Goal: Task Accomplishment & Management: Use online tool/utility

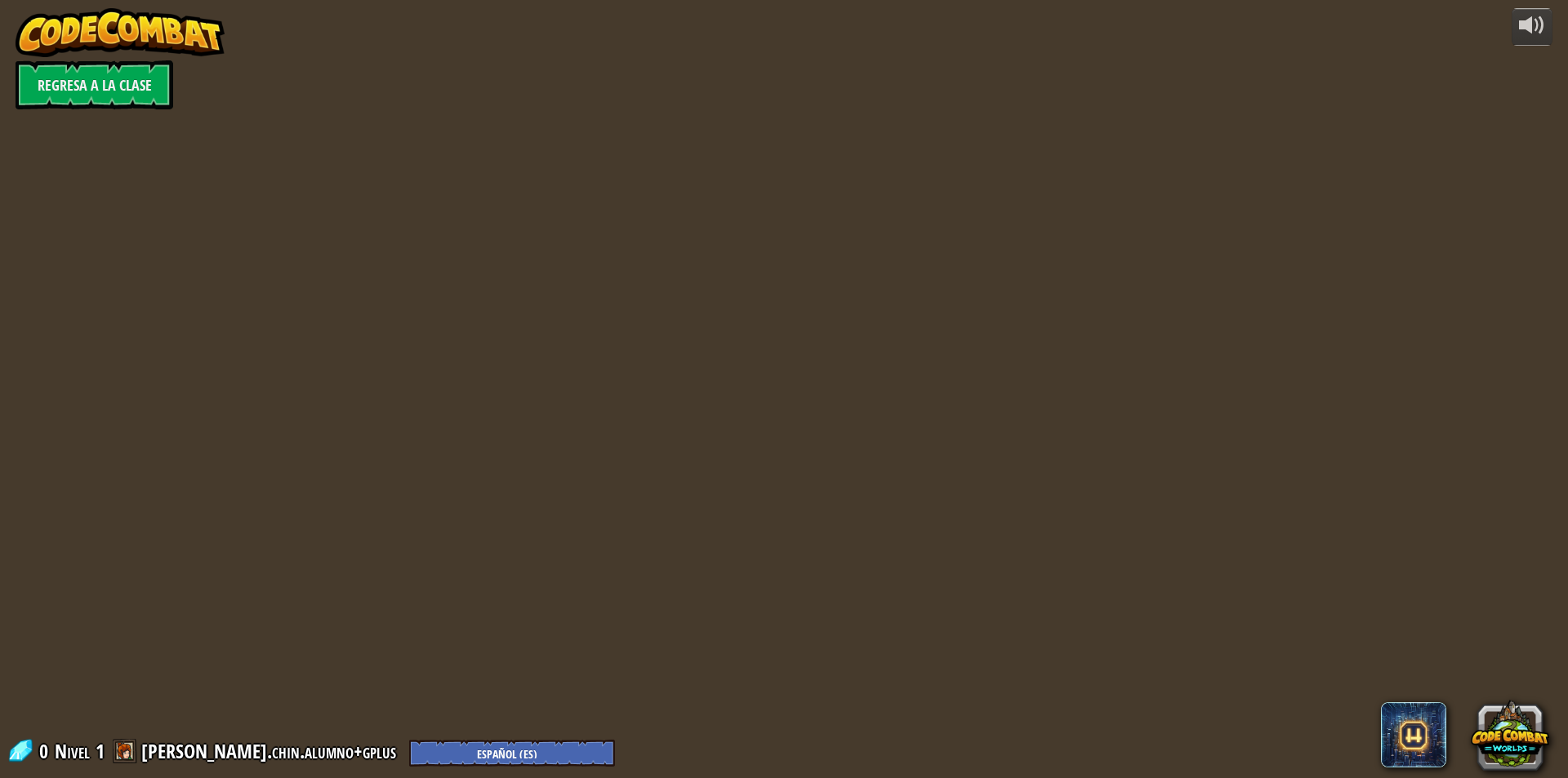
select select "es-ES"
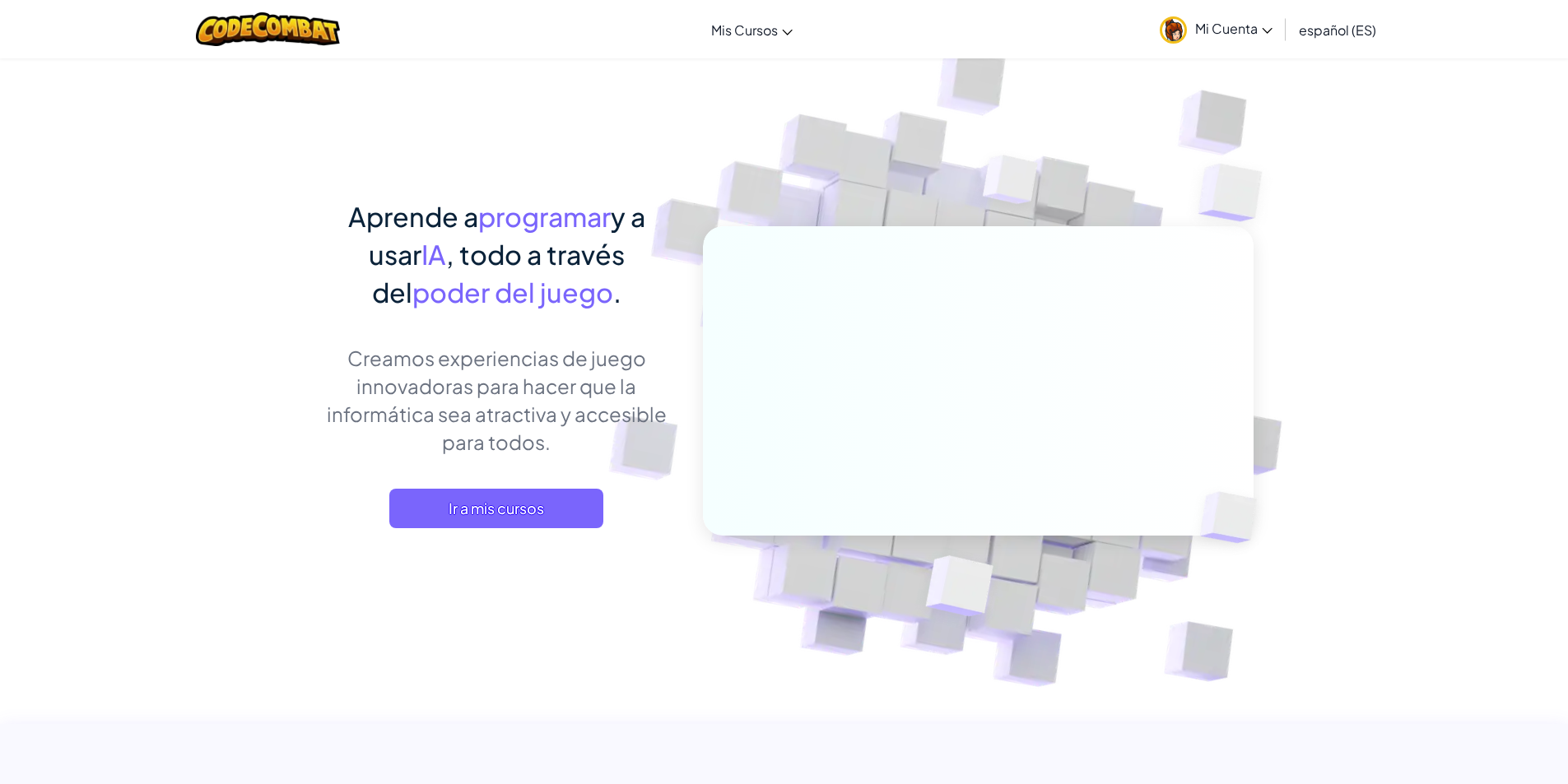
click at [486, 529] on div "Aprende a programar y a usar IA , todo a través del poder del juego . Creamos e…" at bounding box center [497, 379] width 363 height 363
click at [492, 513] on span "Ir a mis cursos" at bounding box center [496, 508] width 214 height 39
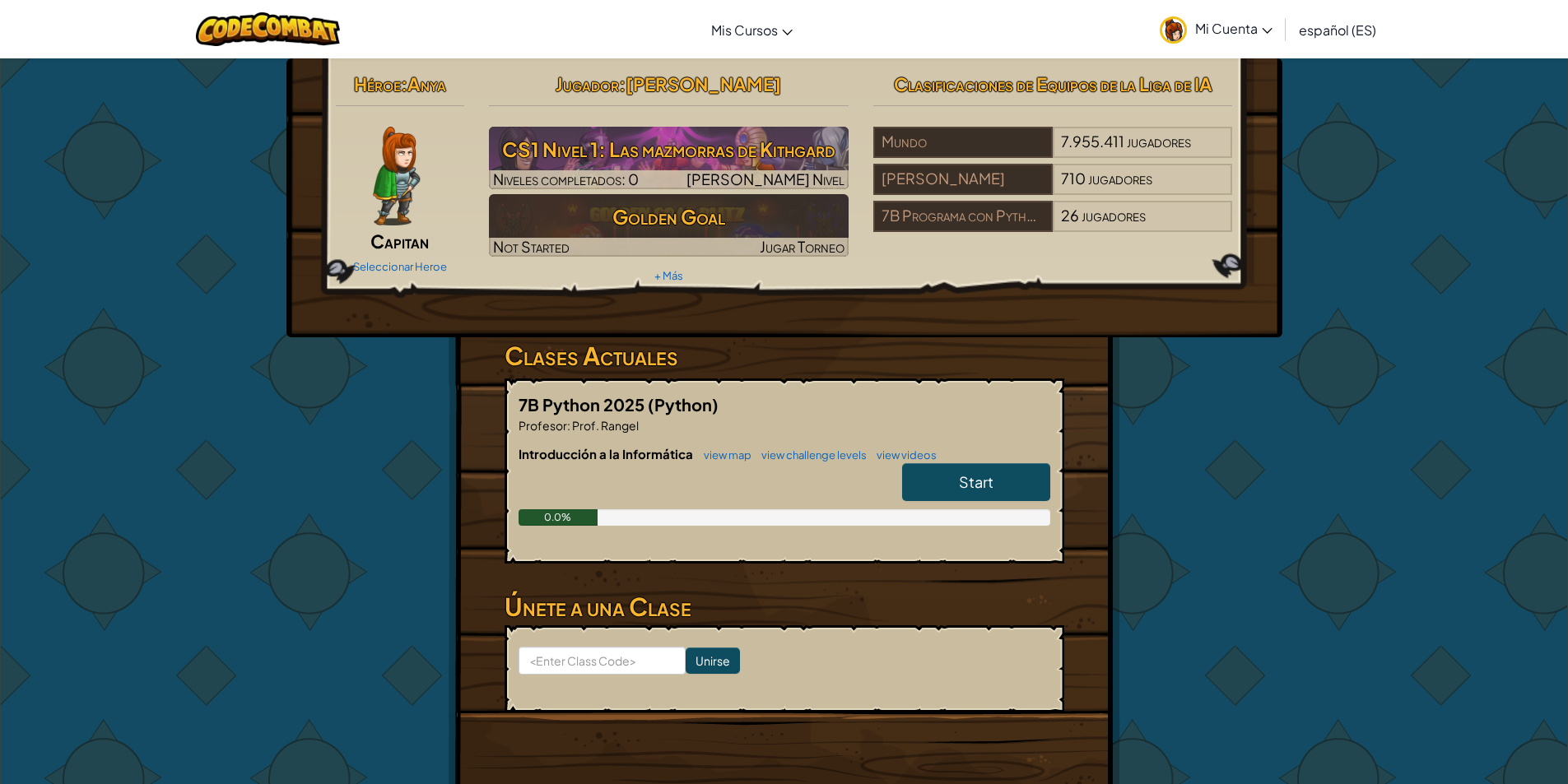
click at [963, 485] on span "Start" at bounding box center [976, 482] width 35 height 19
select select "es-ES"
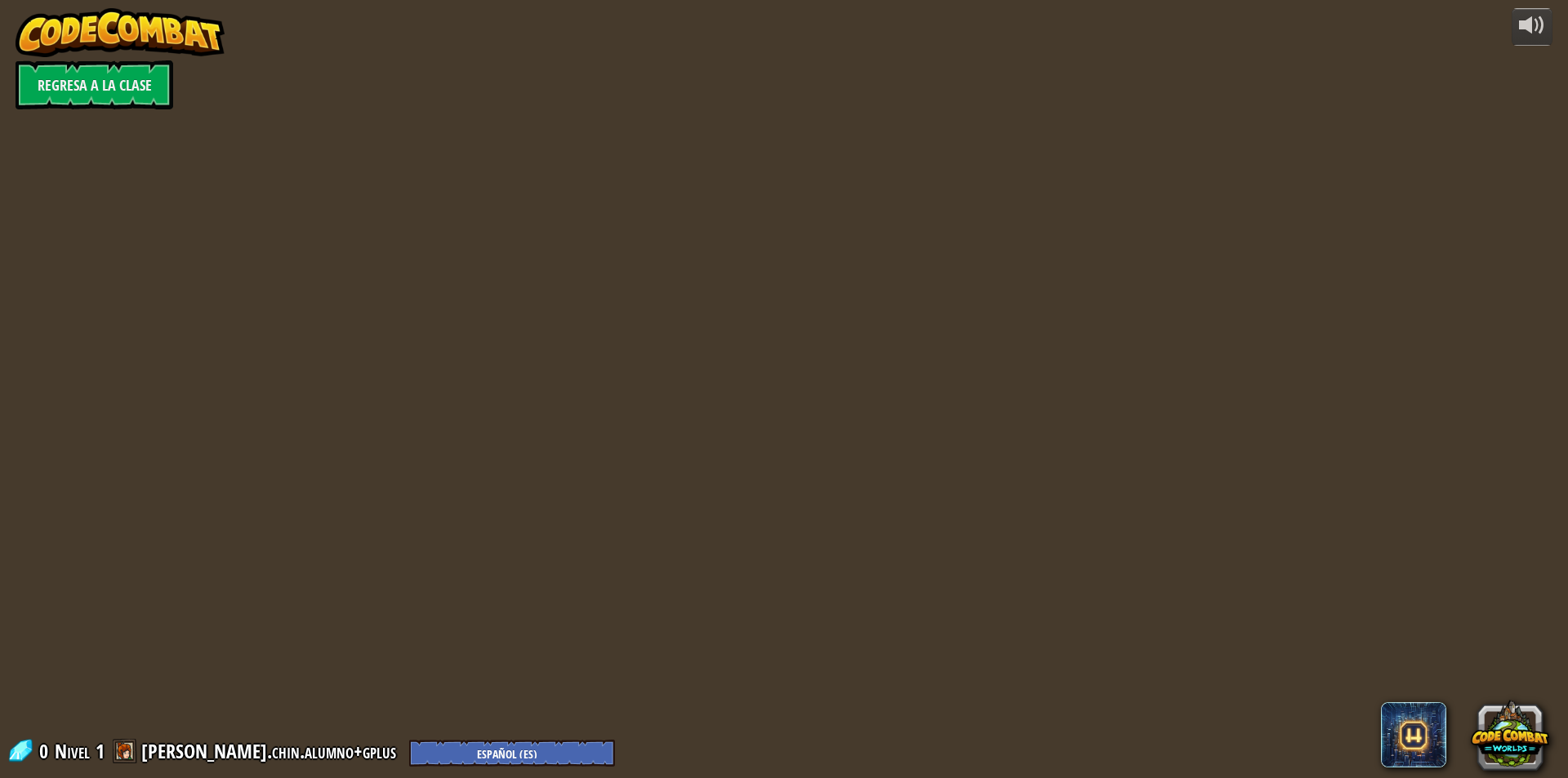
select select "es-ES"
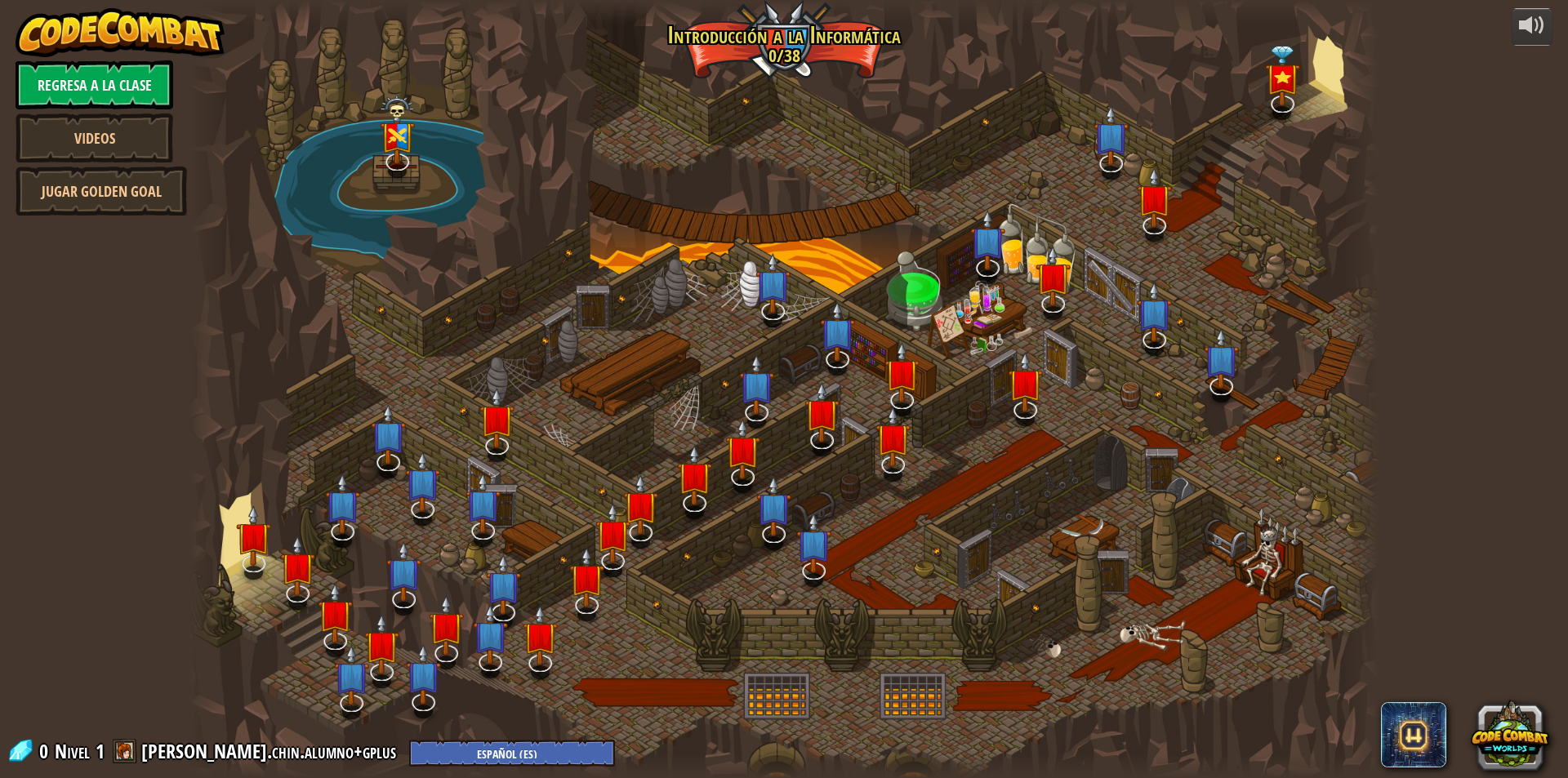
select select "es-ES"
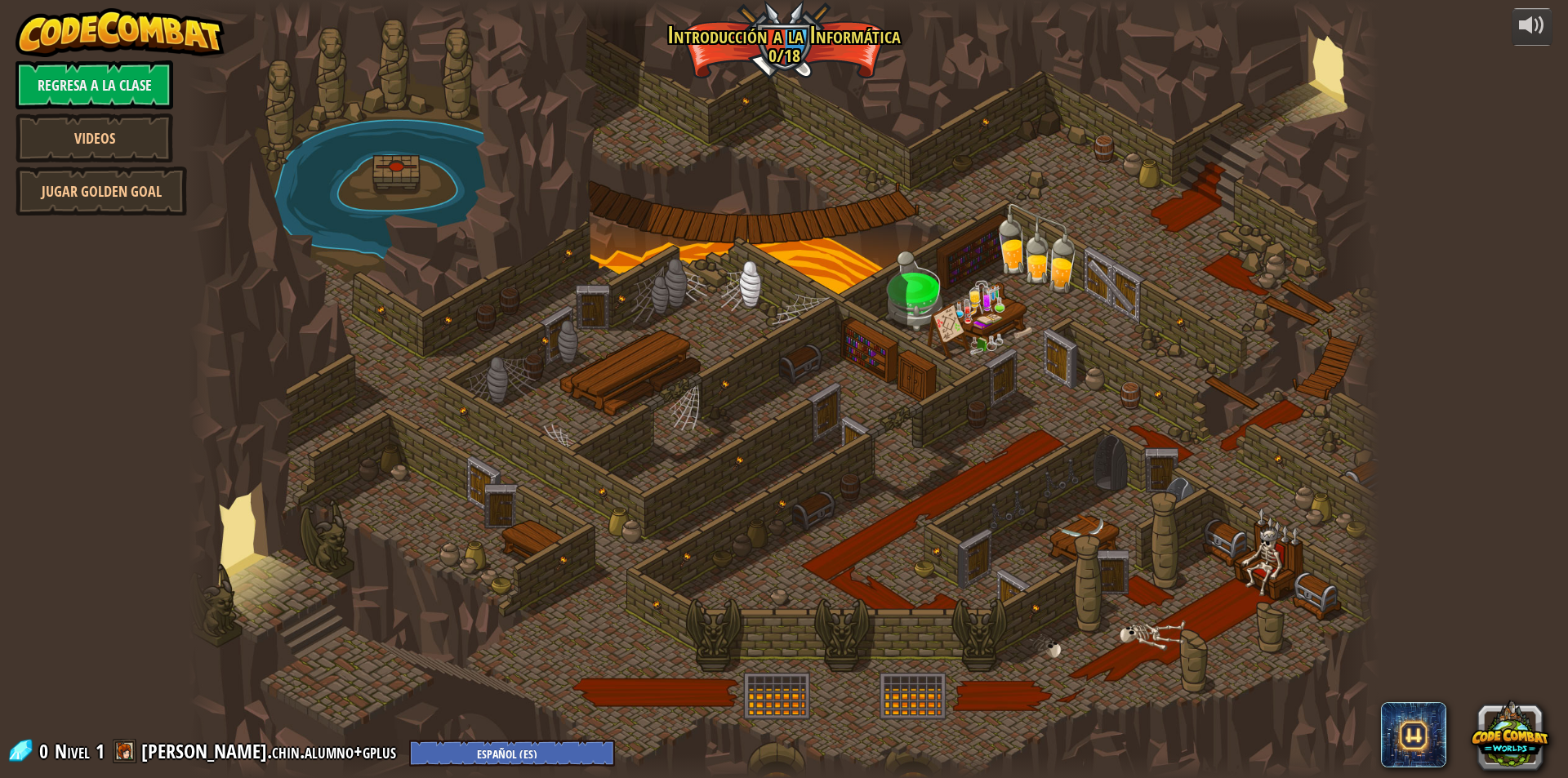
select select "es-ES"
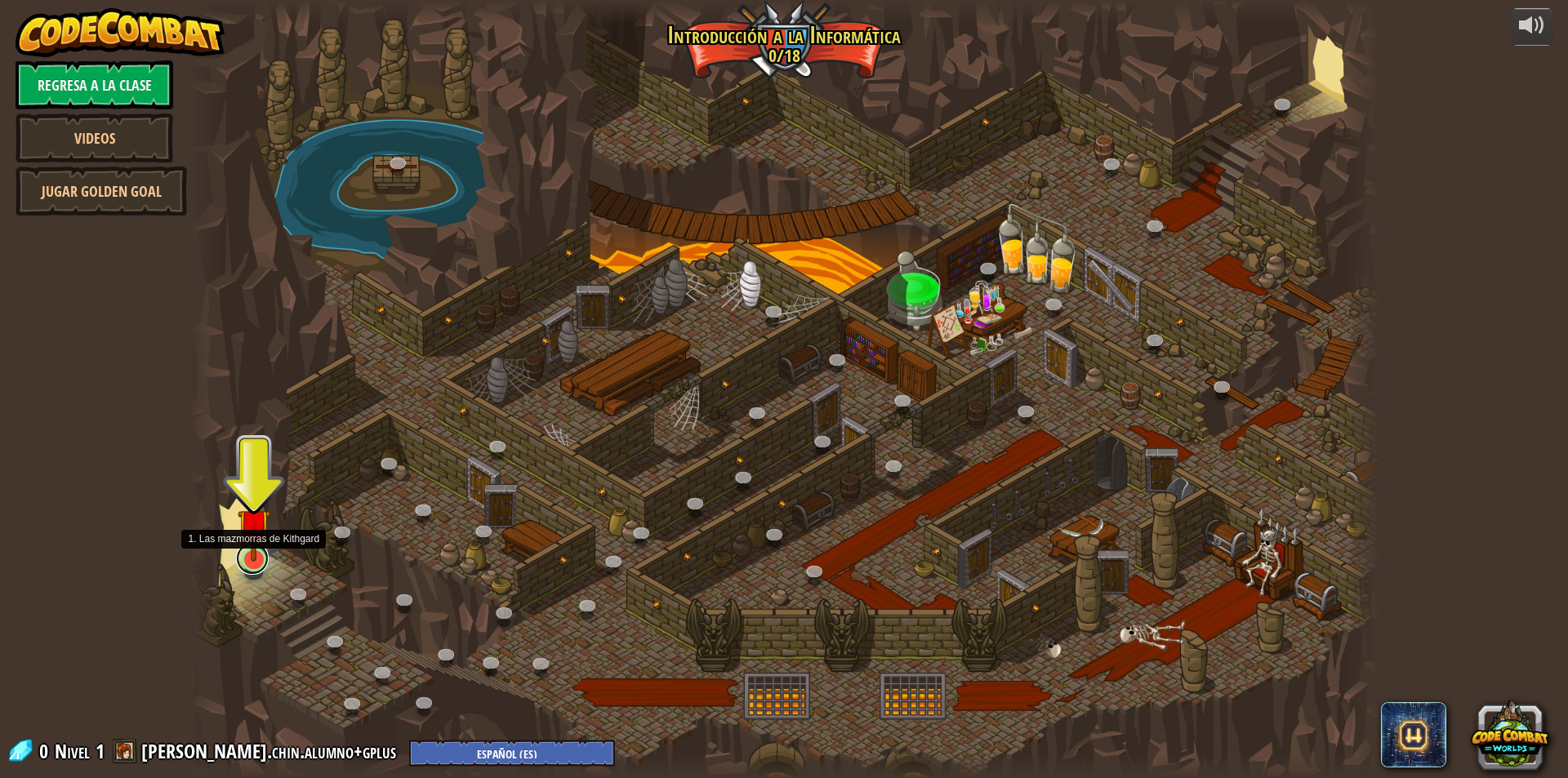
click at [250, 562] on link at bounding box center [252, 558] width 32 height 32
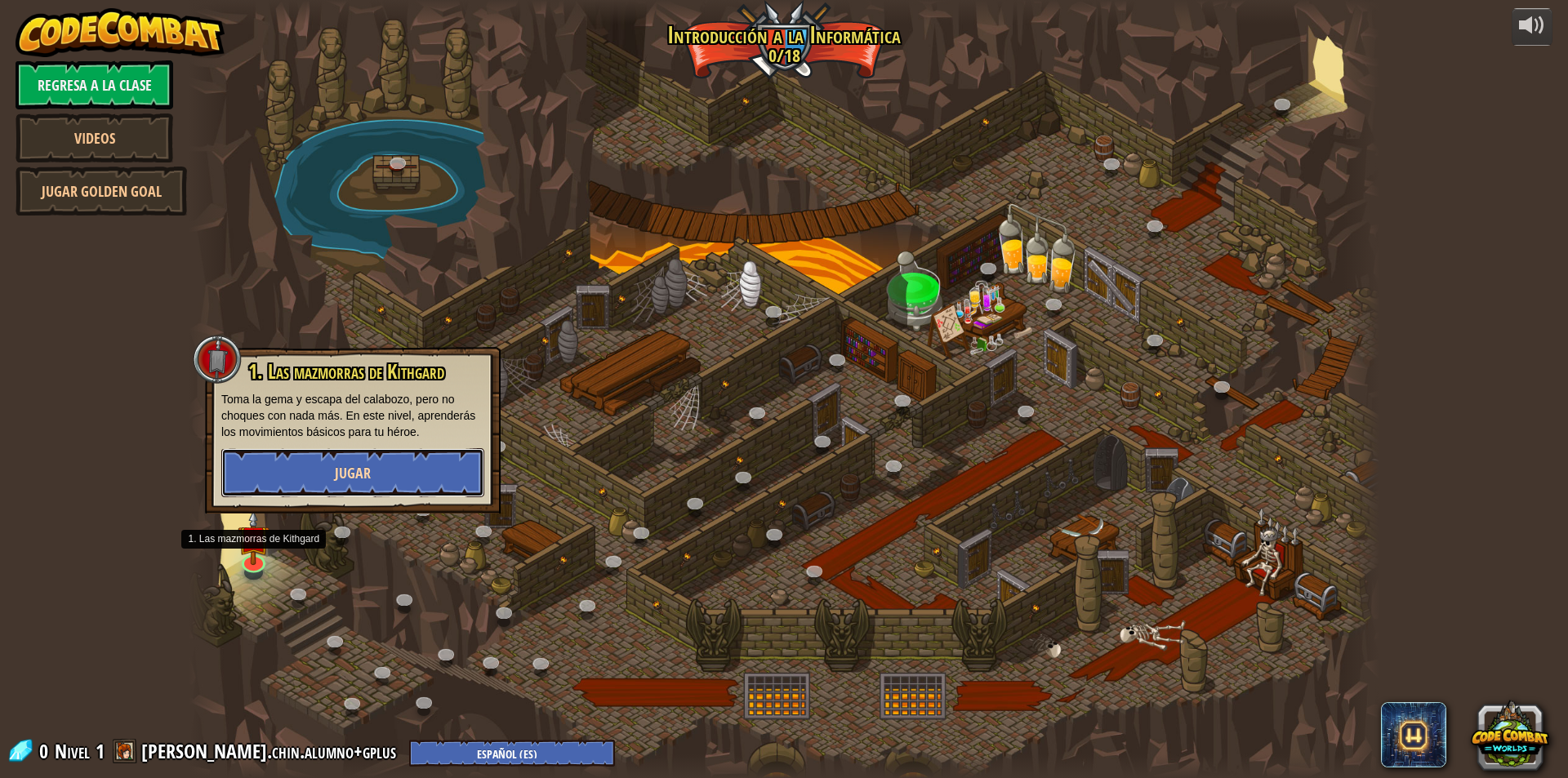
click at [312, 460] on button "Jugar" at bounding box center [353, 473] width 263 height 49
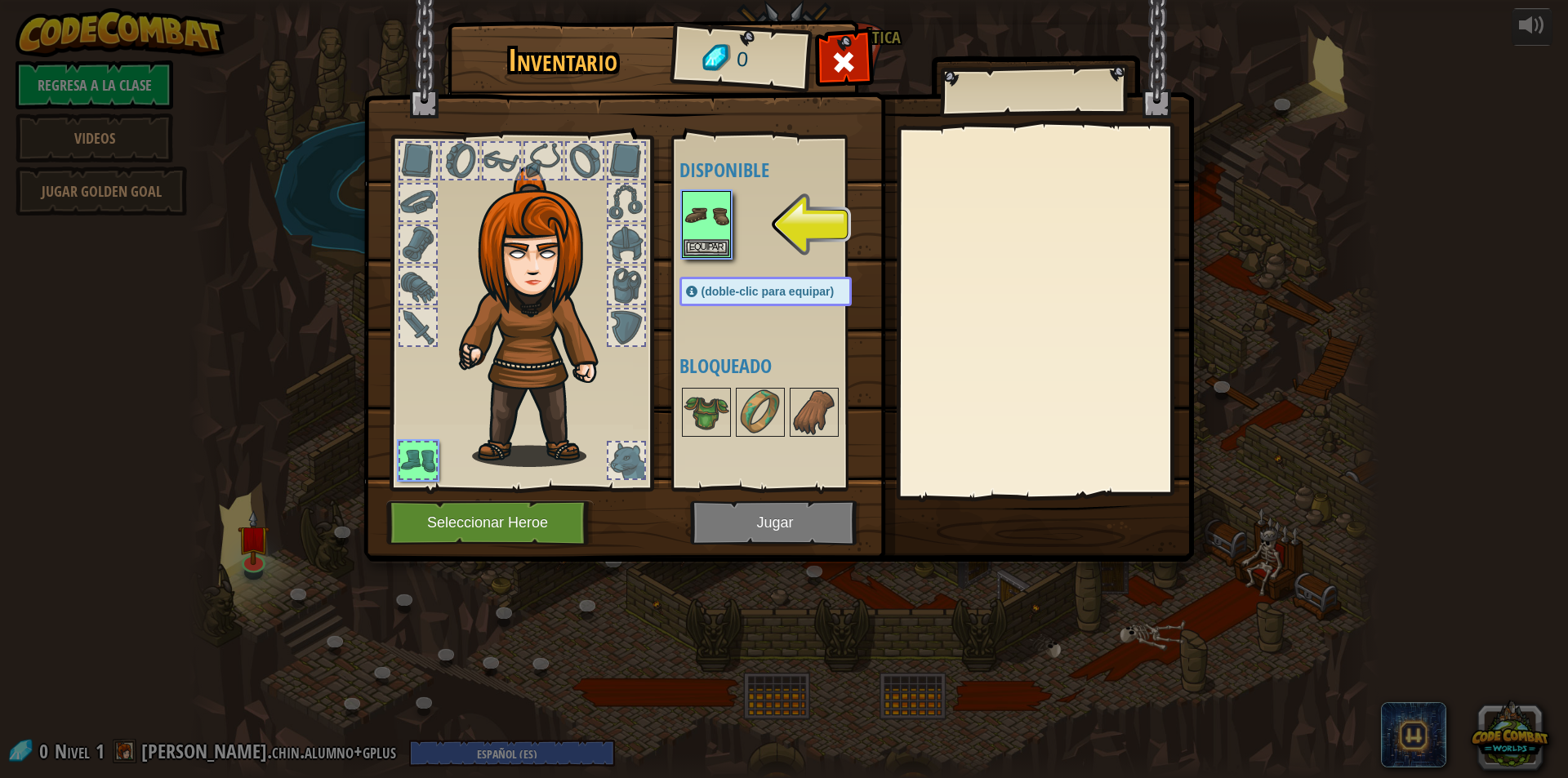
click at [471, 556] on img at bounding box center [778, 264] width 831 height 593
click at [483, 525] on button "Seleccionar Heroe" at bounding box center [490, 522] width 207 height 45
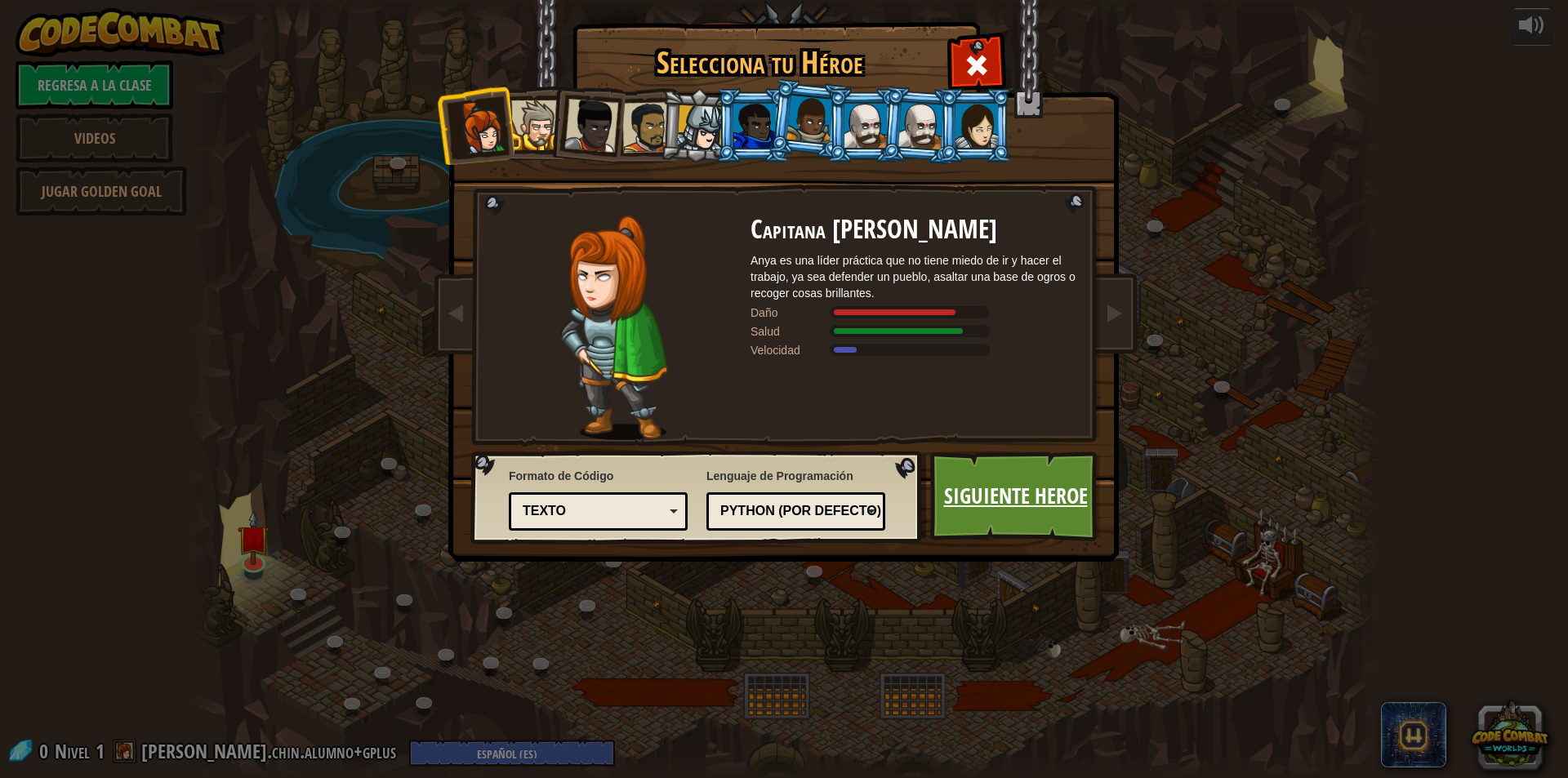
click at [953, 467] on link "Siguiente Heroe" at bounding box center [1015, 496] width 170 height 89
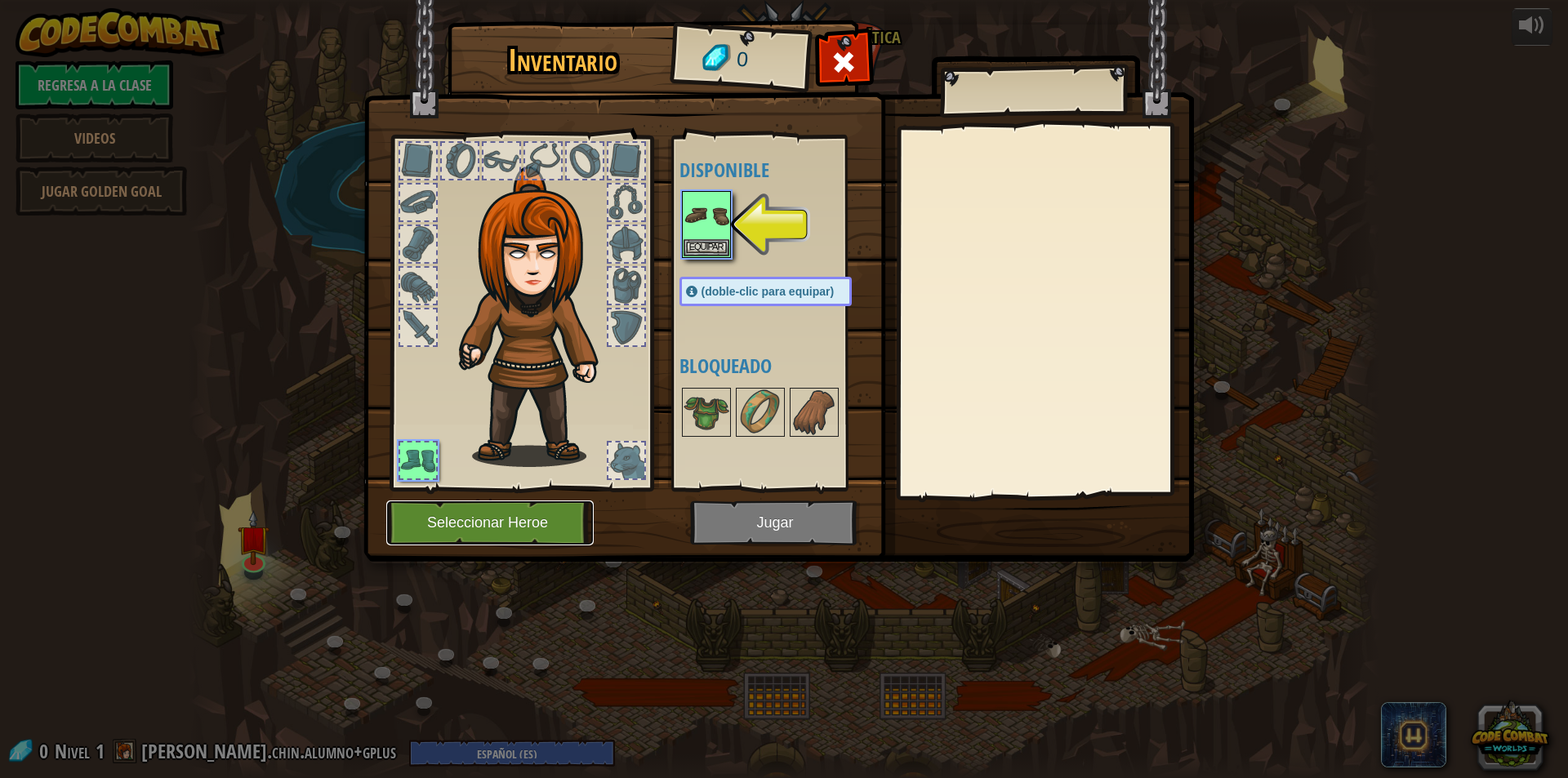
click at [402, 520] on button "Seleccionar Heroe" at bounding box center [490, 522] width 207 height 45
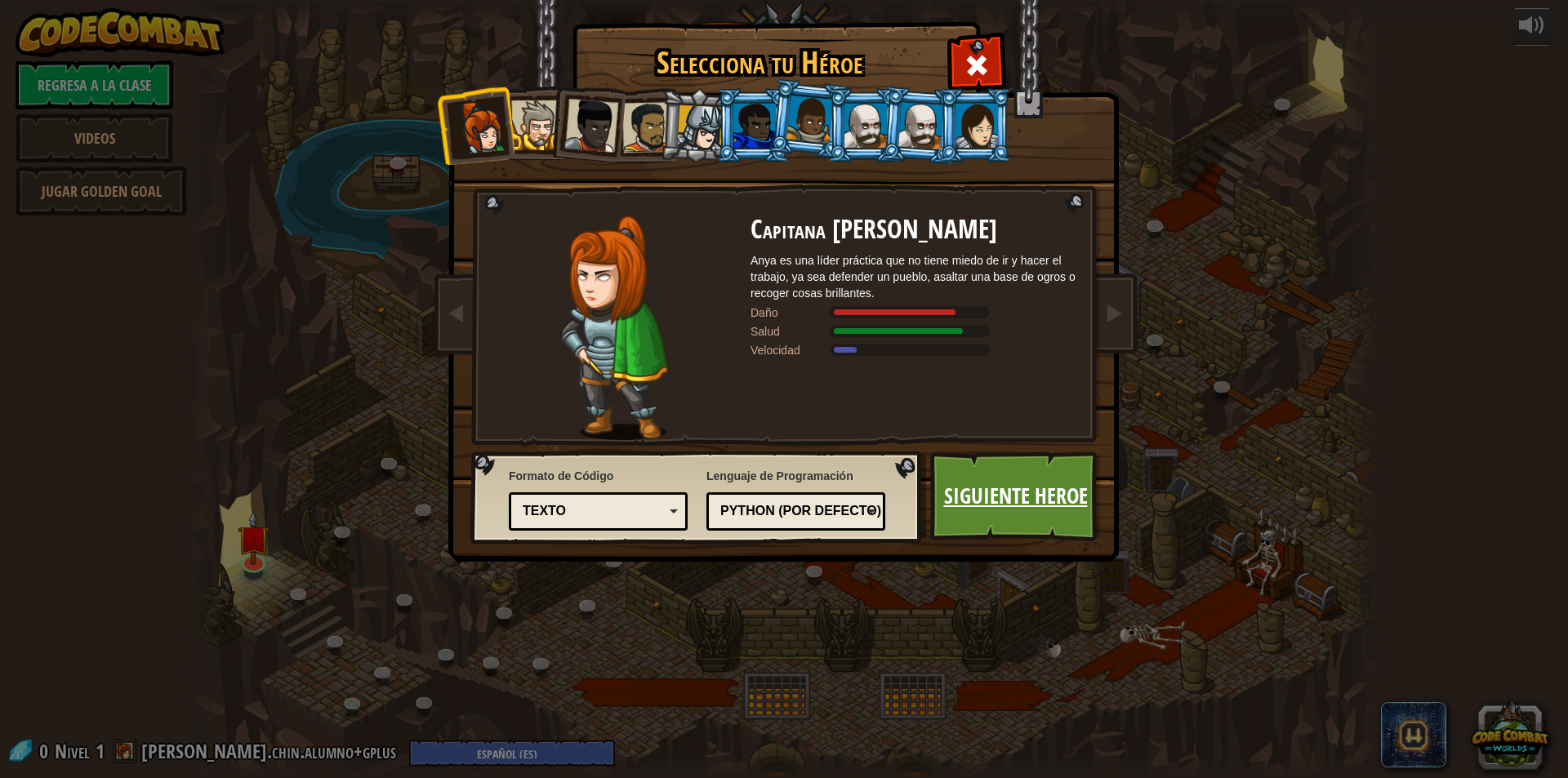
click at [953, 489] on link "Siguiente Heroe" at bounding box center [1015, 496] width 170 height 89
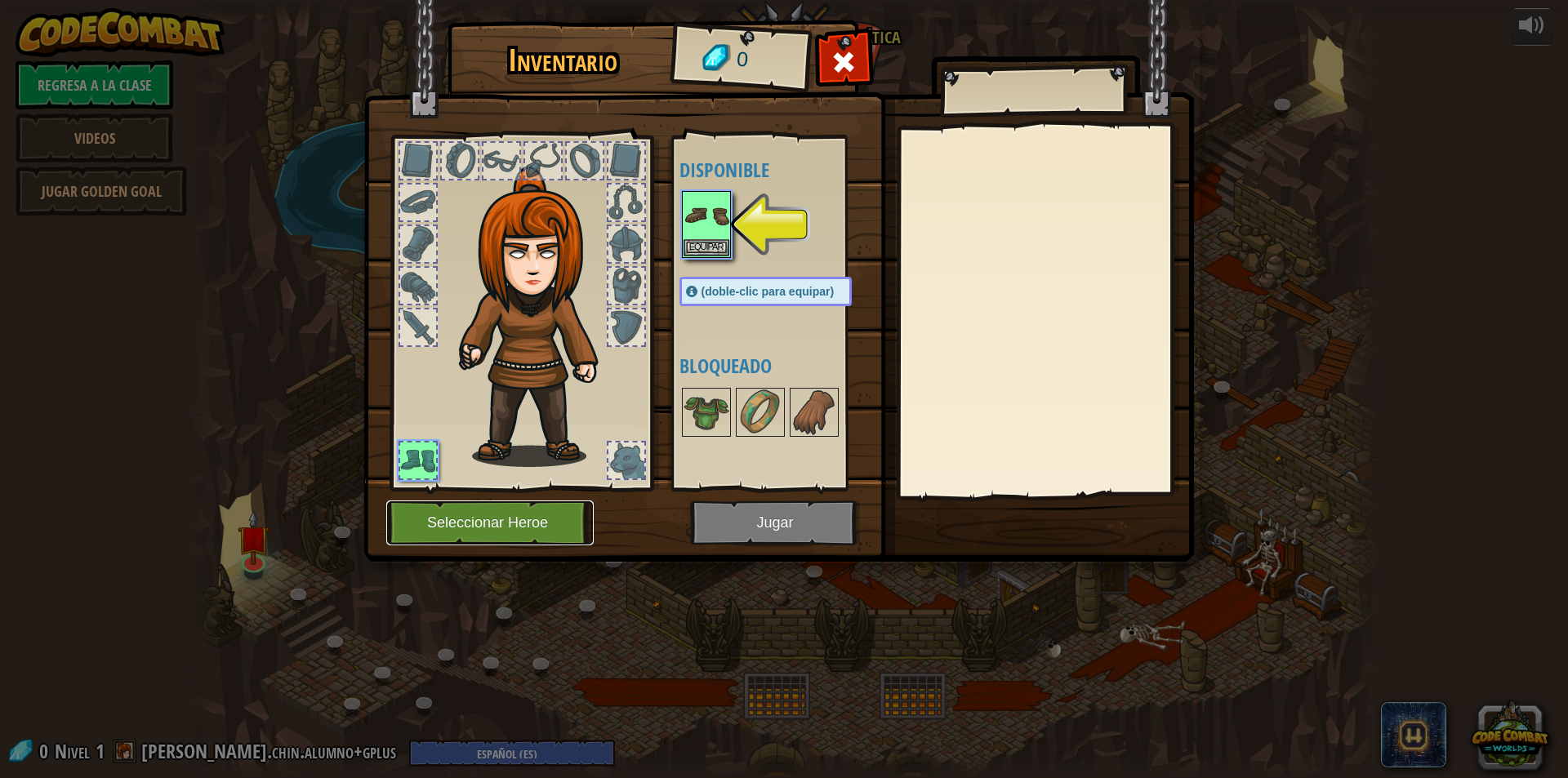
click at [536, 518] on button "Seleccionar Heroe" at bounding box center [490, 522] width 207 height 45
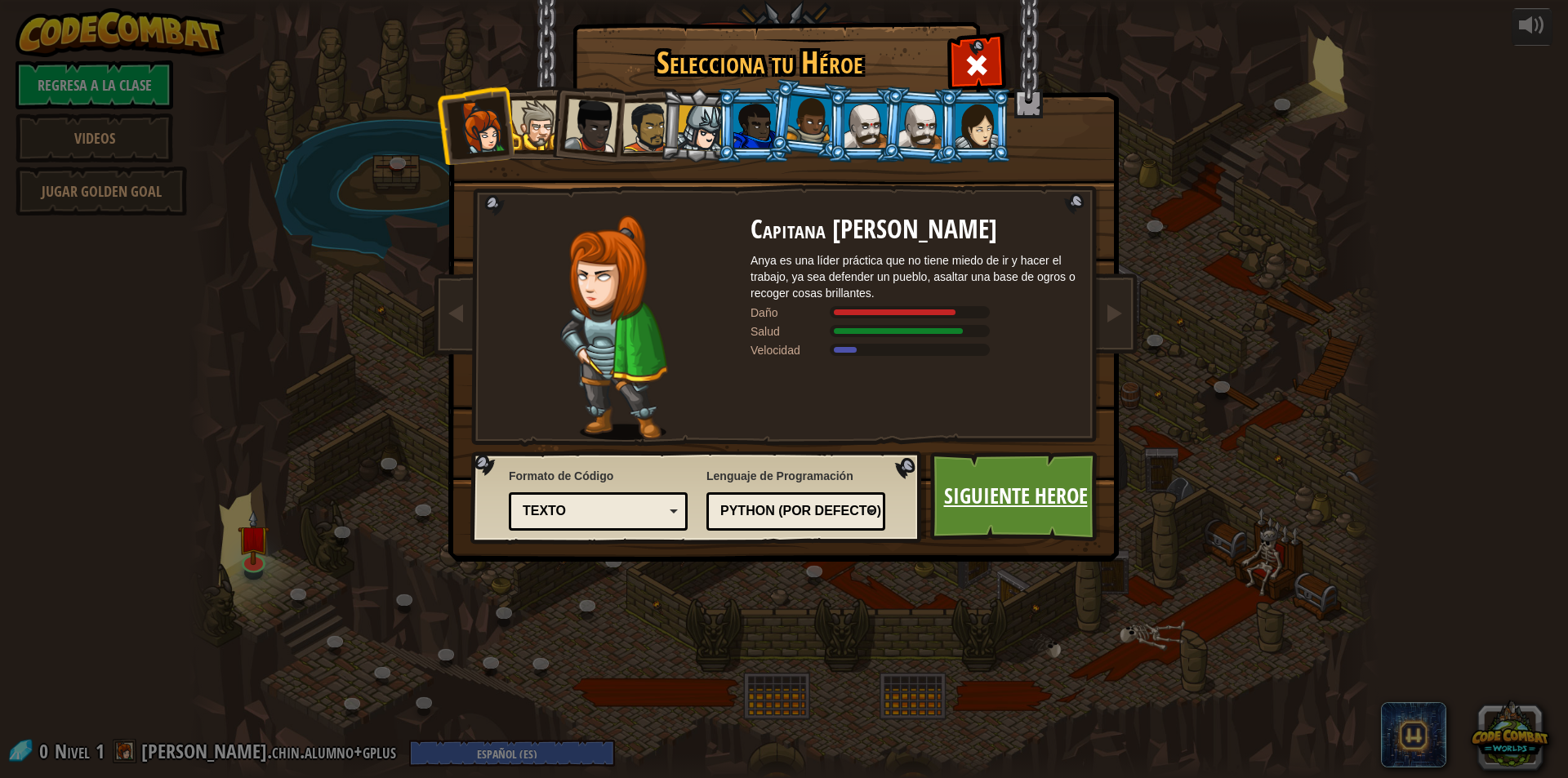
click at [990, 516] on link "Siguiente Heroe" at bounding box center [1015, 496] width 170 height 89
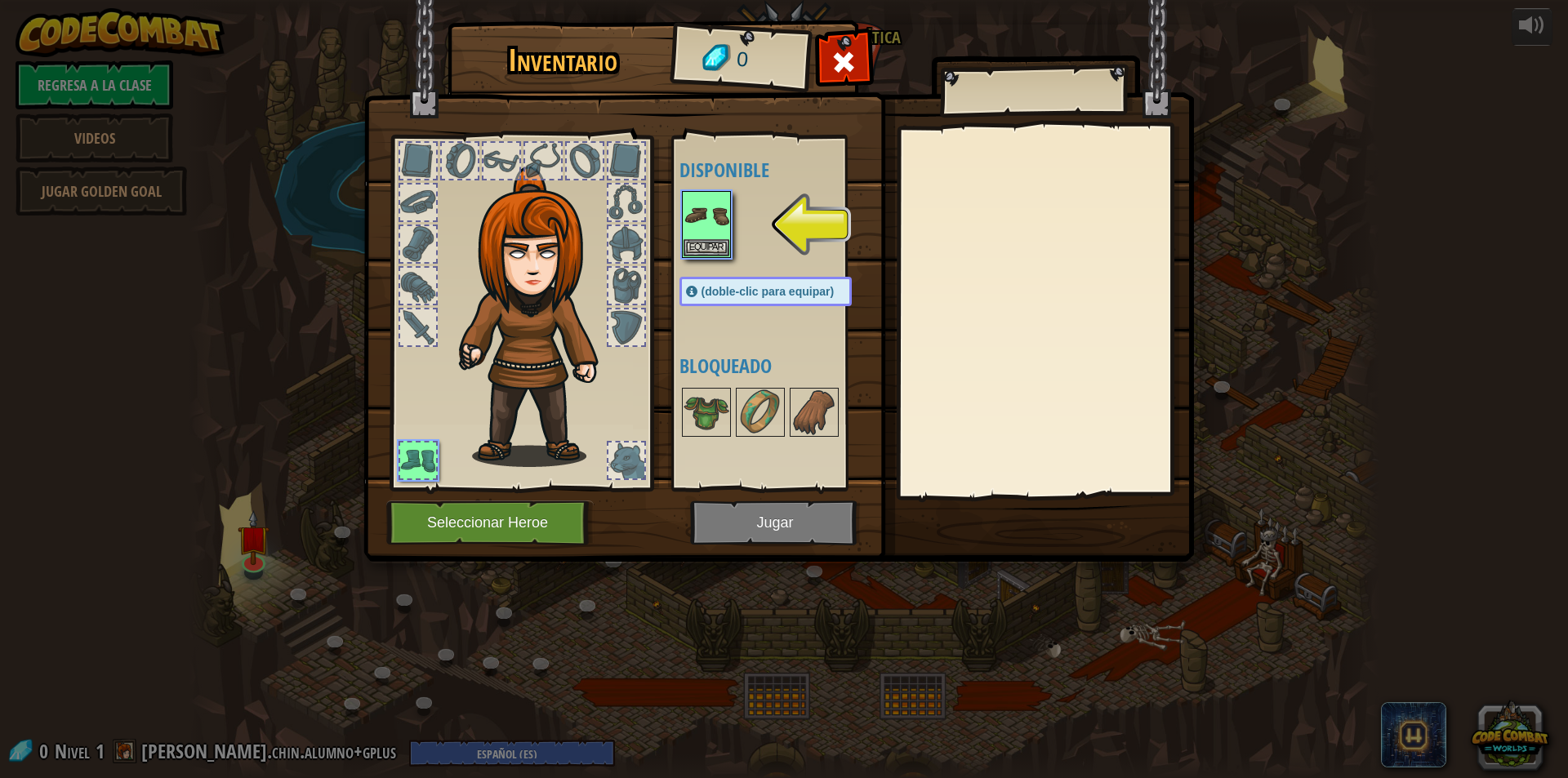
click at [859, 531] on img at bounding box center [778, 264] width 831 height 593
click at [805, 535] on img at bounding box center [778, 264] width 831 height 593
click at [714, 236] on img at bounding box center [707, 216] width 46 height 46
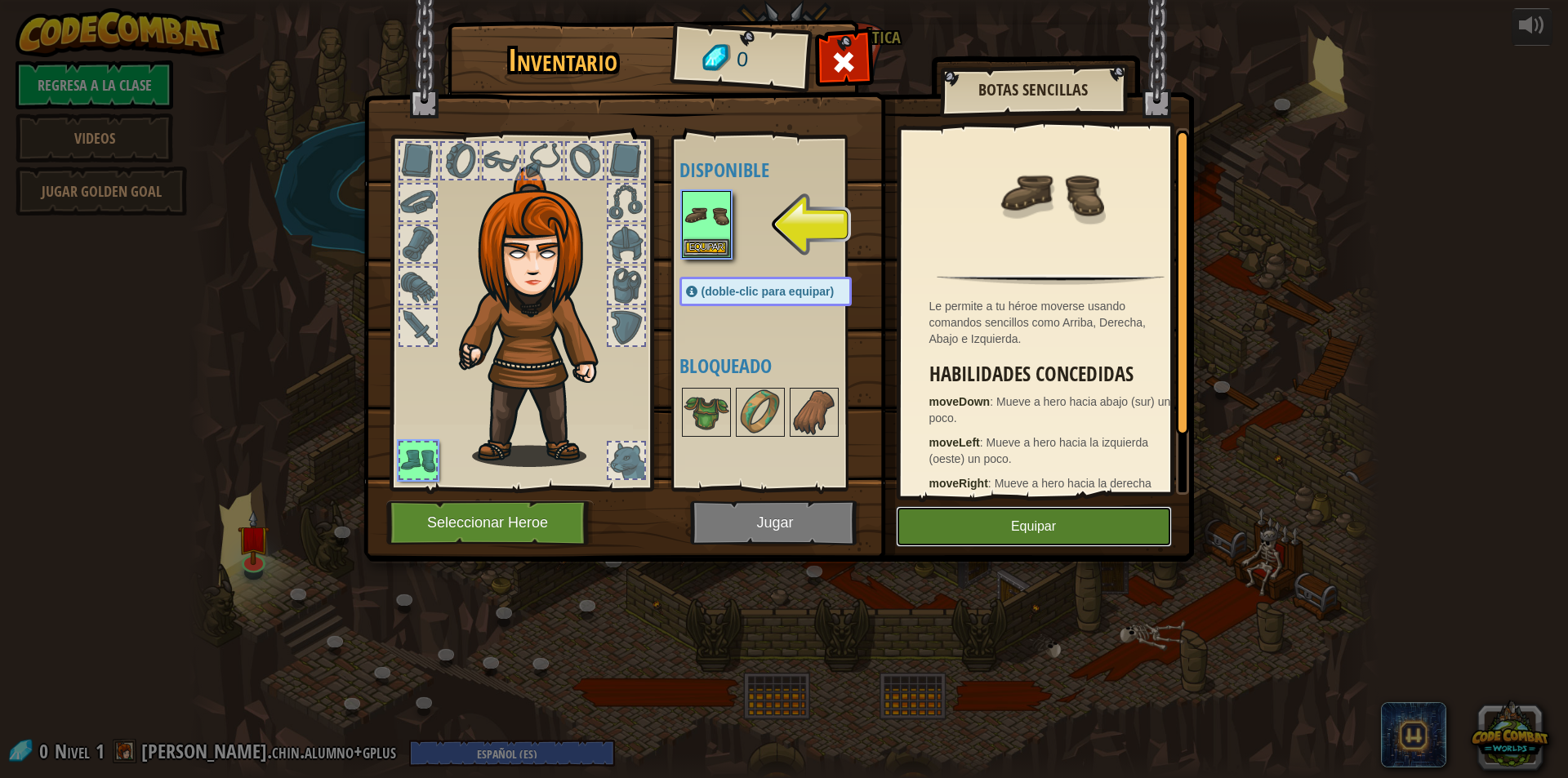
click at [984, 532] on button "Equipar" at bounding box center [1034, 526] width 276 height 41
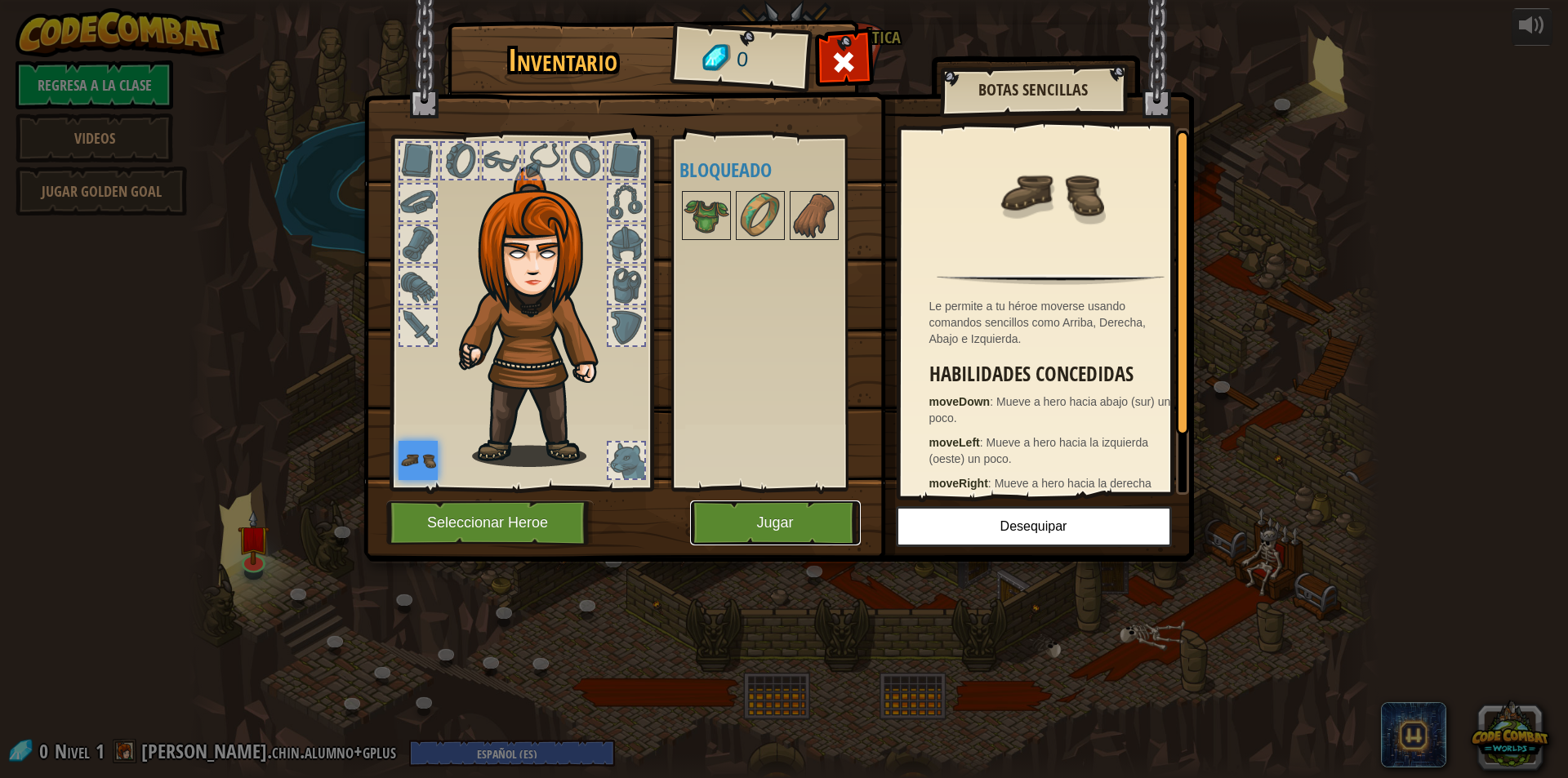
click at [825, 543] on button "Jugar" at bounding box center [774, 522] width 170 height 45
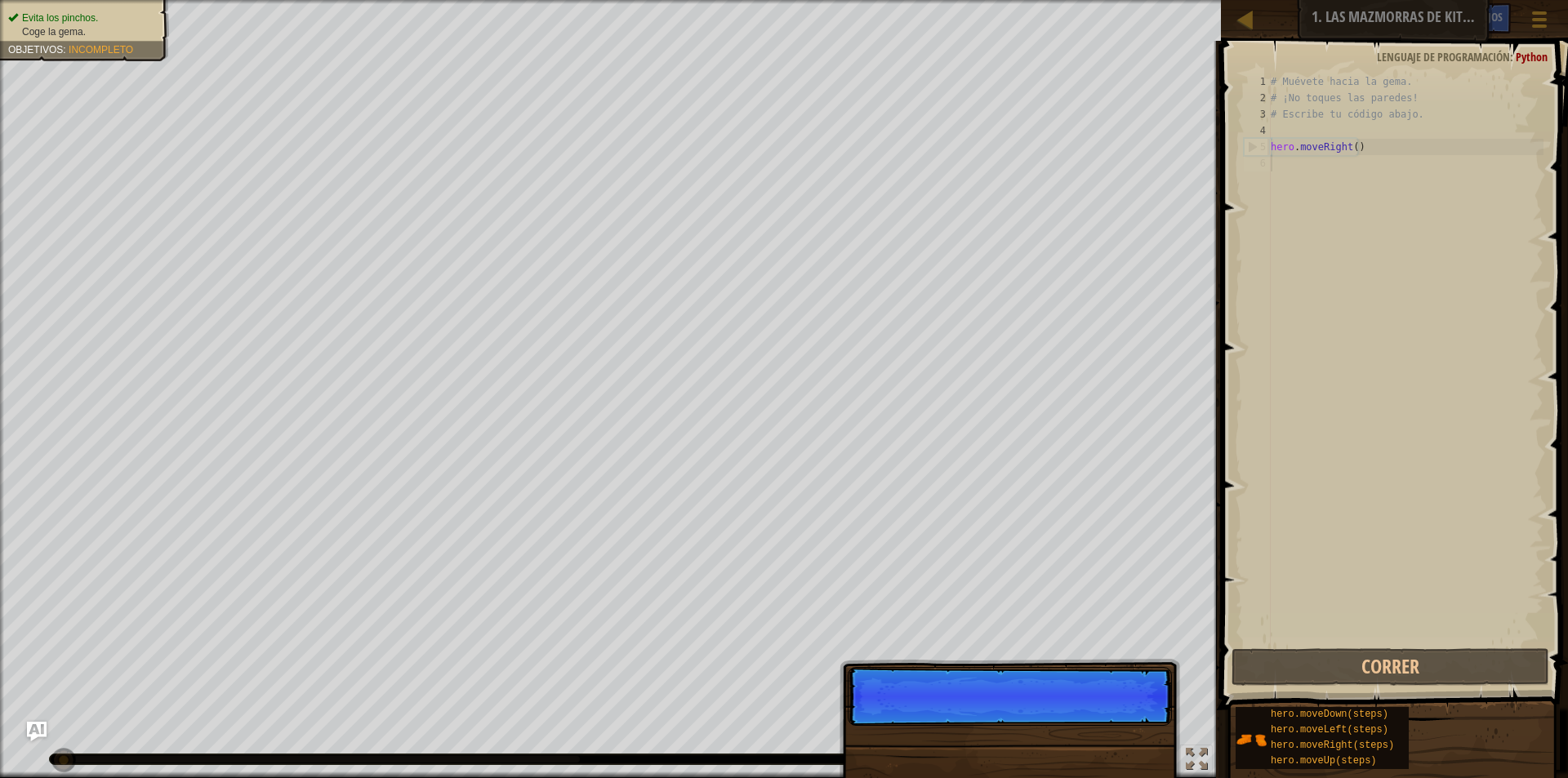
click at [1134, 712] on p "Saltar (esc) Continuar" at bounding box center [1009, 696] width 324 height 59
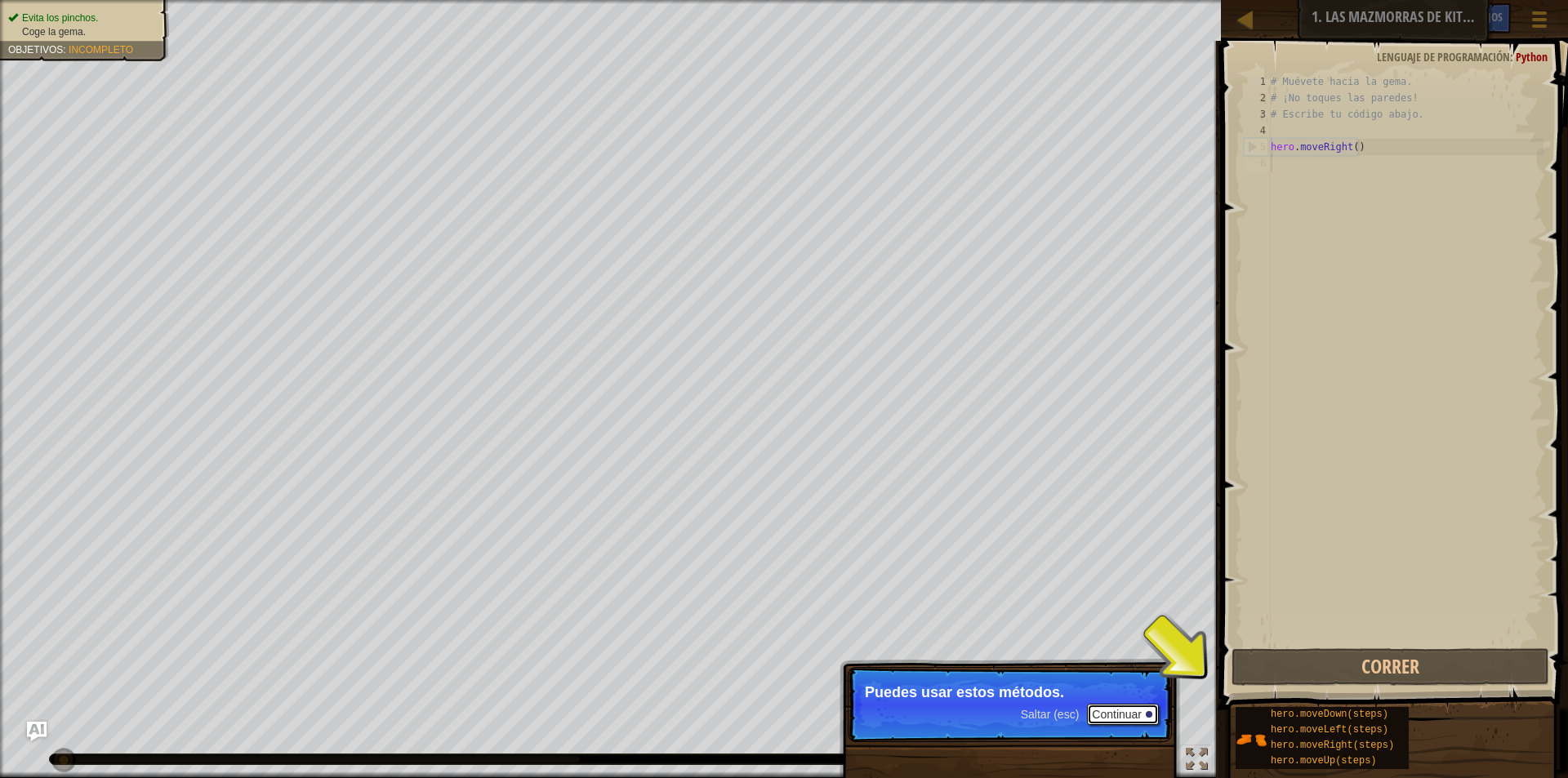
click at [1145, 708] on button "Continuar" at bounding box center [1124, 714] width 72 height 21
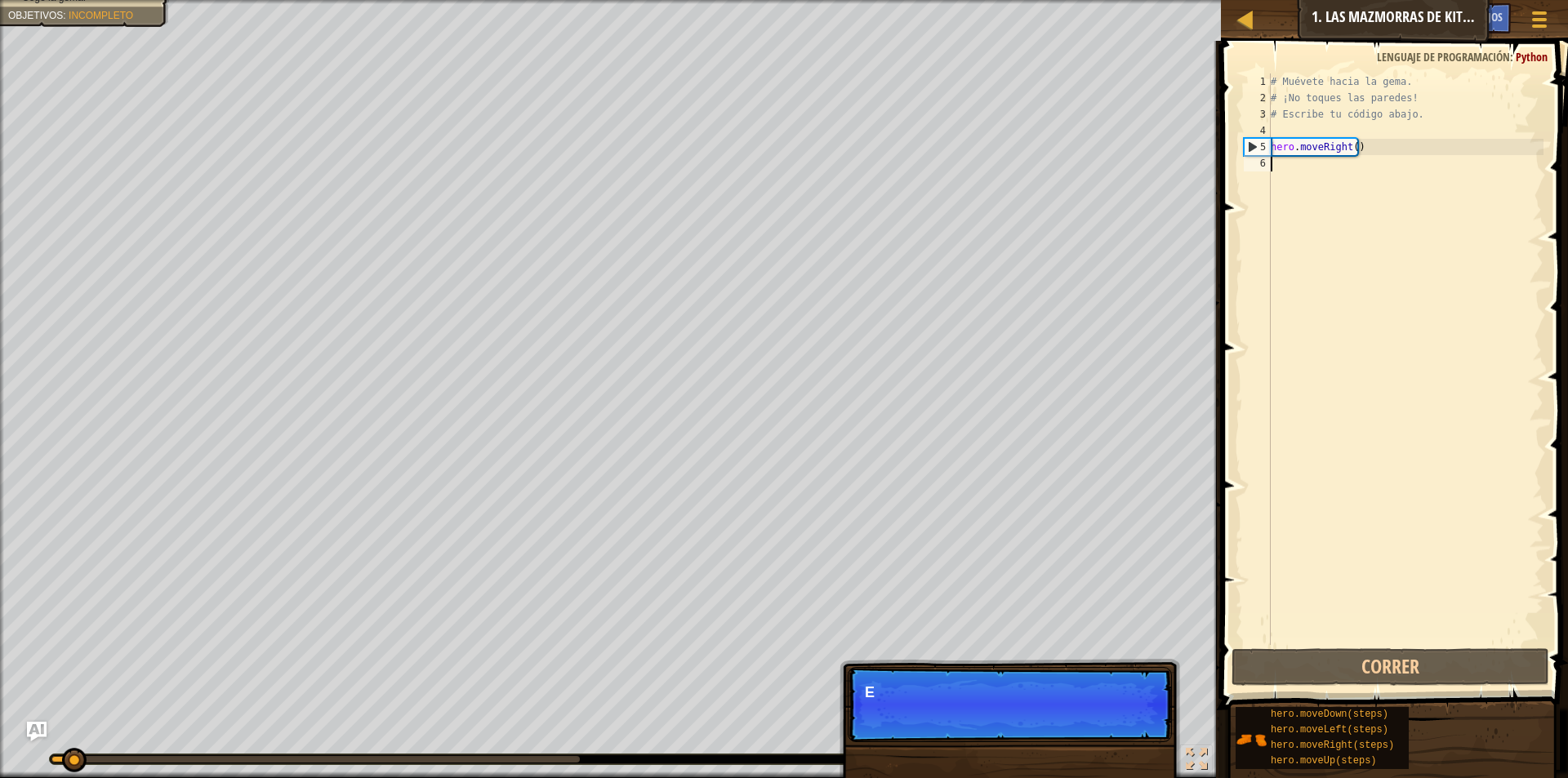
scroll to position [8, 0]
drag, startPoint x: 1238, startPoint y: 3, endPoint x: 1238, endPoint y: 17, distance: 14.0
click at [1238, 4] on div "Mapa Introducción a la Informática 1. Las mazmorras de Kithgard Menú del Juego …" at bounding box center [1394, 20] width 347 height 41
click at [1239, 20] on div at bounding box center [1245, 18] width 20 height 20
select select "es-ES"
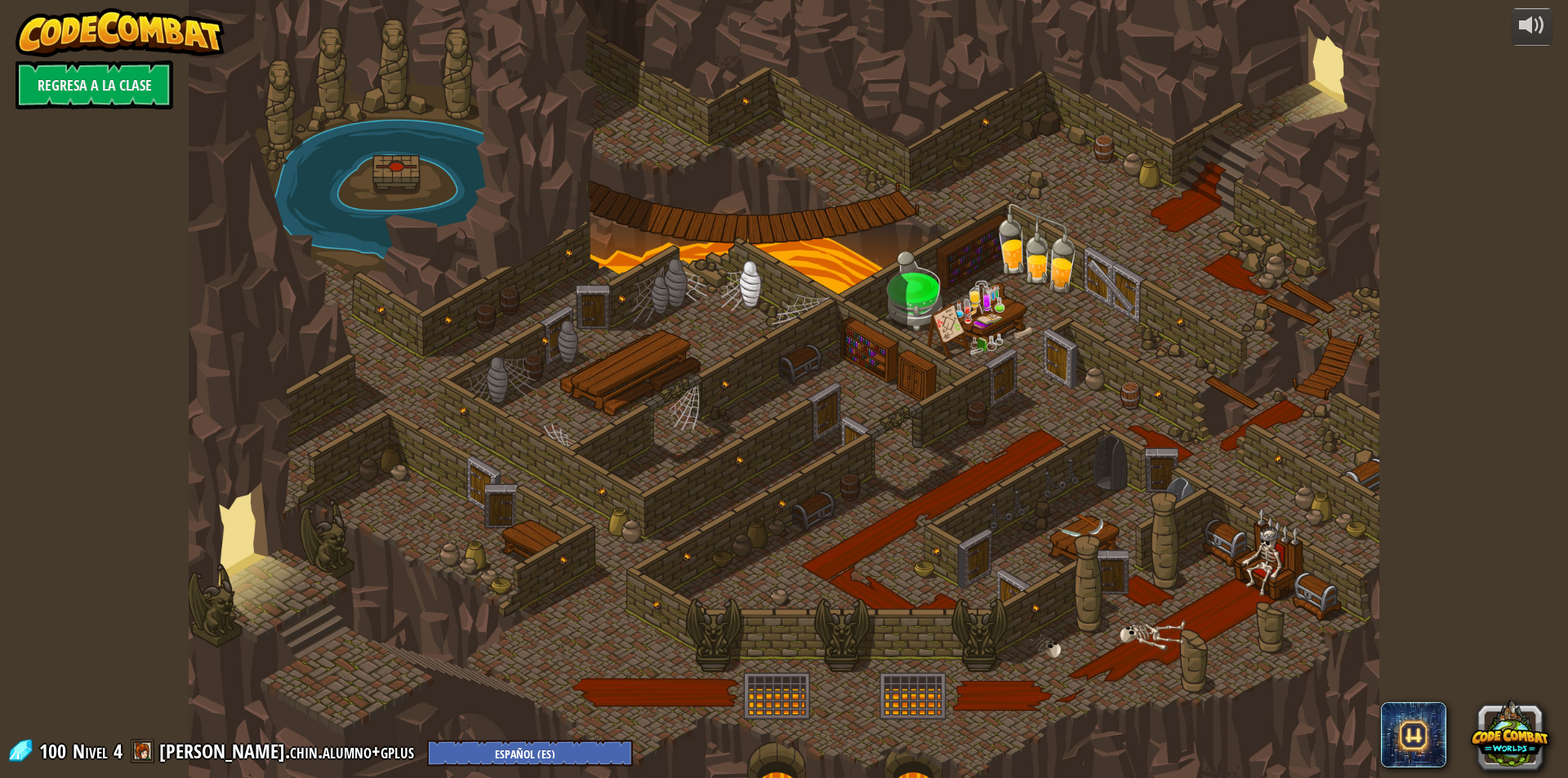
select select "es-ES"
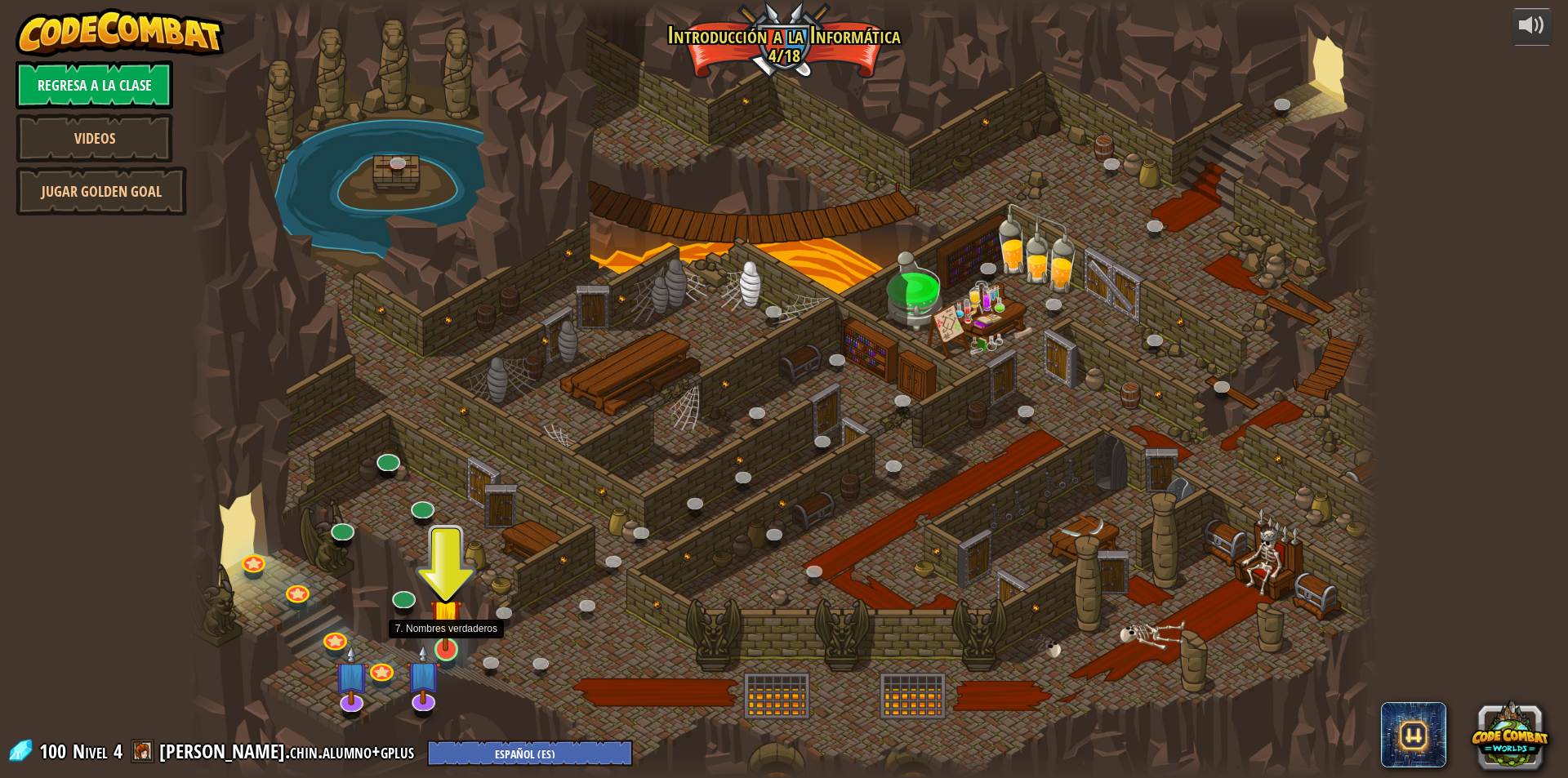
click at [453, 651] on img at bounding box center [445, 614] width 31 height 73
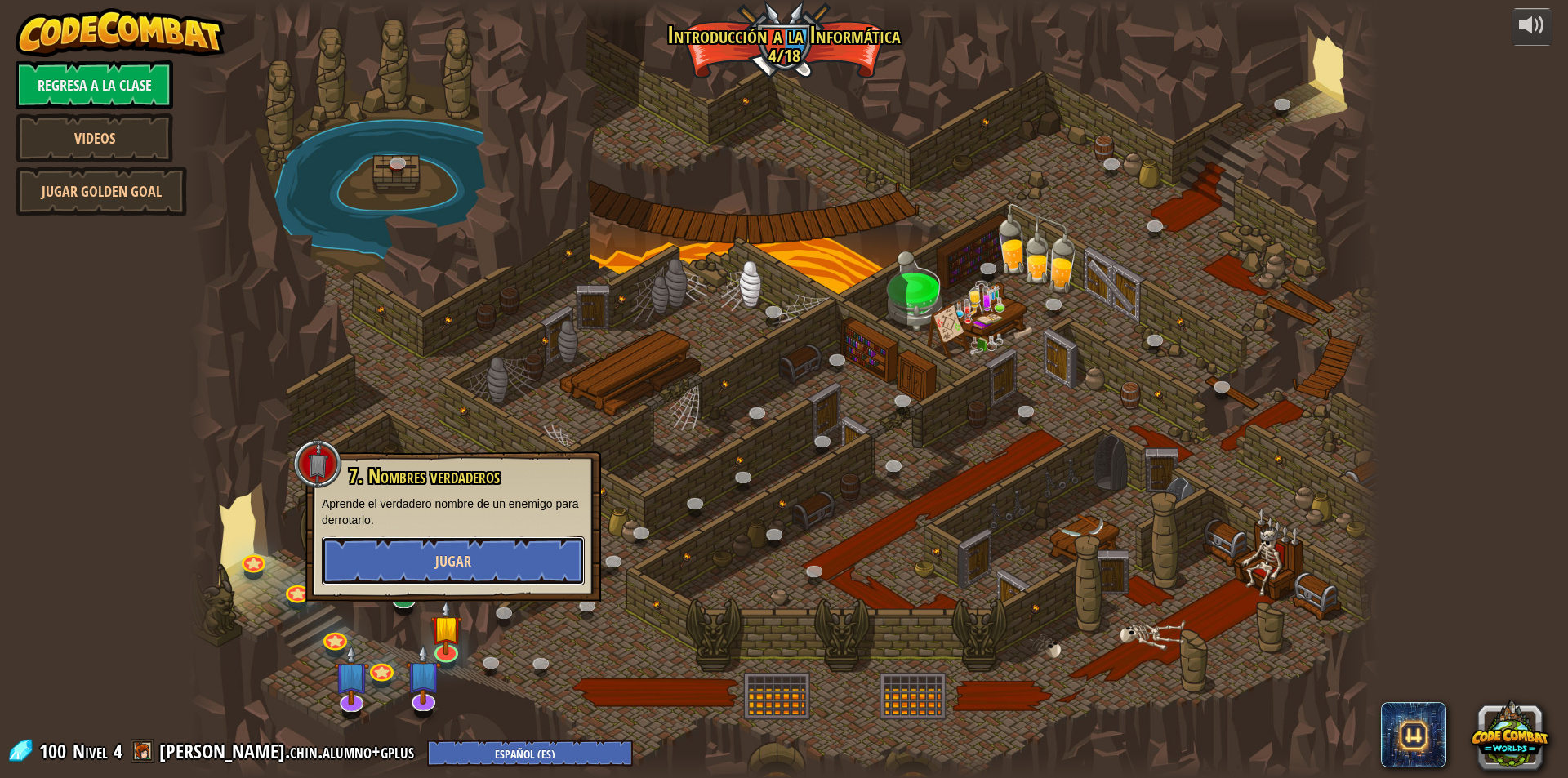
click at [528, 576] on button "Jugar" at bounding box center [453, 561] width 263 height 49
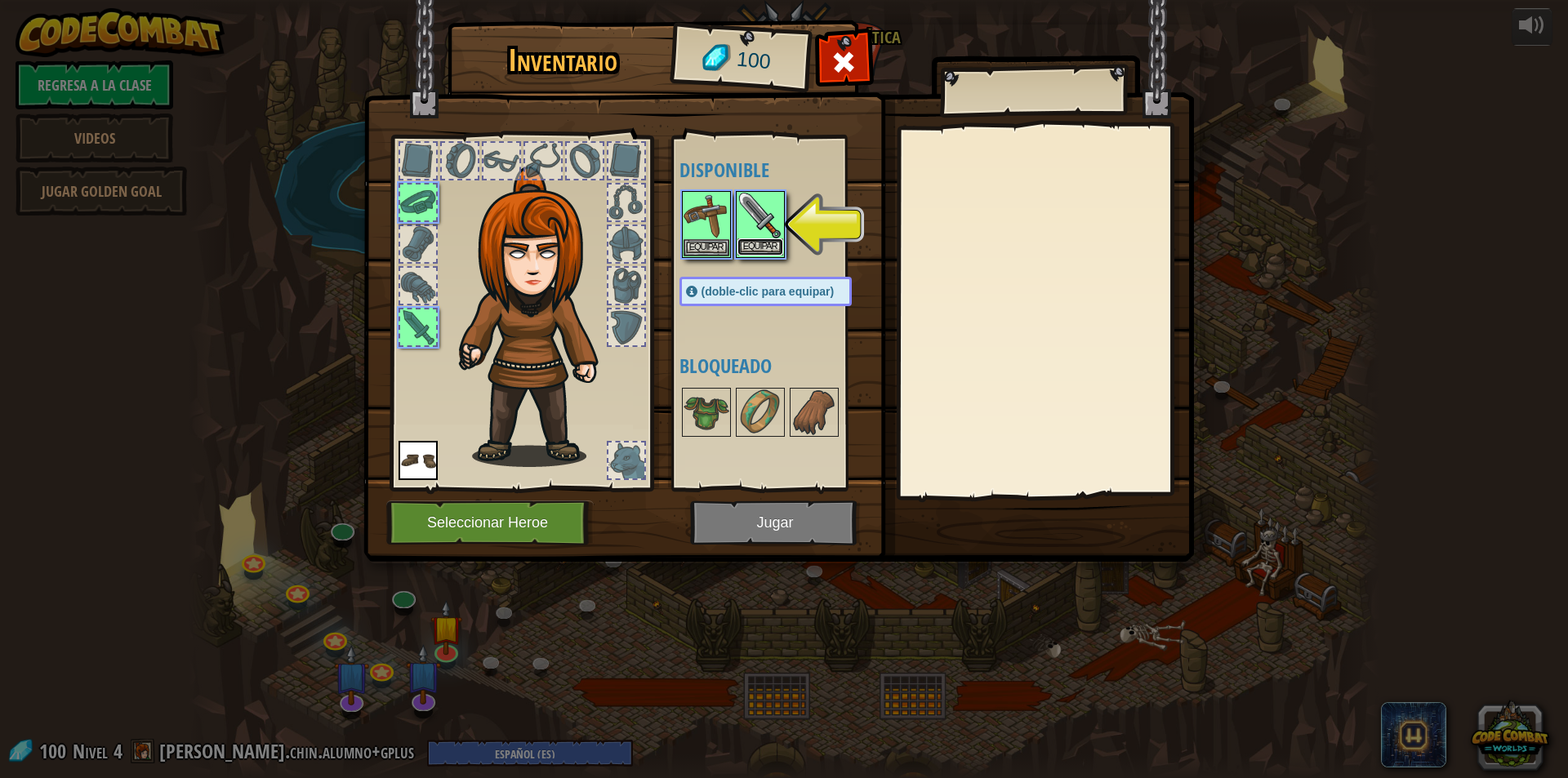
click at [753, 249] on button "Equipar" at bounding box center [760, 247] width 46 height 17
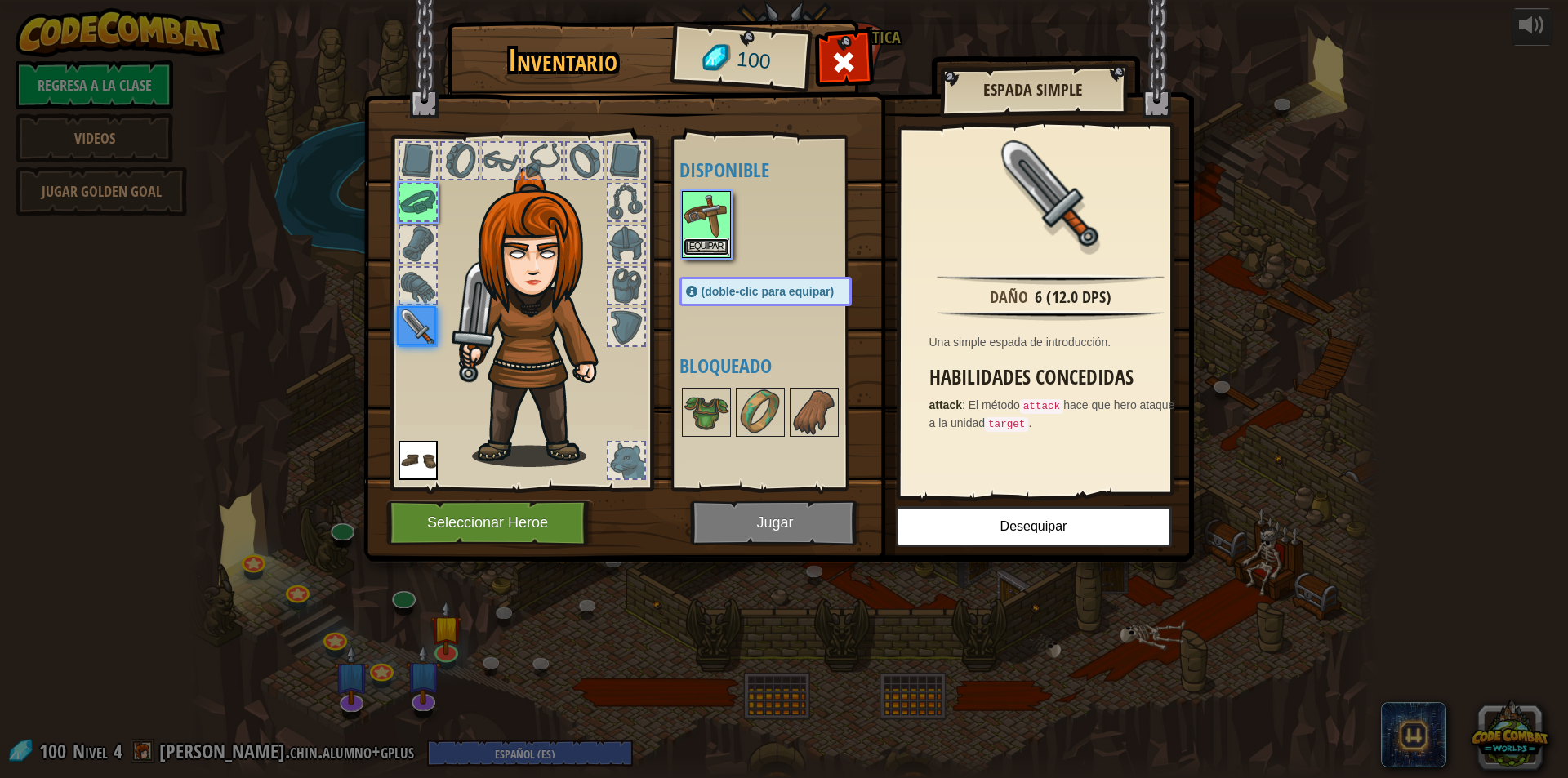
click at [721, 249] on button "Equipar" at bounding box center [707, 247] width 46 height 17
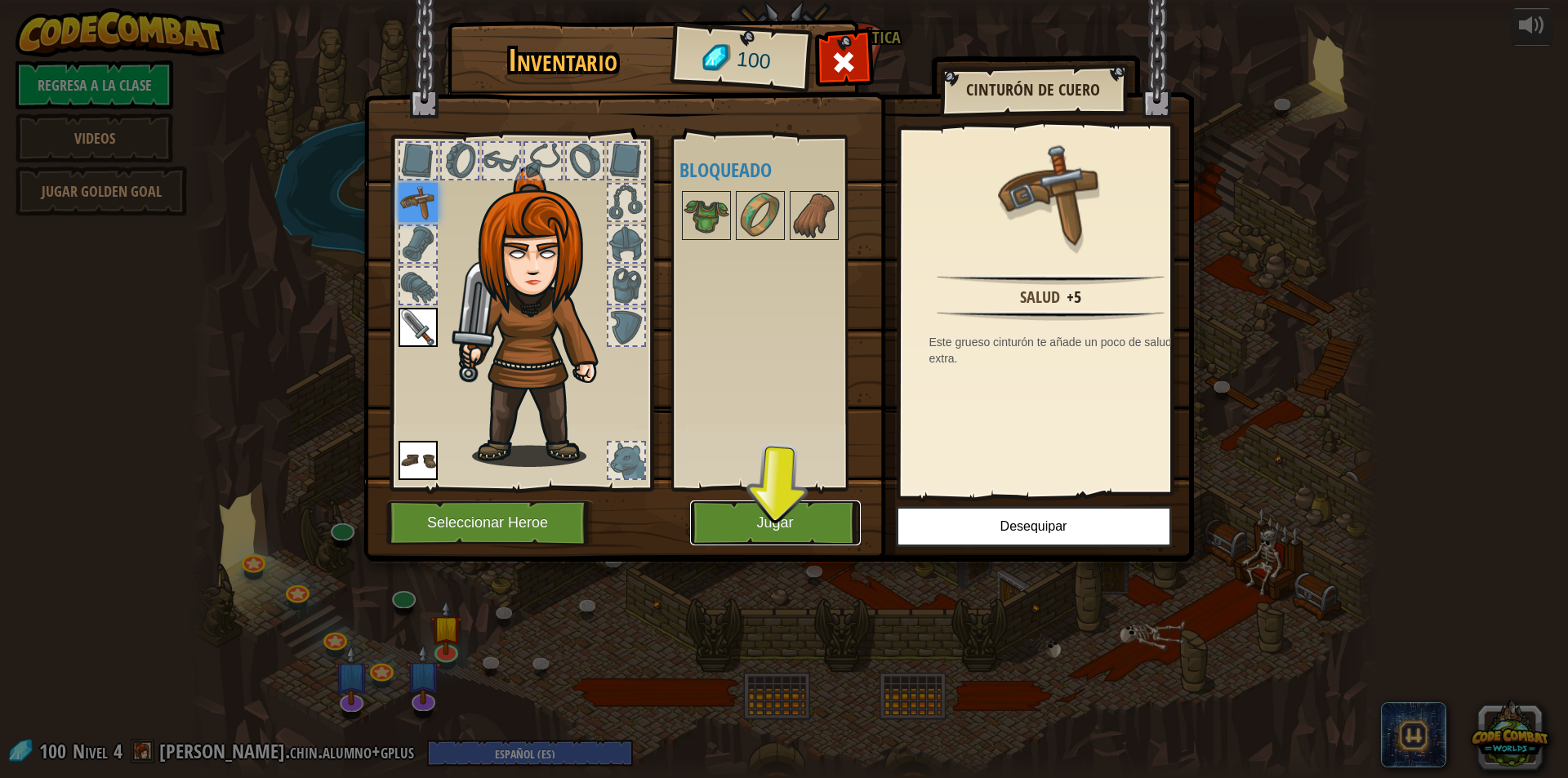
click at [732, 519] on button "Jugar" at bounding box center [774, 522] width 170 height 45
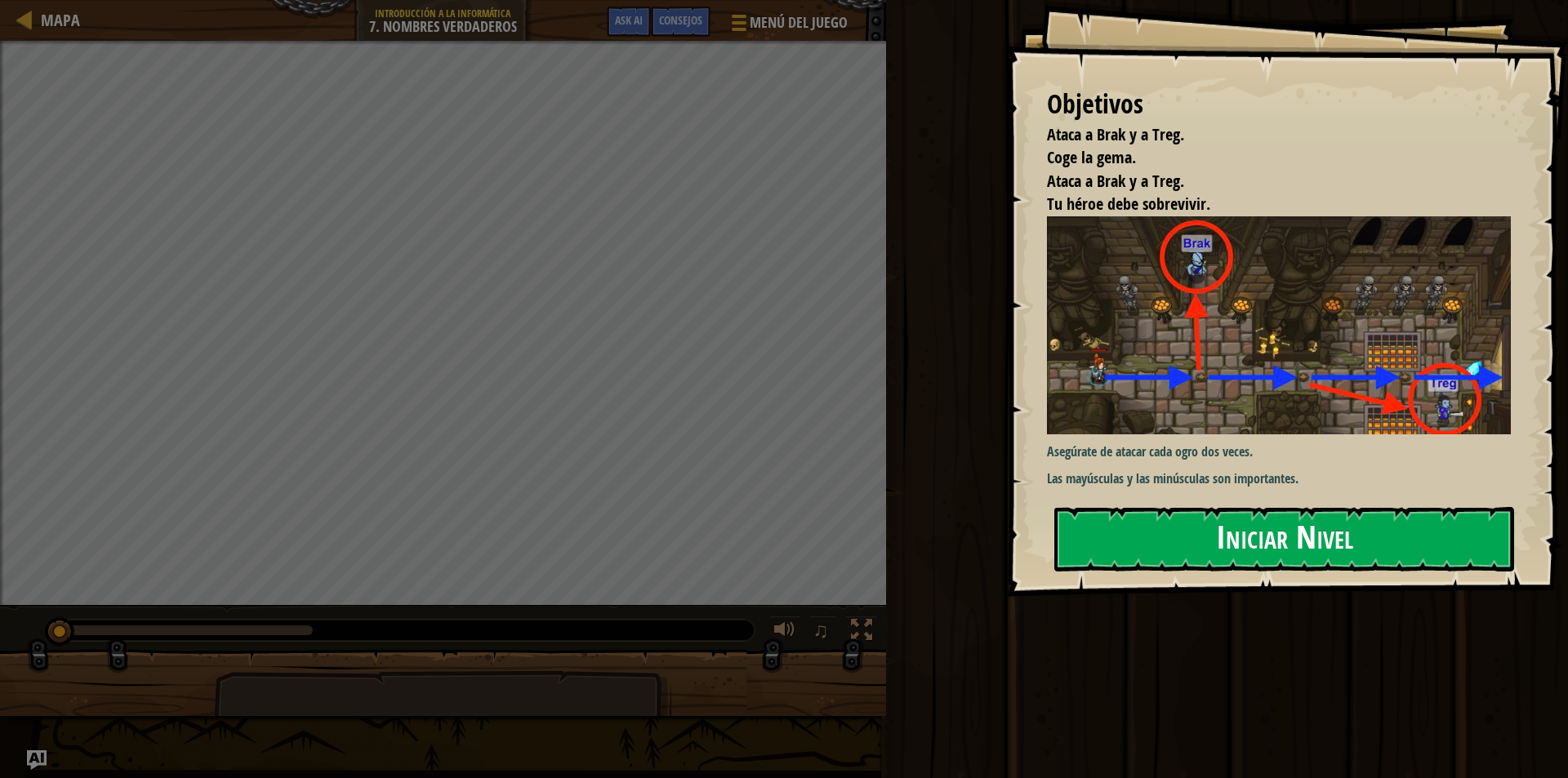
click at [1110, 538] on button "Iniciar Nivel" at bounding box center [1284, 539] width 460 height 65
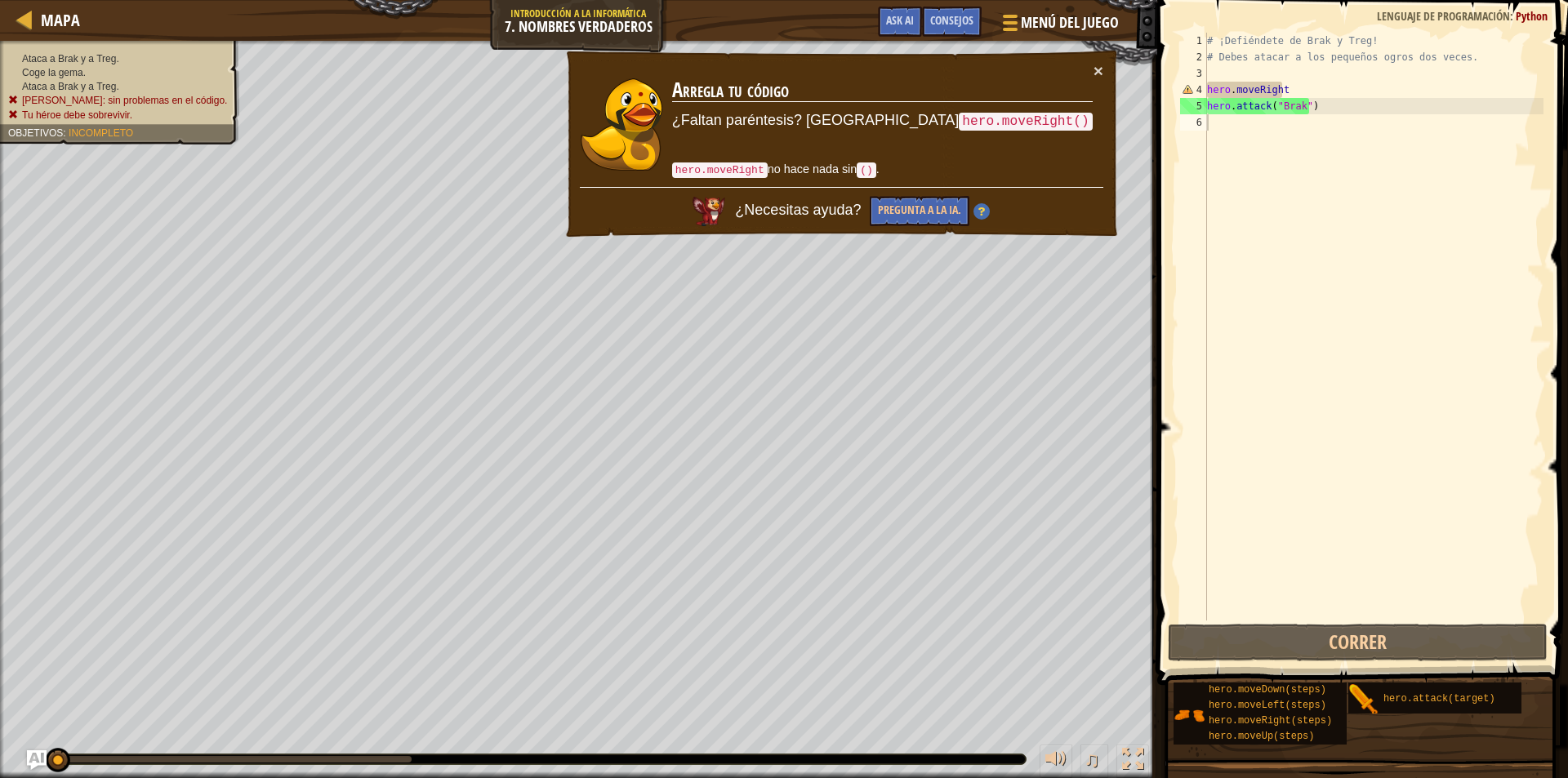
click at [1315, 86] on div "# ¡Defiéndete de Brak y Treg! # Debes atacar a los pequeños ogros dos veces. he…" at bounding box center [1373, 342] width 340 height 620
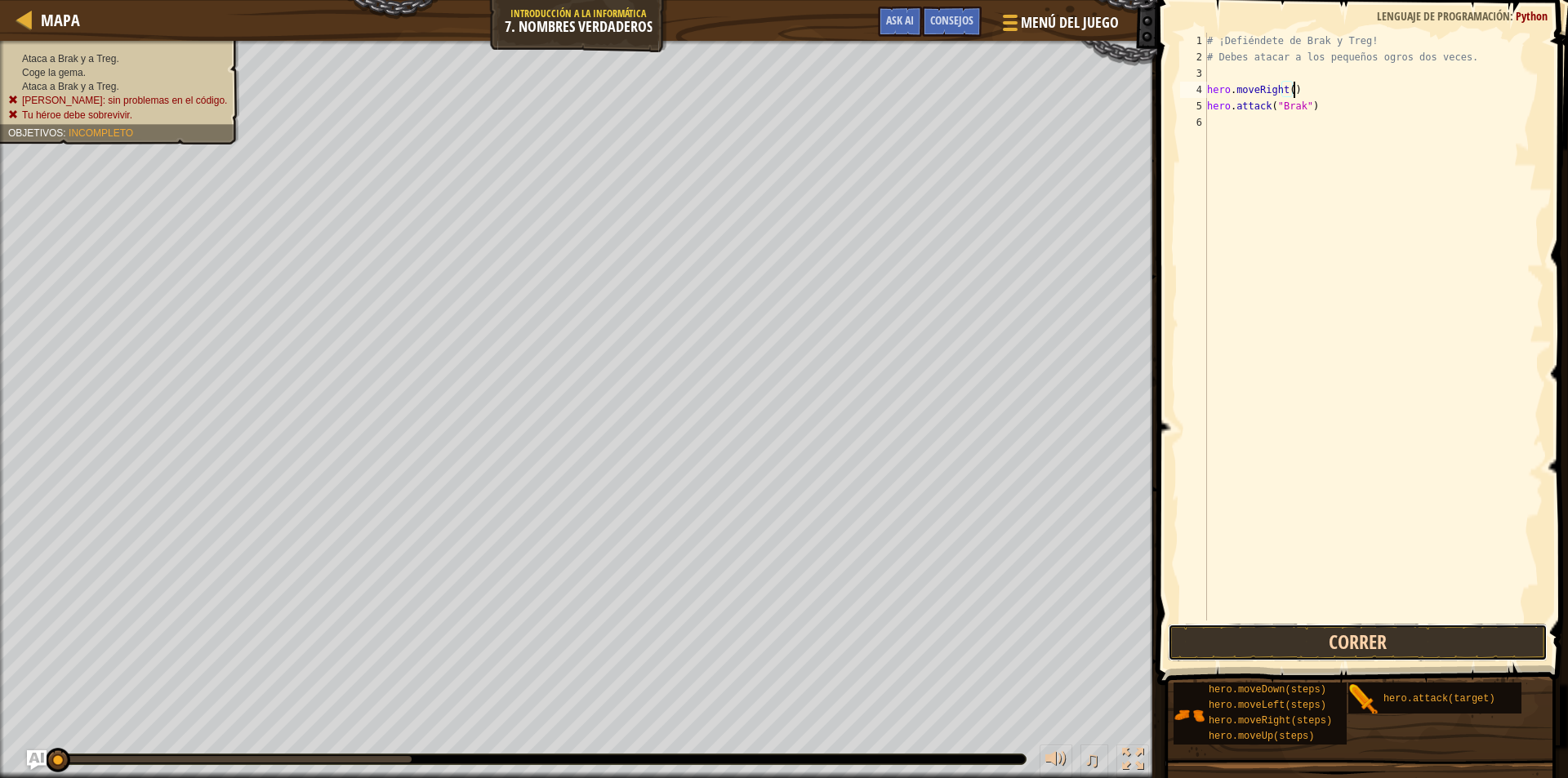
click at [1424, 647] on button "Correr" at bounding box center [1358, 642] width 380 height 37
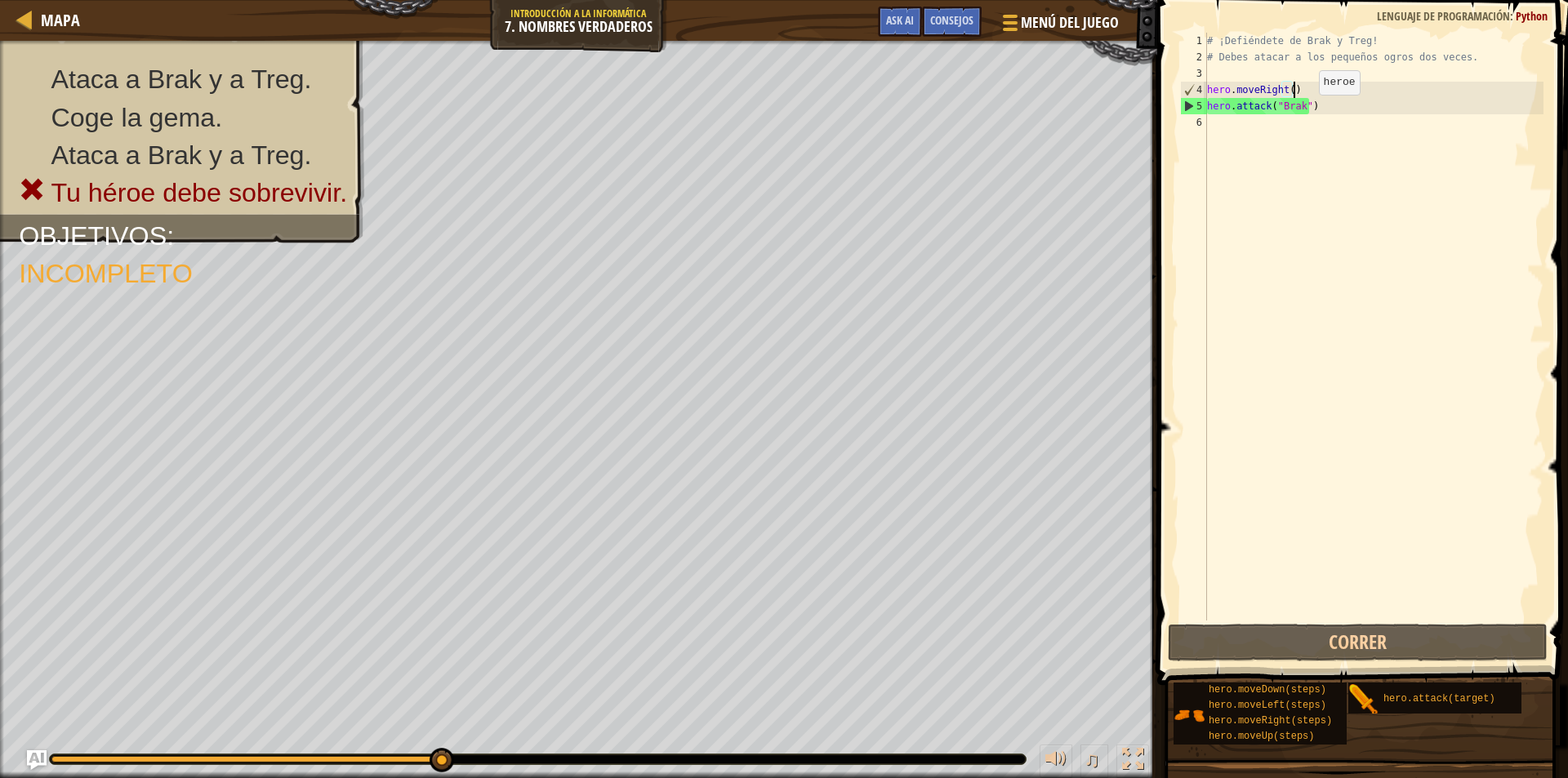
click at [1305, 111] on div "# ¡Defiéndete de Brak y Treg! # Debes atacar a los pequeños ogros dos veces. he…" at bounding box center [1373, 342] width 340 height 620
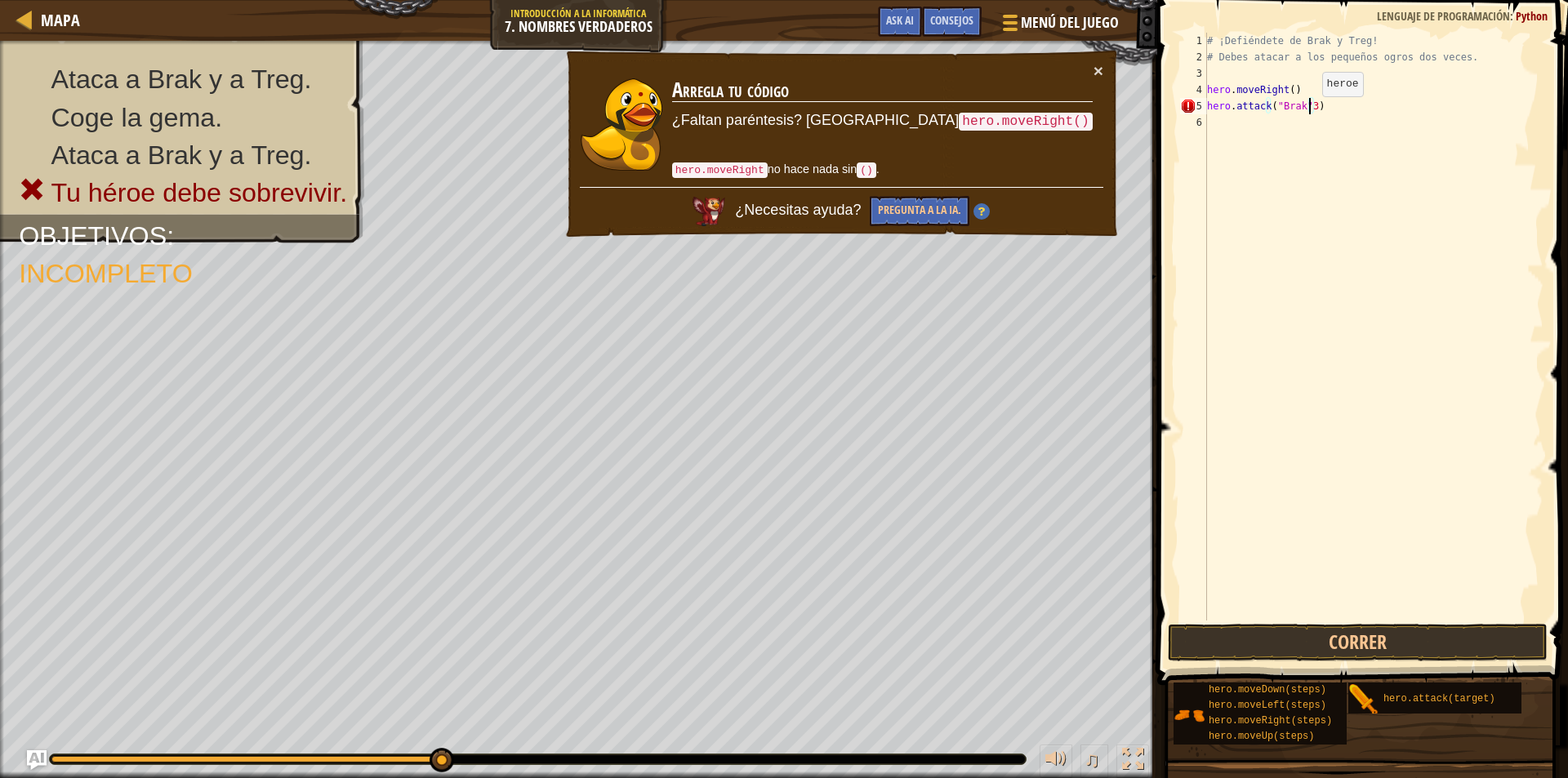
scroll to position [8, 8]
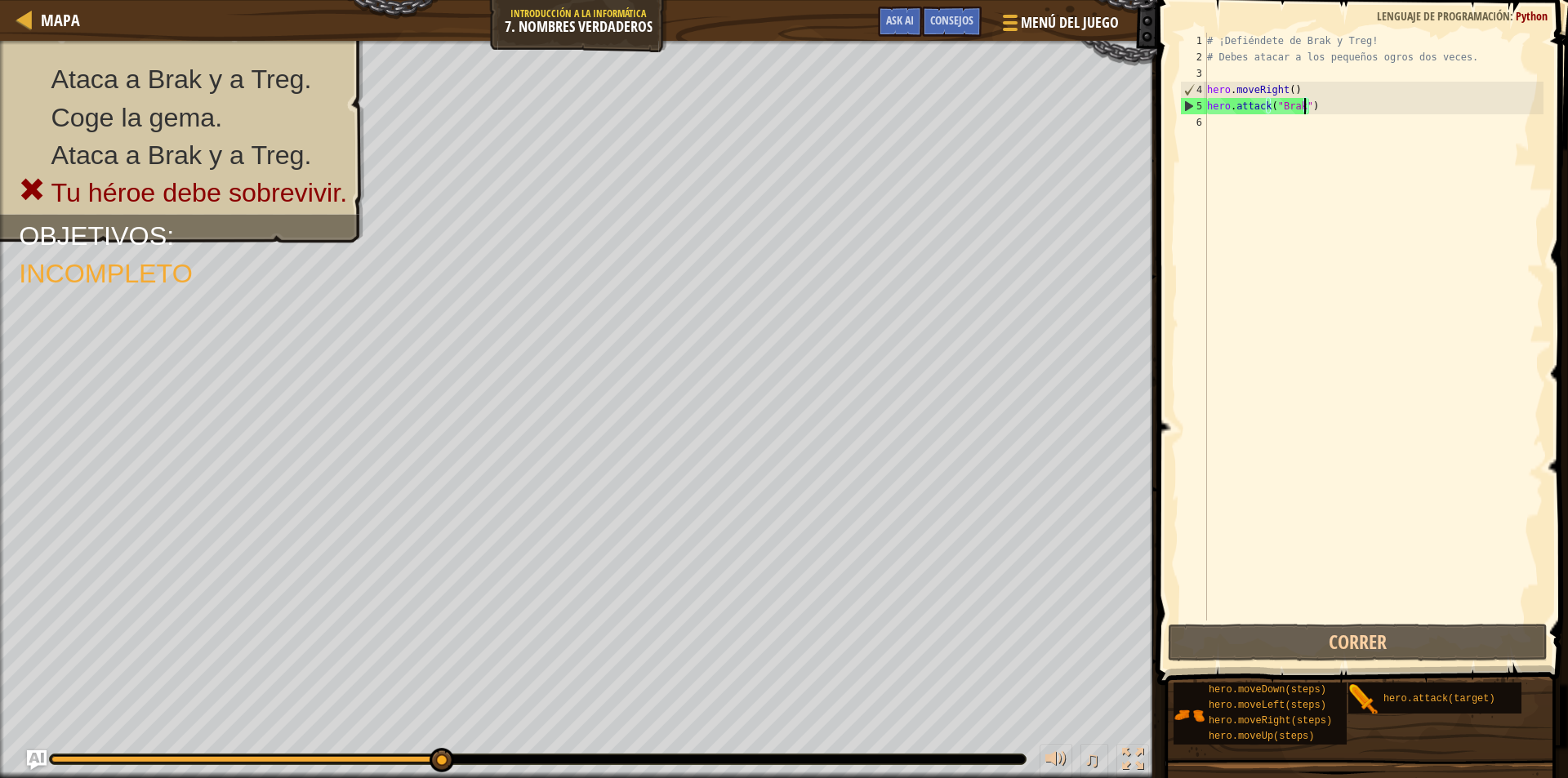
click at [1313, 103] on div "# ¡Defiéndete de Brak y Treg! # Debes atacar a los pequeños ogros dos veces. he…" at bounding box center [1373, 342] width 340 height 620
click at [1324, 108] on div "# ¡Defiéndete de Brak y Treg! # Debes atacar a los pequeños ogros dos veces. he…" at bounding box center [1373, 342] width 340 height 620
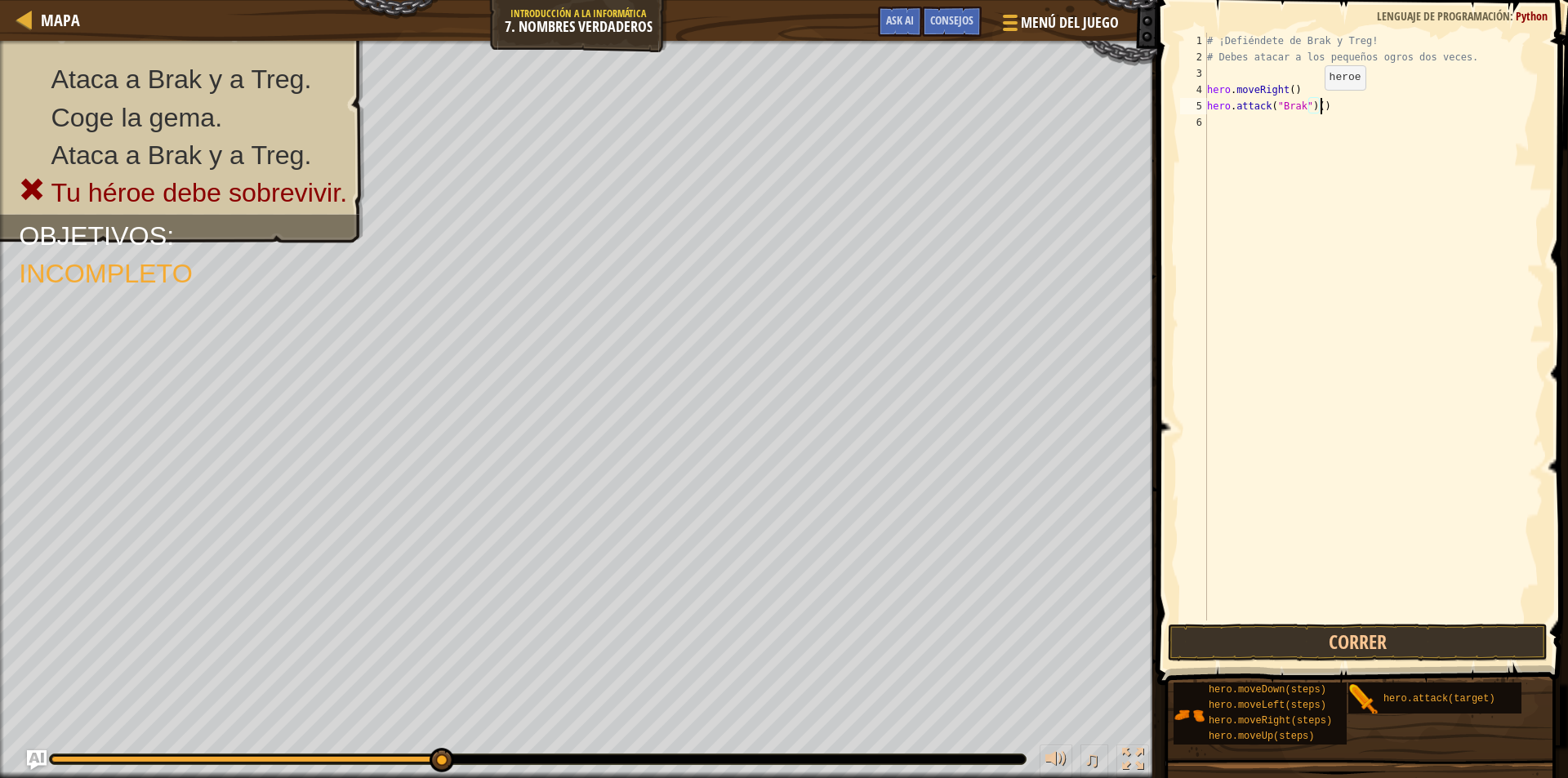
click at [1311, 107] on div "# ¡Defiéndete de Brak y Treg! # Debes atacar a los pequeños ogros dos veces. he…" at bounding box center [1373, 342] width 340 height 620
click at [1314, 107] on div "# ¡Defiéndete de Brak y Treg! # Debes atacar a los pequeños ogros dos veces. he…" at bounding box center [1373, 342] width 340 height 620
click at [1265, 643] on button "Correr" at bounding box center [1358, 642] width 380 height 37
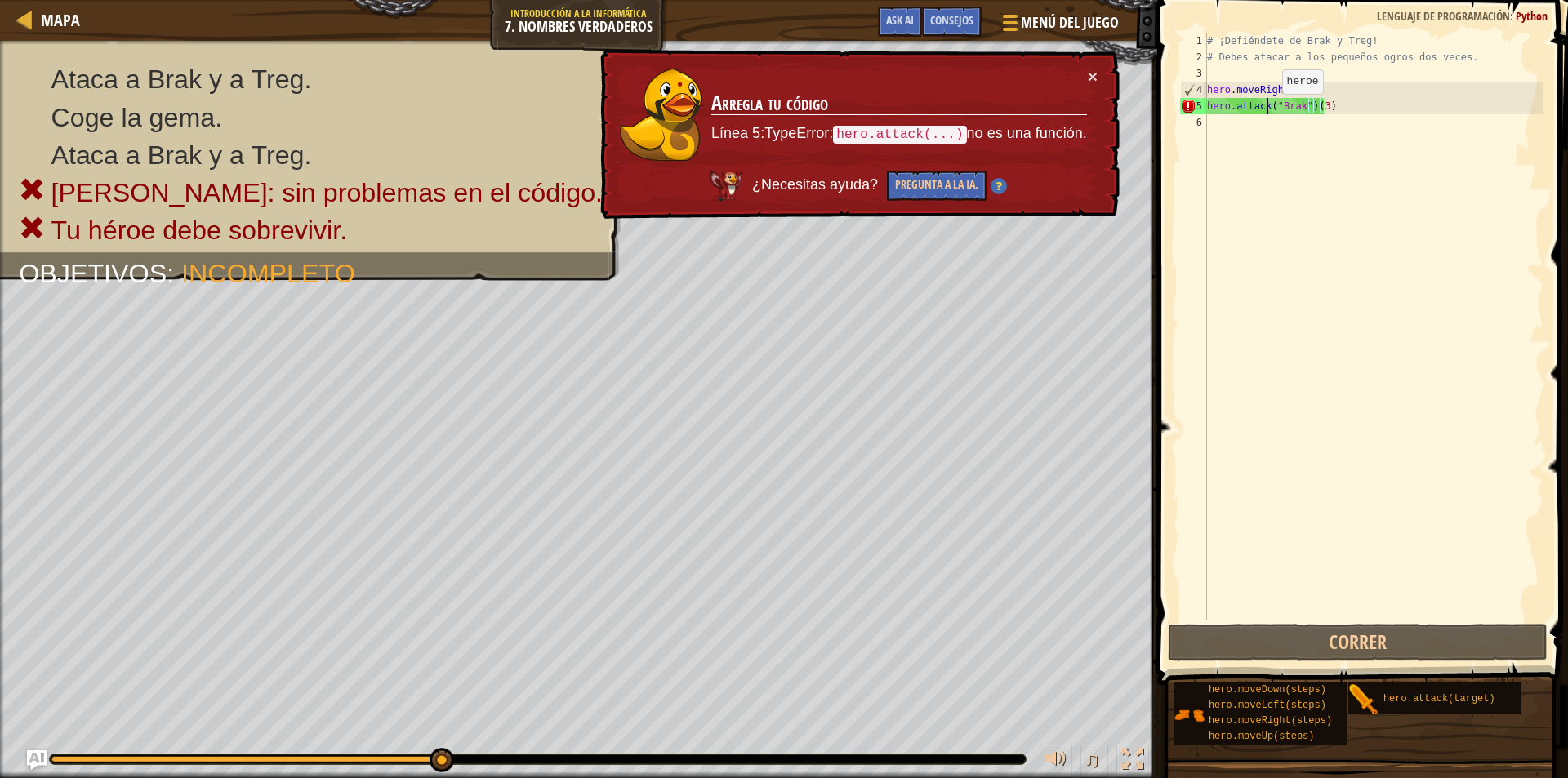
click at [1268, 110] on div "# ¡Defiéndete de Brak y Treg! # Debes atacar a los pequeños ogros dos veces. he…" at bounding box center [1373, 342] width 340 height 620
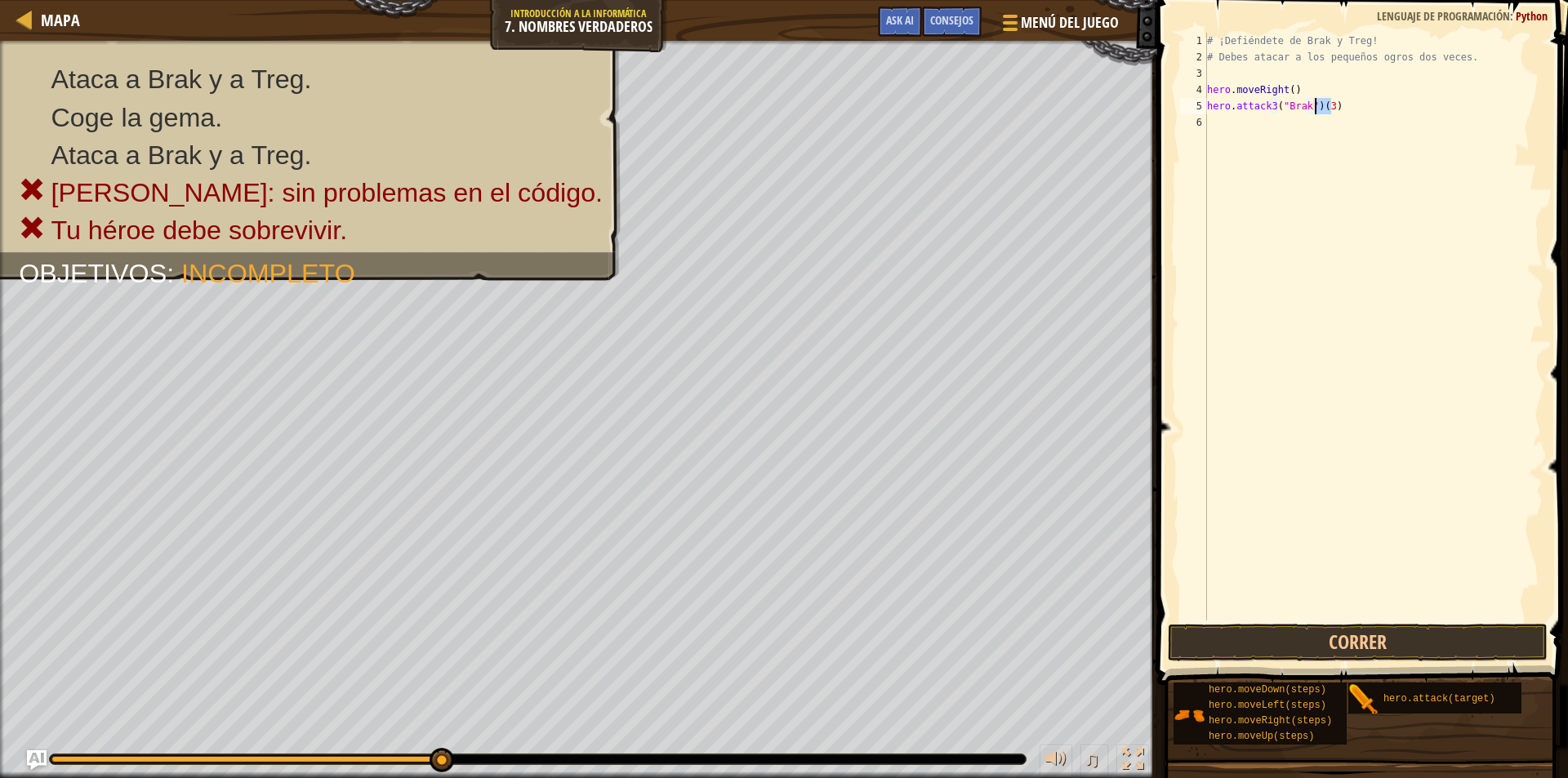
drag, startPoint x: 1334, startPoint y: 108, endPoint x: 1315, endPoint y: 111, distance: 19.2
click at [1315, 111] on div "# ¡Defiéndete de Brak y Treg! # Debes atacar a los pequeños ogros dos veces. he…" at bounding box center [1373, 342] width 340 height 620
click at [1319, 646] on button "Correr" at bounding box center [1358, 642] width 380 height 37
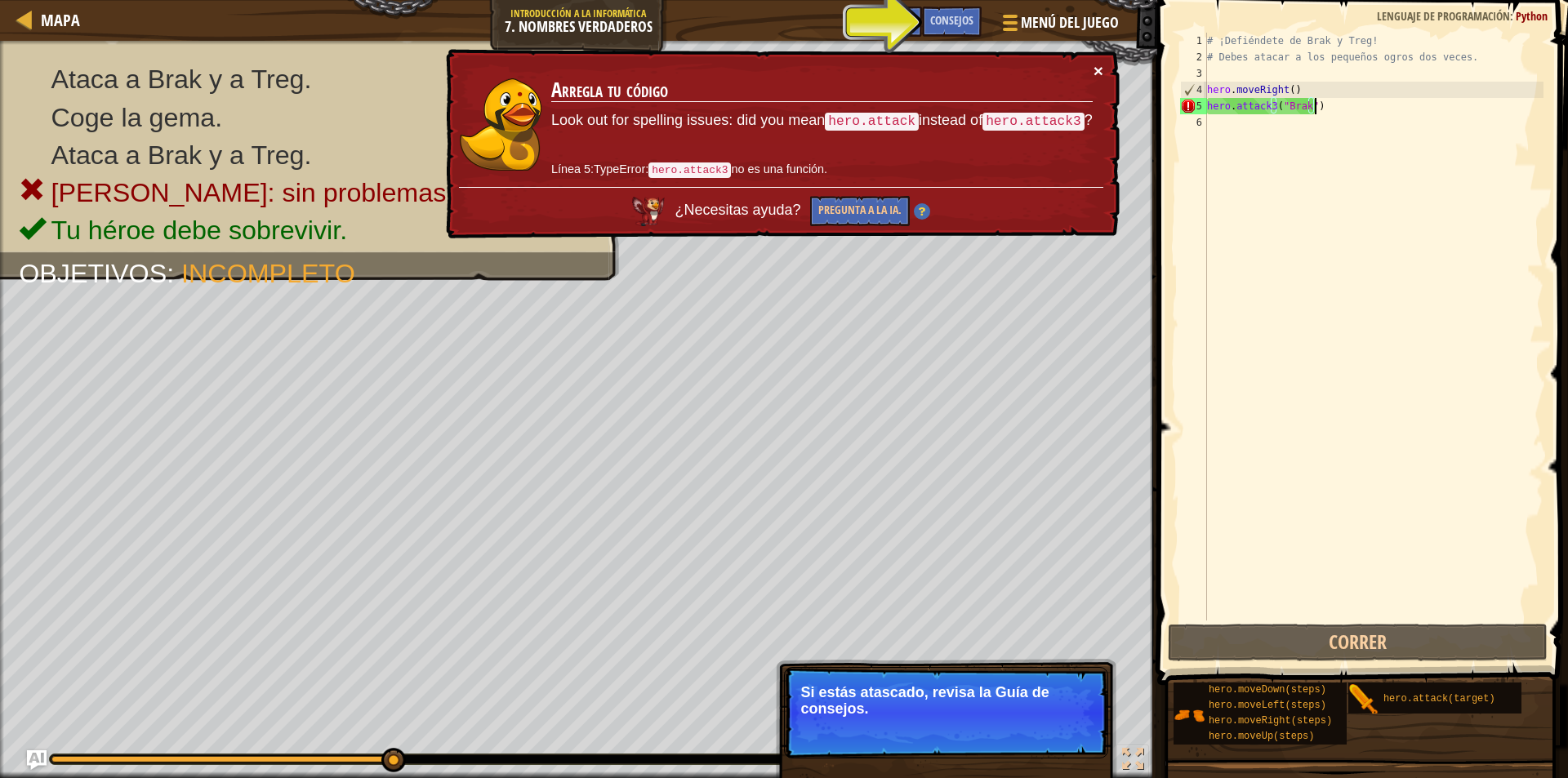
click at [1095, 75] on button "×" at bounding box center [1098, 70] width 10 height 17
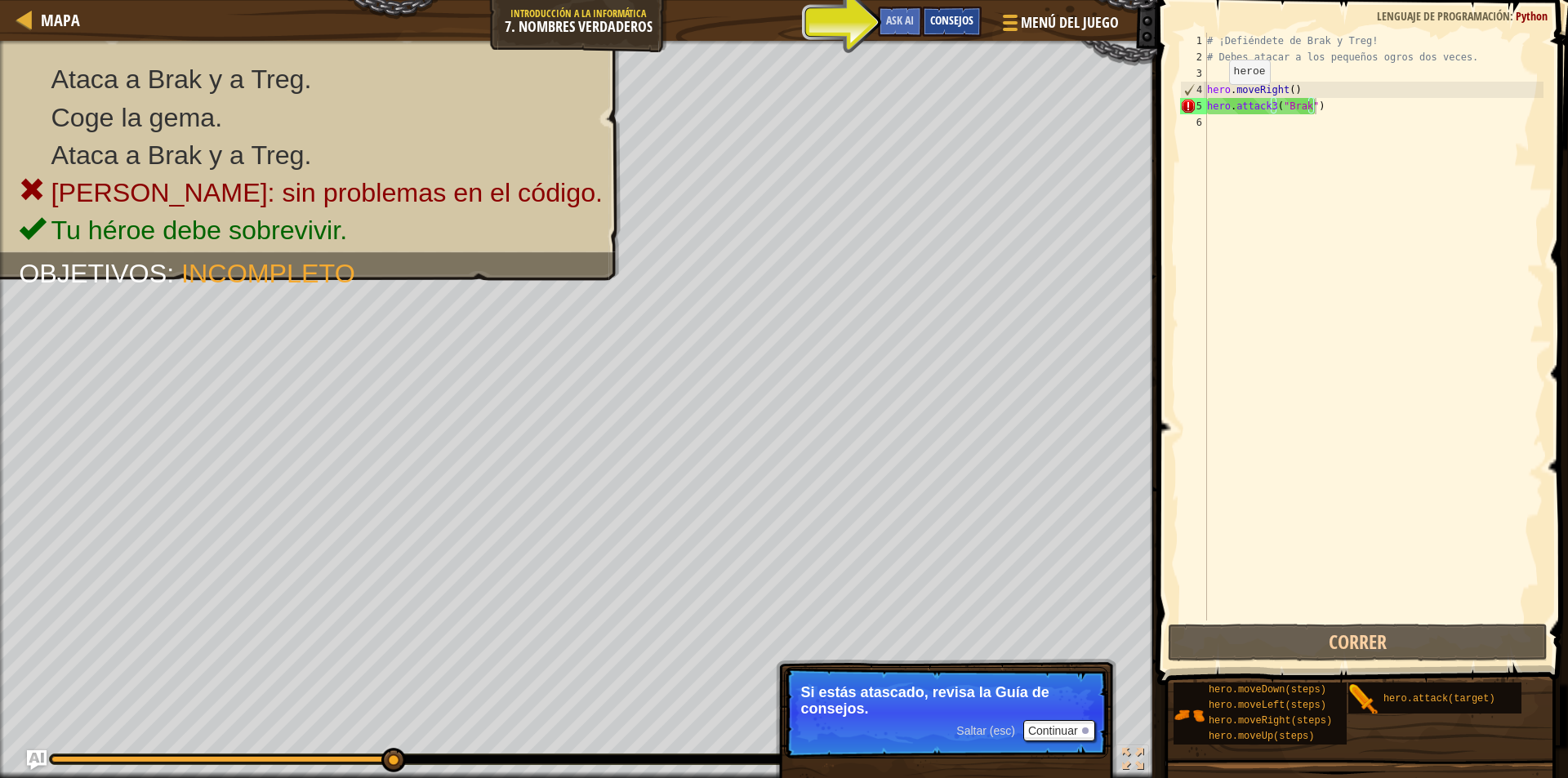
click at [960, 21] on span "Consejos" at bounding box center [951, 20] width 43 height 15
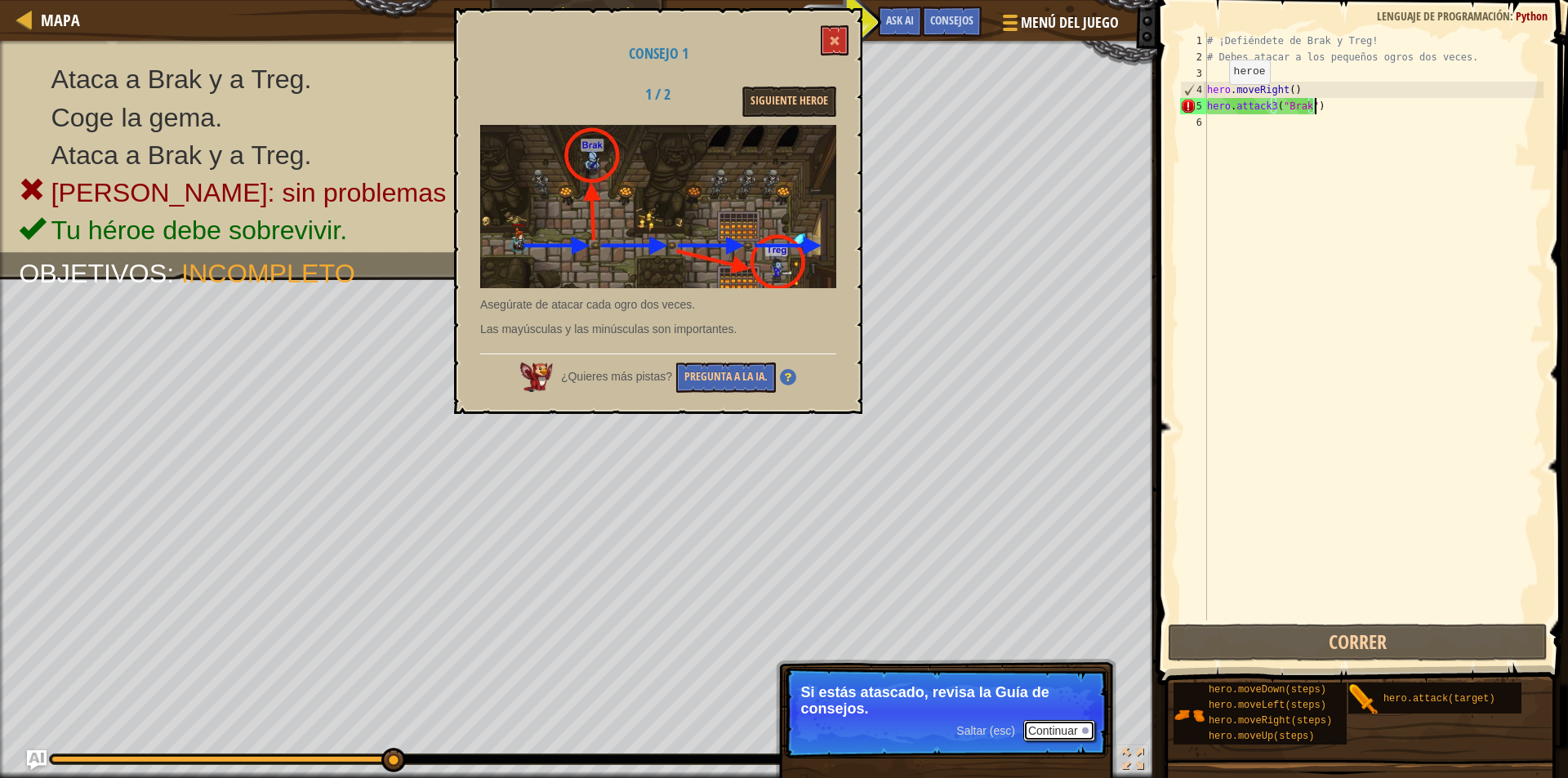
click at [1064, 728] on button "Continuar" at bounding box center [1060, 730] width 72 height 21
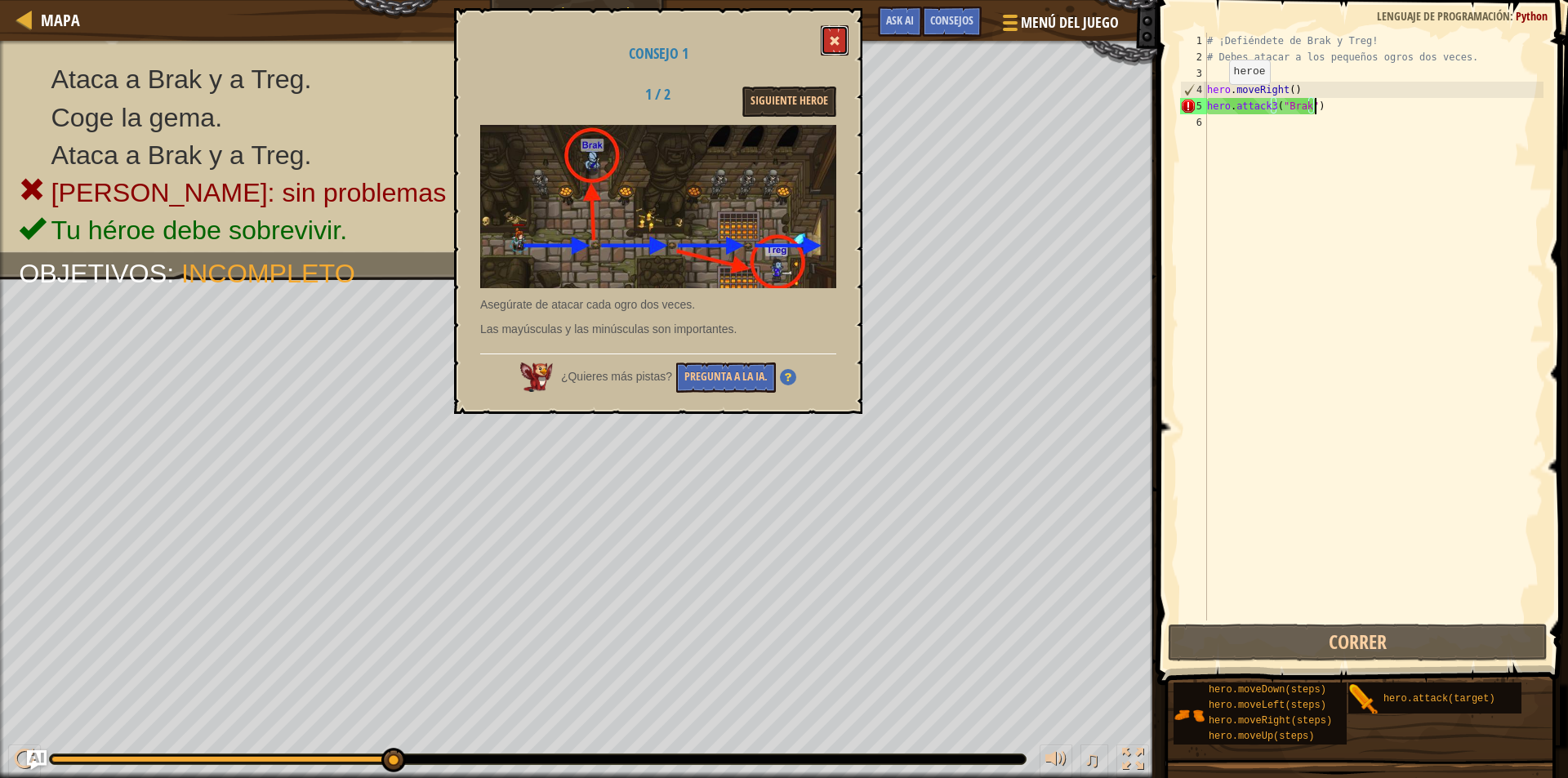
click at [835, 35] on button at bounding box center [834, 41] width 28 height 30
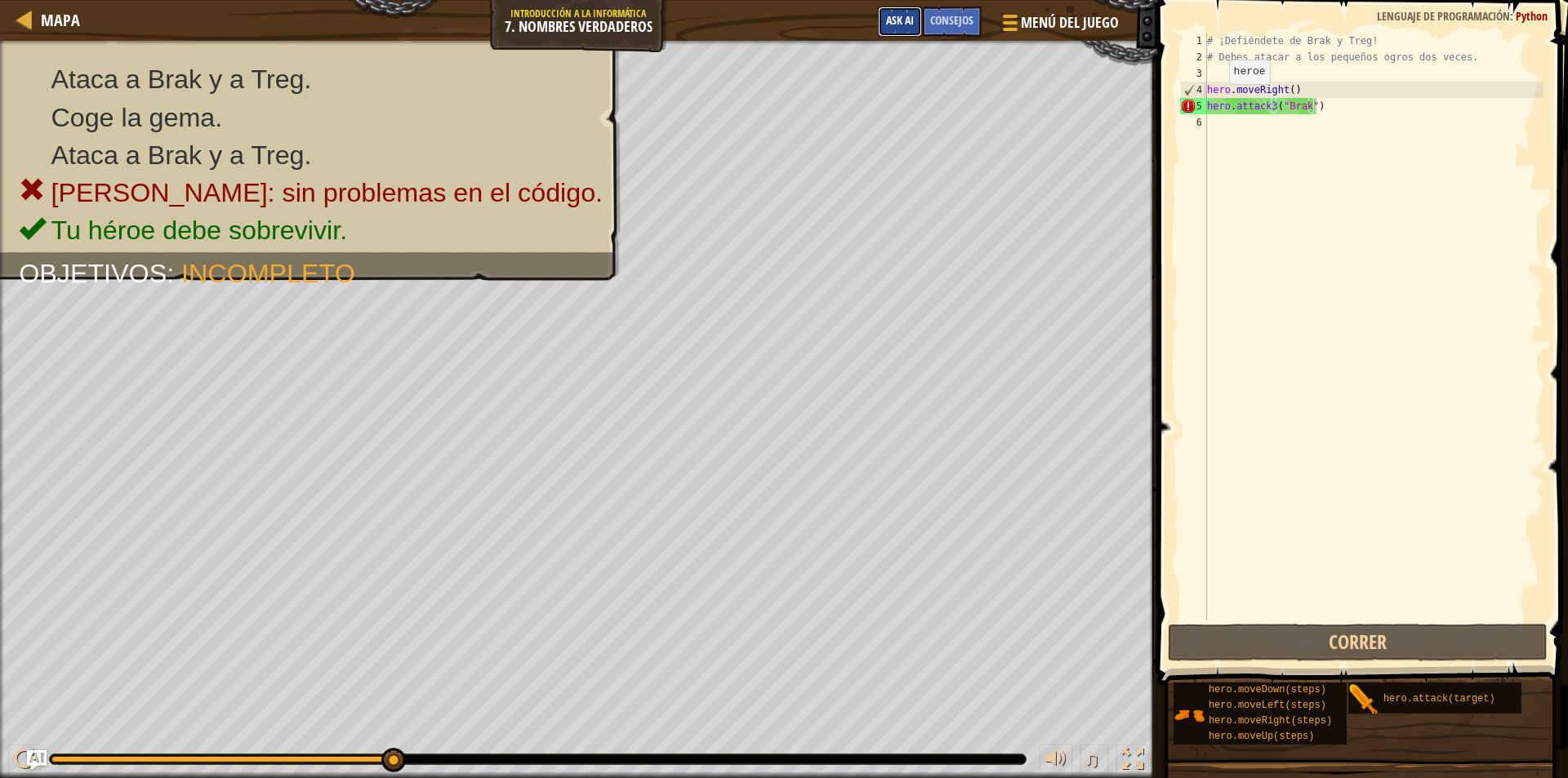
click at [903, 25] on span "Ask AI" at bounding box center [899, 20] width 28 height 15
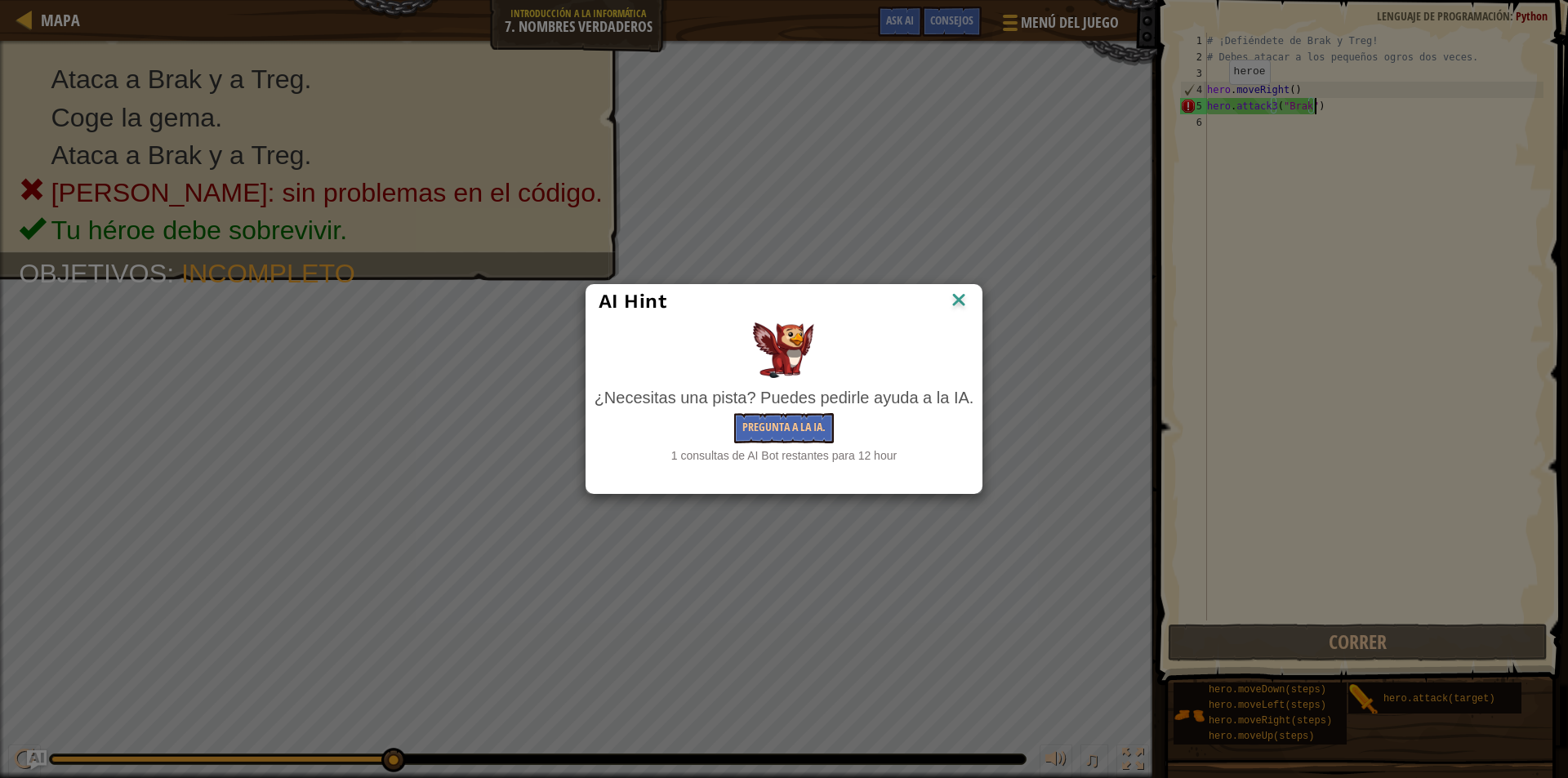
click at [951, 291] on img at bounding box center [959, 301] width 21 height 25
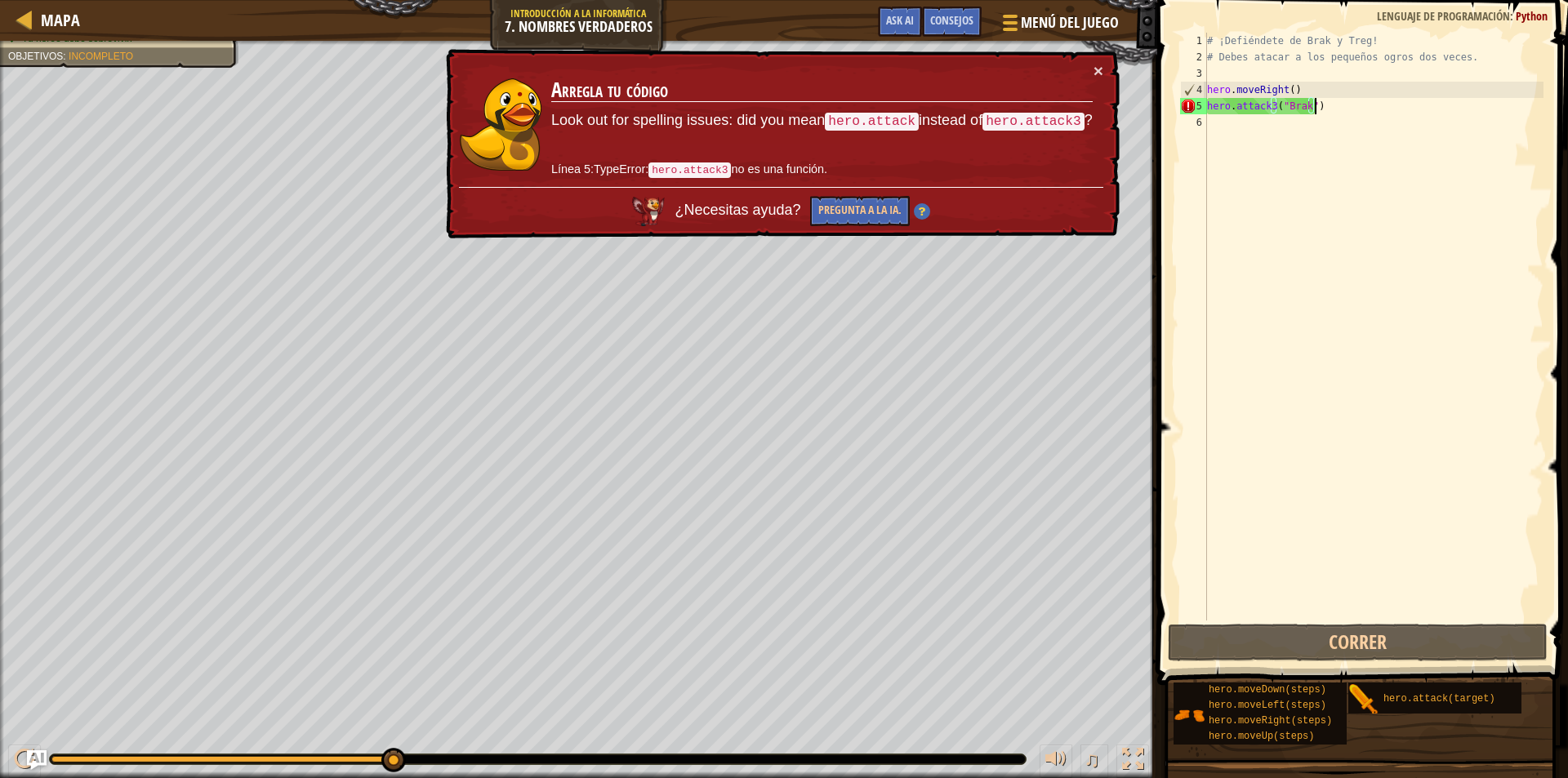
click at [1271, 107] on div "# ¡Defiéndete de Brak y Treg! # Debes atacar a los pequeños ogros dos veces. he…" at bounding box center [1373, 342] width 340 height 620
type textarea "hero.attack("Brak")"
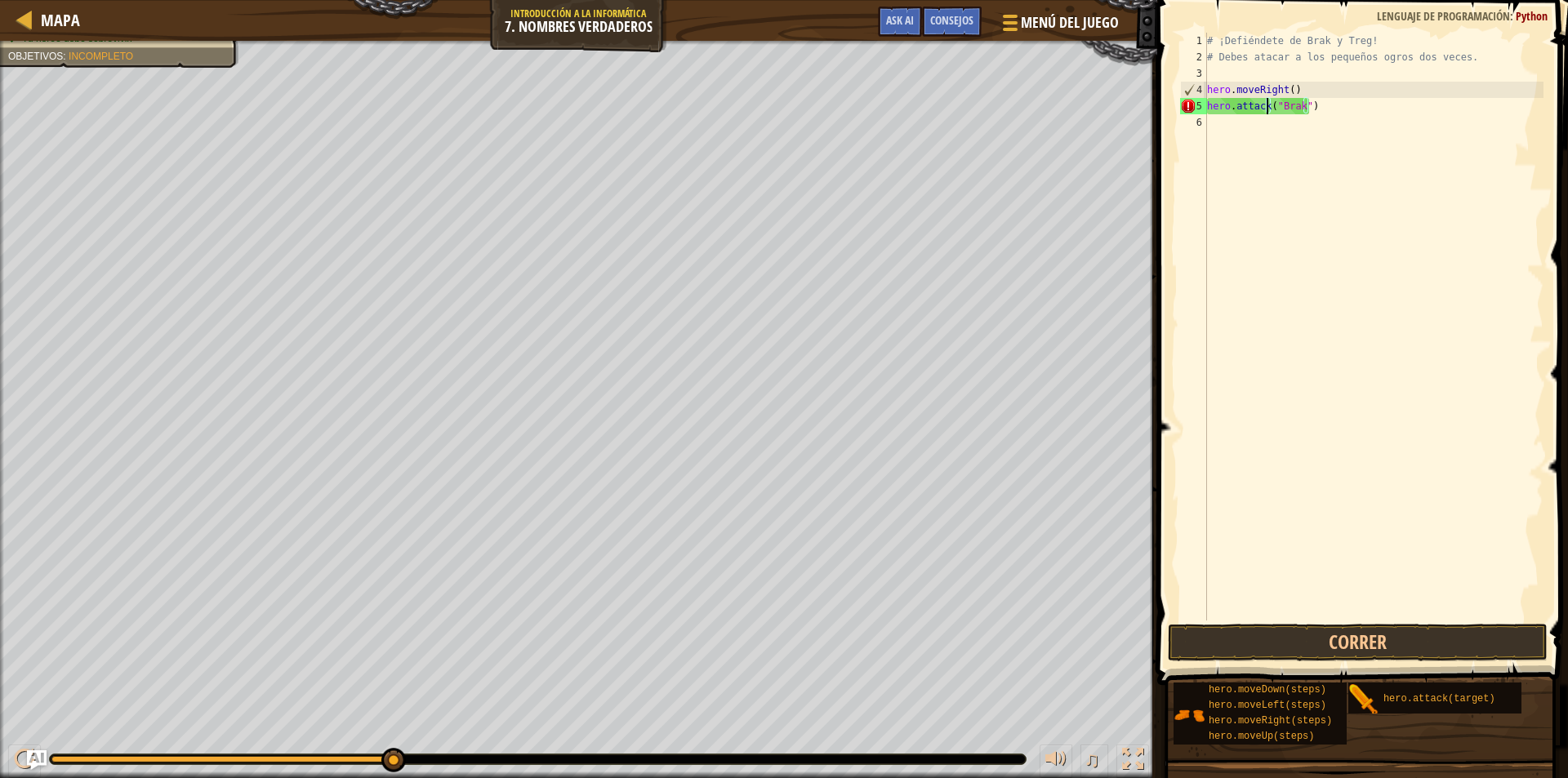
scroll to position [8, 8]
click at [1327, 136] on div "# ¡Defiéndete de Brak y Treg! # Debes atacar a los pequeños ogros dos veces. he…" at bounding box center [1373, 342] width 340 height 620
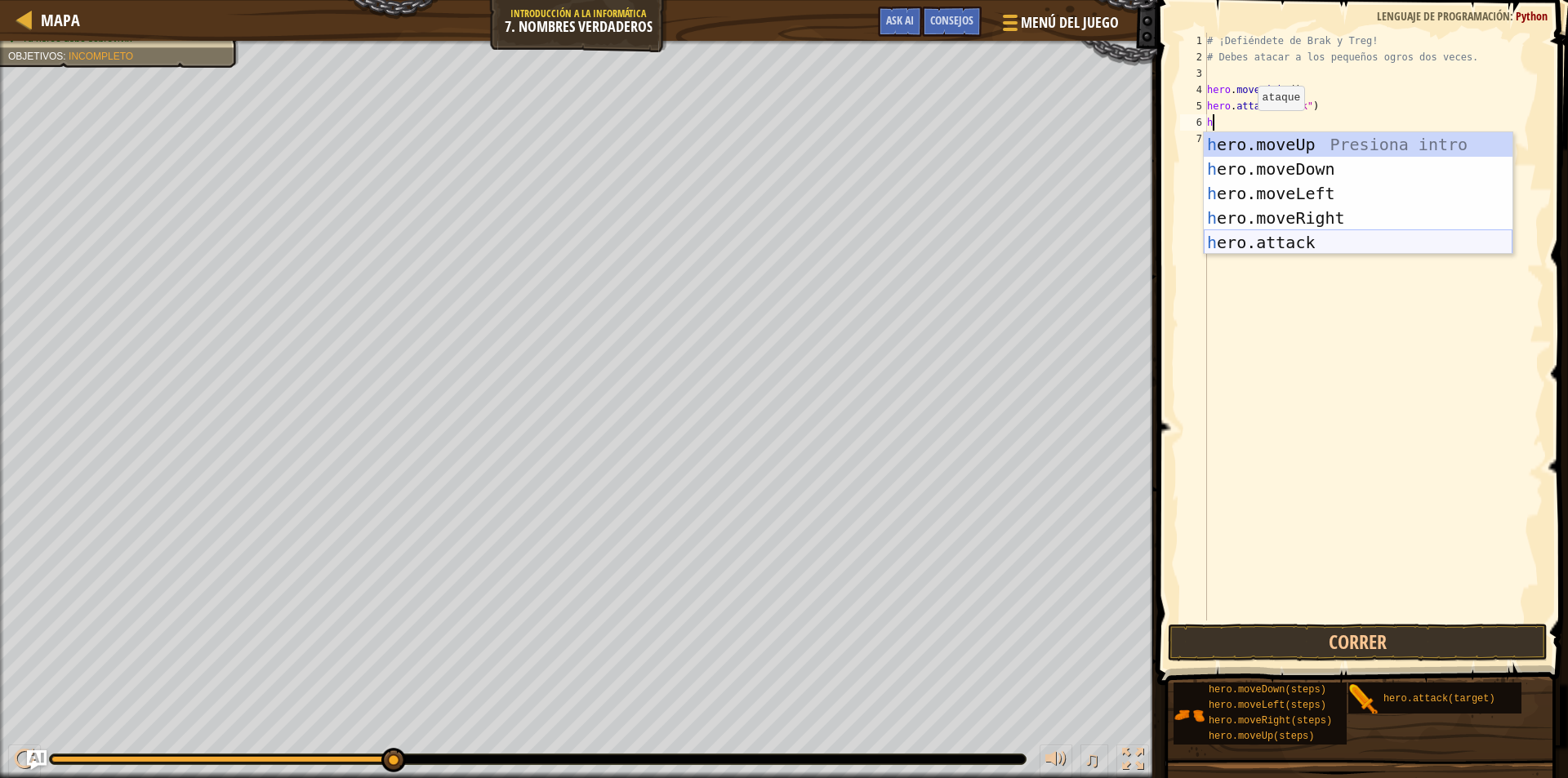
click at [1281, 246] on div "h ero.moveUp Presiona intro h ero.moveDown Presiona intro h ero.moveLeft Presio…" at bounding box center [1358, 218] width 308 height 171
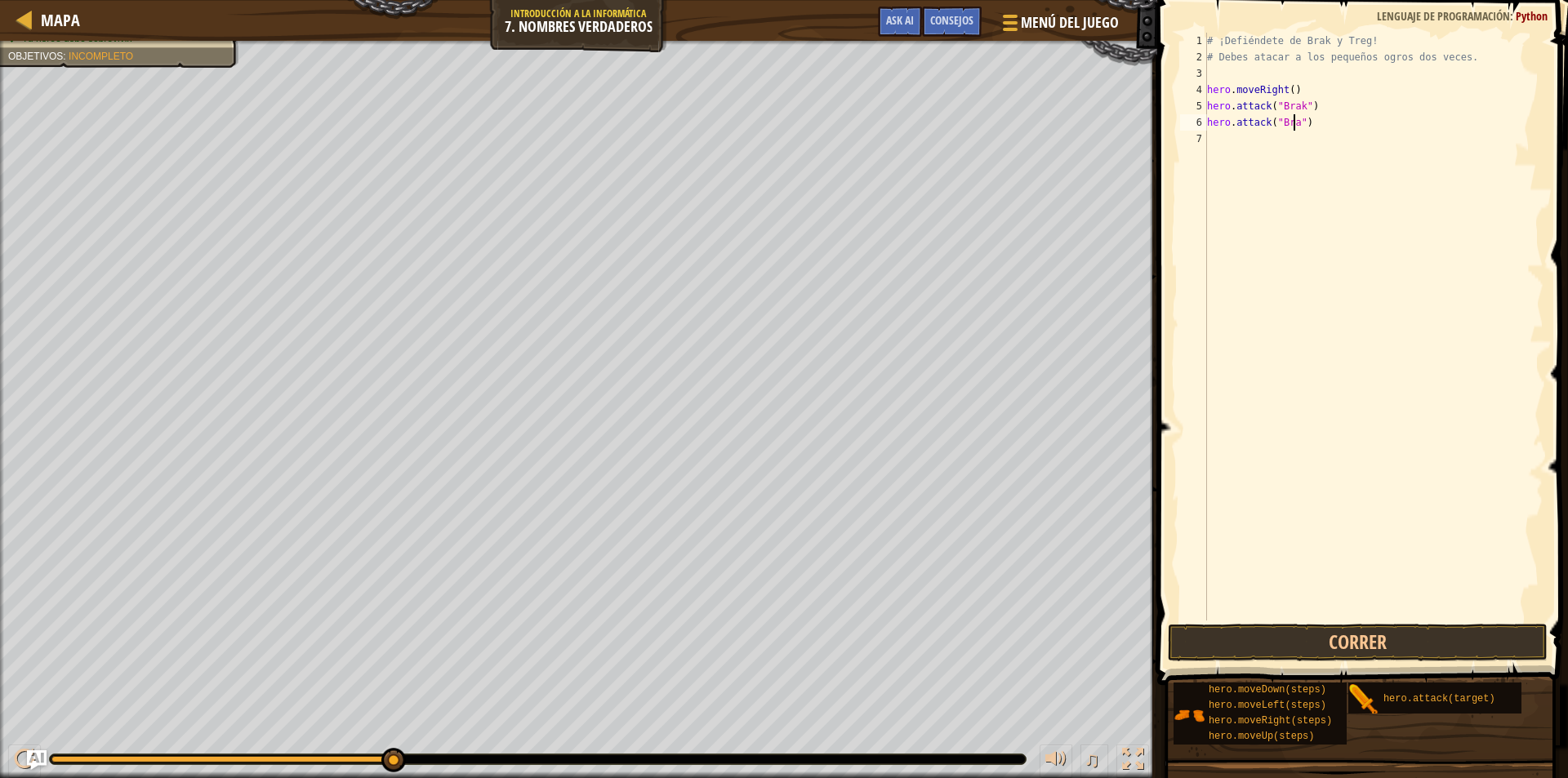
scroll to position [8, 8]
type textarea "hero.attack("[PERSON_NAME]")"
click at [1277, 149] on div "# ¡Defiéndete de Brak y Treg! # Debes atacar a los pequeños ogros dos veces. he…" at bounding box center [1373, 342] width 340 height 620
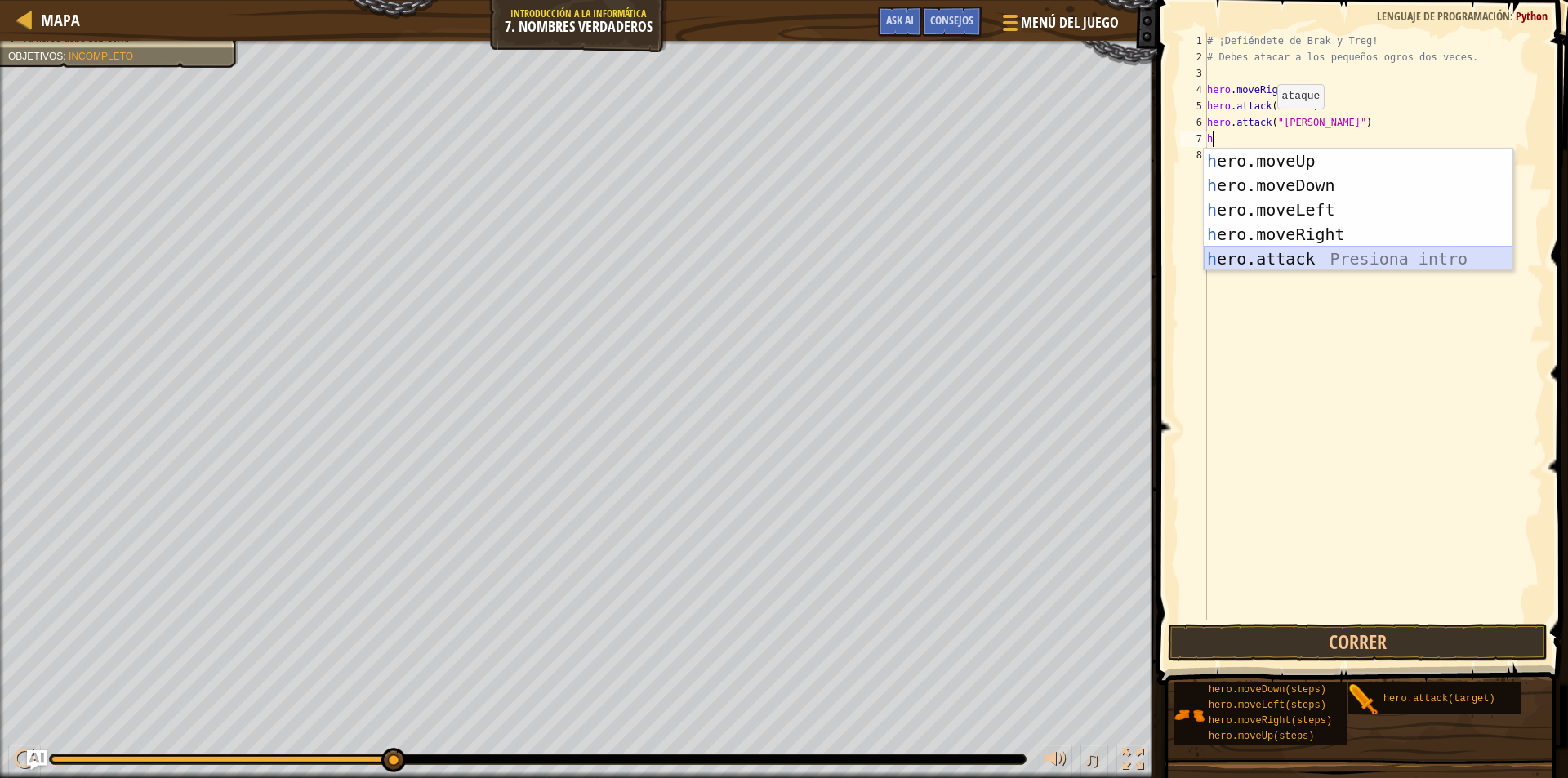
click at [1264, 257] on div "h ero.moveUp Presiona intro h ero.moveDown Presiona intro h ero.moveLeft Presio…" at bounding box center [1358, 234] width 308 height 171
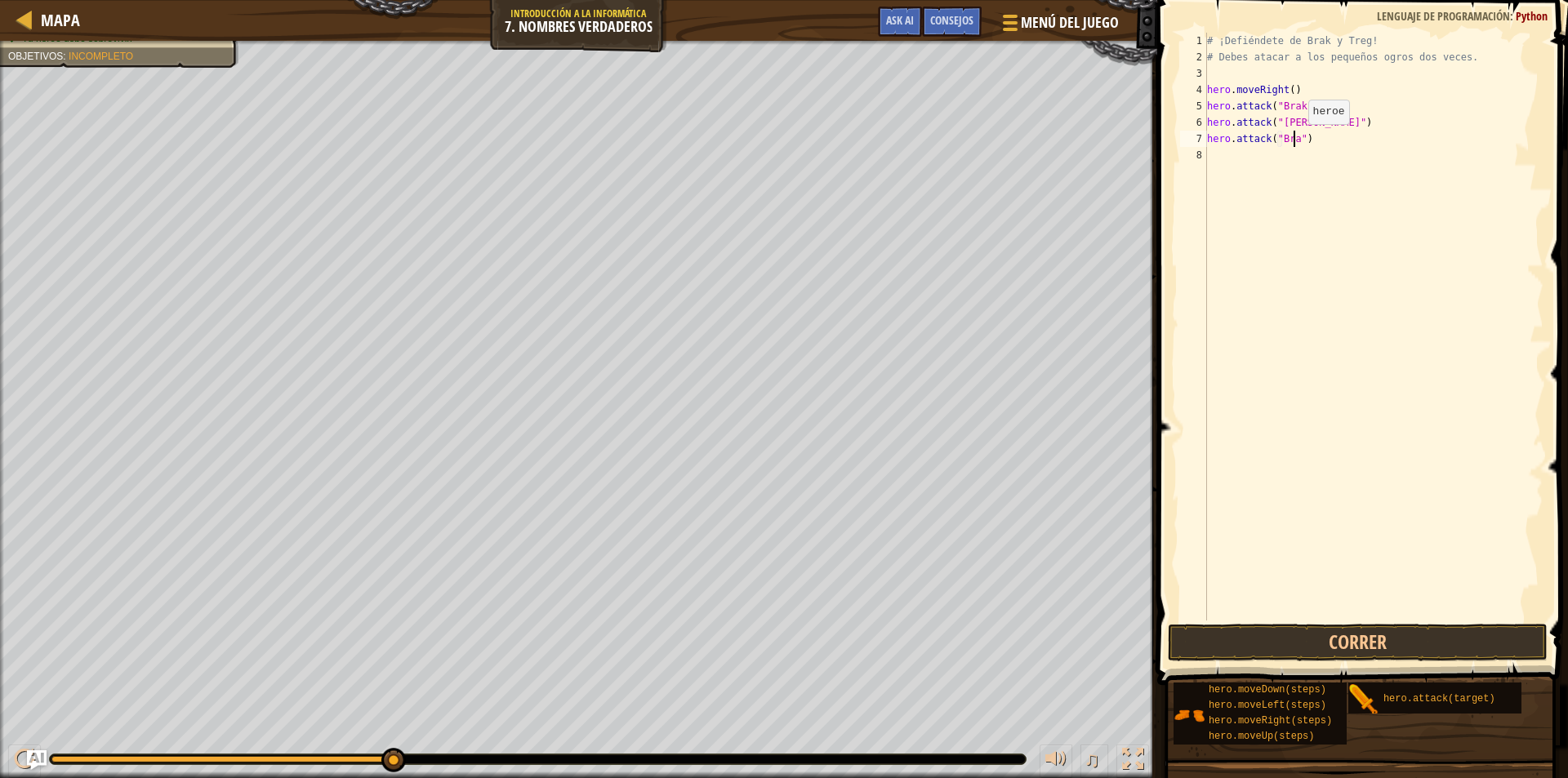
scroll to position [8, 8]
type textarea "hero.attack("[PERSON_NAME]")"
click at [1292, 168] on div "# ¡Defiéndete de Brak y Treg! # Debes atacar a los pequeños ogros dos veces. he…" at bounding box center [1373, 342] width 340 height 620
type textarea "h"
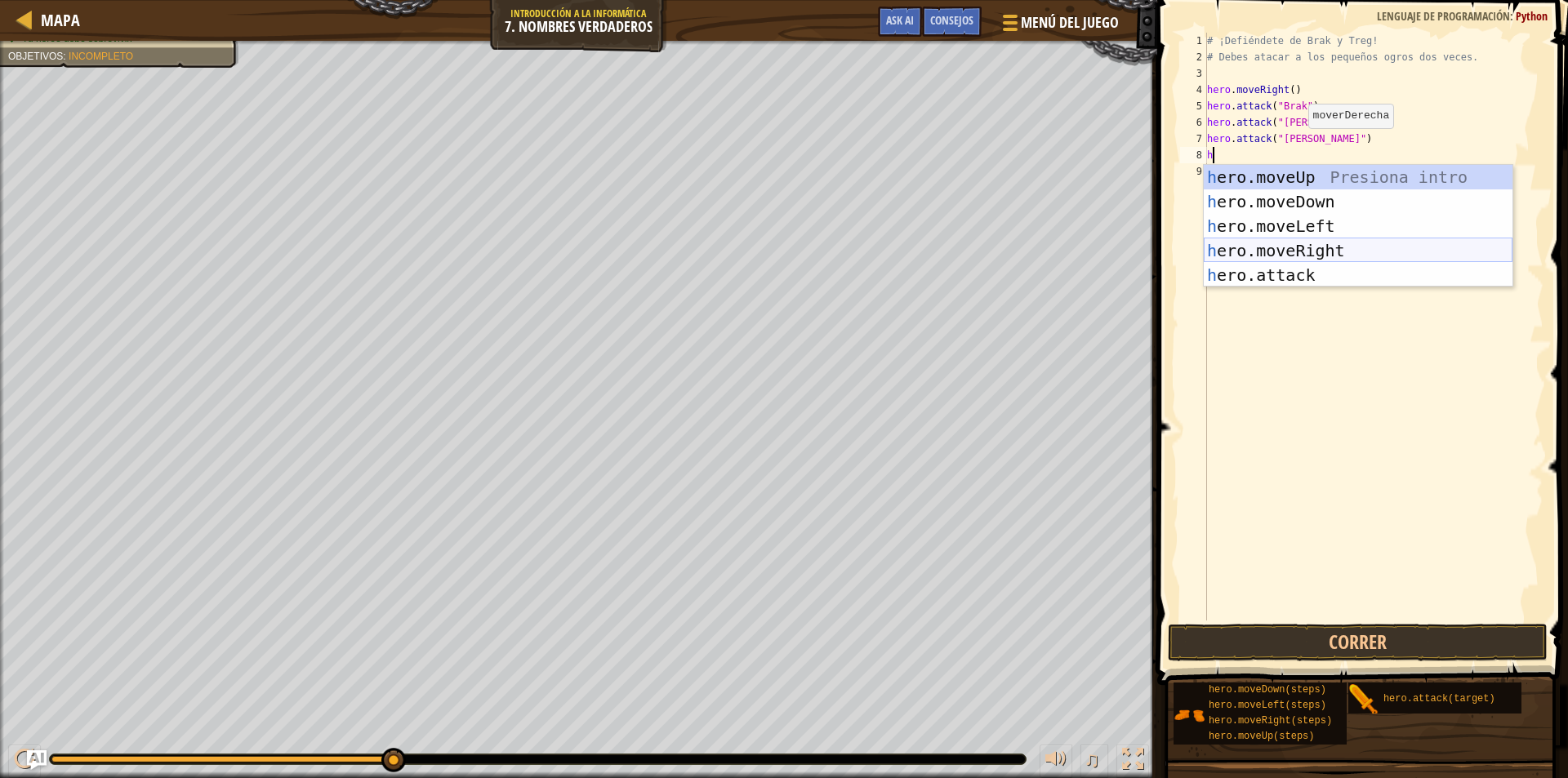
click at [1269, 240] on div "h ero.moveUp Presiona intro h ero.moveDown Presiona intro h ero.moveLeft Presio…" at bounding box center [1358, 250] width 308 height 171
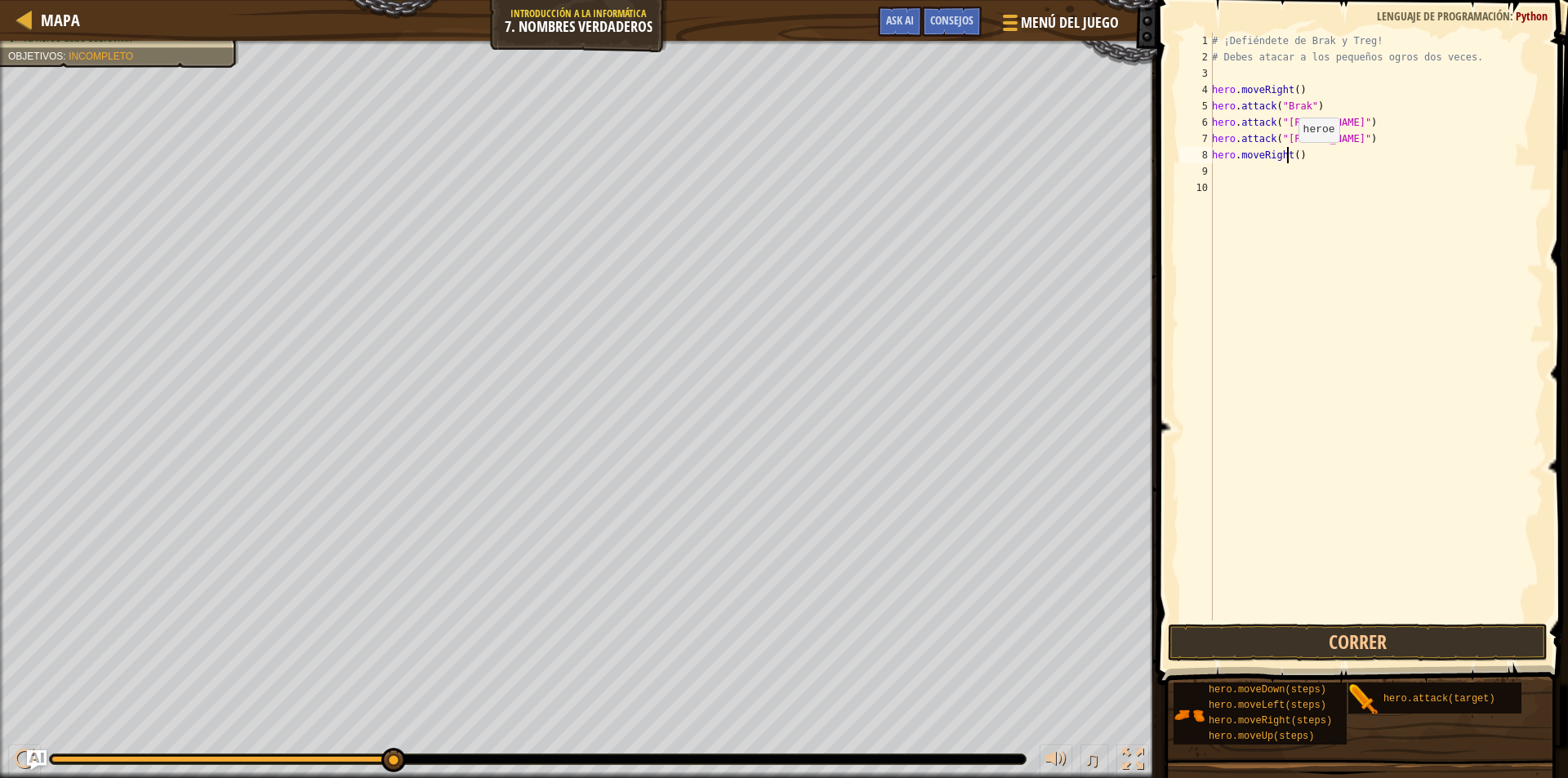
click at [1289, 159] on div "# ¡Defiéndete de Brak y Treg! # Debes atacar a los pequeños ogros dos veces. he…" at bounding box center [1376, 342] width 335 height 620
click at [1290, 159] on div "# ¡Defiéndete de Brak y Treg! # Debes atacar a los pequeños ogros dos veces. he…" at bounding box center [1376, 342] width 335 height 620
type textarea "hero.moveRight(2)"
click at [1236, 180] on div "# ¡Defiéndete de Brak y Treg! # Debes atacar a los pequeños ogros dos veces. he…" at bounding box center [1376, 342] width 335 height 620
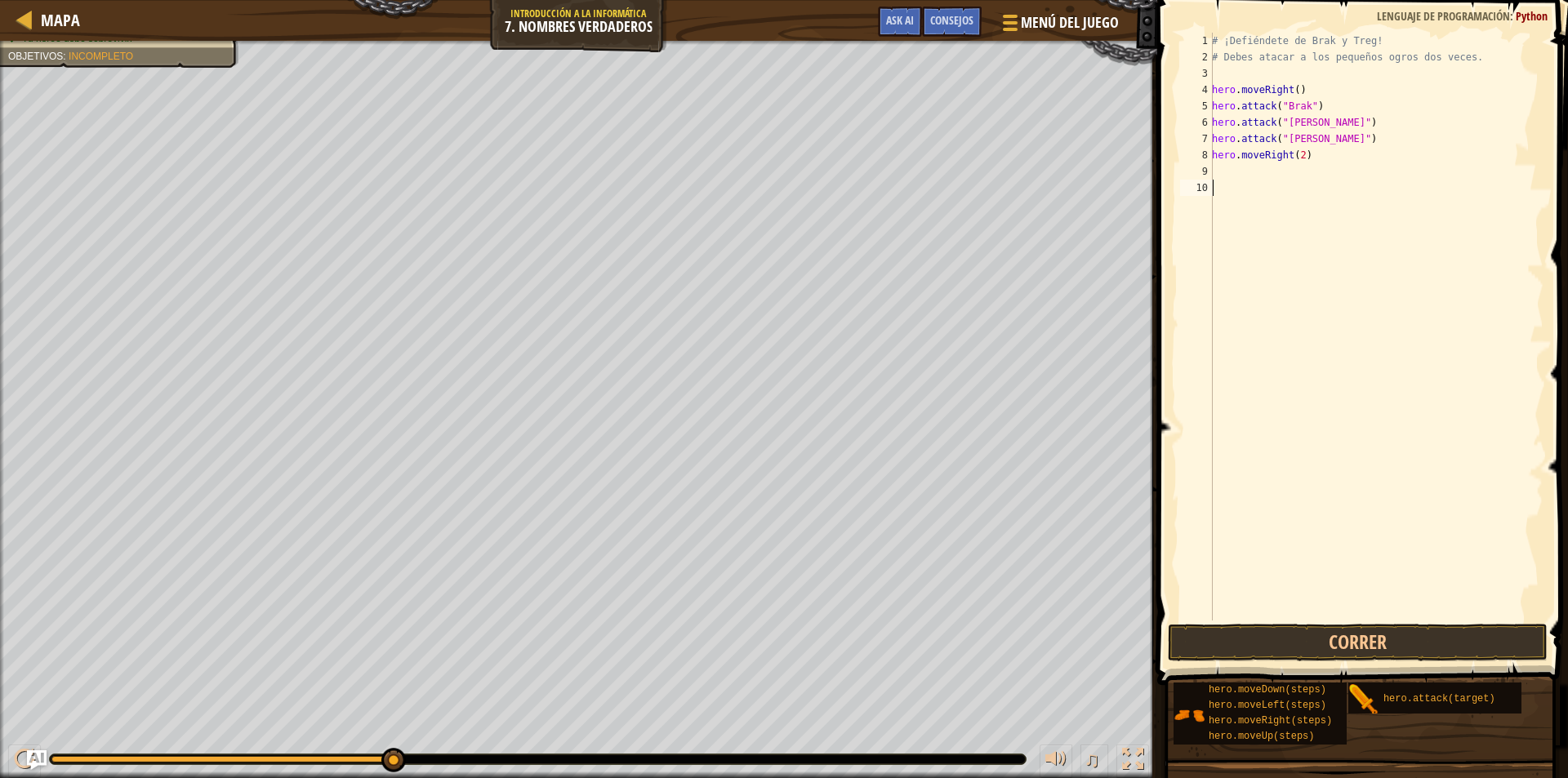
scroll to position [8, 0]
click at [1233, 169] on div "# ¡Defiéndete de Brak y Treg! # Debes atacar a los pequeños ogros dos veces. he…" at bounding box center [1376, 342] width 335 height 620
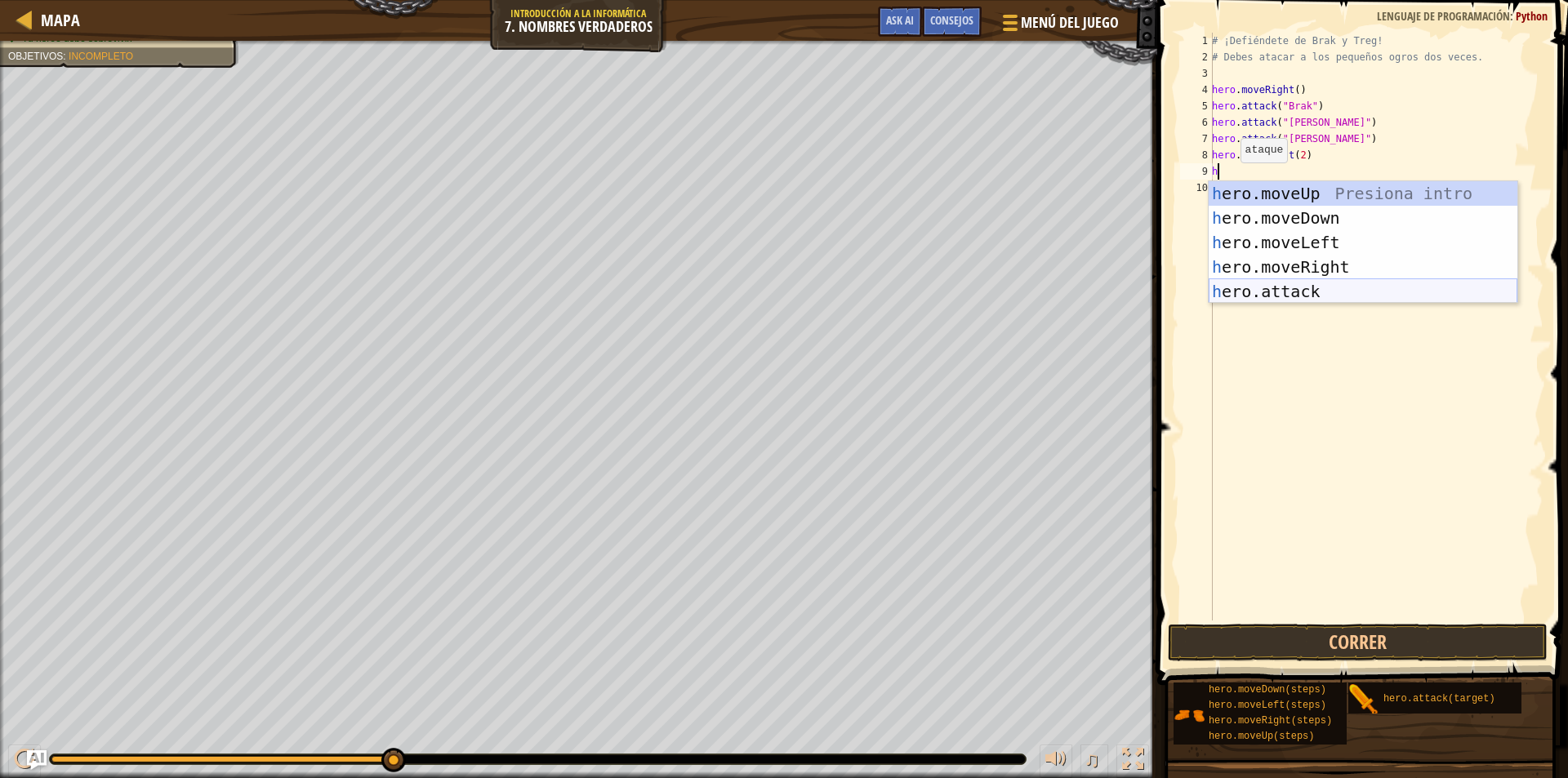
click at [1245, 291] on div "h ero.moveUp Presiona intro h ero.moveDown Presiona intro h ero.moveLeft Presio…" at bounding box center [1362, 267] width 308 height 171
type textarea "hero.attack("Enemy Name")"
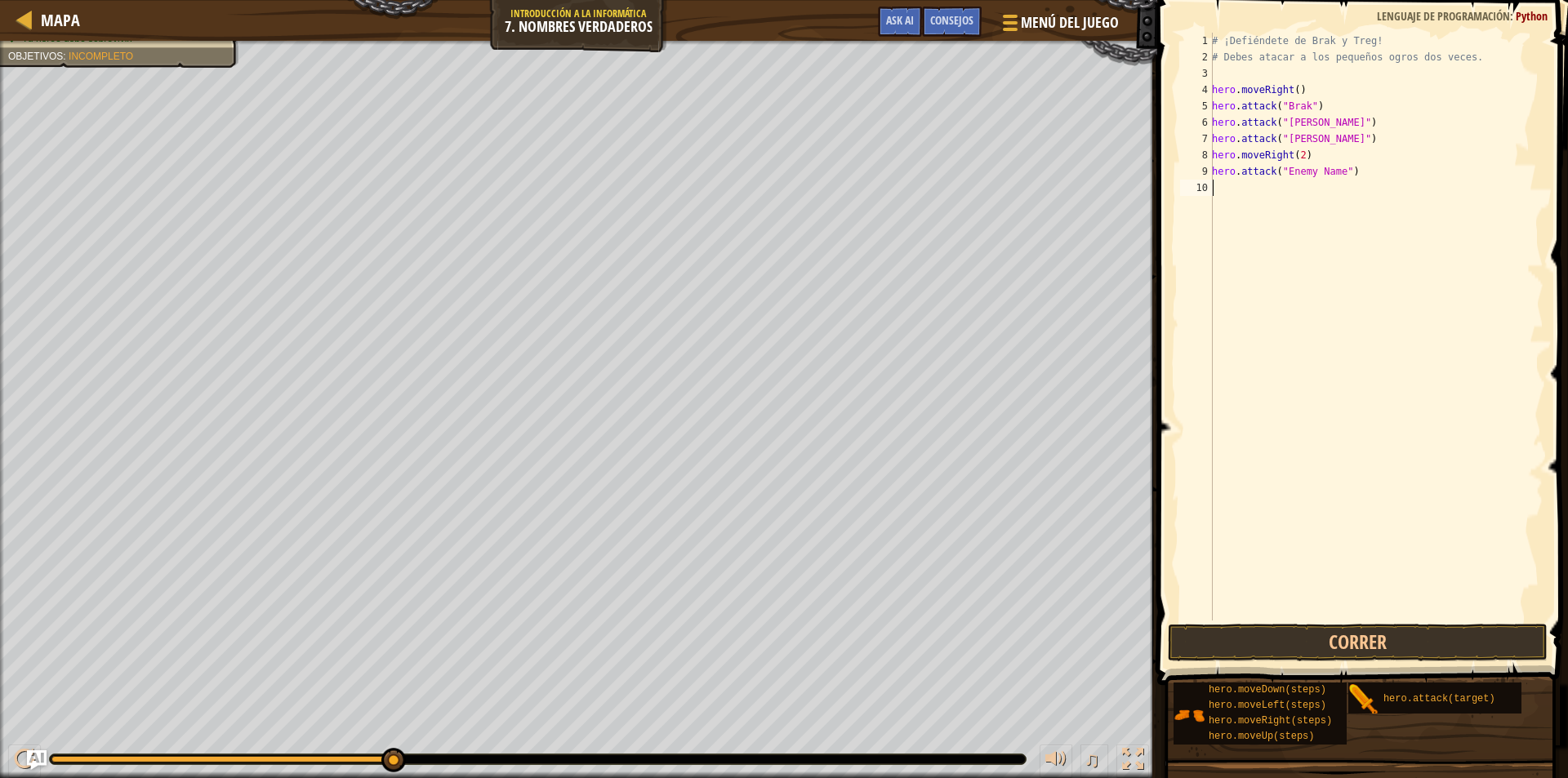
click at [1236, 188] on div "# ¡Defiéndete de Brak y Treg! # Debes atacar a los pequeños ogros dos veces. he…" at bounding box center [1376, 342] width 335 height 620
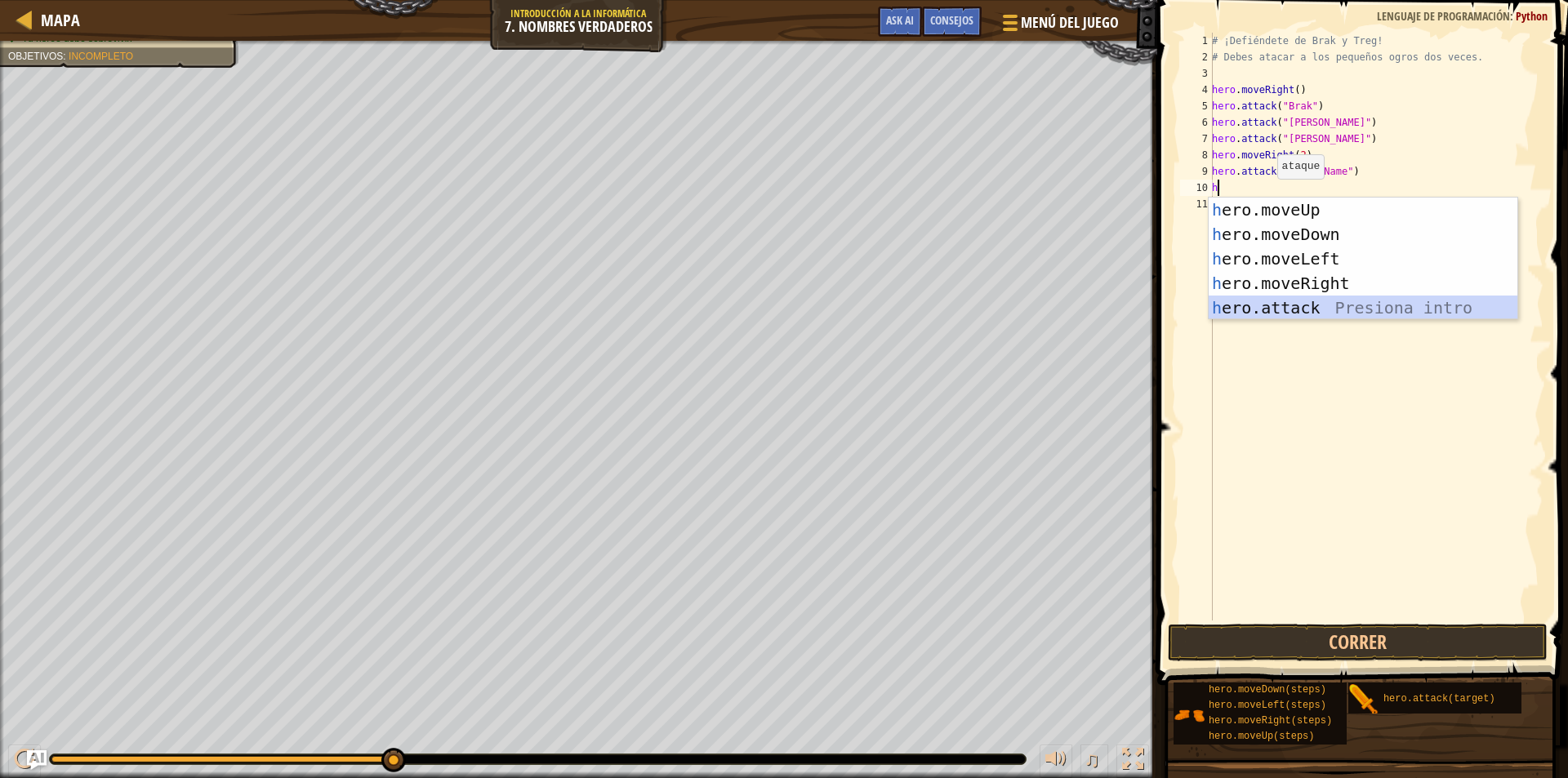
click at [1293, 304] on div "h ero.moveUp Presiona intro h ero.moveDown Presiona intro h ero.moveLeft Presio…" at bounding box center [1362, 283] width 308 height 171
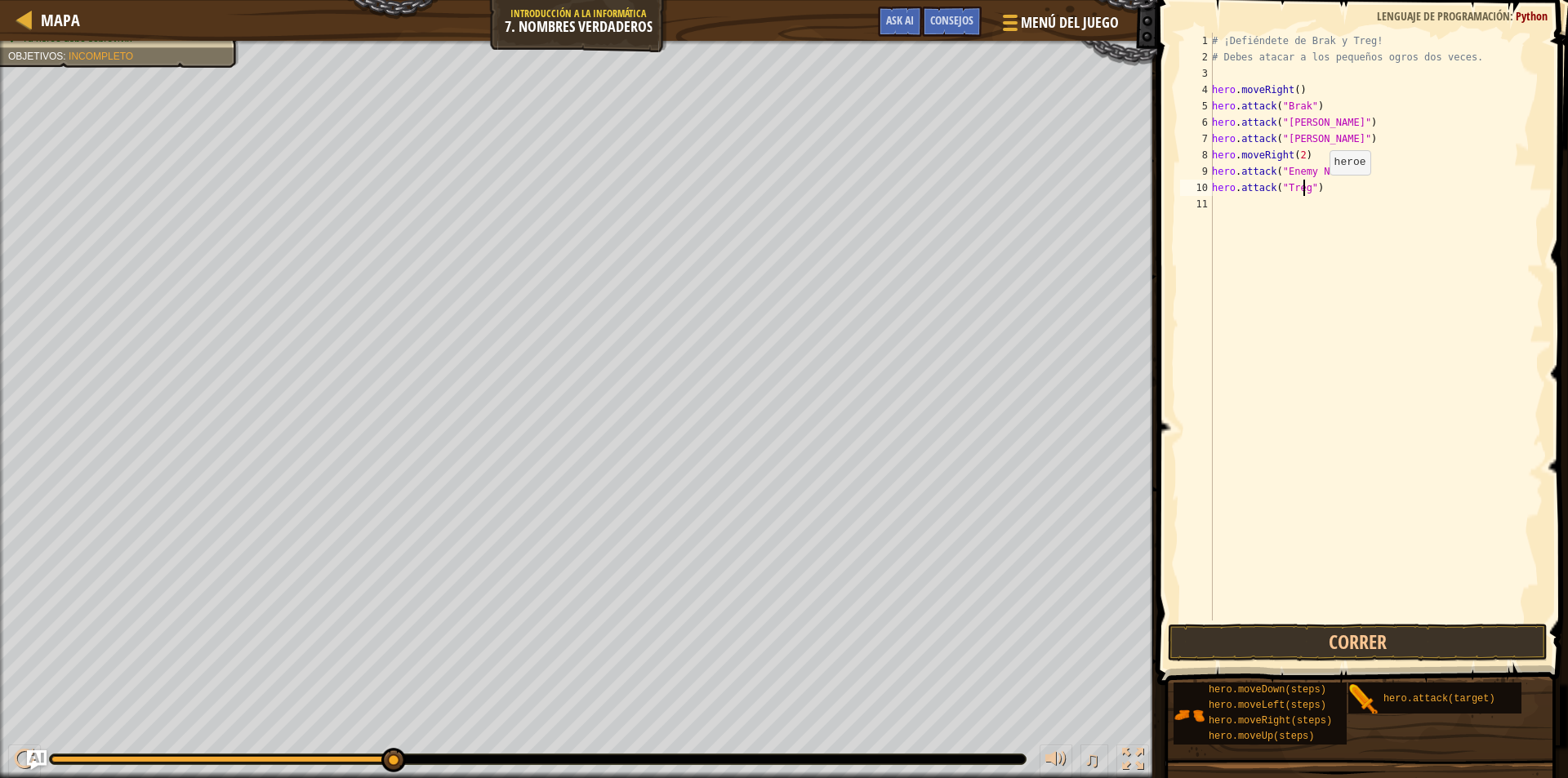
scroll to position [8, 8]
click at [1320, 168] on div "# ¡Defiéndete de Brak y Treg! # Debes atacar a los pequeños ogros dos veces. he…" at bounding box center [1376, 342] width 335 height 620
click at [1301, 166] on div "# ¡Defiéndete de Brak y Treg! # Debes atacar a los pequeños ogros dos veces. he…" at bounding box center [1376, 342] width 335 height 620
click at [1284, 168] on div "# ¡Defiéndete de Brak y Treg! # Debes atacar a los pequeños ogros dos veces. he…" at bounding box center [1376, 342] width 335 height 620
drag, startPoint x: 1284, startPoint y: 168, endPoint x: 1336, endPoint y: 170, distance: 52.0
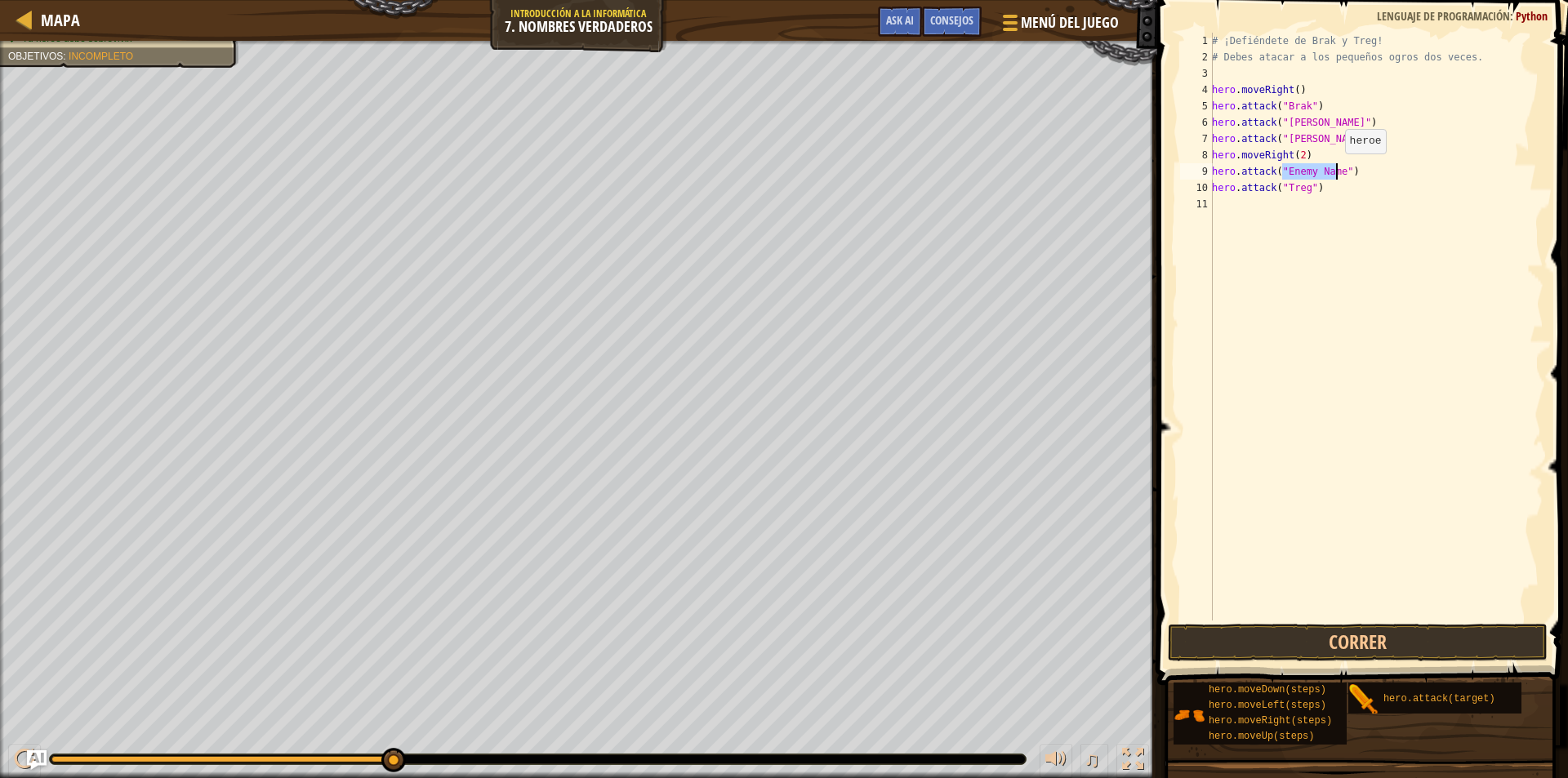
click at [1336, 170] on div "# ¡Defiéndete de Brak y Treg! # Debes atacar a los pequeños ogros dos veces. he…" at bounding box center [1376, 342] width 335 height 620
type textarea "hero.attack("Treg")"
click at [1332, 629] on button "Correr" at bounding box center [1358, 642] width 380 height 37
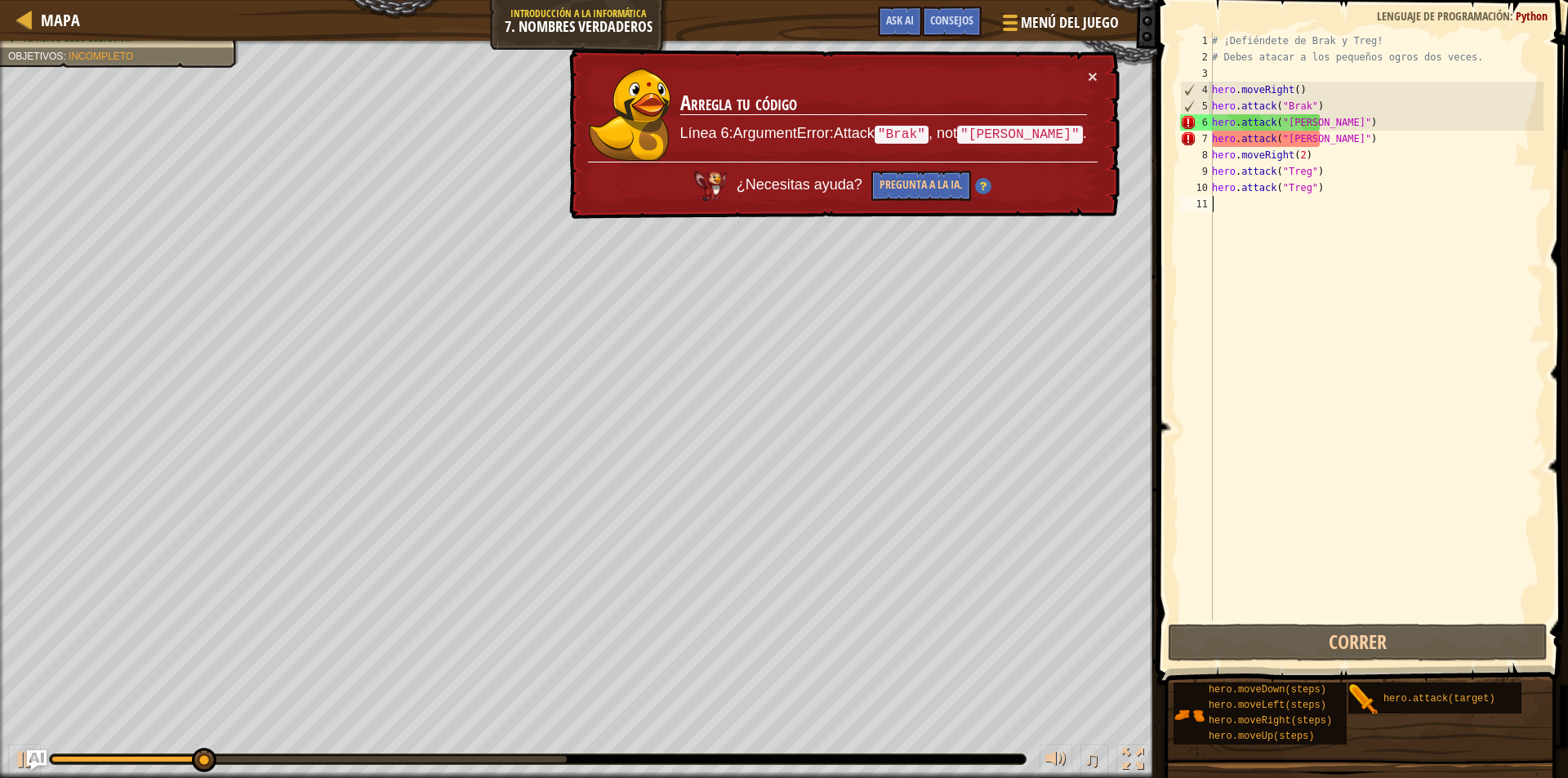
drag, startPoint x: 1332, startPoint y: 629, endPoint x: 1485, endPoint y: 360, distance: 309.5
click at [1485, 360] on div "# ¡Defiéndete de Brak y Treg! # Debes atacar a los pequeños ogros dos veces. he…" at bounding box center [1376, 342] width 335 height 620
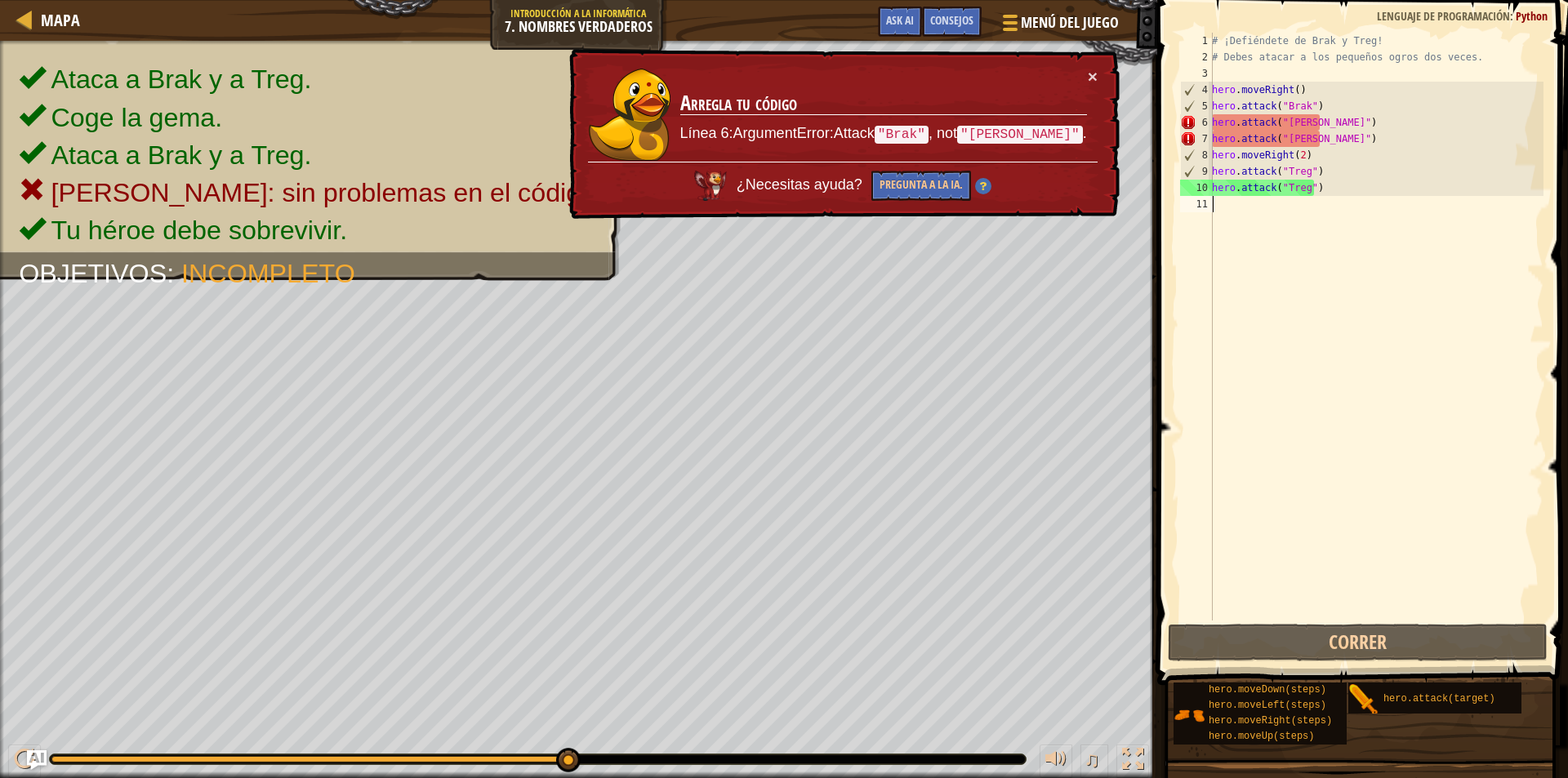
click at [1350, 121] on div "# ¡Defiéndete de Brak y Treg! # Debes atacar a los pequeños ogros dos veces. he…" at bounding box center [1376, 342] width 335 height 620
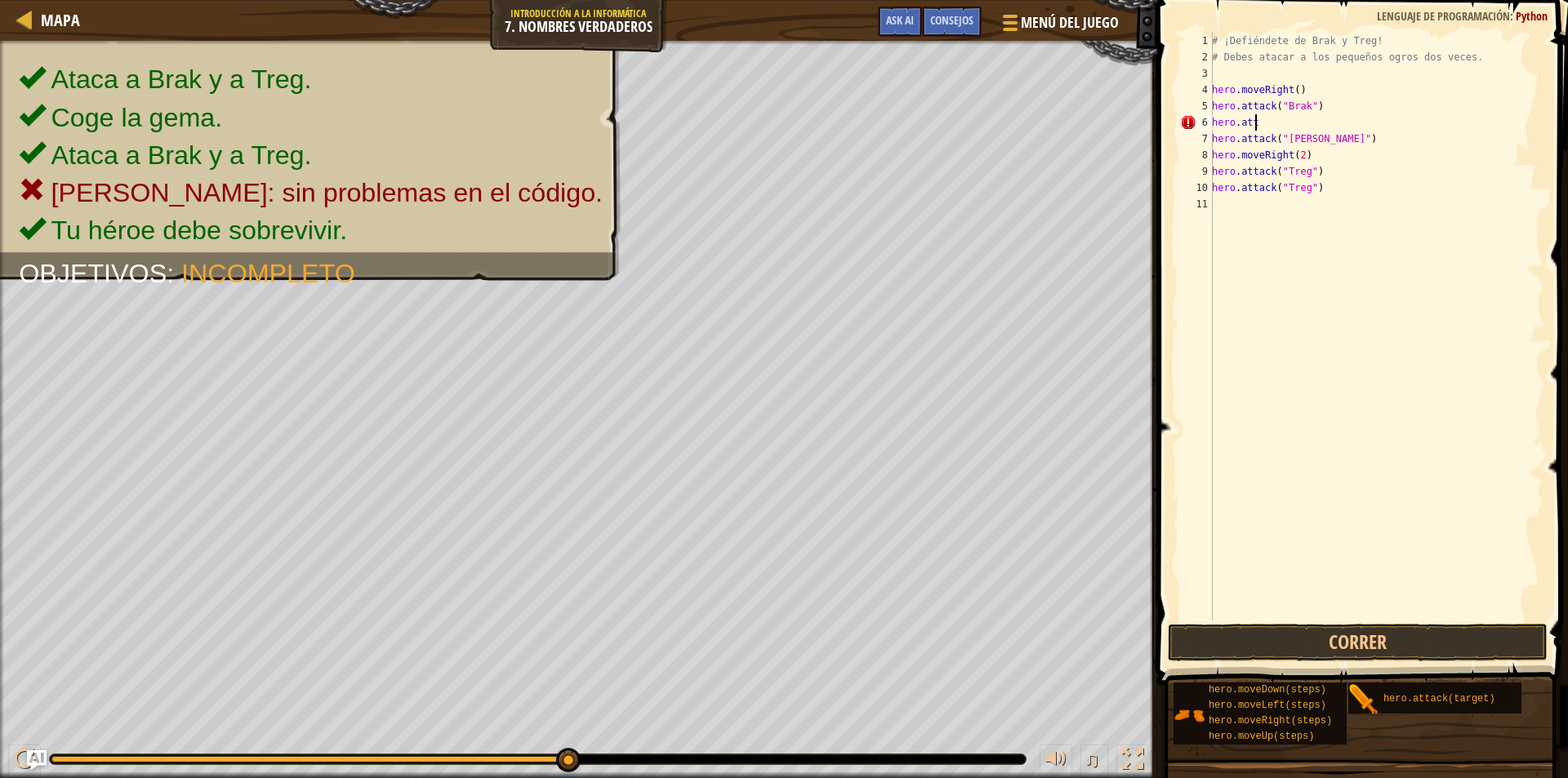
type textarea "h"
click at [1310, 642] on button "Correr" at bounding box center [1358, 642] width 380 height 37
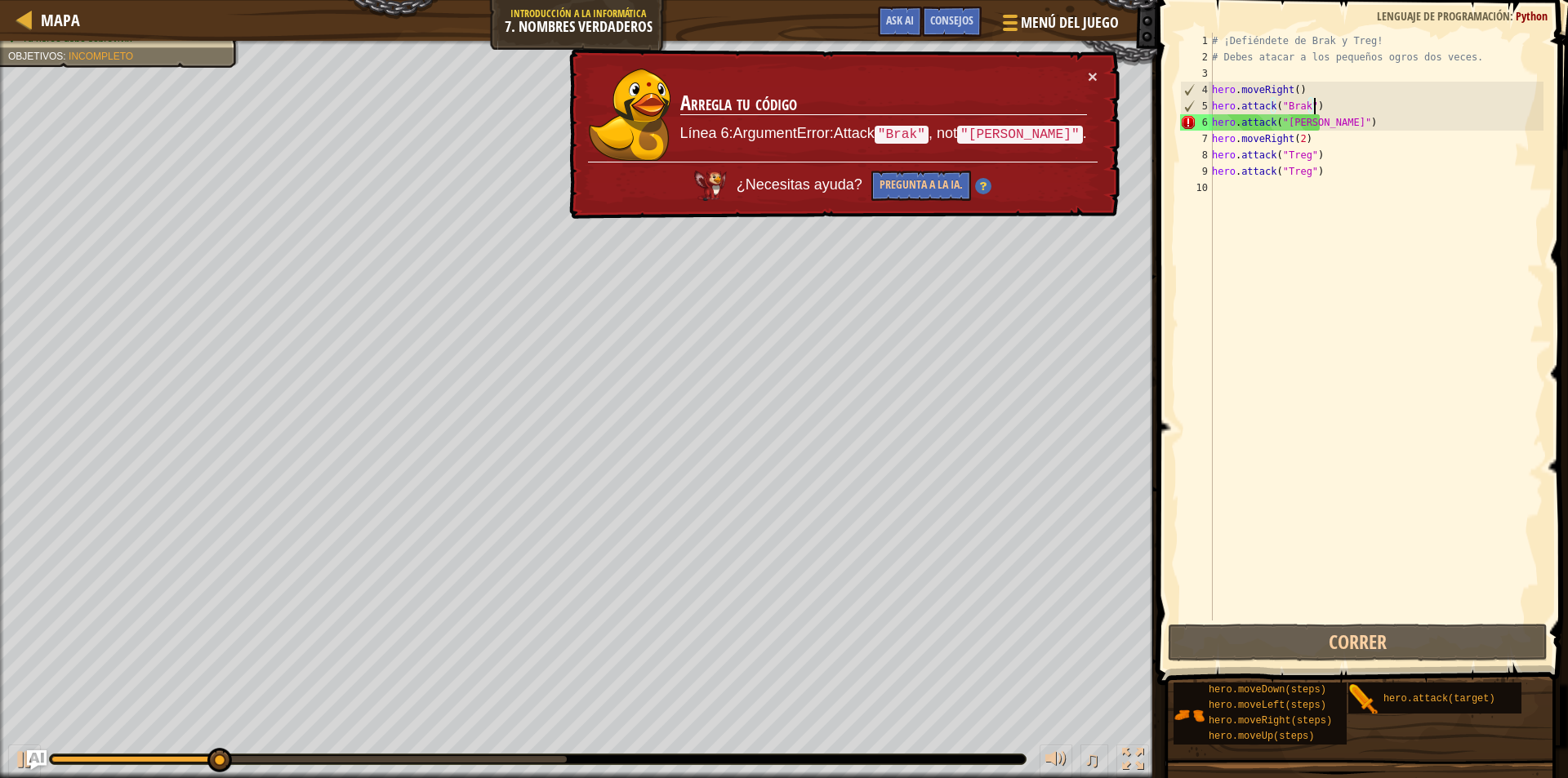
click at [1395, 112] on div "# ¡Defiéndete de Brak y Treg! # Debes atacar a los pequeños ogros dos veces. he…" at bounding box center [1376, 342] width 335 height 620
drag, startPoint x: 1395, startPoint y: 112, endPoint x: 1295, endPoint y: 112, distance: 100.0
click at [1295, 112] on div "# ¡Defiéndete de Brak y Treg! # Debes atacar a los pequeños ogros dos veces. he…" at bounding box center [1376, 342] width 335 height 620
click at [1324, 118] on div "# ¡Defiéndete de Brak y Treg! # Debes atacar a los pequeños ogros dos veces. he…" at bounding box center [1376, 342] width 335 height 620
type textarea "hero.attack("[PERSON_NAME]")"
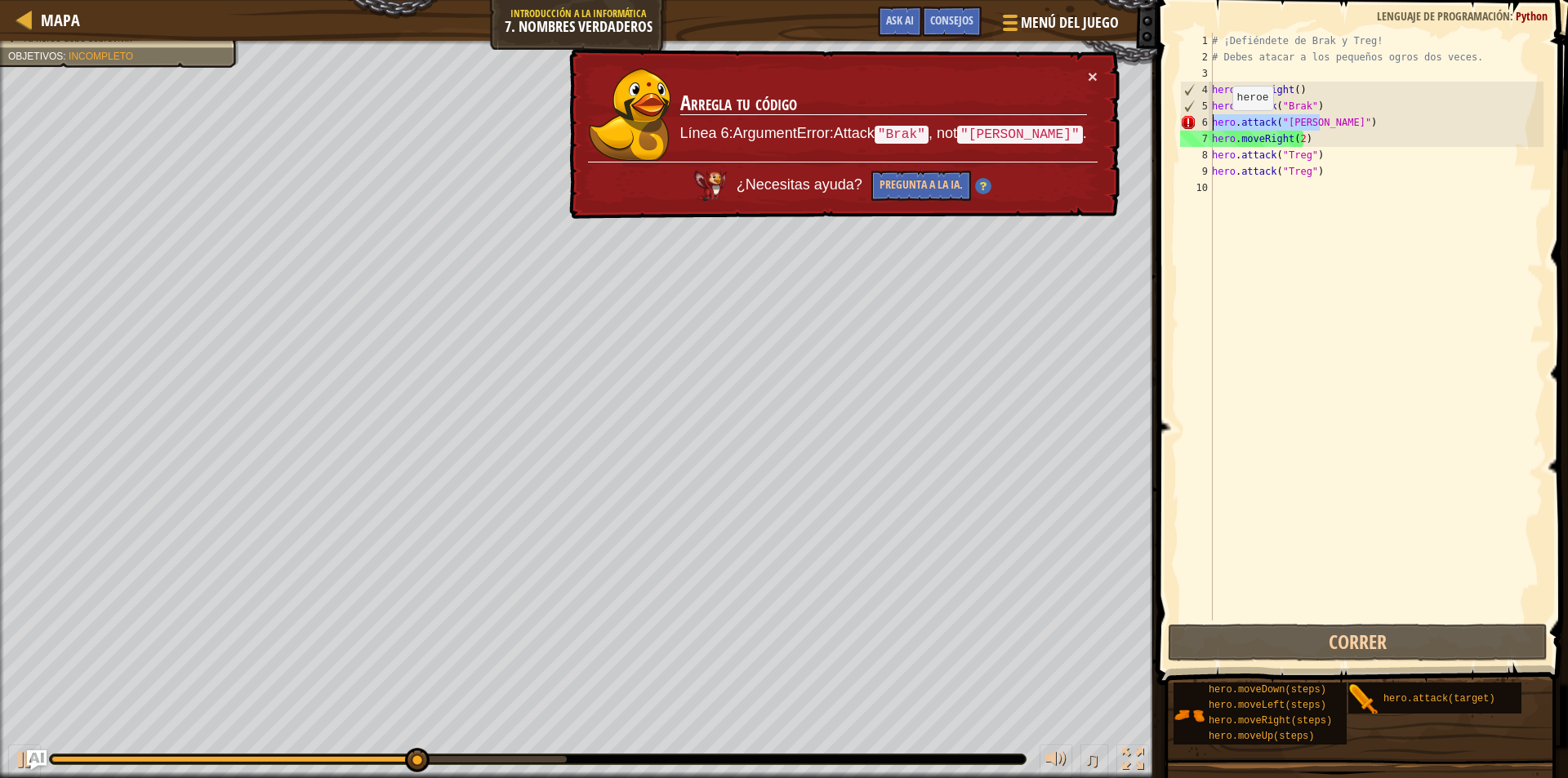
drag, startPoint x: 1323, startPoint y: 127, endPoint x: 1157, endPoint y: 122, distance: 166.1
click at [1157, 122] on div "hero.attack("[PERSON_NAME]") 1 2 3 4 5 6 7 8 9 10 # ¡Defiéndete de Brak y Treg!…" at bounding box center [1360, 375] width 416 height 733
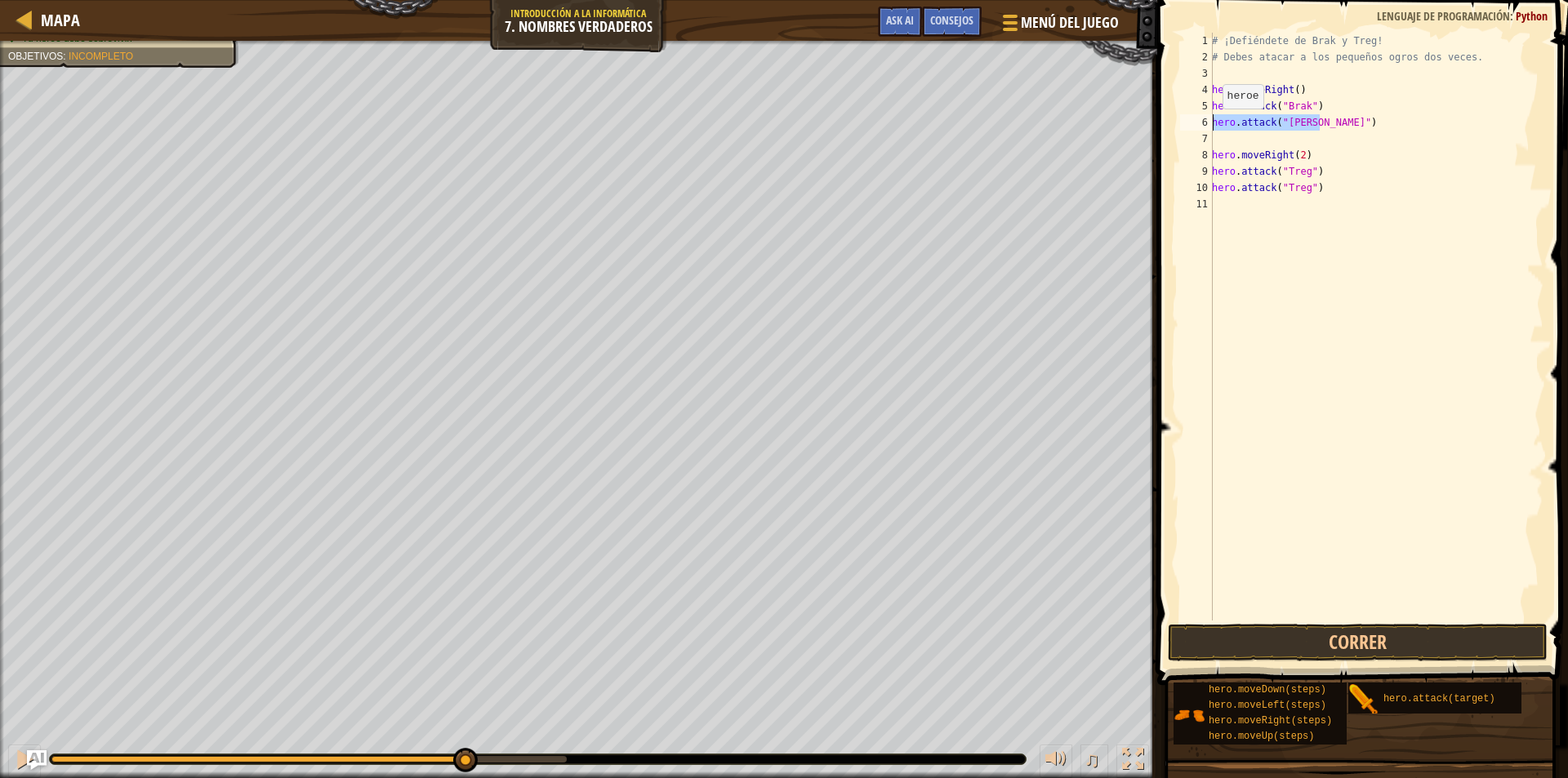
drag, startPoint x: 1323, startPoint y: 125, endPoint x: 1203, endPoint y: 125, distance: 120.0
click at [1203, 125] on div "hero.attack("[PERSON_NAME]") 1 2 3 4 5 6 7 8 9 10 11 # ¡Defiéndete de Brak y Tr…" at bounding box center [1360, 326] width 366 height 588
drag, startPoint x: 1236, startPoint y: 123, endPoint x: 1233, endPoint y: 140, distance: 17.3
click at [1233, 140] on div "# ¡Defiéndete de Brak y Treg! # Debes atacar a los pequeños ogros dos veces. he…" at bounding box center [1376, 342] width 335 height 620
click at [1233, 140] on div "# ¡Defiéndete de Brak y Treg! # Debes atacar a los pequeños ogros dos veces. he…" at bounding box center [1376, 326] width 335 height 588
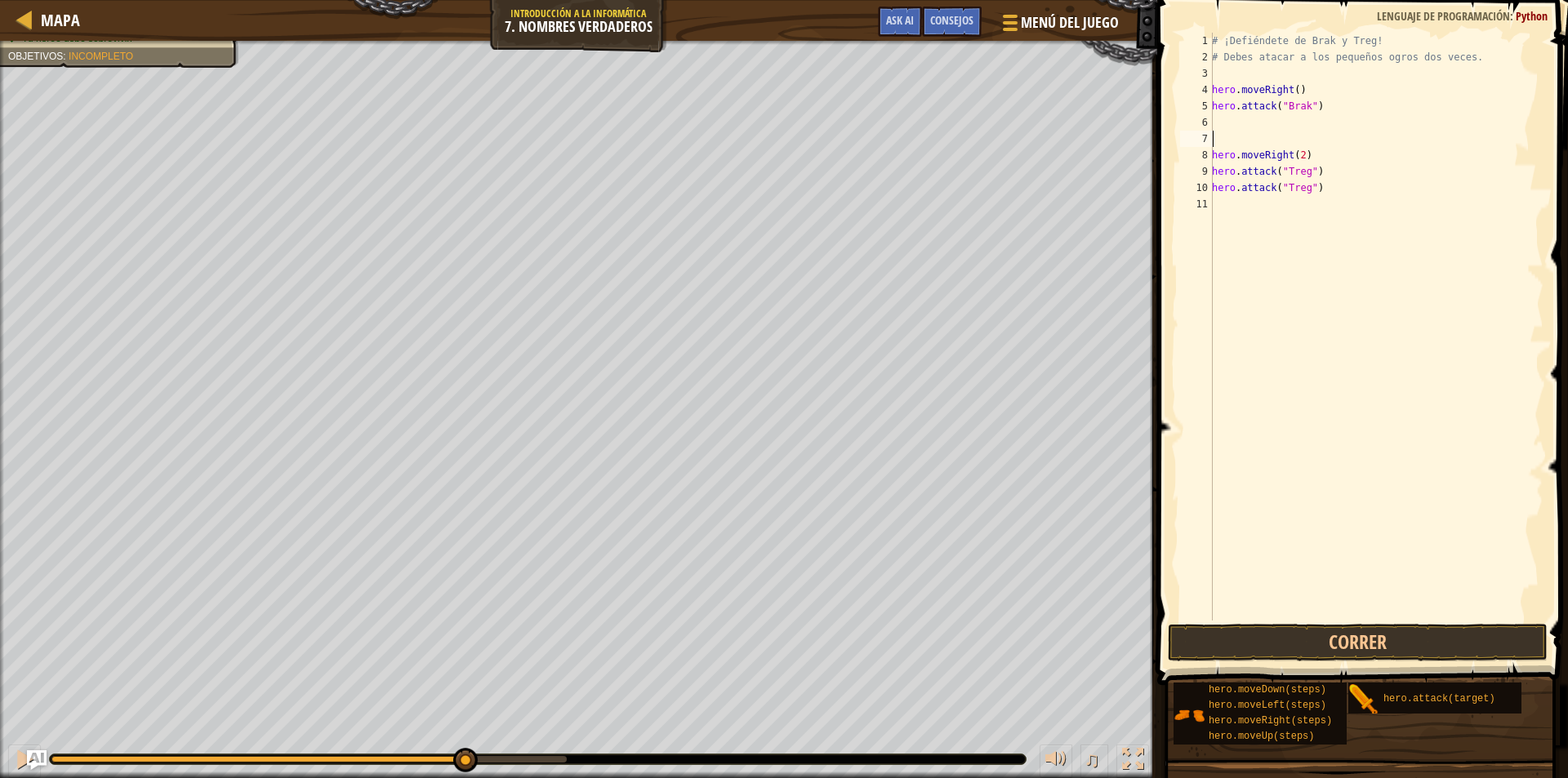
click at [1233, 145] on div "# ¡Defiéndete de Brak y Treg! # Debes atacar a los pequeños ogros dos veces. he…" at bounding box center [1376, 342] width 335 height 620
type textarea "hero.attack("Brak")"
click at [1398, 630] on button "Correr" at bounding box center [1358, 642] width 380 height 37
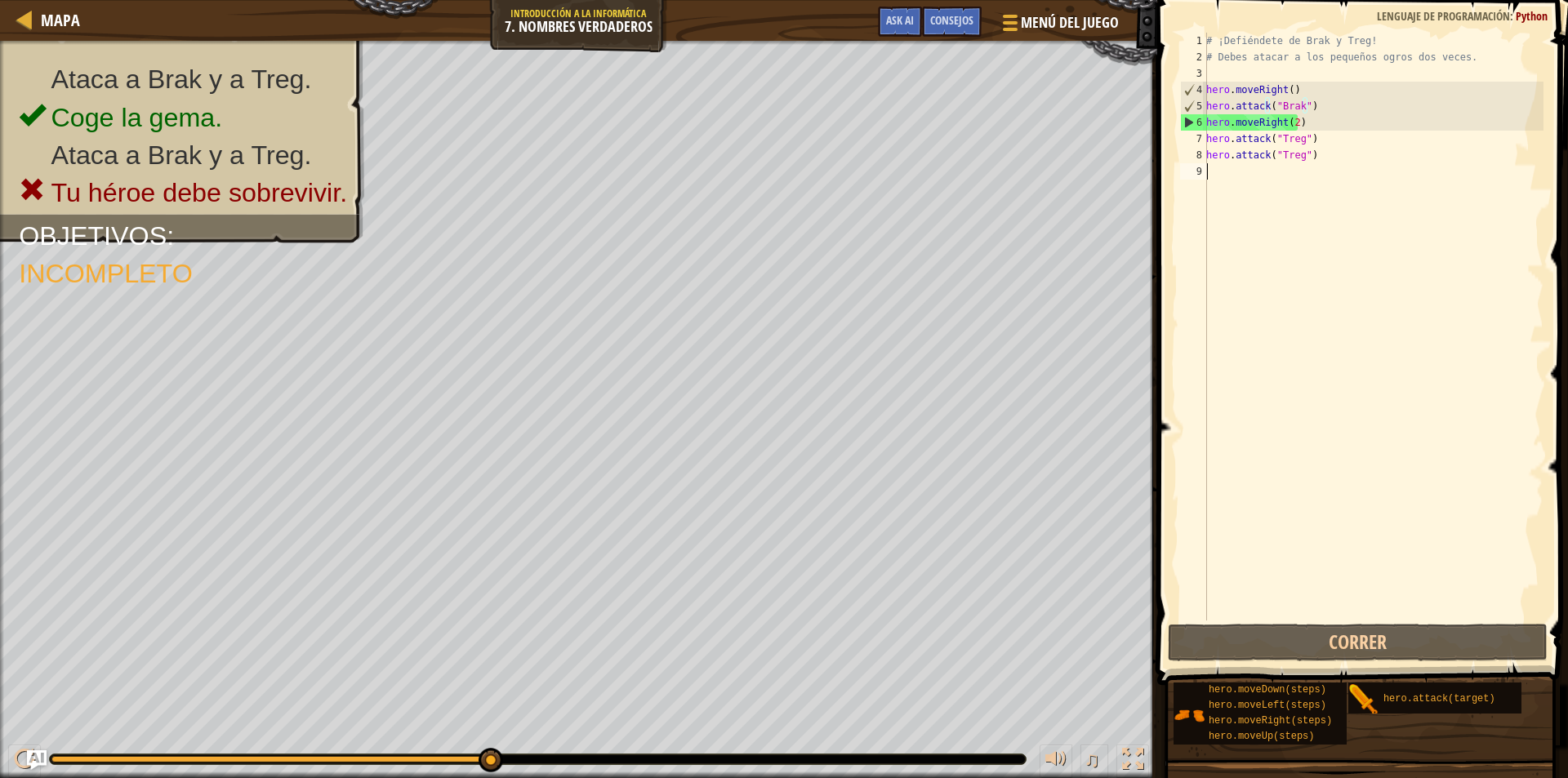
click at [1232, 179] on div "# ¡Defiéndete de Brak y Treg! # Debes atacar a los pequeños ogros dos veces. he…" at bounding box center [1373, 342] width 341 height 620
type textarea "h"
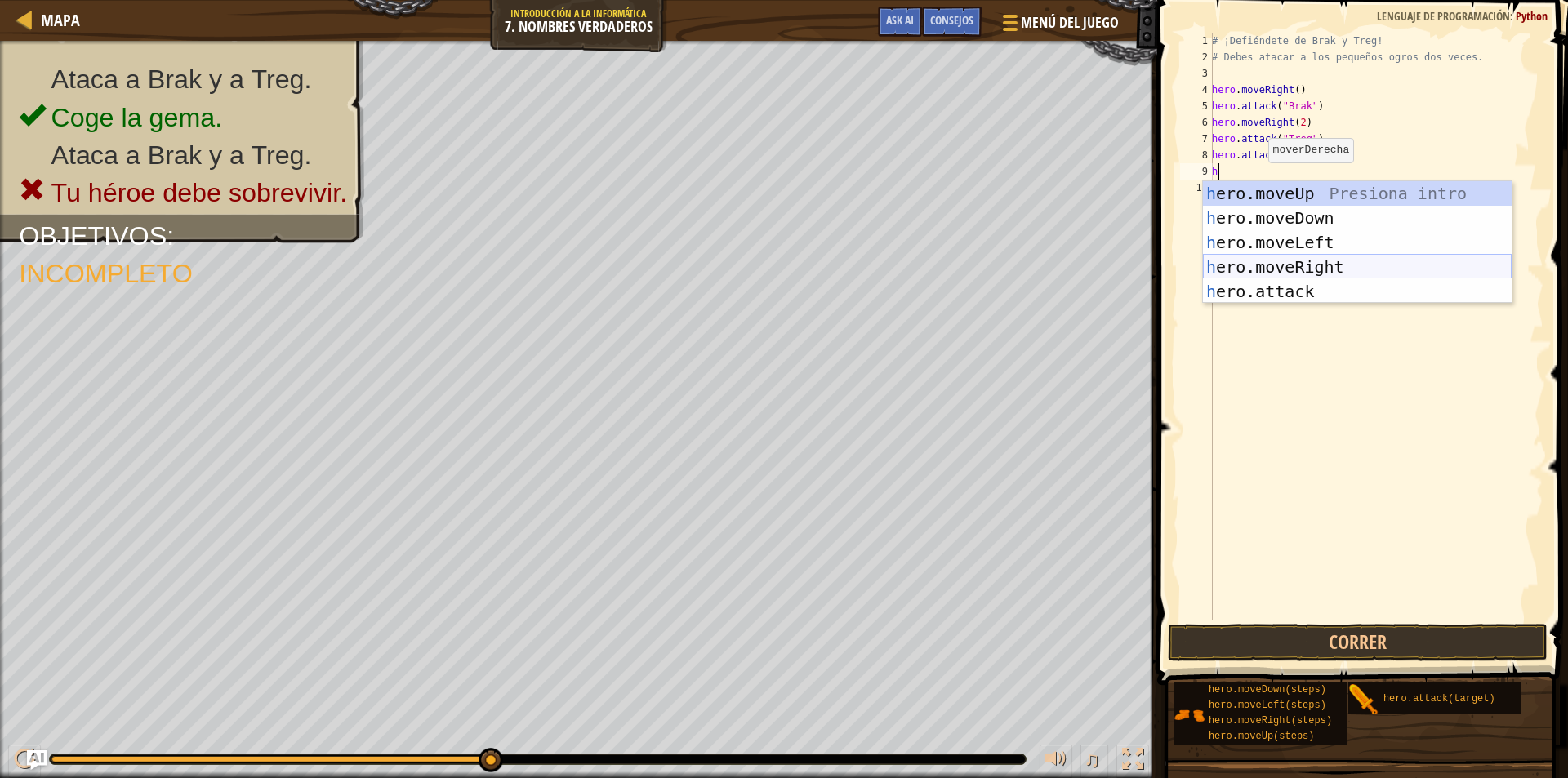
click at [1265, 270] on div "h ero.moveUp Presiona intro h ero.moveDown Presiona intro h ero.moveLeft Presio…" at bounding box center [1357, 267] width 308 height 171
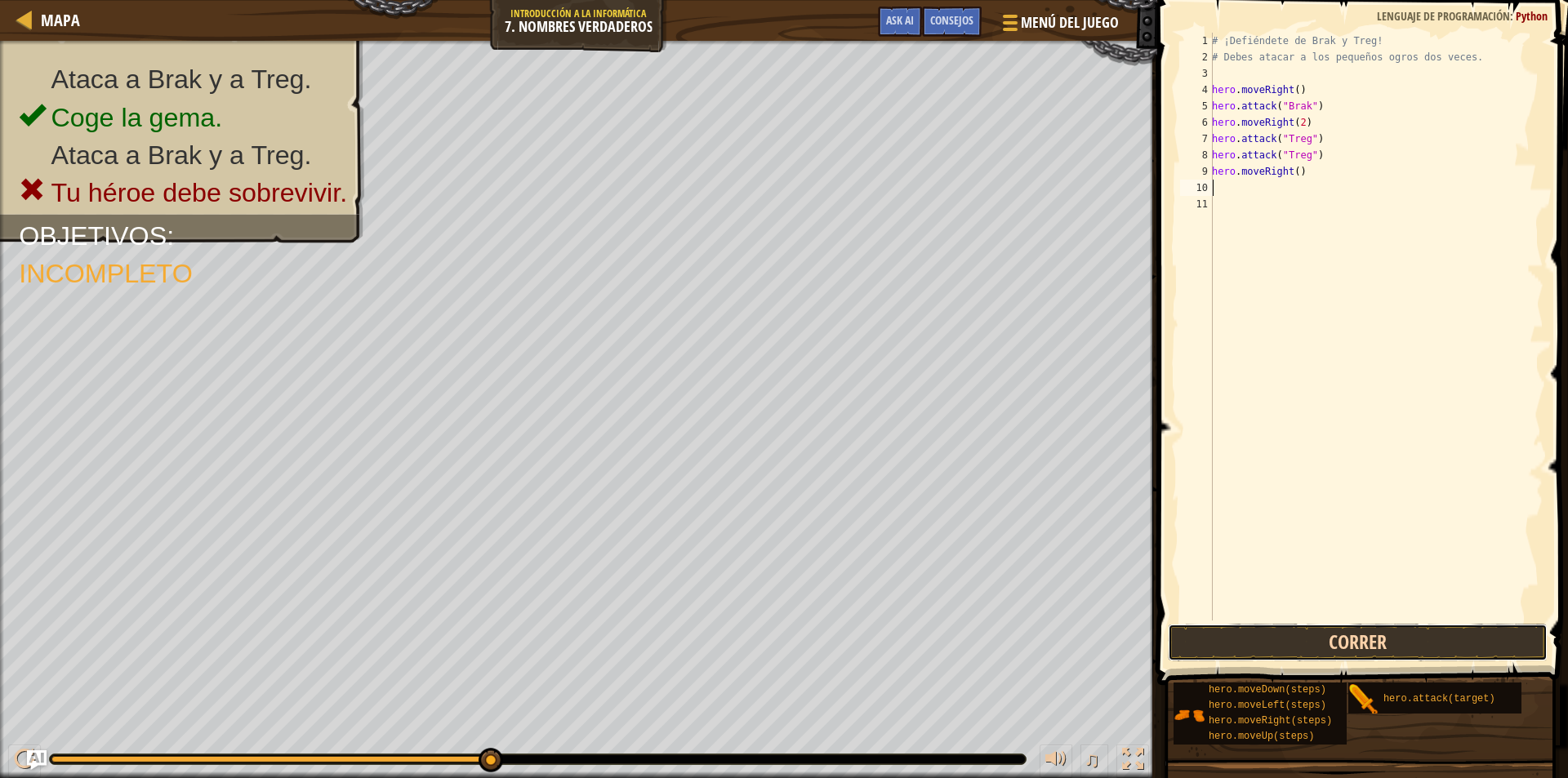
click at [1335, 634] on button "Correr" at bounding box center [1358, 642] width 380 height 37
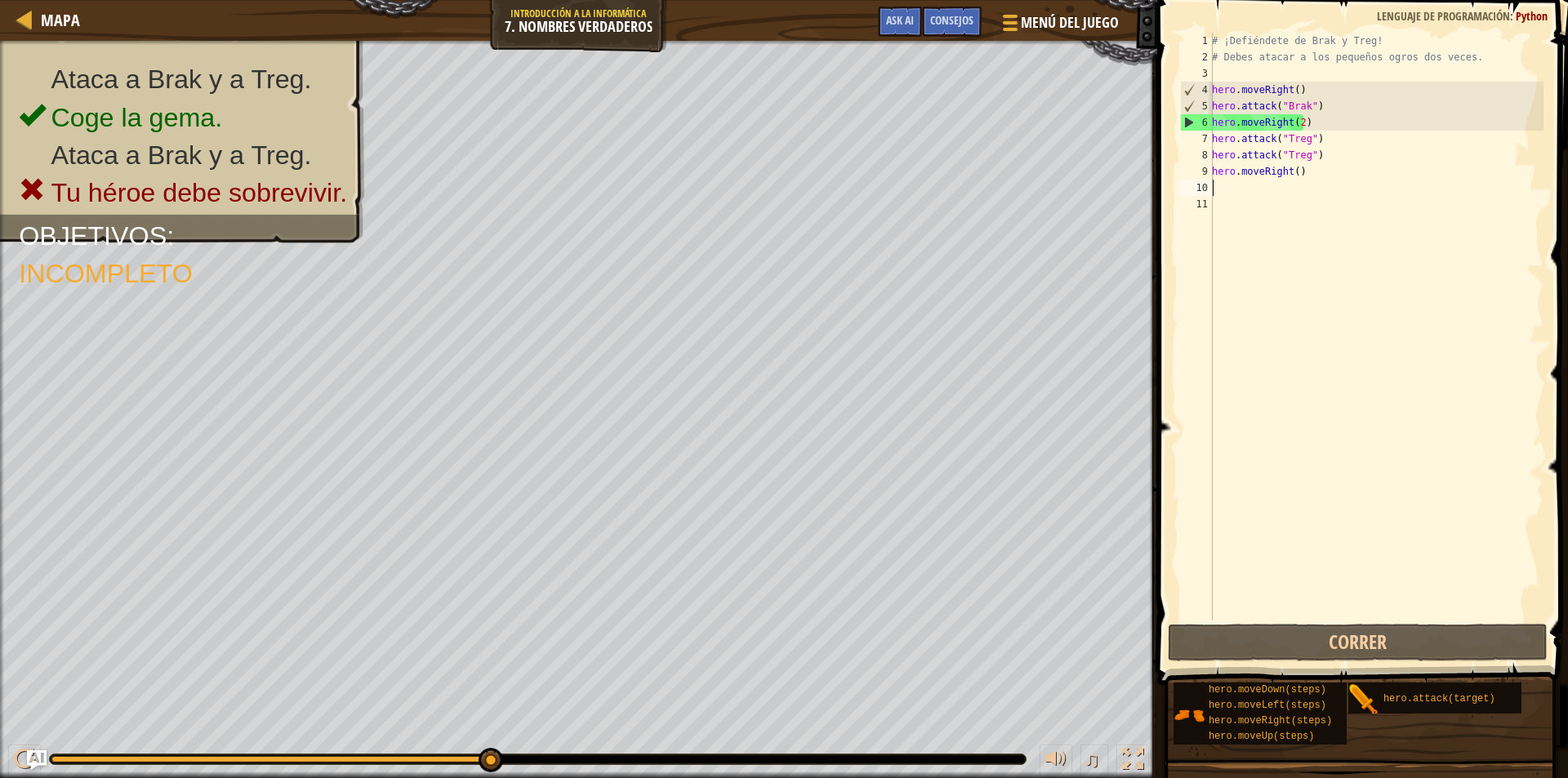
click at [1279, 187] on div "# ¡Defiéndete de Brak y Treg! # Debes atacar a los pequeños ogros dos veces. he…" at bounding box center [1376, 342] width 335 height 620
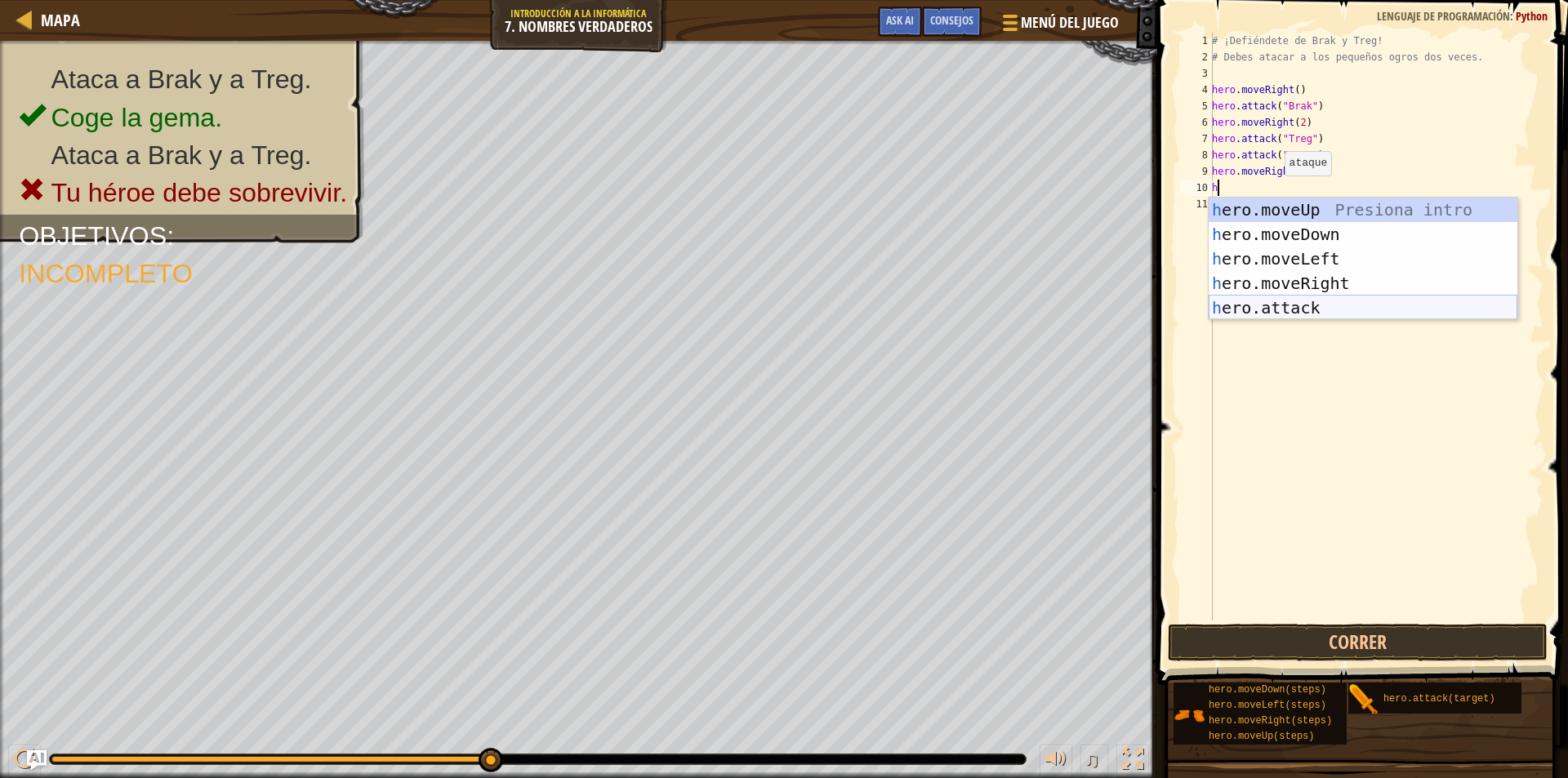
click at [1272, 303] on div "h ero.moveUp Presiona intro h ero.moveDown Presiona intro h ero.moveLeft Presio…" at bounding box center [1362, 283] width 308 height 171
type textarea "hero.attack("Enemy Name")"
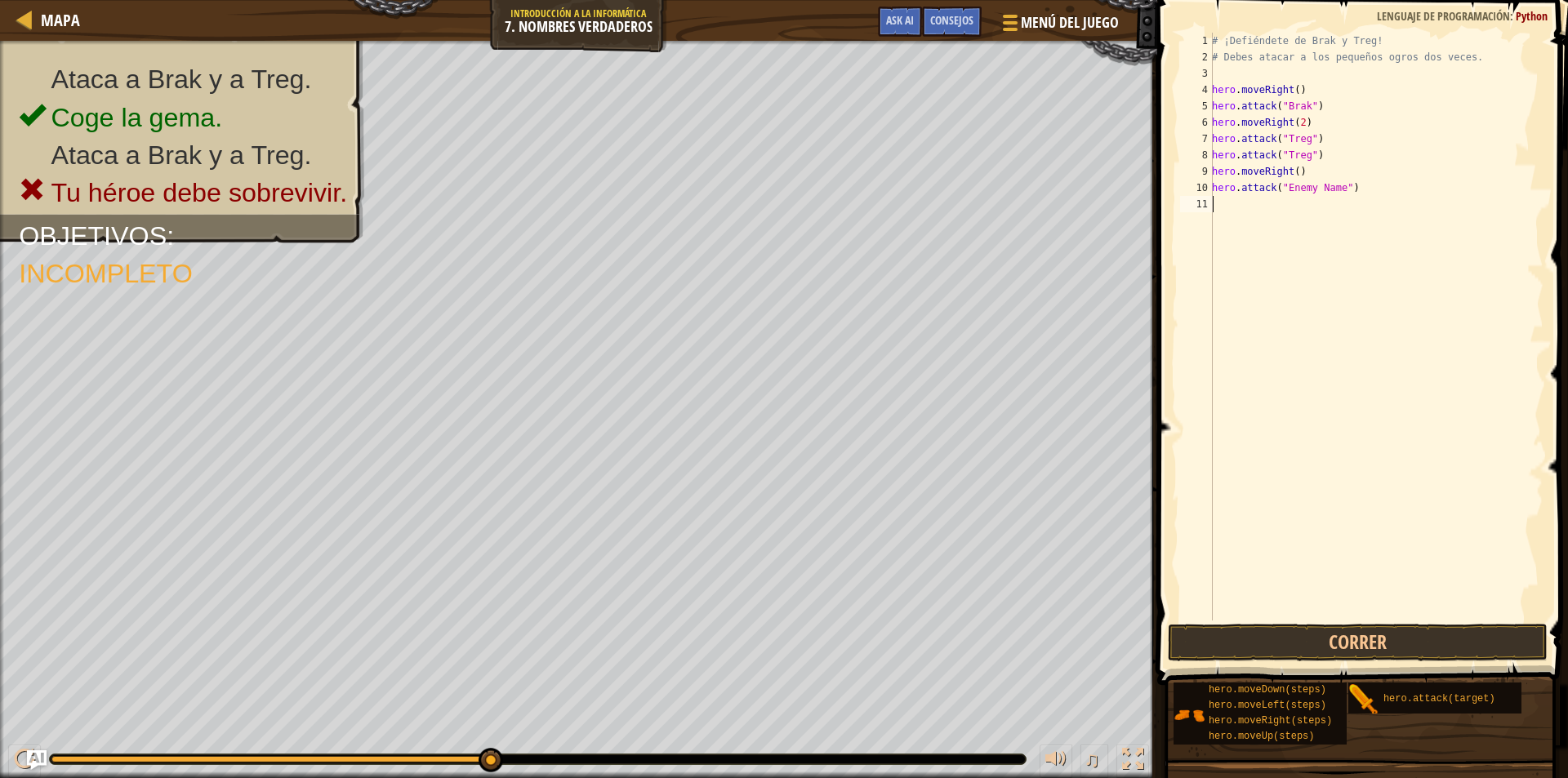
click at [1242, 208] on div "# ¡Defiéndete de Brak y Treg! # Debes atacar a los pequeños ogros dos veces. he…" at bounding box center [1376, 342] width 335 height 620
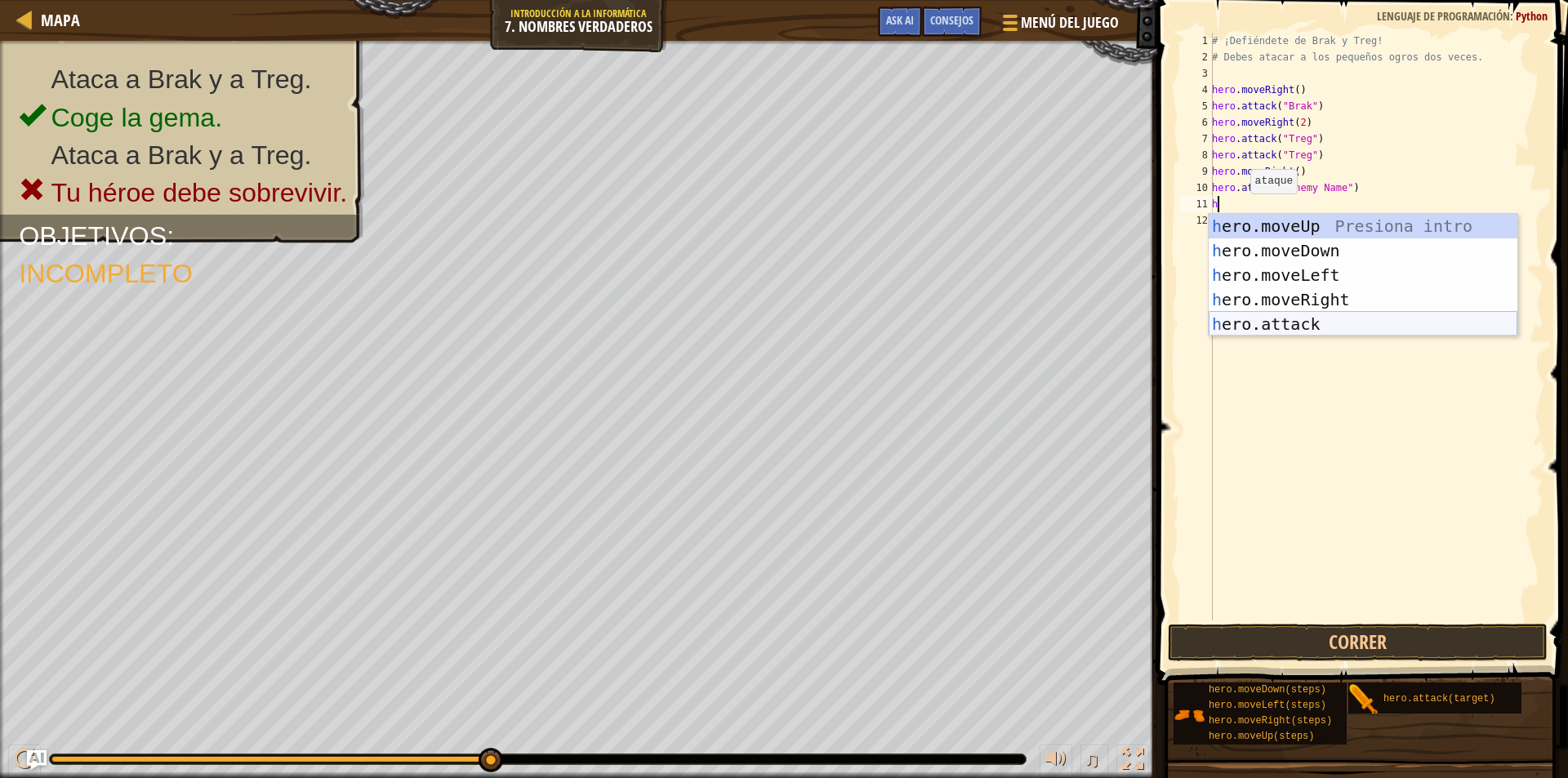
click at [1275, 331] on div "h ero.moveUp Presiona intro h ero.moveDown Presiona intro h ero.moveLeft Presio…" at bounding box center [1362, 300] width 308 height 171
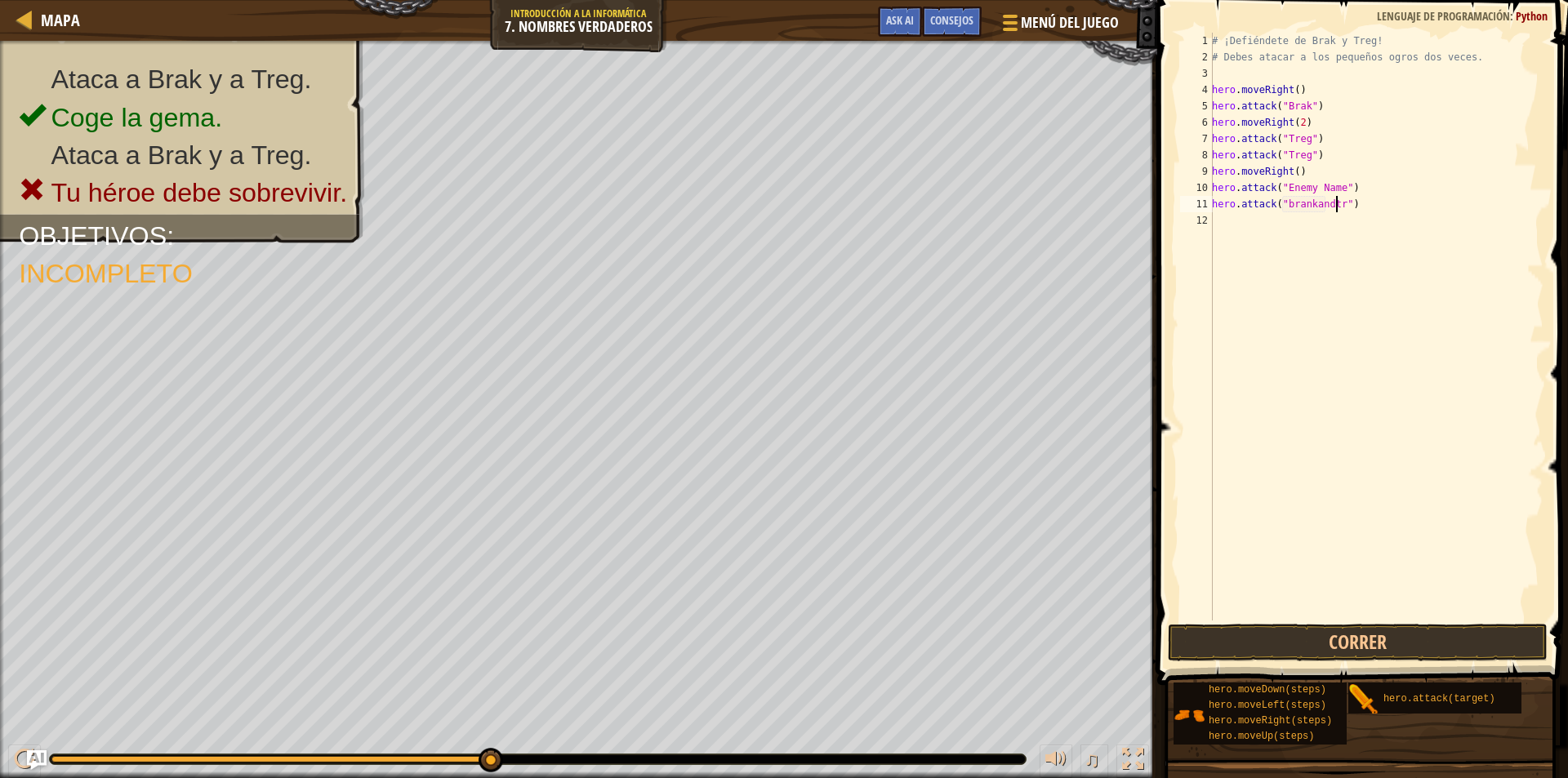
scroll to position [8, 10]
click at [1387, 637] on button "Correr" at bounding box center [1358, 642] width 380 height 37
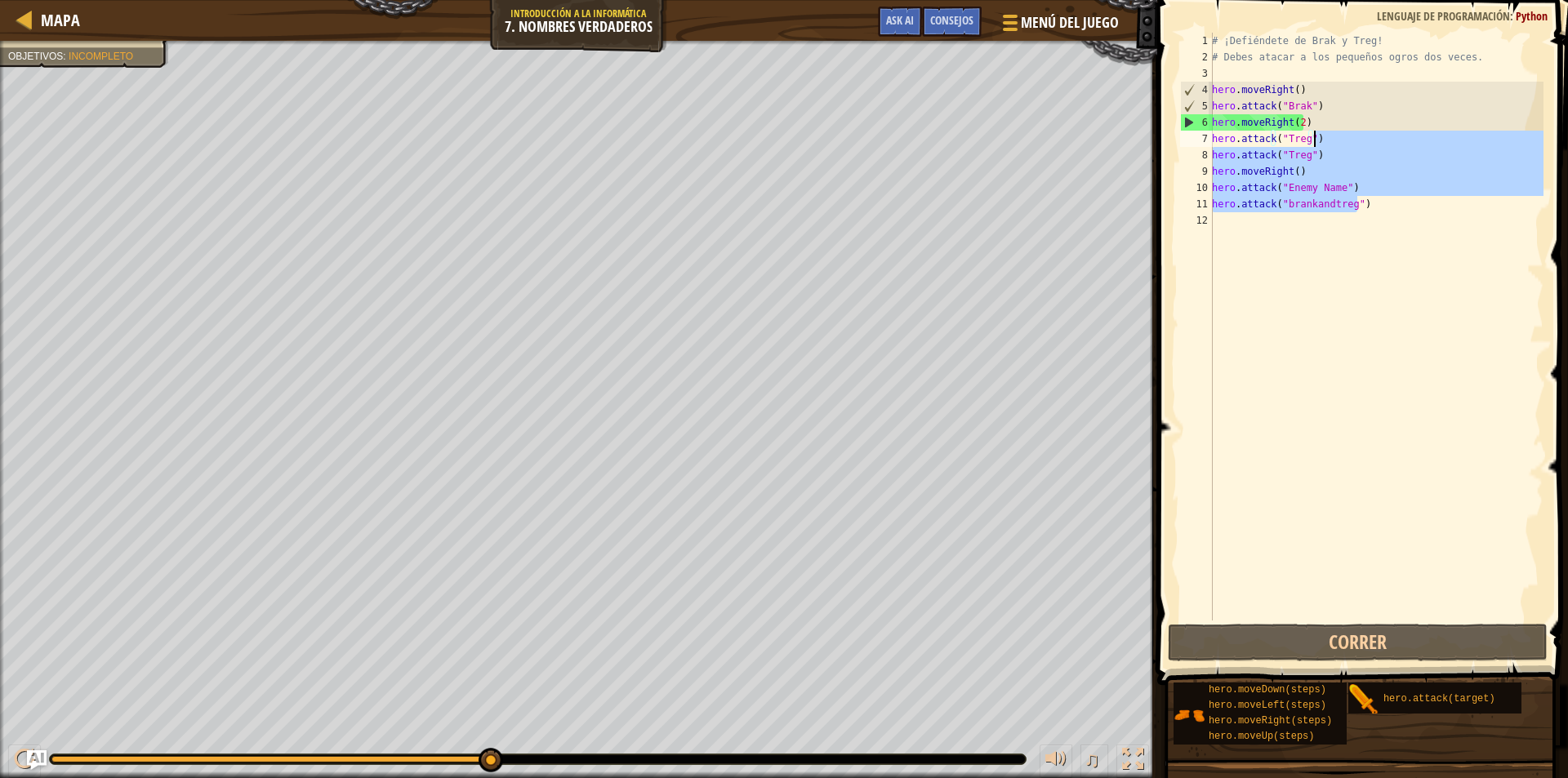
drag, startPoint x: 1370, startPoint y: 210, endPoint x: 1322, endPoint y: 130, distance: 93.3
click at [1322, 130] on div "# ¡Defiéndete de Brak y Treg! # Debes atacar a los pequeños ogros dos veces. he…" at bounding box center [1376, 342] width 335 height 620
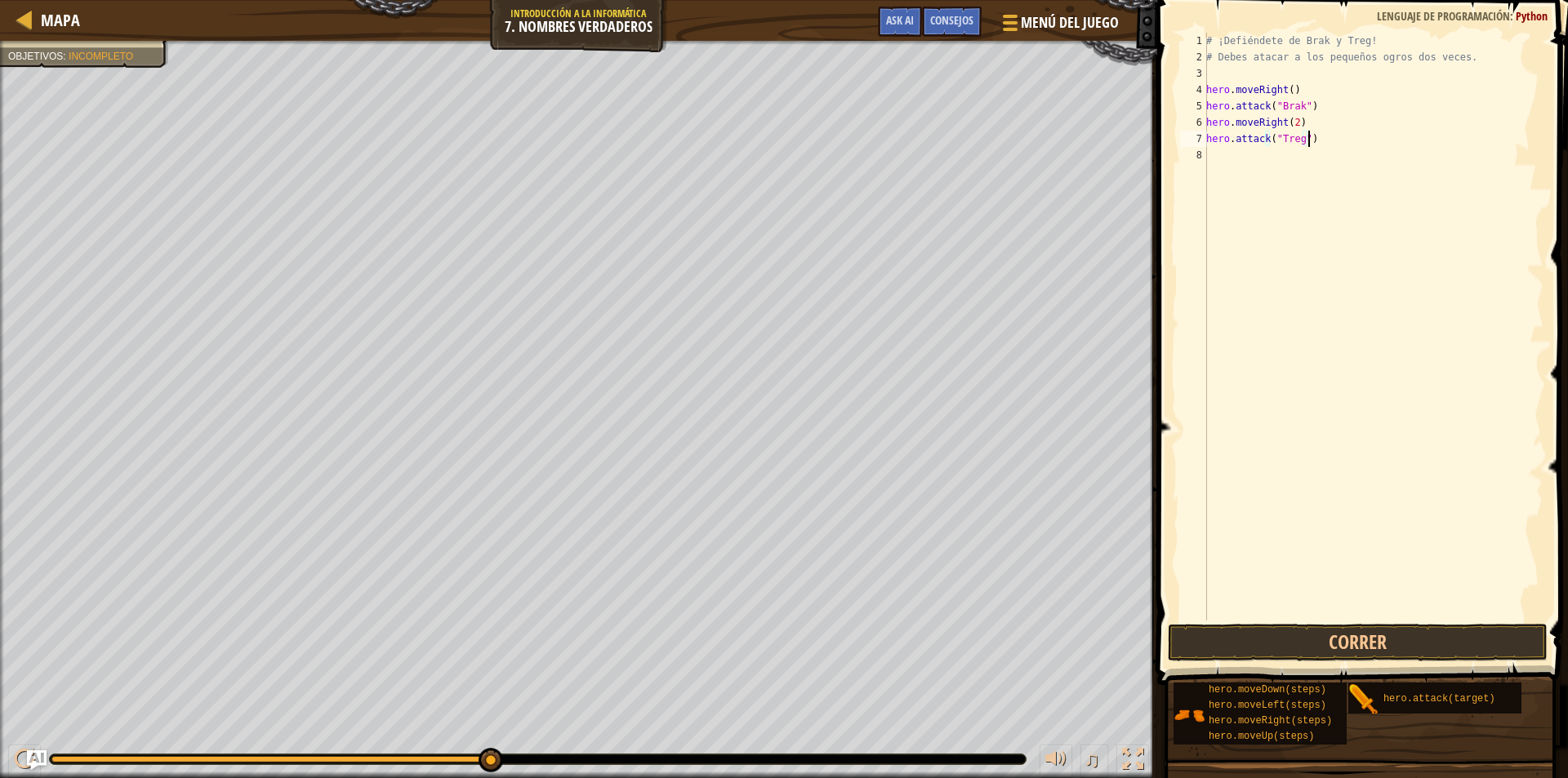
click at [1315, 107] on div "# ¡Defiéndete de Brak y Treg! # Debes atacar a los pequeños ogros dos veces. he…" at bounding box center [1373, 342] width 341 height 620
type textarea "hero.attack("Brak")"
click at [1271, 74] on div "# ¡Defiéndete de Brak y Treg! # Debes atacar a los pequeños ogros dos veces. he…" at bounding box center [1373, 342] width 341 height 620
click at [1307, 84] on div "# ¡Defiéndete de Brak y Treg! # Debes atacar a los pequeños ogros dos veces. he…" at bounding box center [1373, 342] width 341 height 620
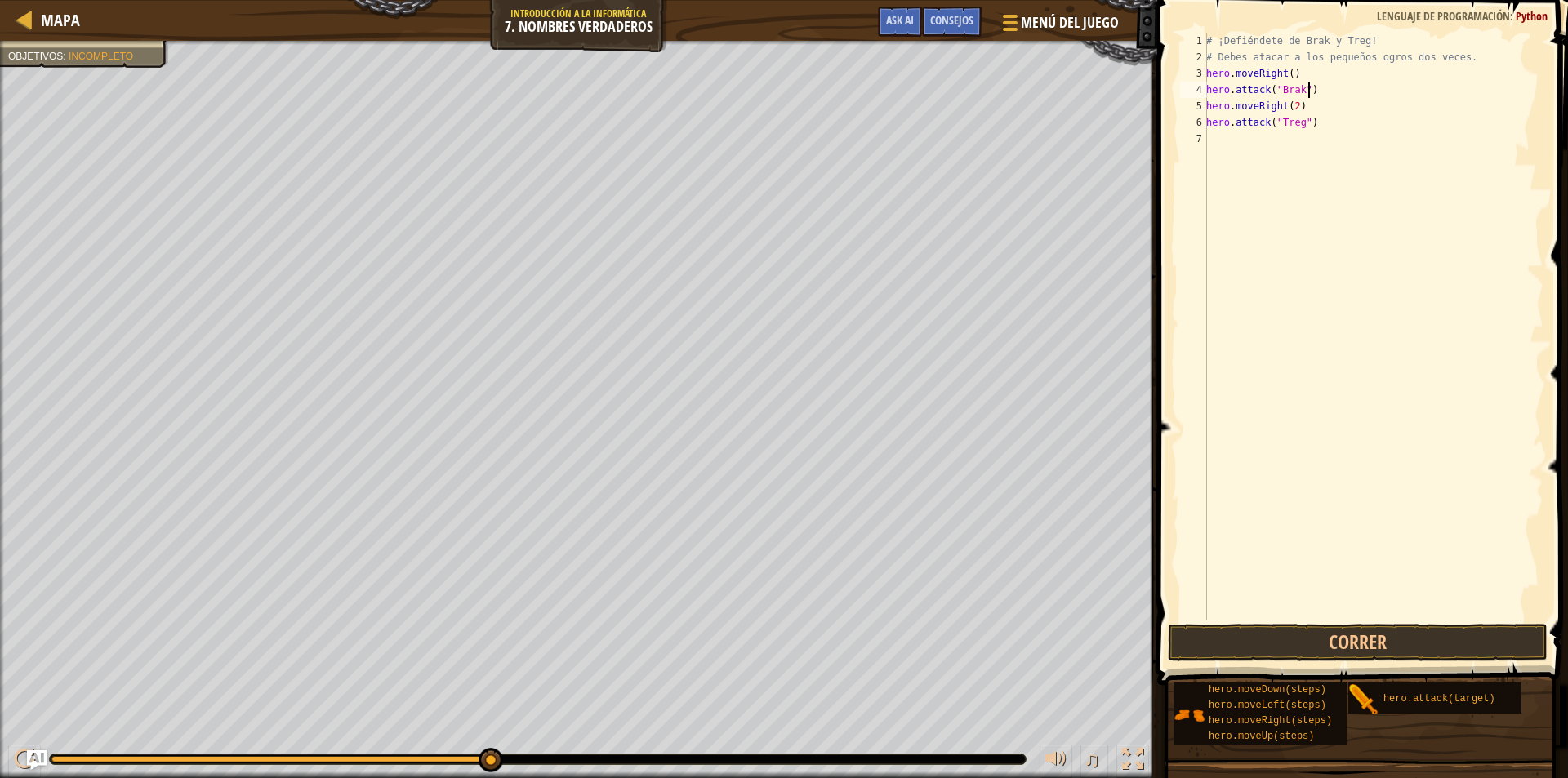
type textarea "hero.attack("Brak")"
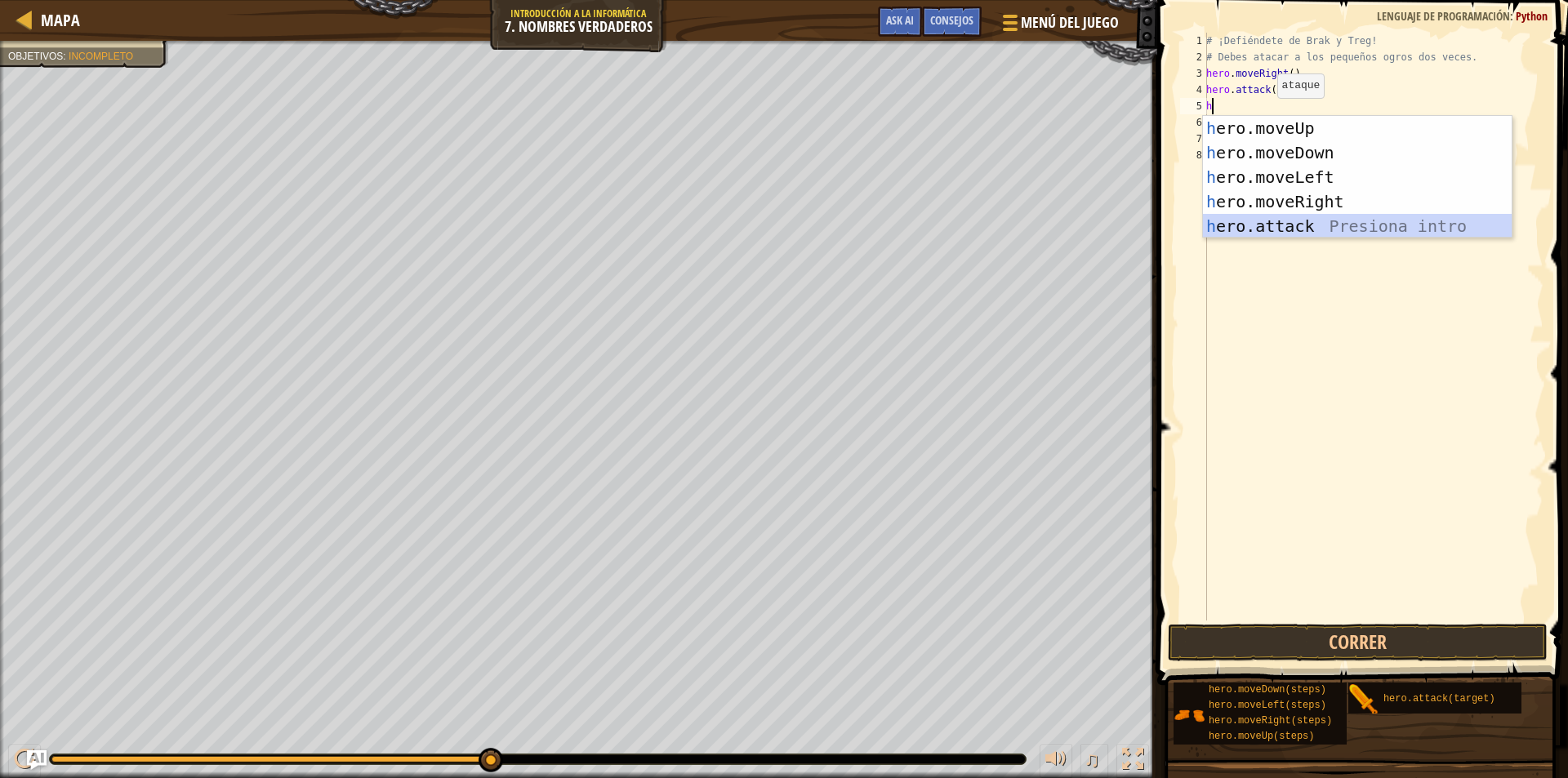
click at [1259, 222] on div "h ero.moveUp Presiona intro h ero.moveDown Presiona intro h ero.moveLeft Presio…" at bounding box center [1357, 202] width 308 height 171
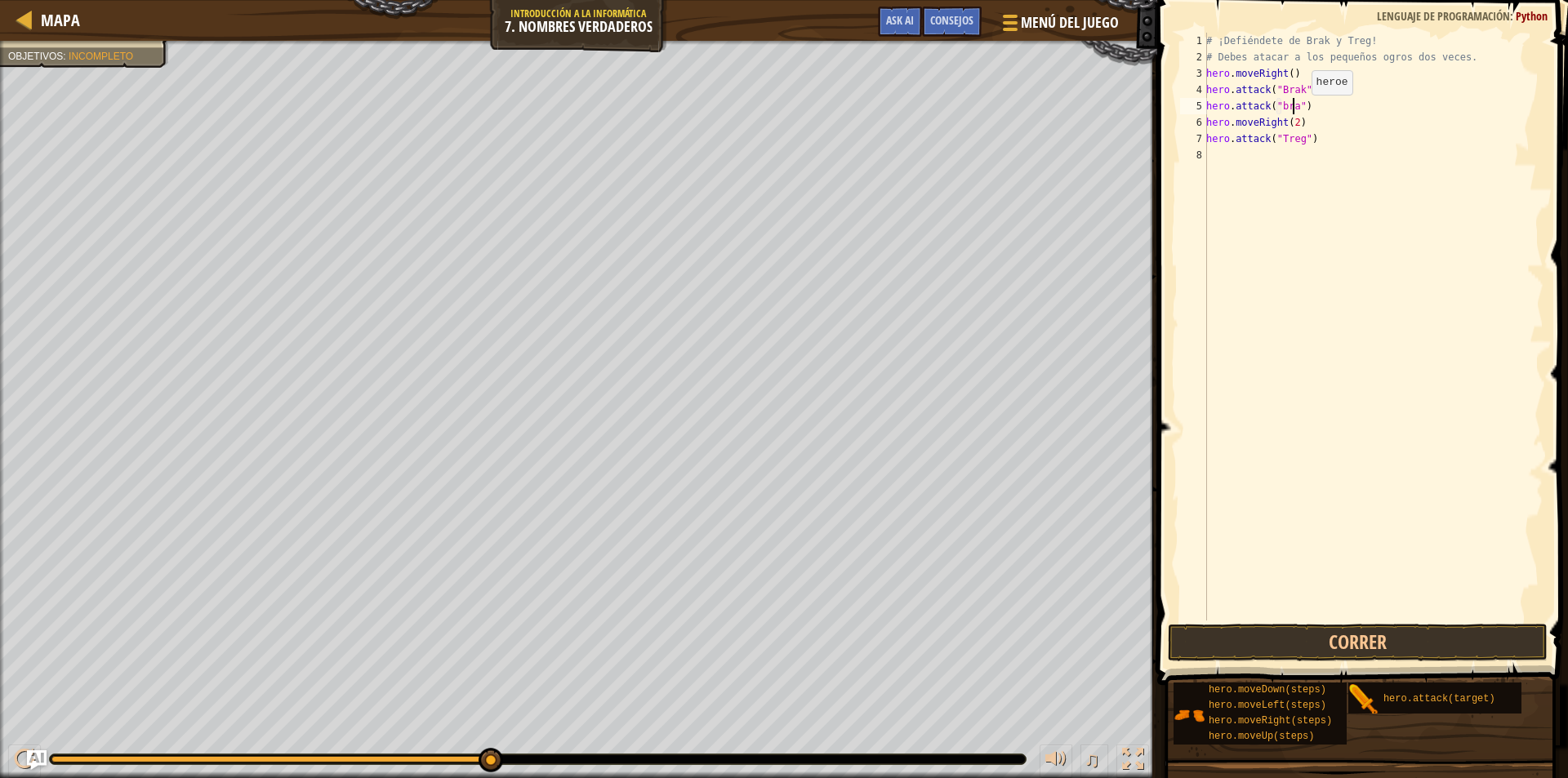
scroll to position [8, 8]
click at [1191, 644] on button "Correr" at bounding box center [1358, 642] width 380 height 37
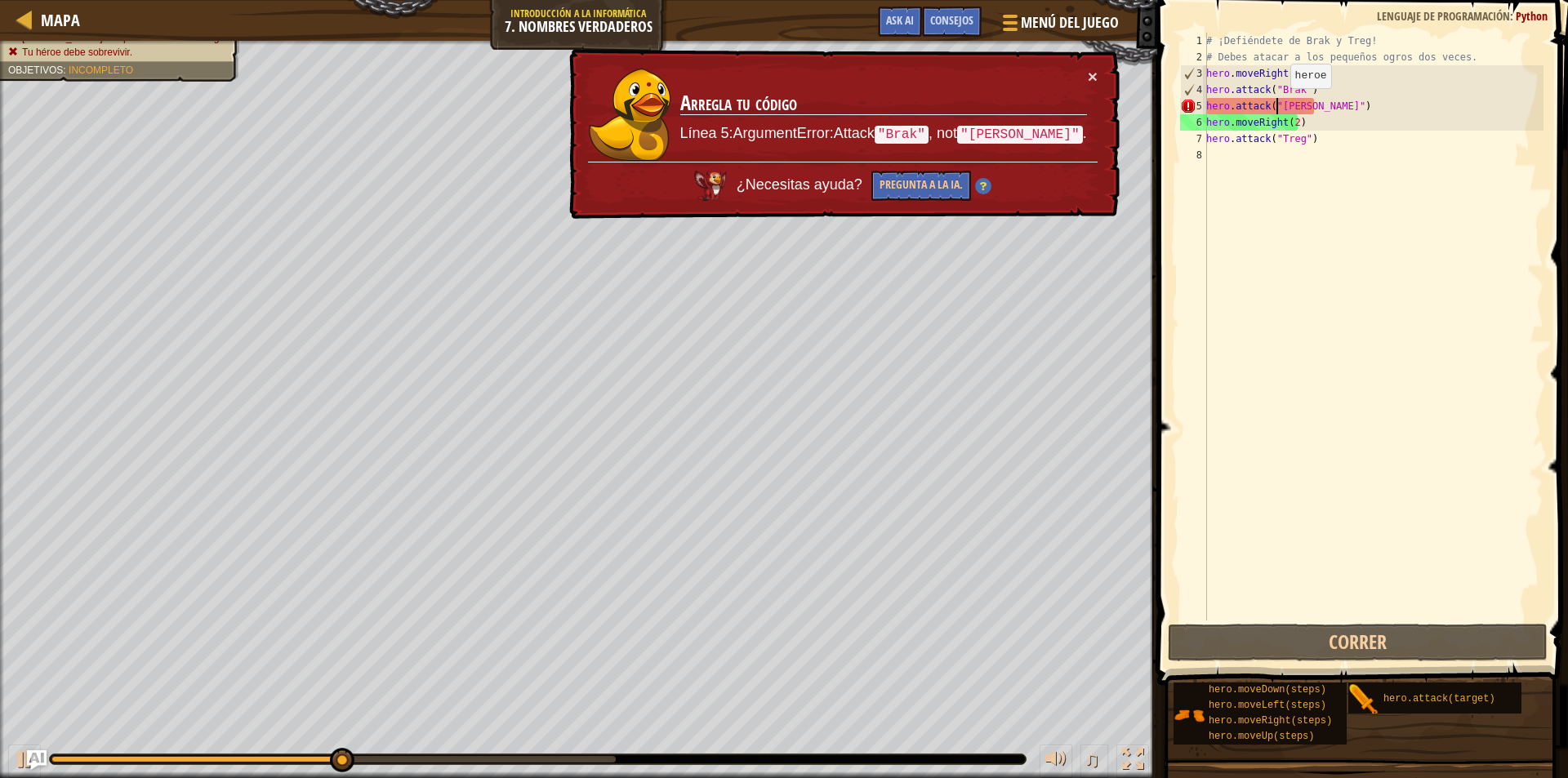
click at [1276, 105] on div "# ¡Defiéndete de Brak y Treg! # Debes atacar a los pequeños ogros dos veces. he…" at bounding box center [1373, 342] width 341 height 620
click at [1283, 111] on div "# ¡Defiéndete de Brak y Treg! # Debes atacar a los pequeños ogros dos veces. he…" at bounding box center [1373, 342] width 341 height 620
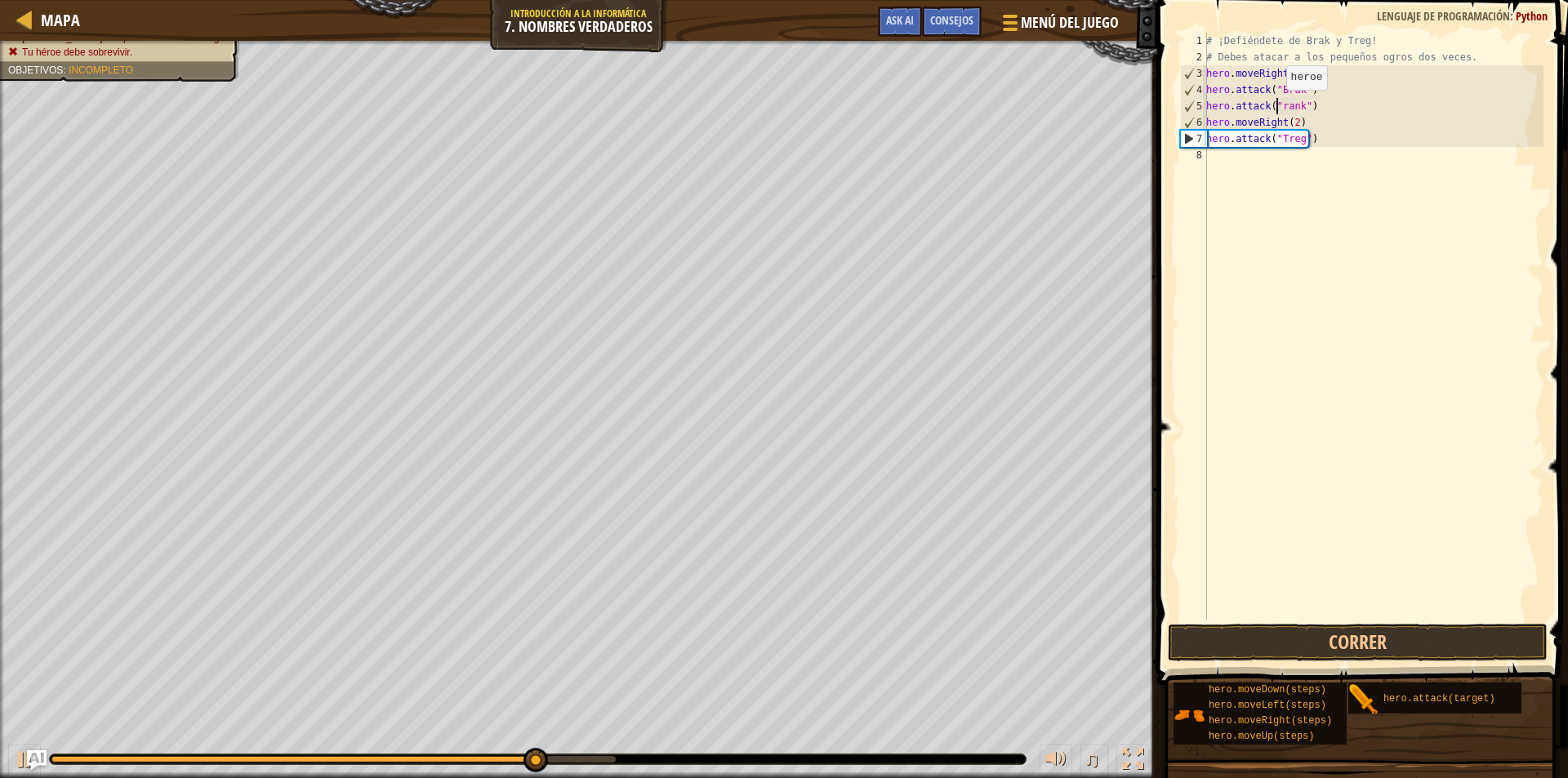
scroll to position [8, 6]
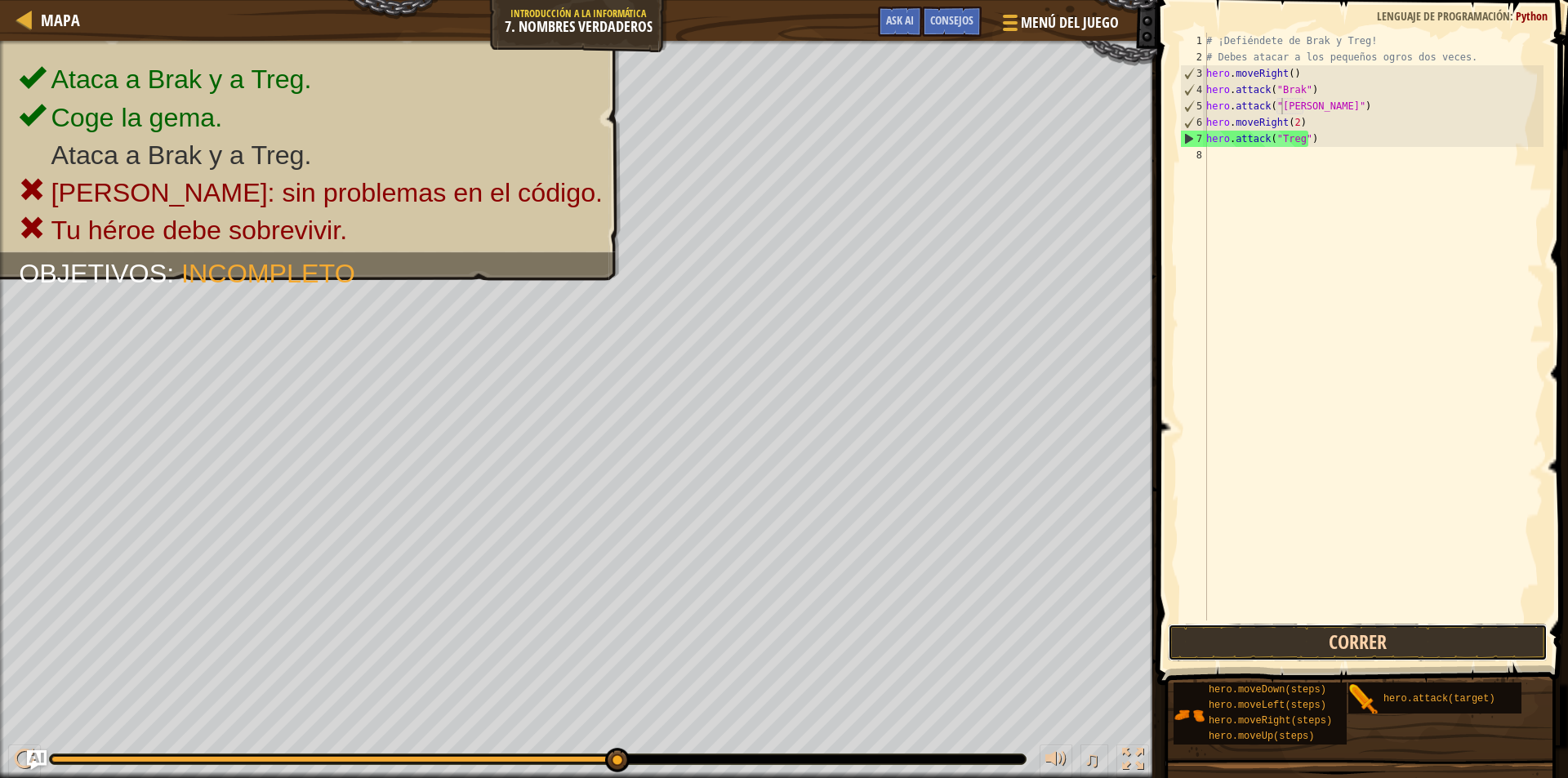
click at [1267, 652] on button "Correr" at bounding box center [1358, 642] width 380 height 37
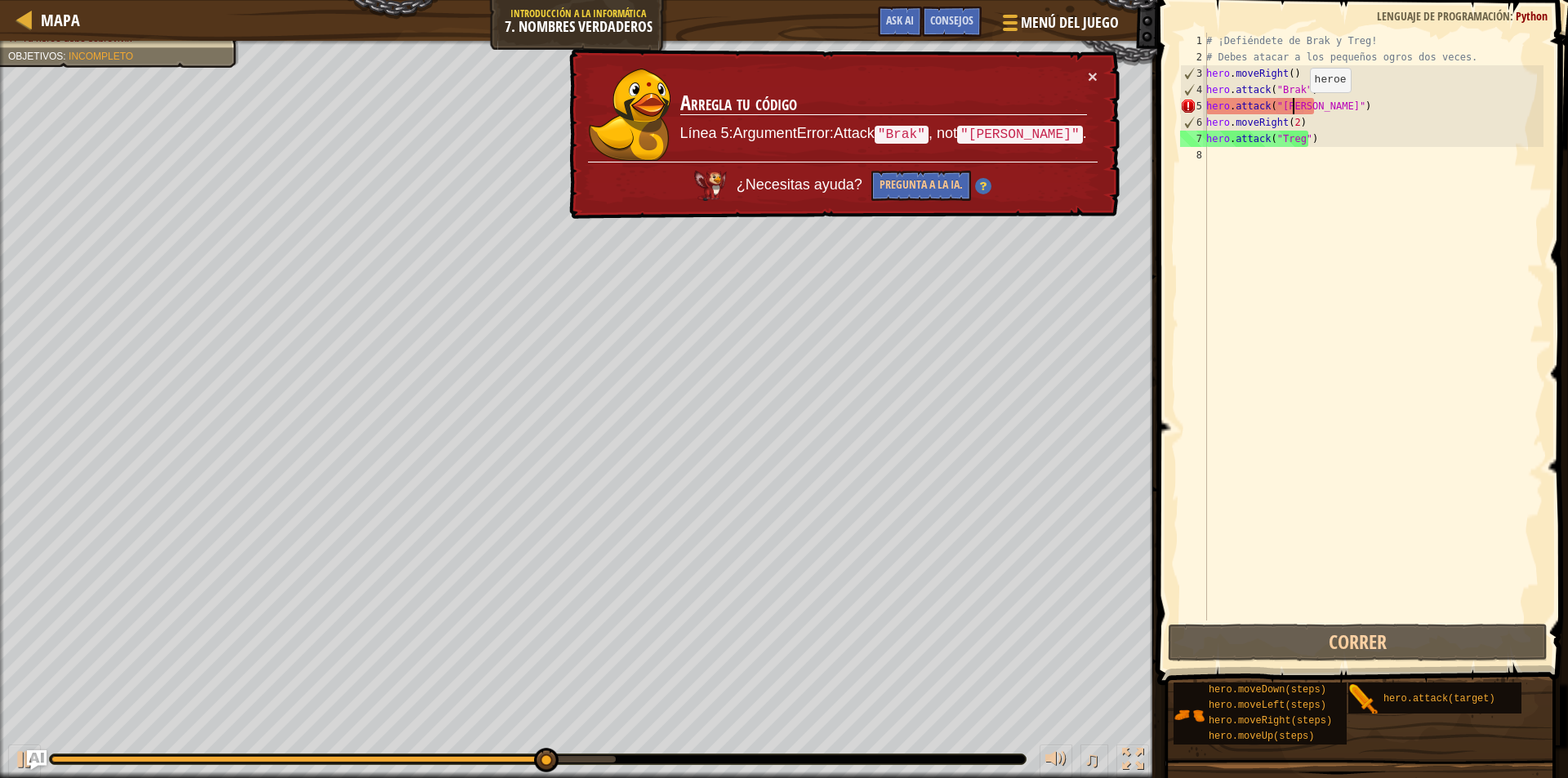
click at [1295, 108] on div "# ¡Defiéndete de Brak y Treg! # Debes atacar a los pequeños ogros dos veces. he…" at bounding box center [1373, 342] width 341 height 620
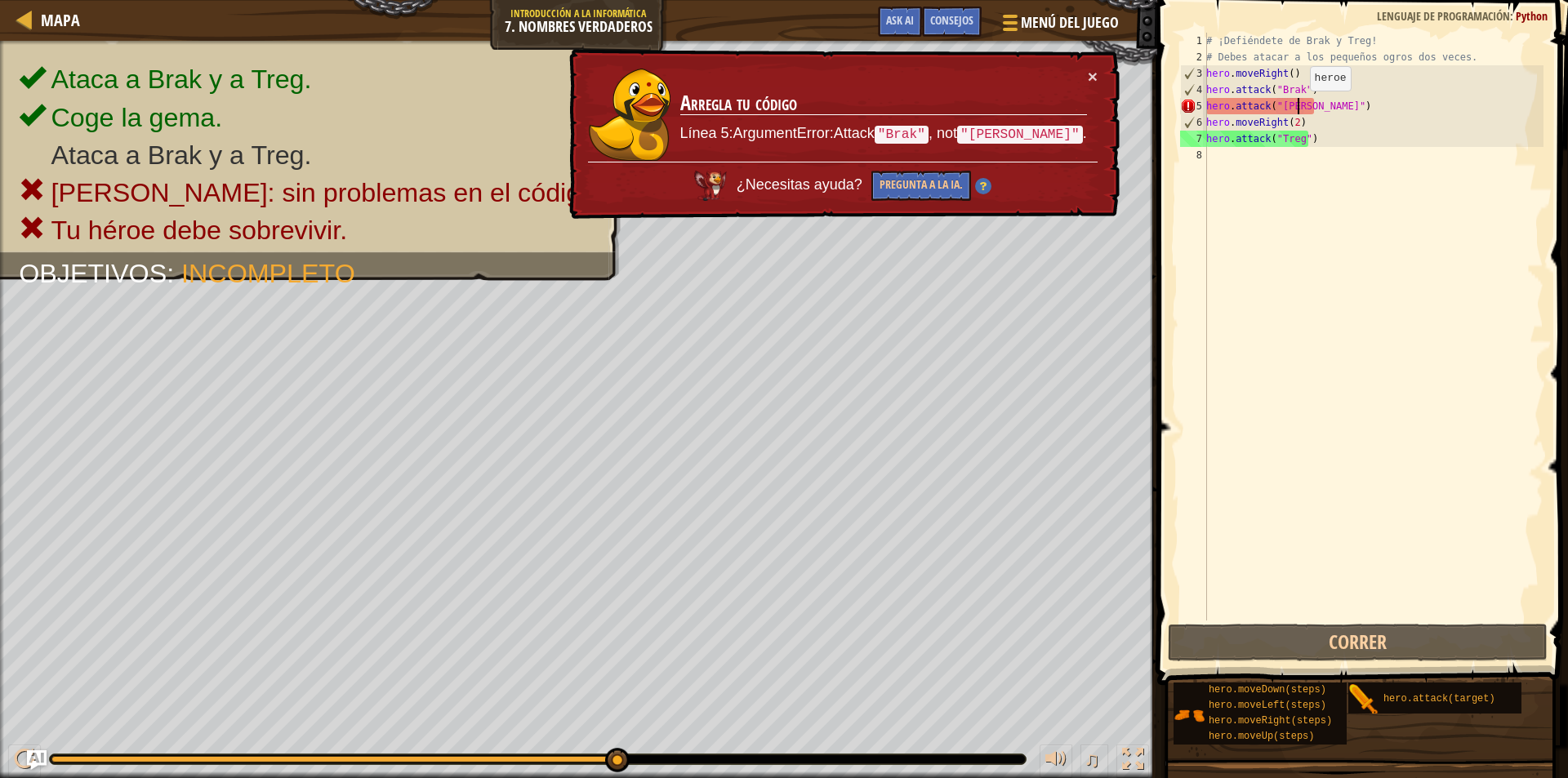
type textarea "hero.attack("Brak")"
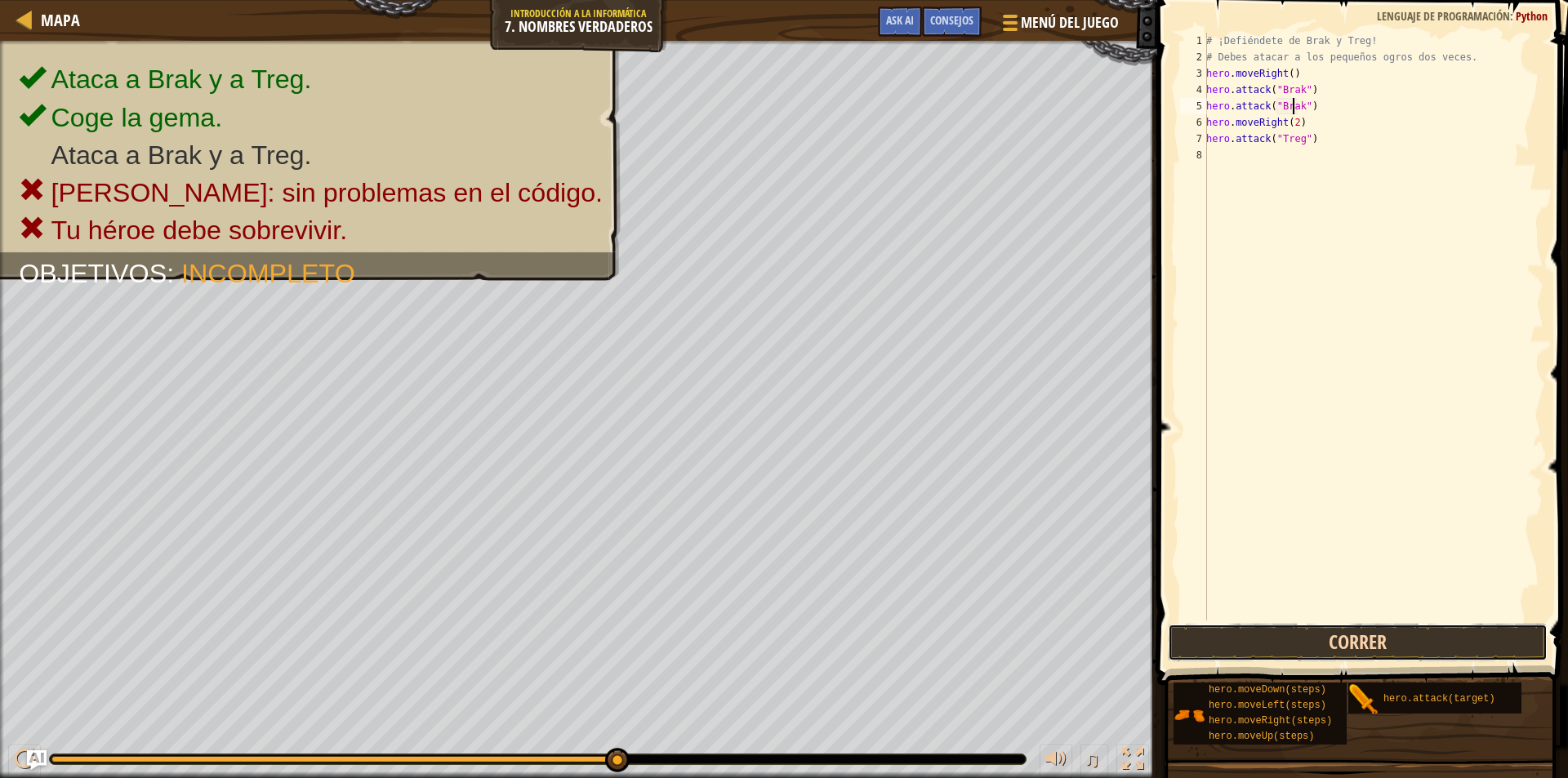
click at [1244, 642] on button "Correr" at bounding box center [1358, 642] width 380 height 37
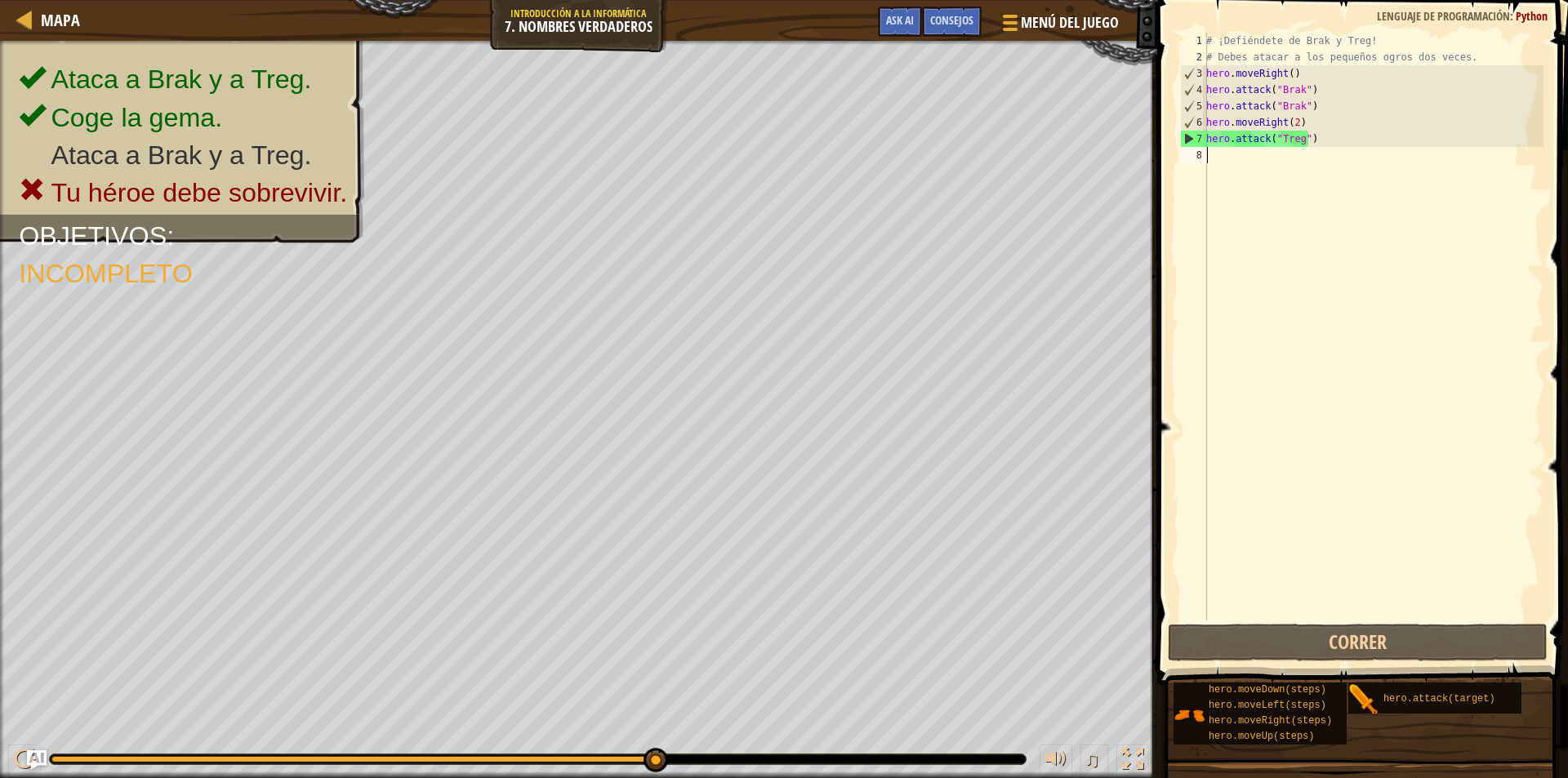
click at [1300, 150] on div "# ¡Defiéndete de Brak y Treg! # Debes atacar a los pequeños ogros dos veces. he…" at bounding box center [1373, 342] width 341 height 620
click at [1251, 157] on div "# ¡Defiéndete de Brak y Treg! # Debes atacar a los pequeños ogros dos veces. he…" at bounding box center [1373, 342] width 341 height 620
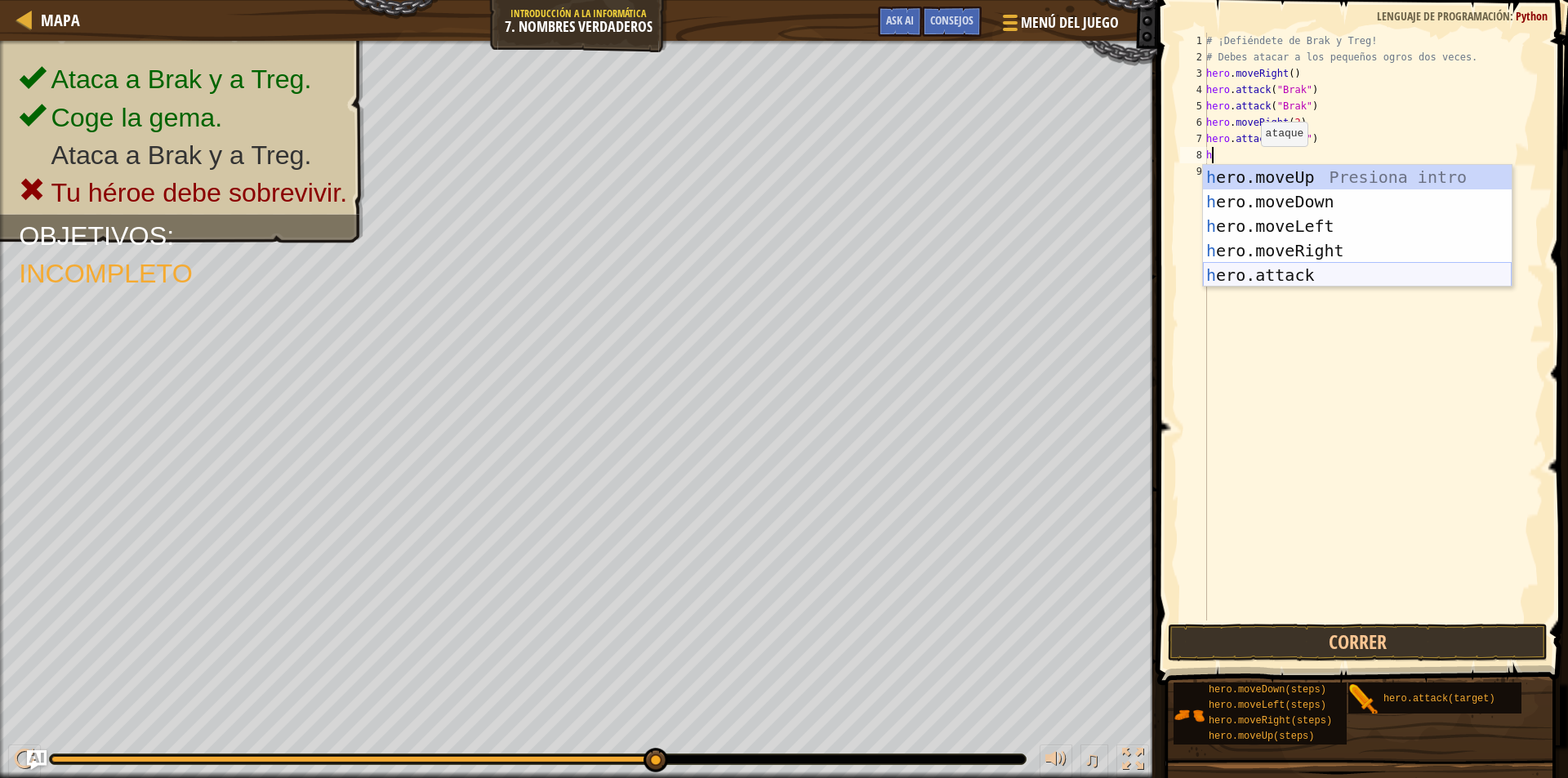
click at [1264, 265] on div "h ero.moveUp Presiona intro h ero.moveDown Presiona intro h ero.moveLeft Presio…" at bounding box center [1357, 250] width 308 height 171
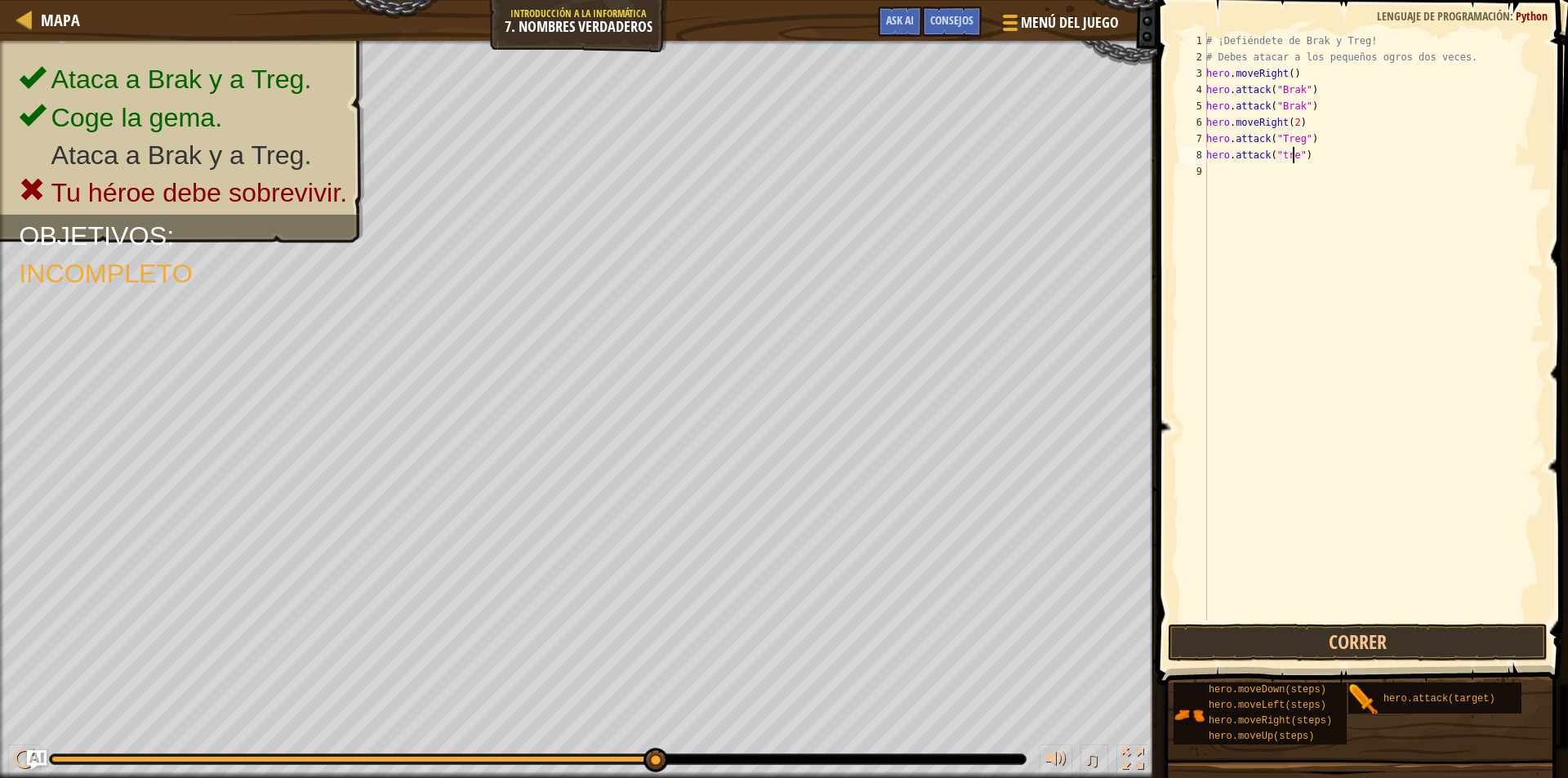
scroll to position [8, 8]
click at [1284, 158] on div "# ¡Defiéndete de Brak y Treg! # Debes atacar a los pequeños ogros dos veces. he…" at bounding box center [1373, 342] width 341 height 620
type textarea "hero.attack("Treg")"
click at [1334, 643] on button "Correr" at bounding box center [1358, 642] width 380 height 37
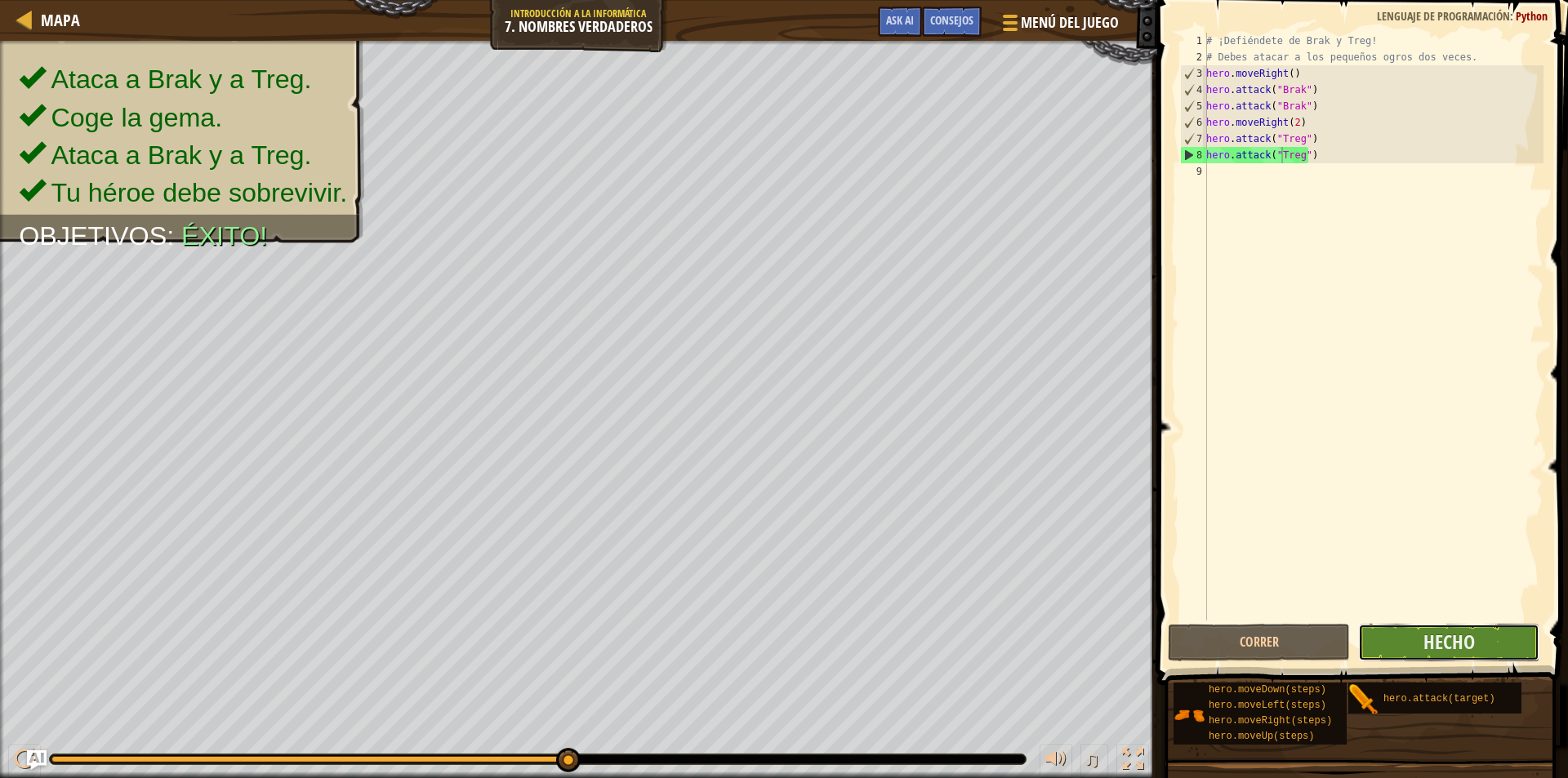
click at [1500, 632] on button "Hecho" at bounding box center [1449, 642] width 182 height 37
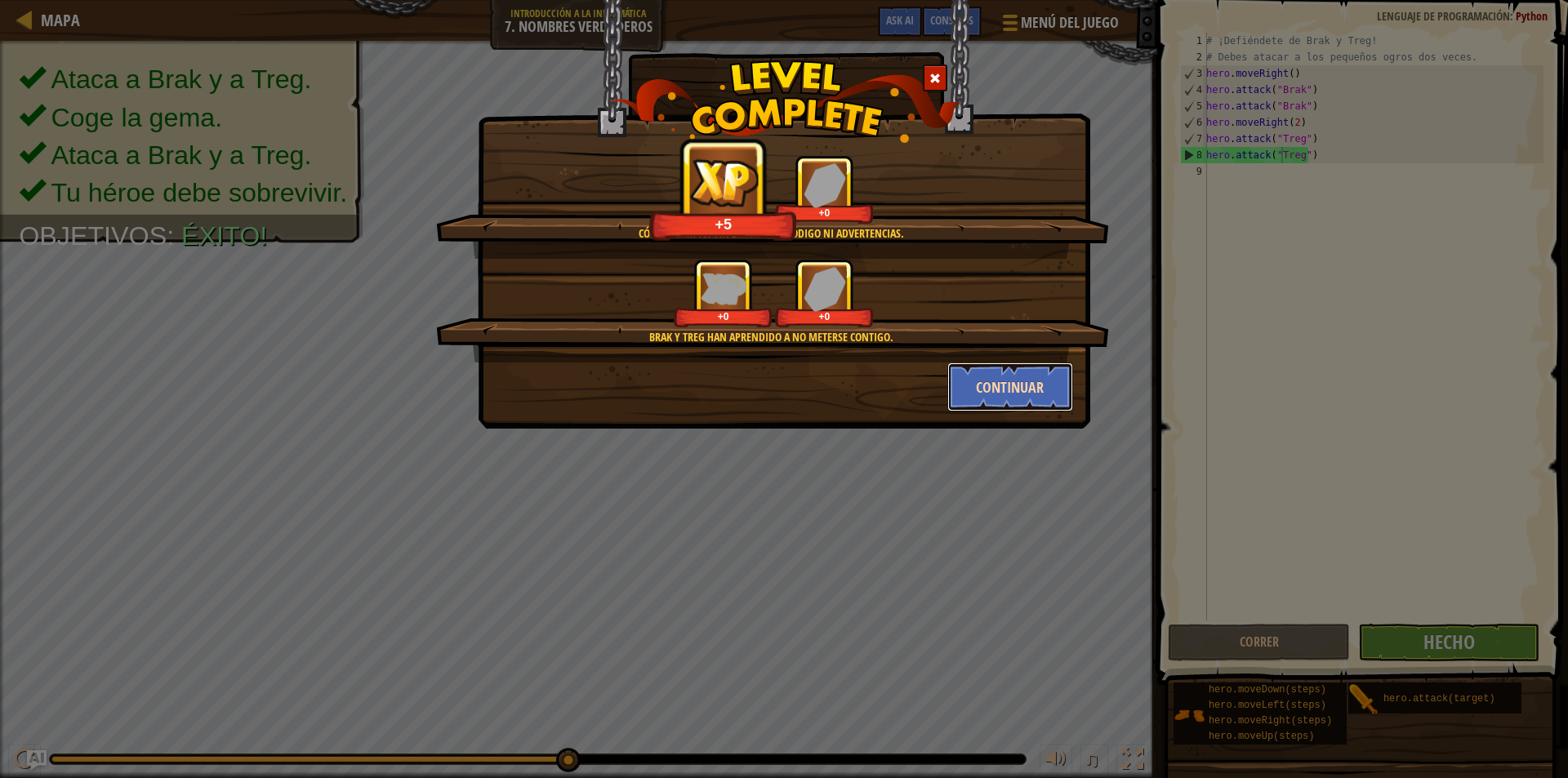
click at [1042, 368] on button "Continuar" at bounding box center [1010, 387] width 127 height 49
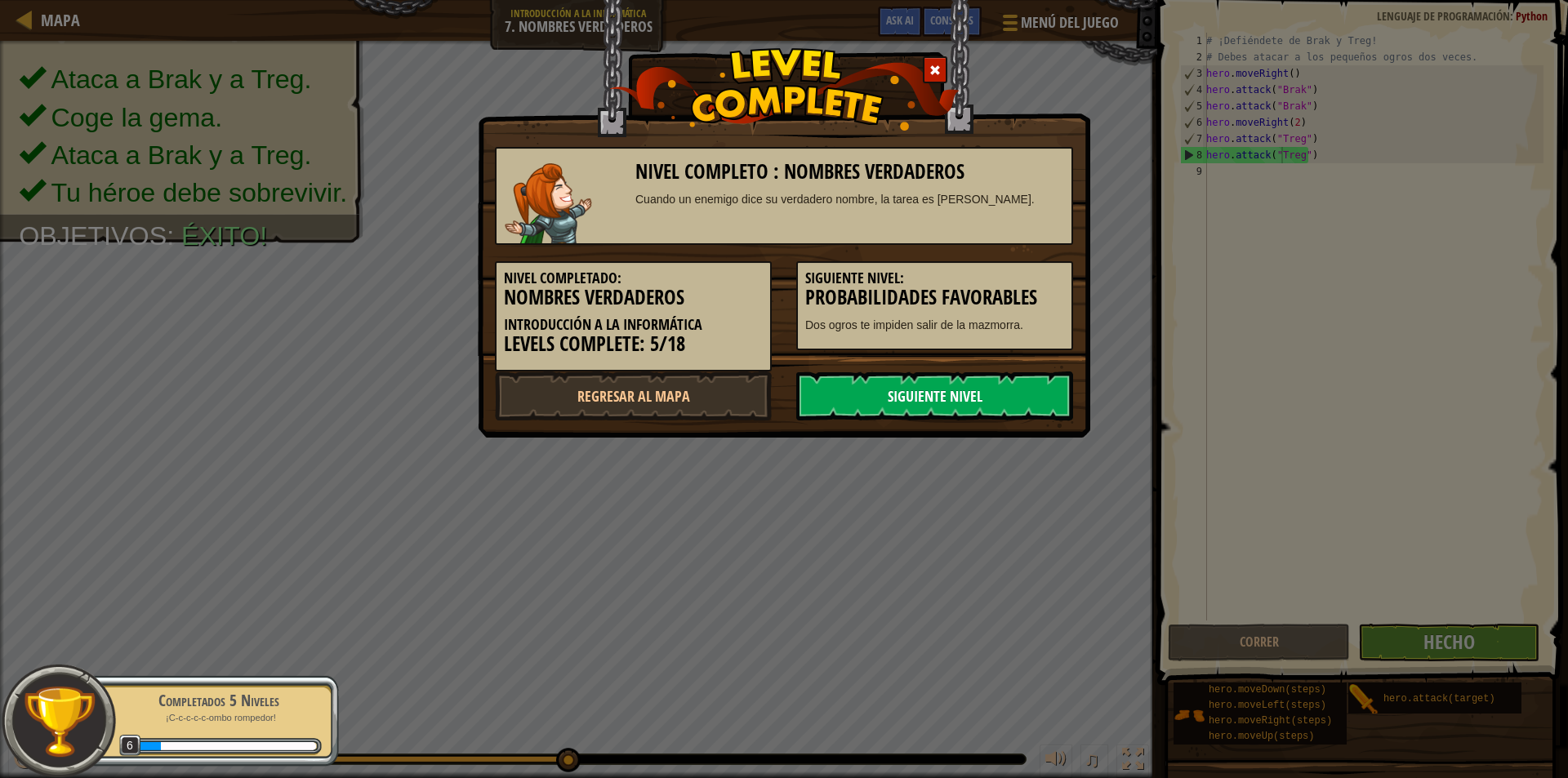
click at [1009, 383] on link "Siguiente nivel" at bounding box center [934, 397] width 277 height 49
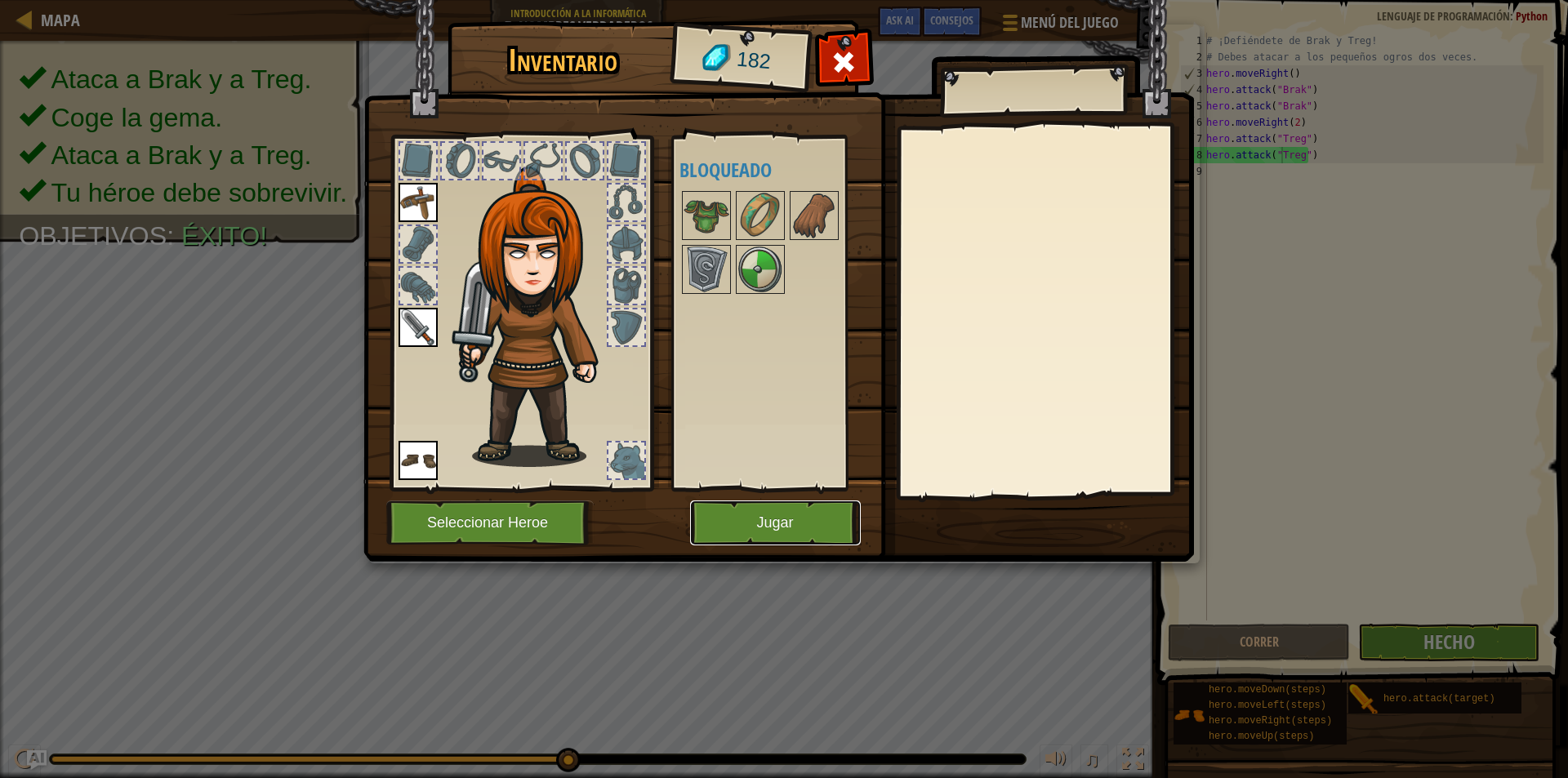
click at [828, 520] on button "Jugar" at bounding box center [774, 522] width 170 height 45
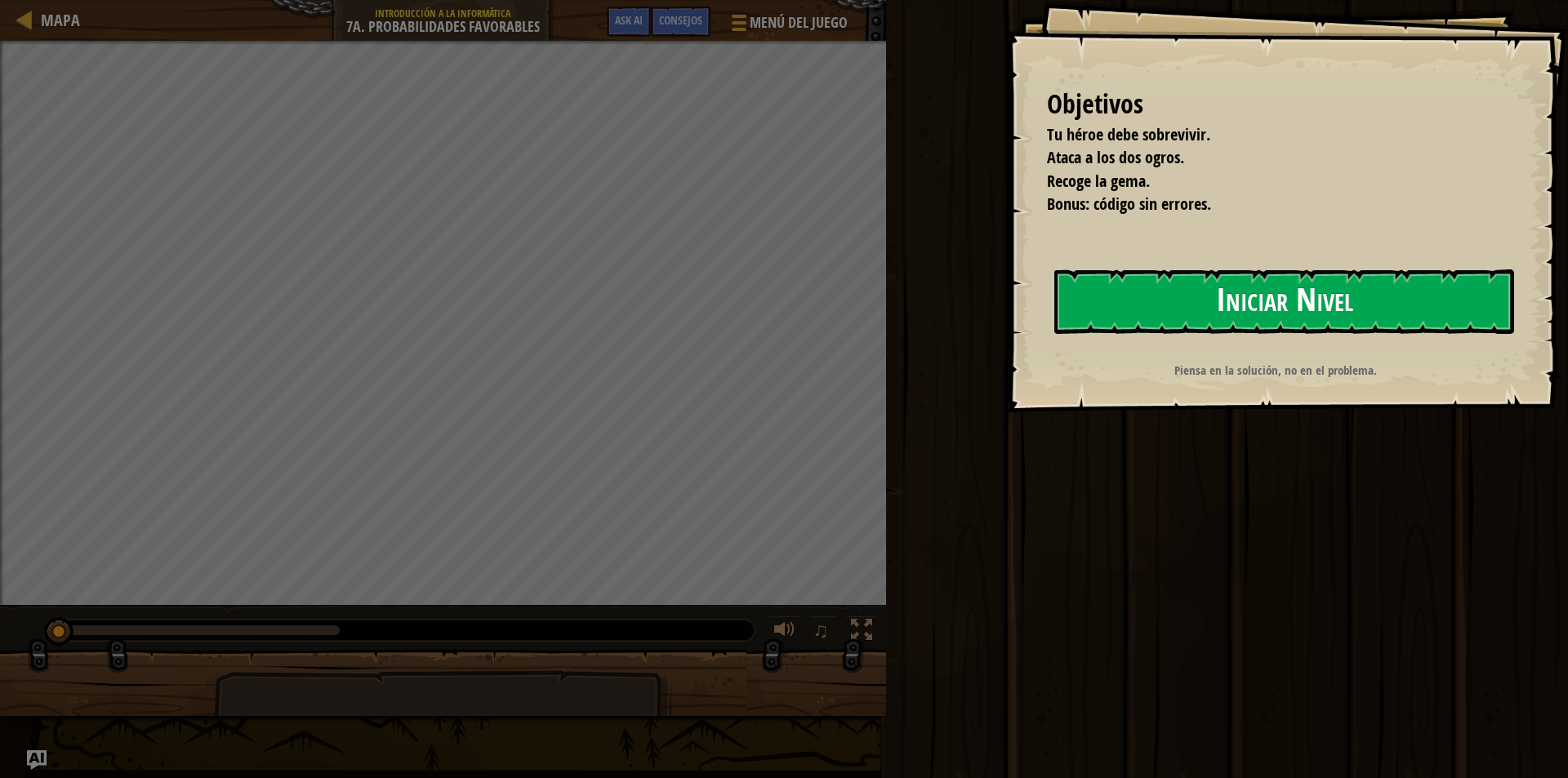
click at [1239, 302] on button "Iniciar Nivel" at bounding box center [1284, 301] width 460 height 65
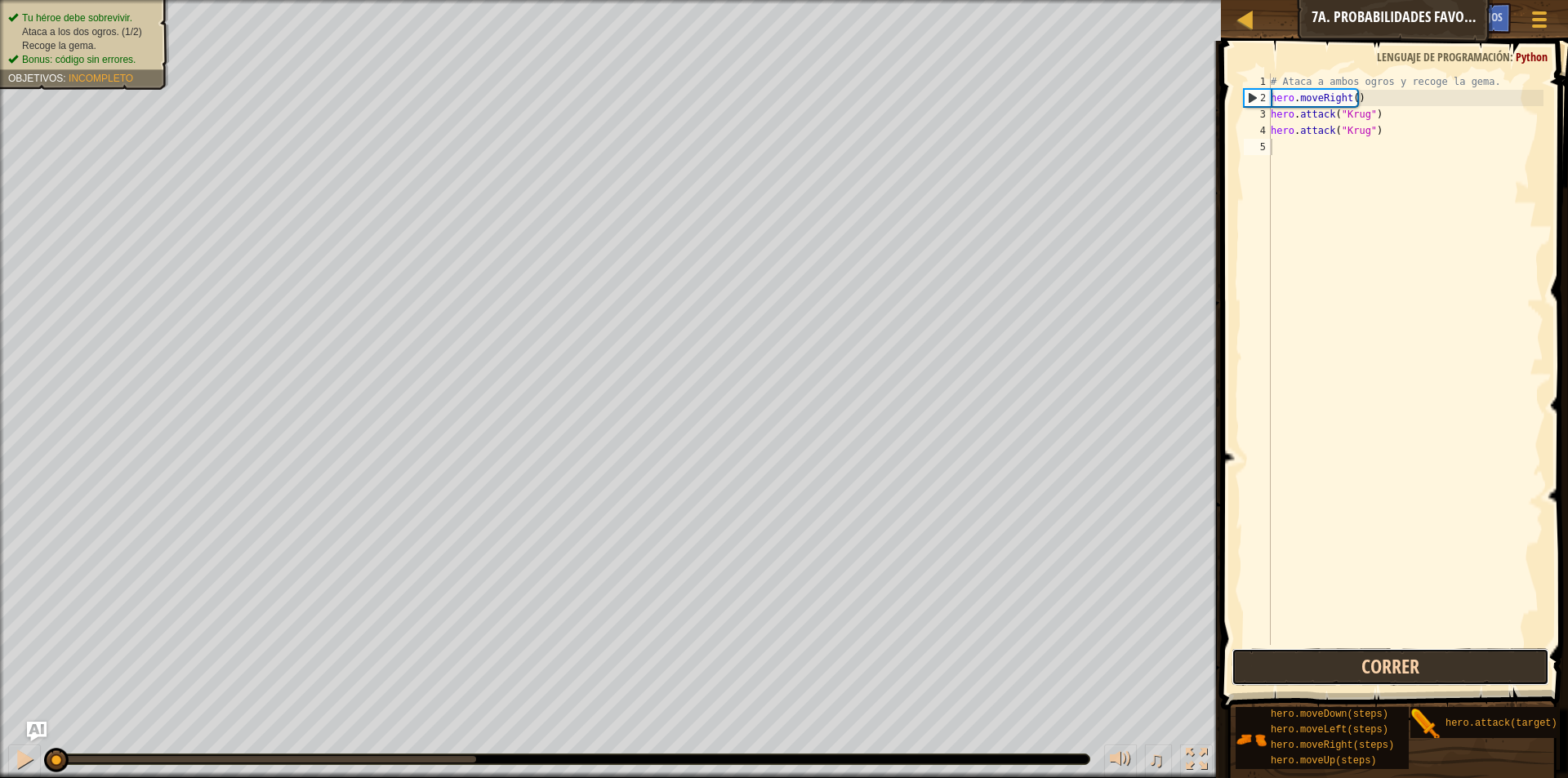
click at [1311, 654] on button "Correr" at bounding box center [1391, 667] width 318 height 37
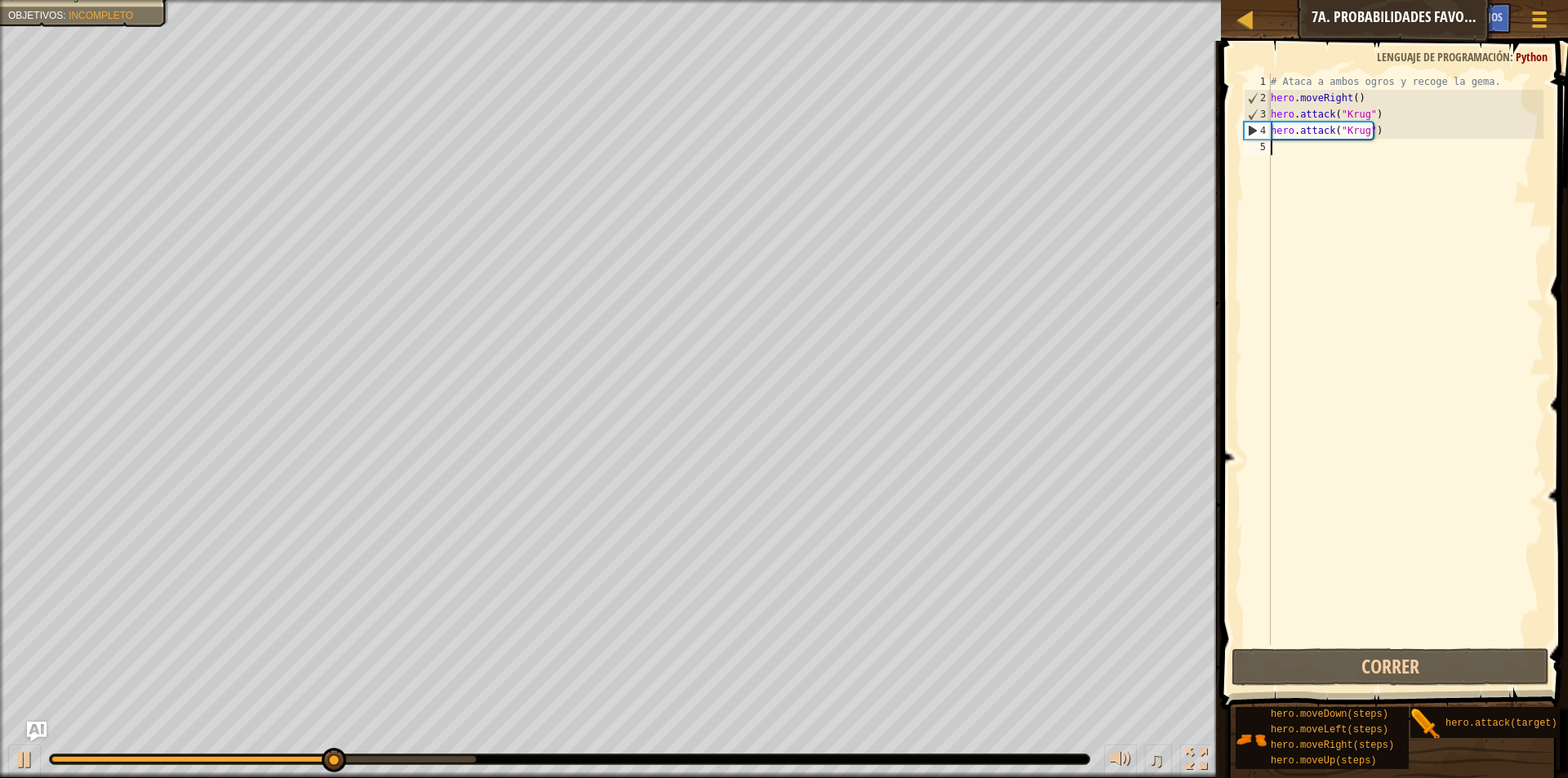
type textarea "h"
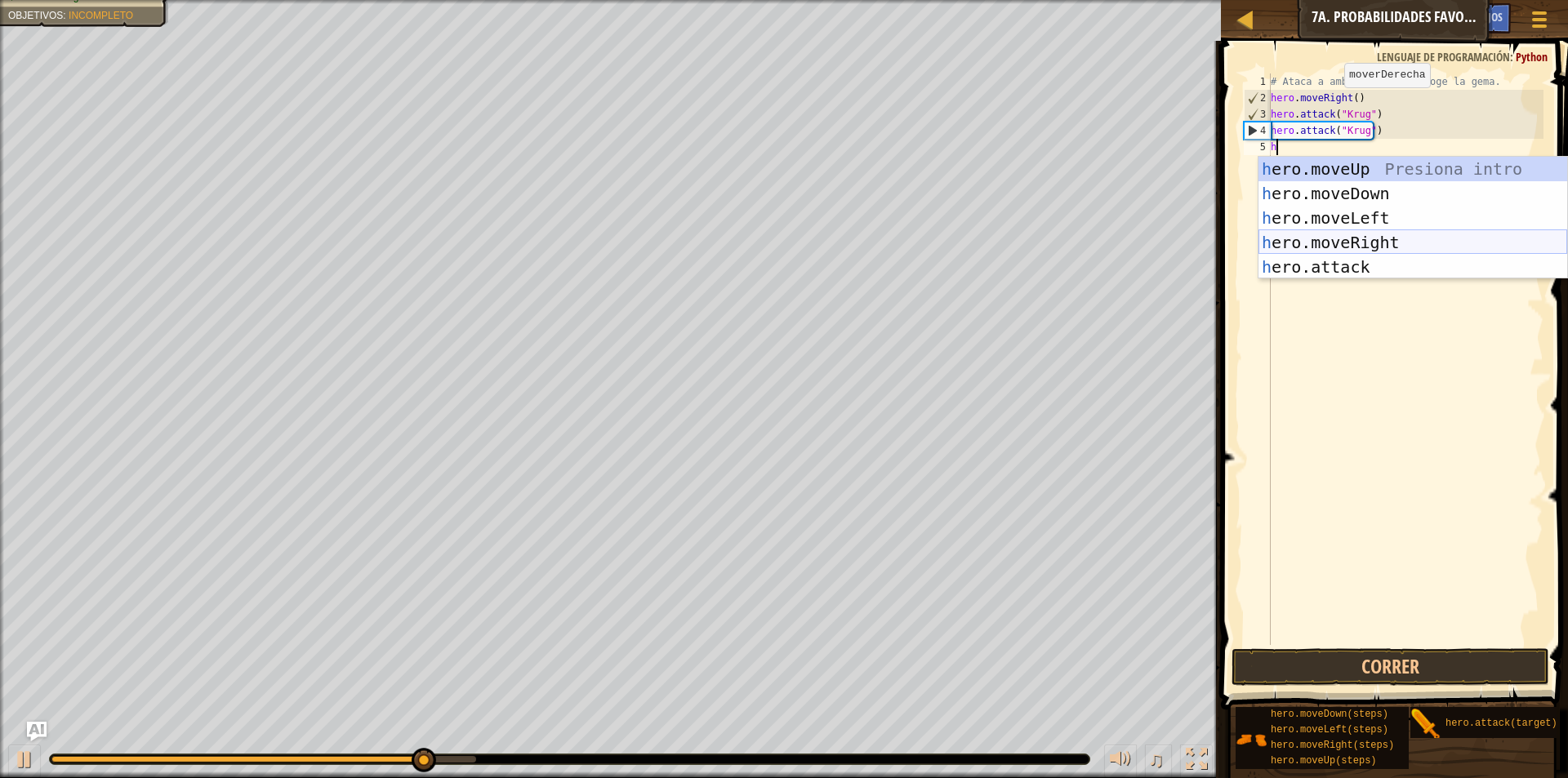
click at [1382, 241] on div "h ero.moveUp Presiona intro h ero.moveDown Presiona intro h ero.moveLeft Presio…" at bounding box center [1413, 243] width 308 height 171
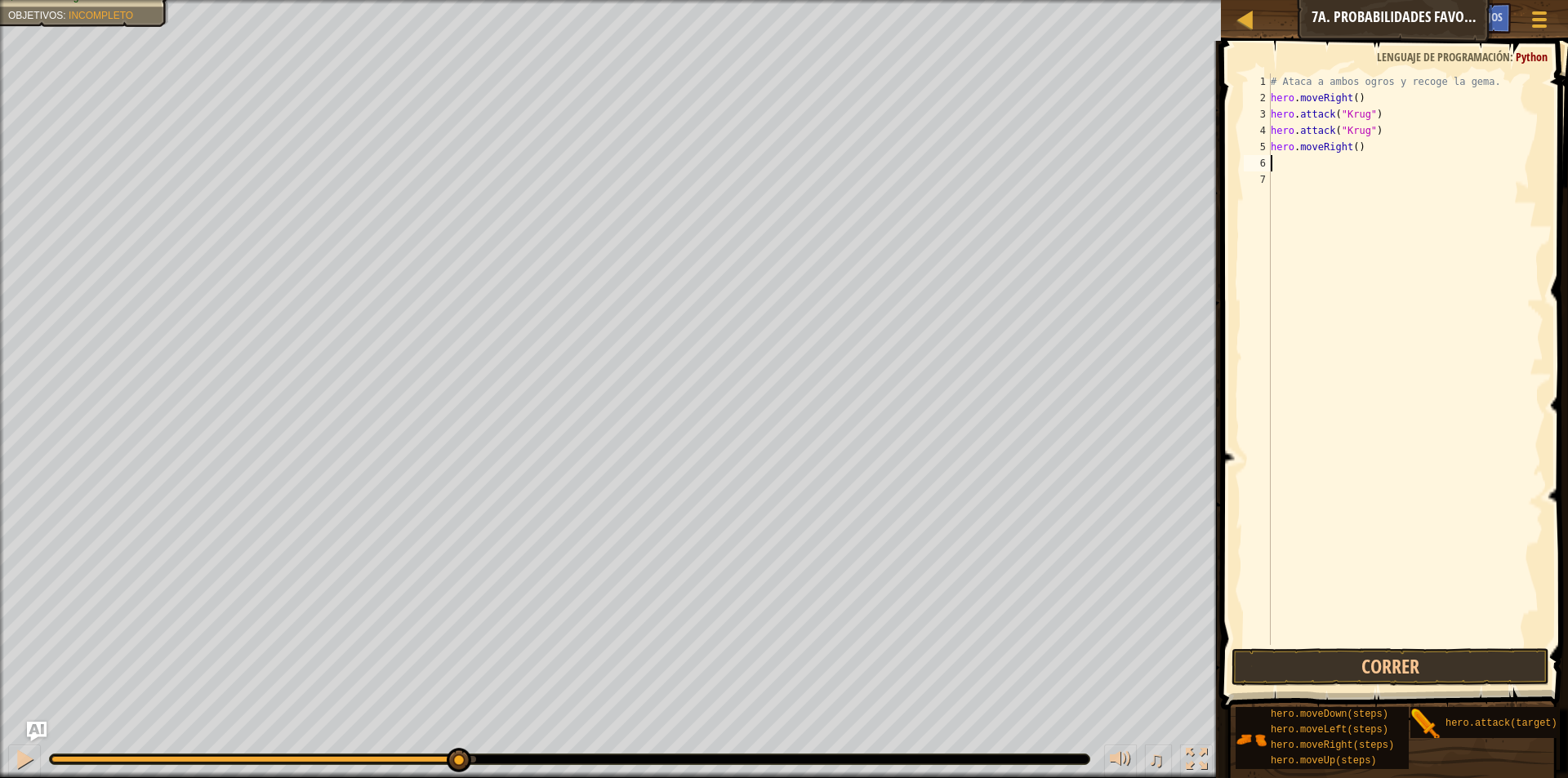
type textarea "h"
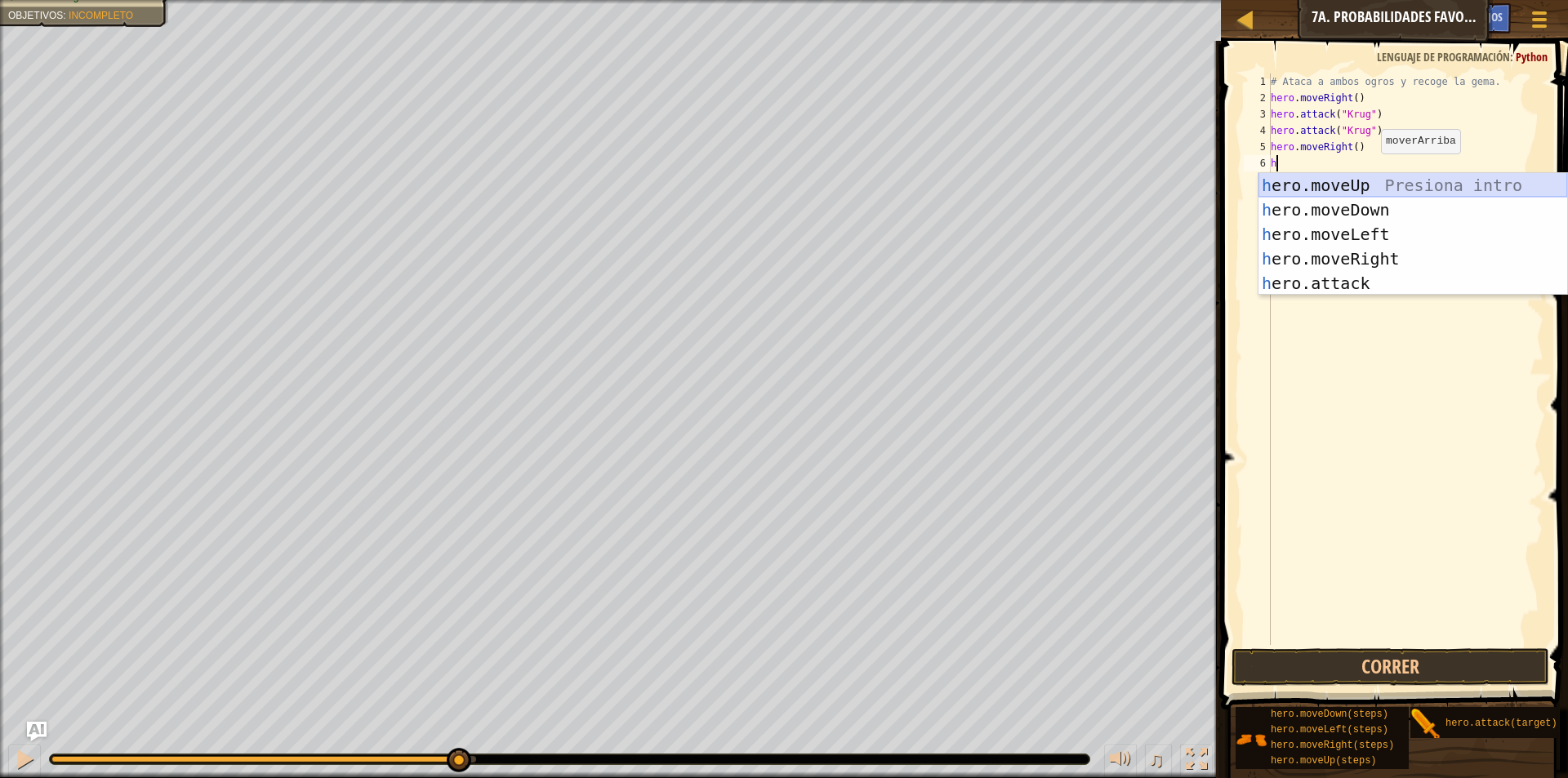
click at [1372, 186] on div "h ero.moveUp Presiona intro h ero.moveDown Presiona intro h ero.moveLeft Presio…" at bounding box center [1413, 259] width 308 height 171
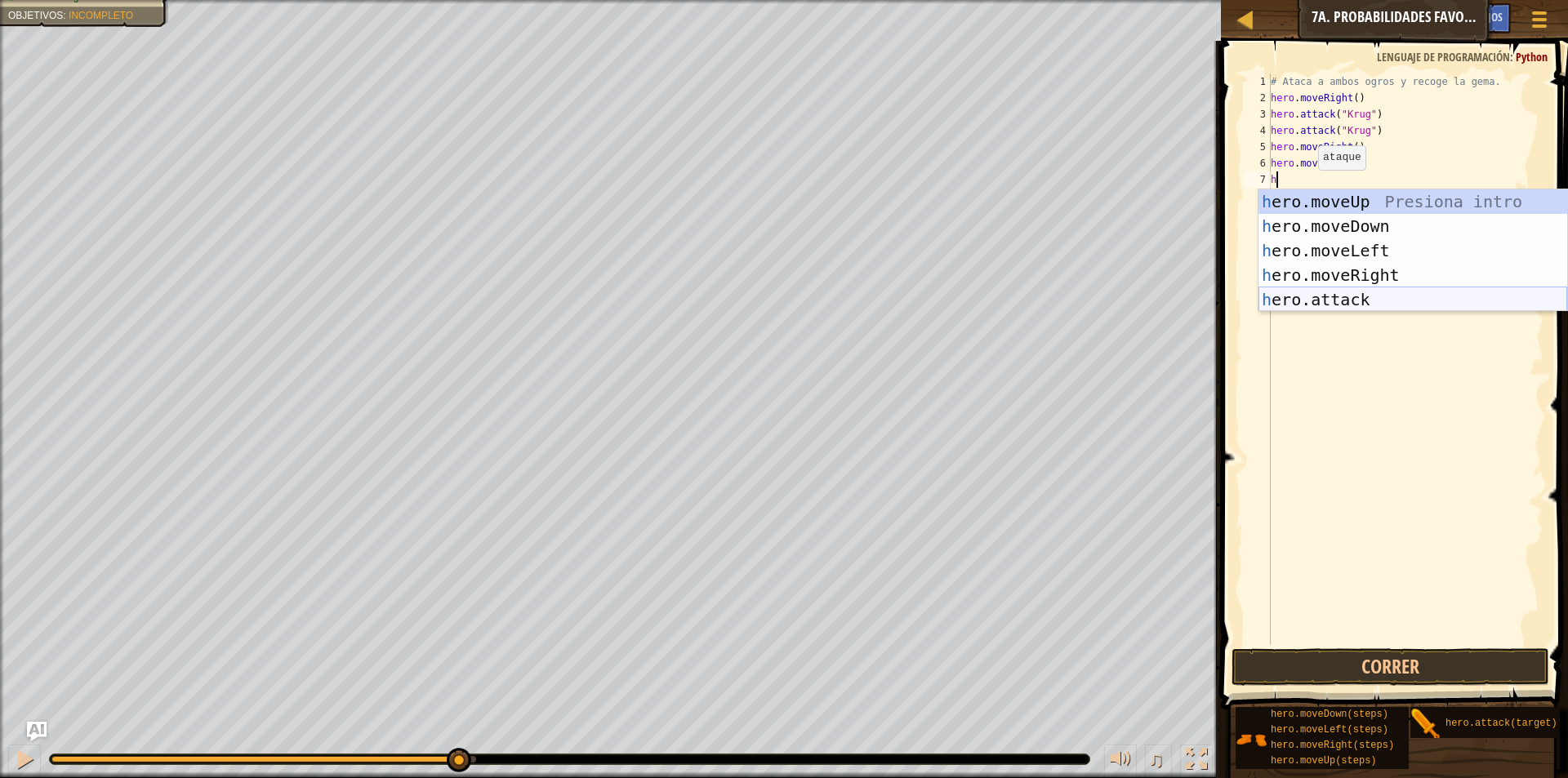
click at [1331, 308] on div "h ero.moveUp Presiona intro h ero.moveDown Presiona intro h ero.moveLeft Presio…" at bounding box center [1413, 275] width 308 height 171
type textarea "hero.attack("Enemy Name")"
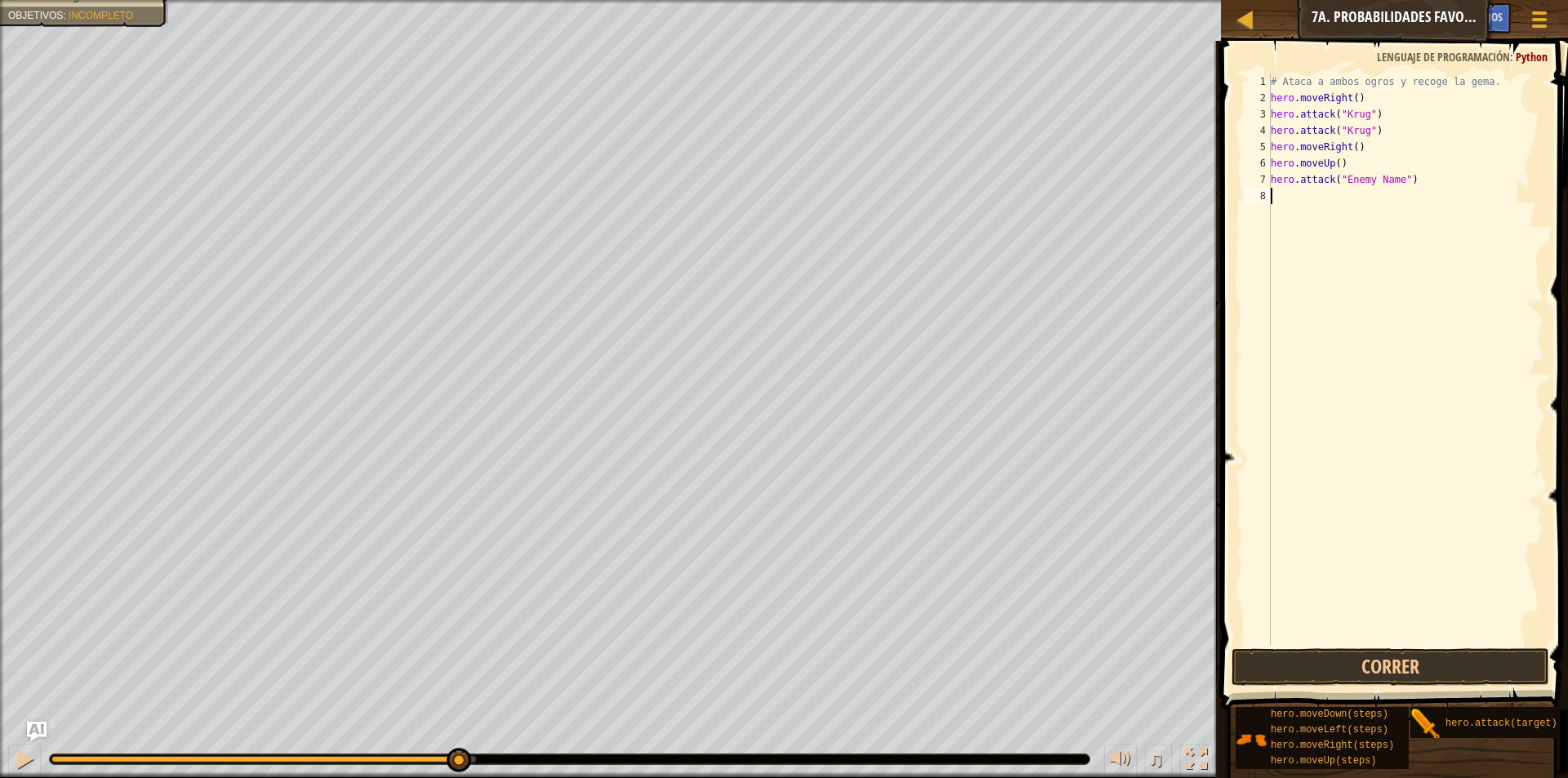
click at [1306, 195] on div "# Ataca a ambos ogros y recoge la gema. hero . moveRight ( ) hero . attack ( "[…" at bounding box center [1405, 375] width 276 height 604
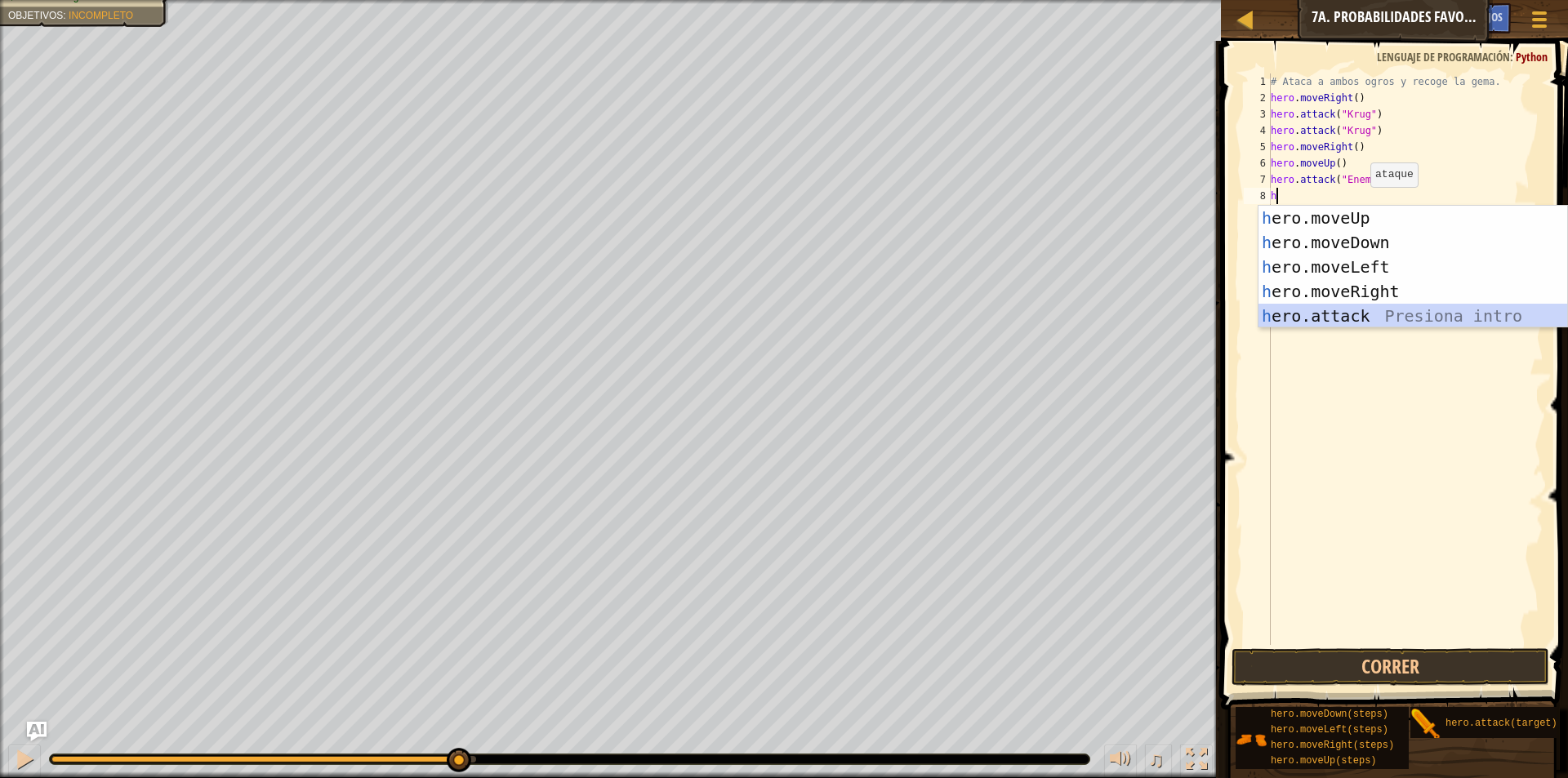
click at [1338, 309] on div "h ero.moveUp Presiona intro h ero.moveDown Presiona intro h ero.moveLeft Presio…" at bounding box center [1413, 291] width 308 height 171
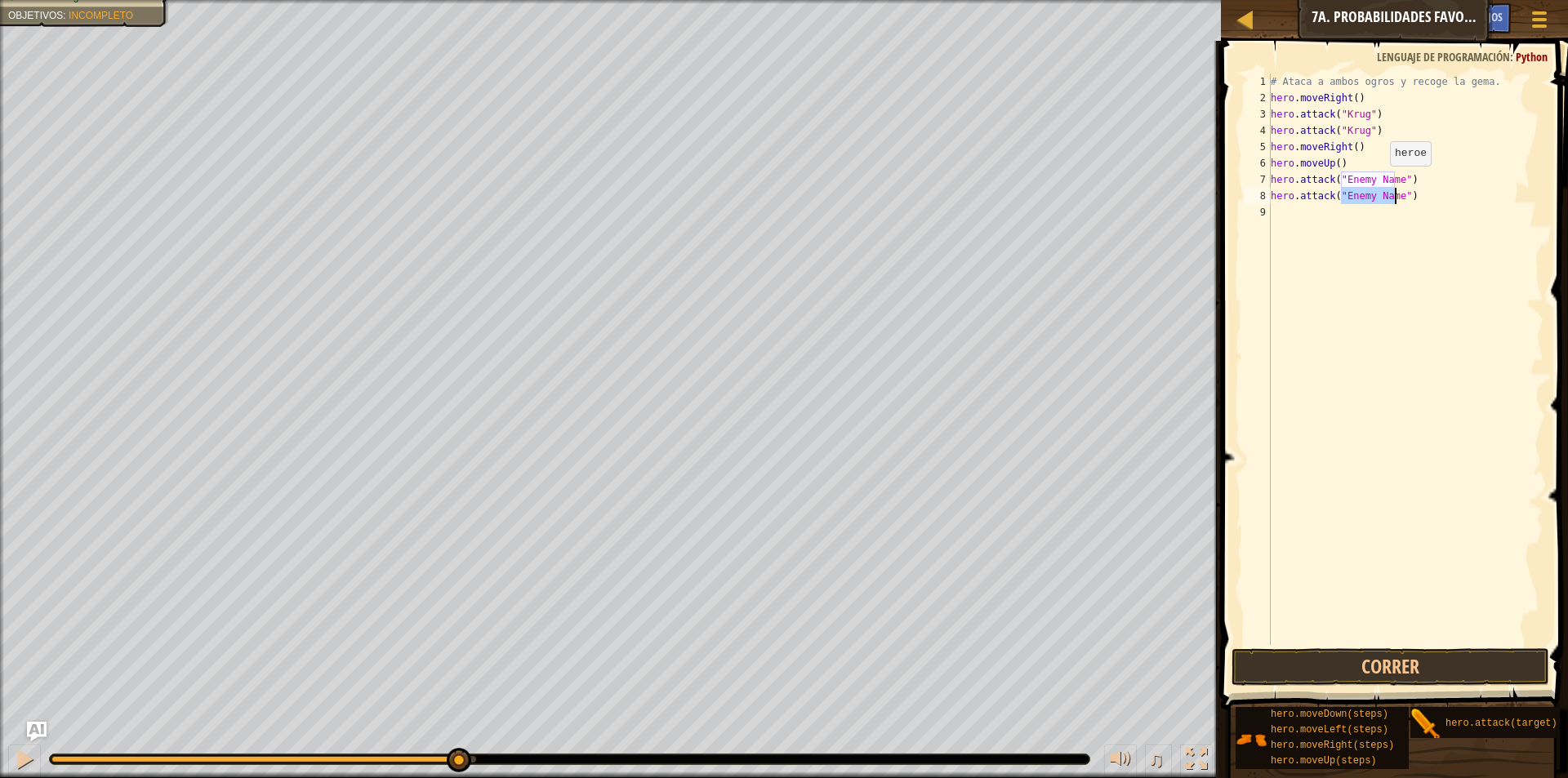
click at [1376, 182] on div "# Ataca a ambos ogros y recoge la gema. hero . moveRight ( ) hero . attack ( "[…" at bounding box center [1405, 375] width 276 height 604
drag, startPoint x: 1343, startPoint y: 180, endPoint x: 1382, endPoint y: 196, distance: 42.2
click at [1382, 196] on div "# Ataca a ambos ogros y recoge la gema. hero . moveRight ( ) hero . attack ( "[…" at bounding box center [1405, 375] width 276 height 604
click at [1360, 178] on div "# Ataca a ambos ogros y recoge la gema. hero . moveRight ( ) hero . attack ( "[…" at bounding box center [1405, 359] width 276 height 572
drag, startPoint x: 1343, startPoint y: 182, endPoint x: 1388, endPoint y: 176, distance: 45.4
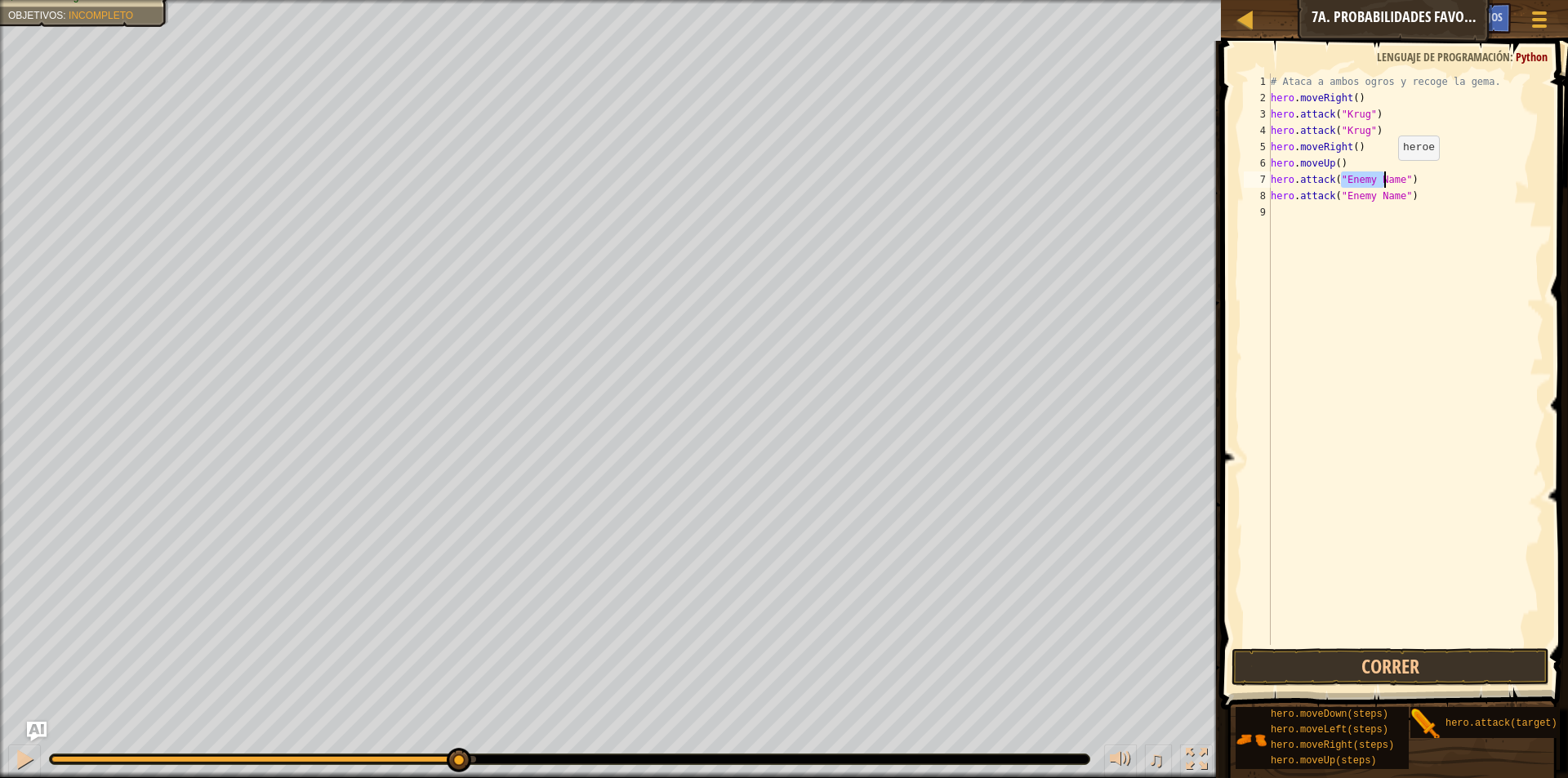
click at [1387, 176] on div "# Ataca a ambos ogros y recoge la gema. hero . moveRight ( ) hero . attack ( "[…" at bounding box center [1405, 375] width 276 height 604
drag, startPoint x: 1401, startPoint y: 176, endPoint x: 1387, endPoint y: 177, distance: 14.0
click at [1387, 177] on div "# Ataca a ambos ogros y recoge la gema. hero . moveRight ( ) hero . attack ( "[…" at bounding box center [1405, 375] width 276 height 604
click at [1393, 176] on div "# Ataca a ambos ogros y recoge la gema. hero . moveRight ( ) hero . attack ( "[…" at bounding box center [1405, 359] width 276 height 572
drag, startPoint x: 1391, startPoint y: 176, endPoint x: 1352, endPoint y: 184, distance: 39.8
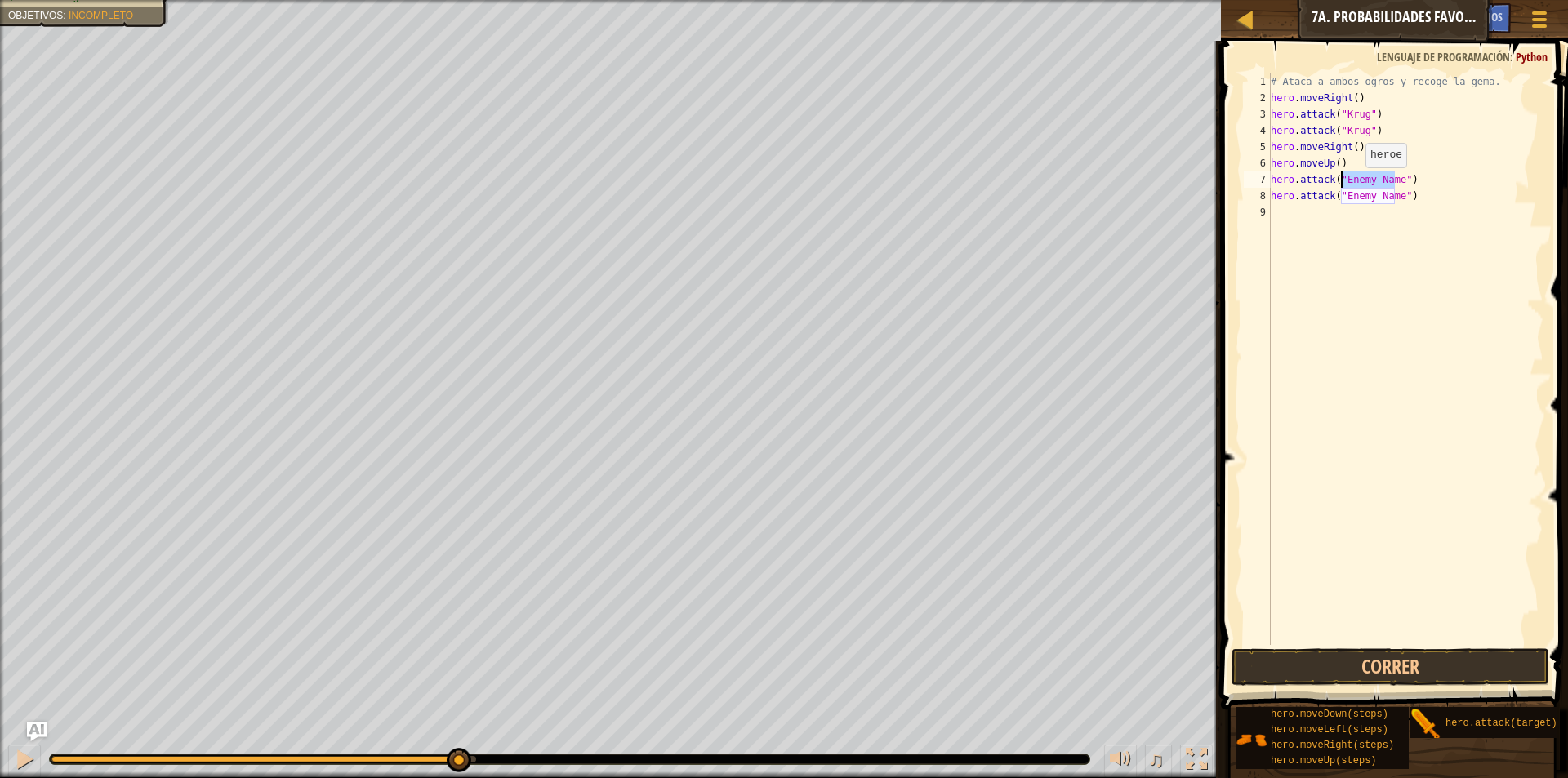
click at [1352, 184] on div "# Ataca a ambos ogros y recoge la gema. hero . moveRight ( ) hero . attack ( "[…" at bounding box center [1405, 375] width 276 height 604
drag, startPoint x: 1342, startPoint y: 176, endPoint x: 1369, endPoint y: 176, distance: 27.0
click at [1369, 176] on div "# Ataca a ambos ogros y recoge la gema. hero . moveRight ( ) hero . attack ( "[…" at bounding box center [1405, 375] width 276 height 604
drag, startPoint x: 1342, startPoint y: 196, endPoint x: 1356, endPoint y: 195, distance: 14.0
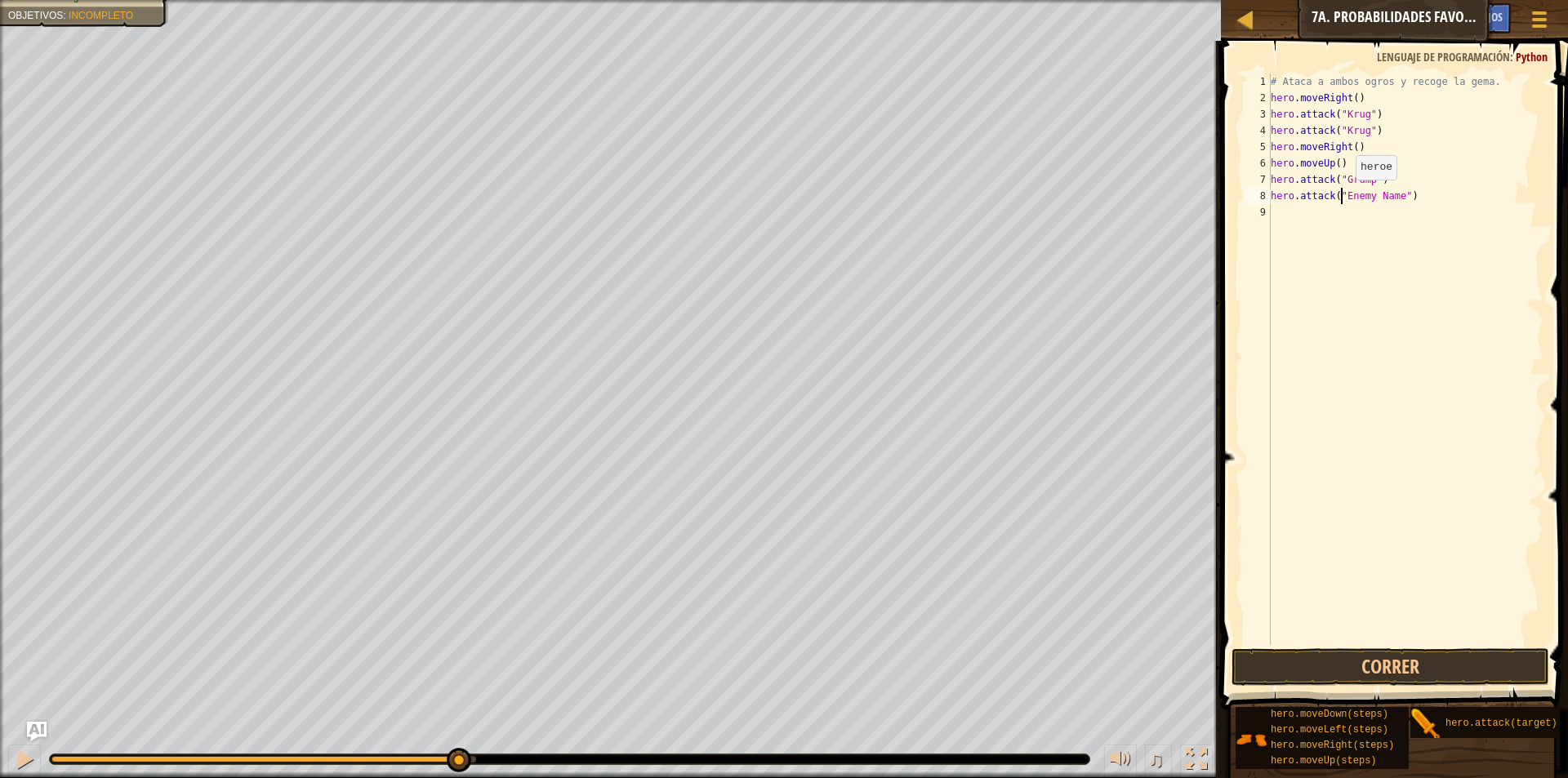
click at [1356, 195] on div "# Ataca a ambos ogros y recoge la gema. hero . moveRight ( ) hero . attack ( "[…" at bounding box center [1405, 375] width 276 height 604
drag, startPoint x: 1366, startPoint y: 193, endPoint x: 1394, endPoint y: 190, distance: 28.2
click at [1394, 190] on div "# Ataca a ambos ogros y recoge la gema. hero . moveRight ( ) hero . attack ( "[…" at bounding box center [1405, 375] width 276 height 604
paste textarea "Grump"
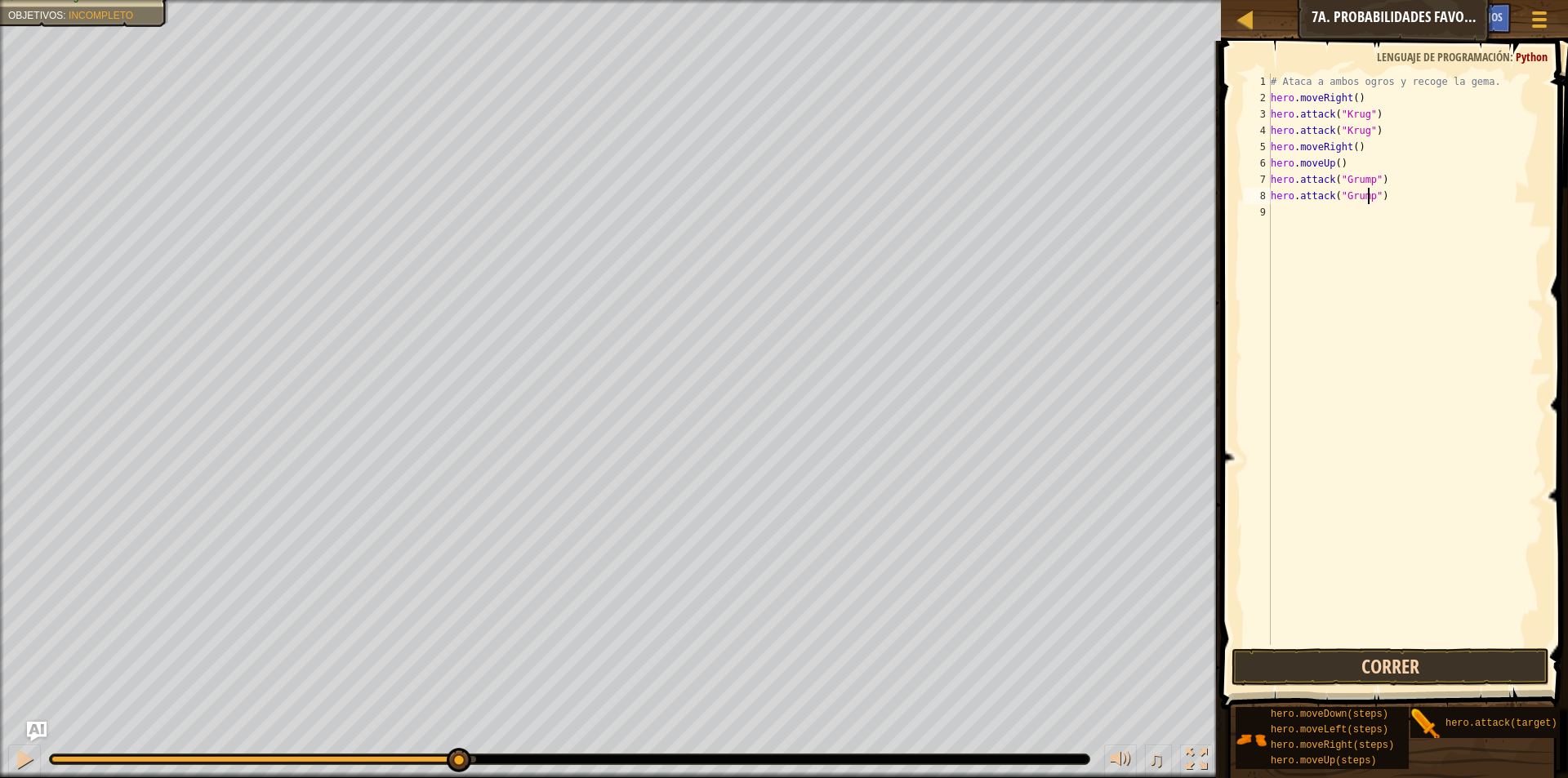
type textarea "hero.attack("Grump")"
click at [1277, 652] on button "Correr" at bounding box center [1391, 667] width 318 height 37
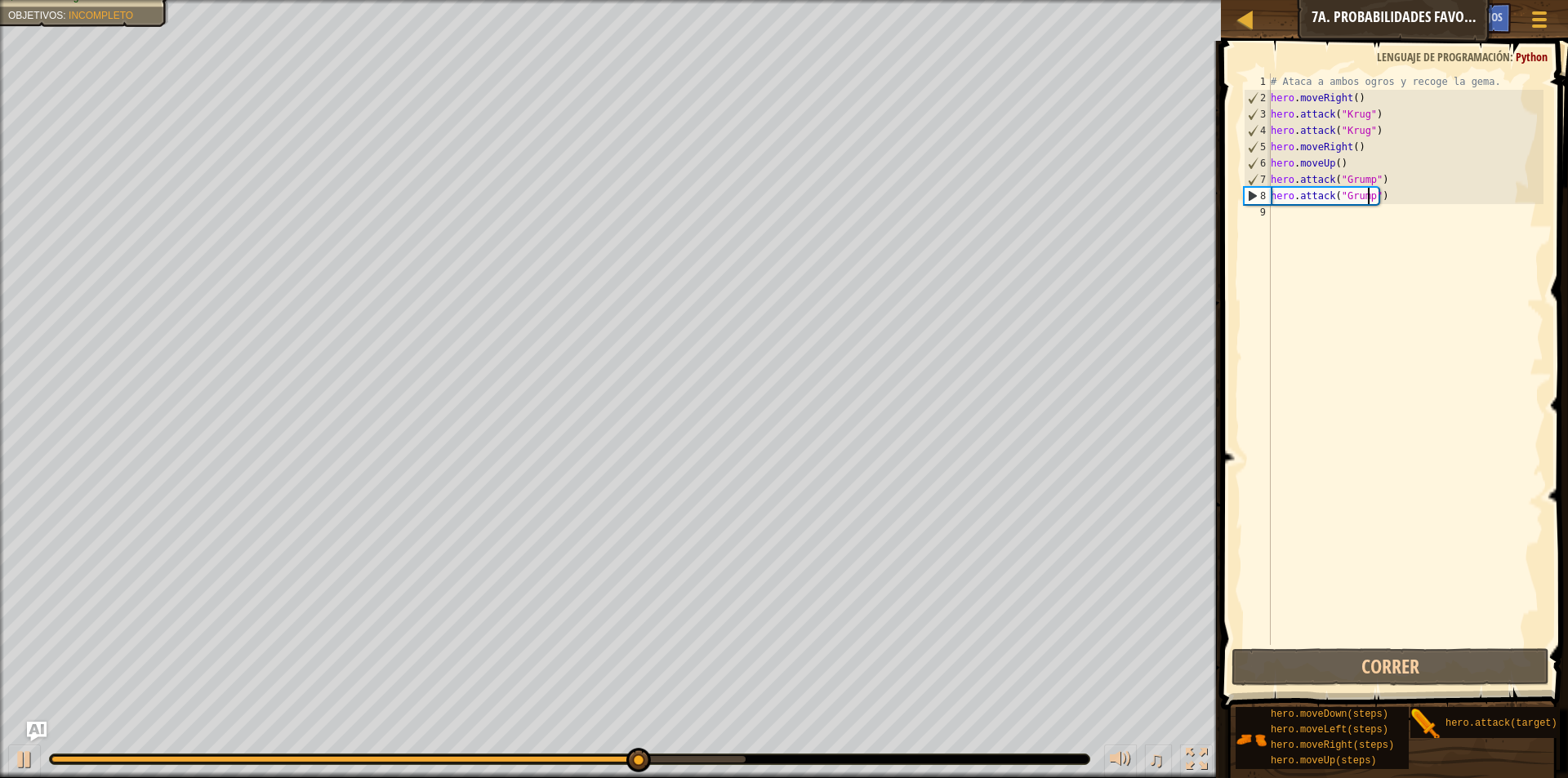
click at [1319, 213] on div "# Ataca a ambos ogros y recoge la gema. hero . moveRight ( ) hero . attack ( "[…" at bounding box center [1405, 375] width 276 height 604
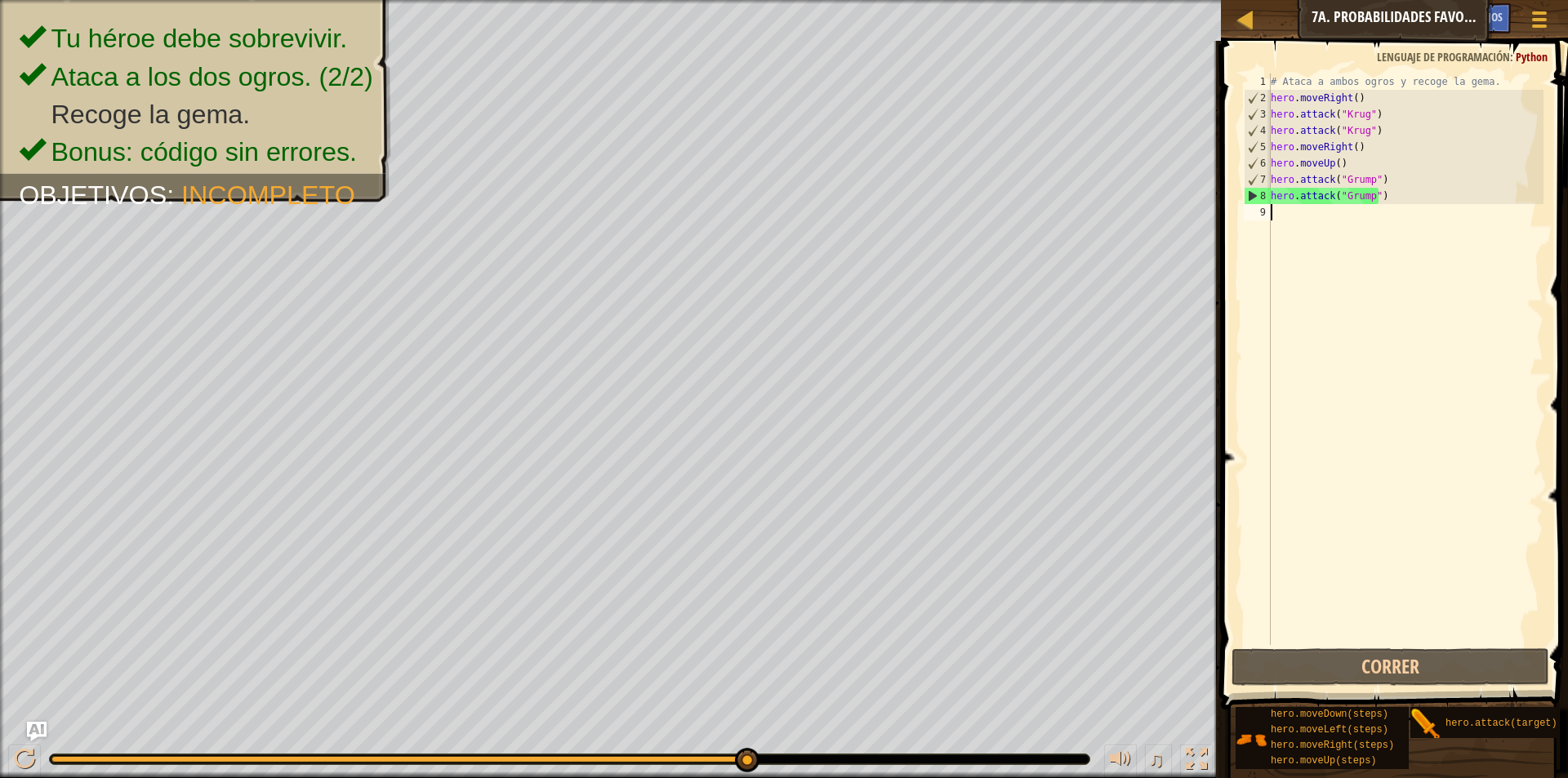
type textarea "h"
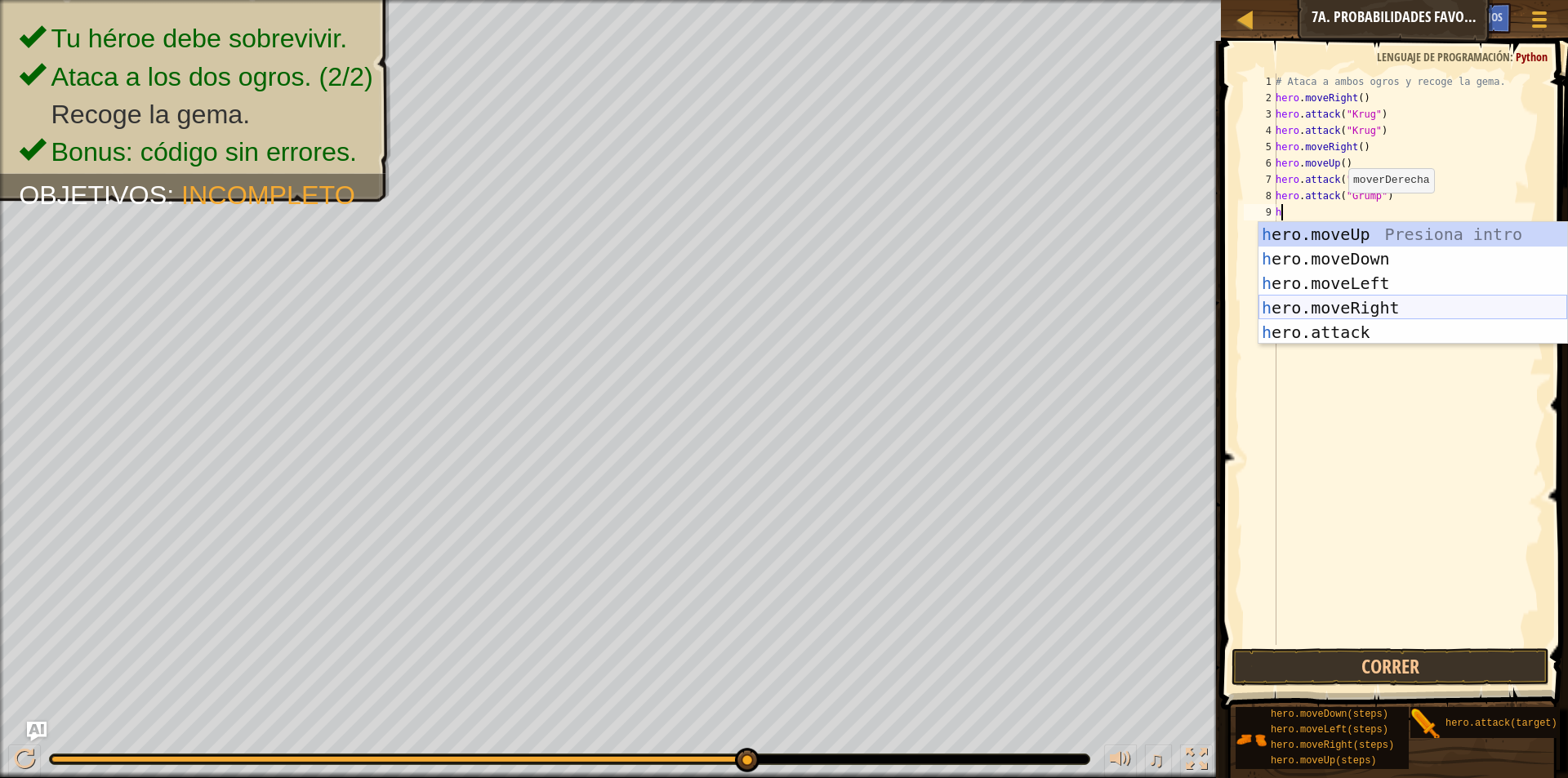
click at [1362, 301] on div "h ero.moveUp Presiona intro h ero.moveDown Presiona intro h ero.moveLeft Presio…" at bounding box center [1413, 307] width 308 height 171
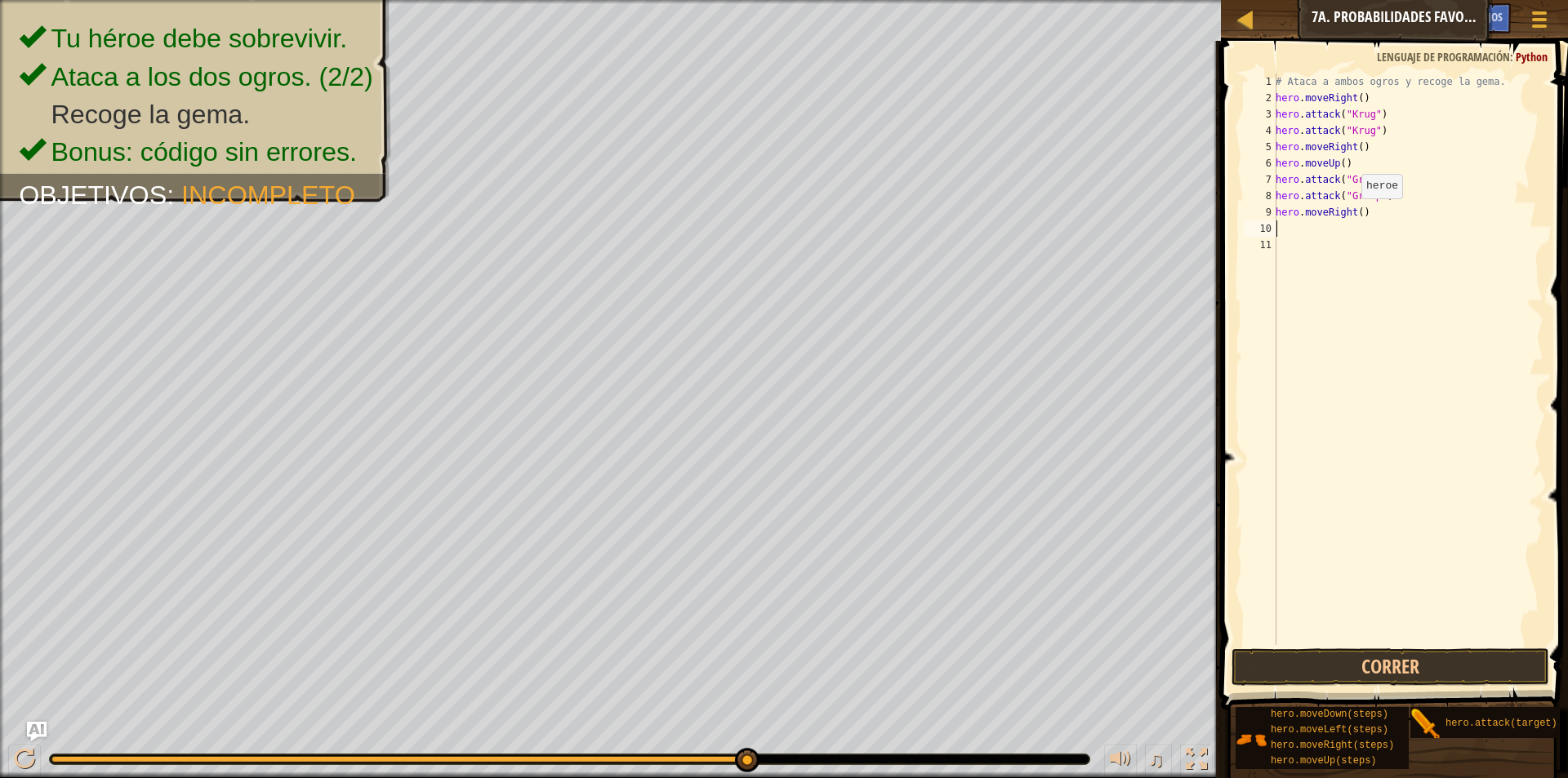
click at [1353, 215] on div "# Ataca a ambos ogros y recoge la gema. hero . moveRight ( ) hero . attack ( "[…" at bounding box center [1407, 375] width 271 height 604
click at [1355, 213] on div "# Ataca a ambos ogros y recoge la gema. hero . moveRight ( ) hero . attack ( "[…" at bounding box center [1407, 375] width 271 height 604
click at [1357, 210] on div "# Ataca a ambos ogros y recoge la gema. hero . moveRight ( ) hero . attack ( "[…" at bounding box center [1407, 359] width 271 height 572
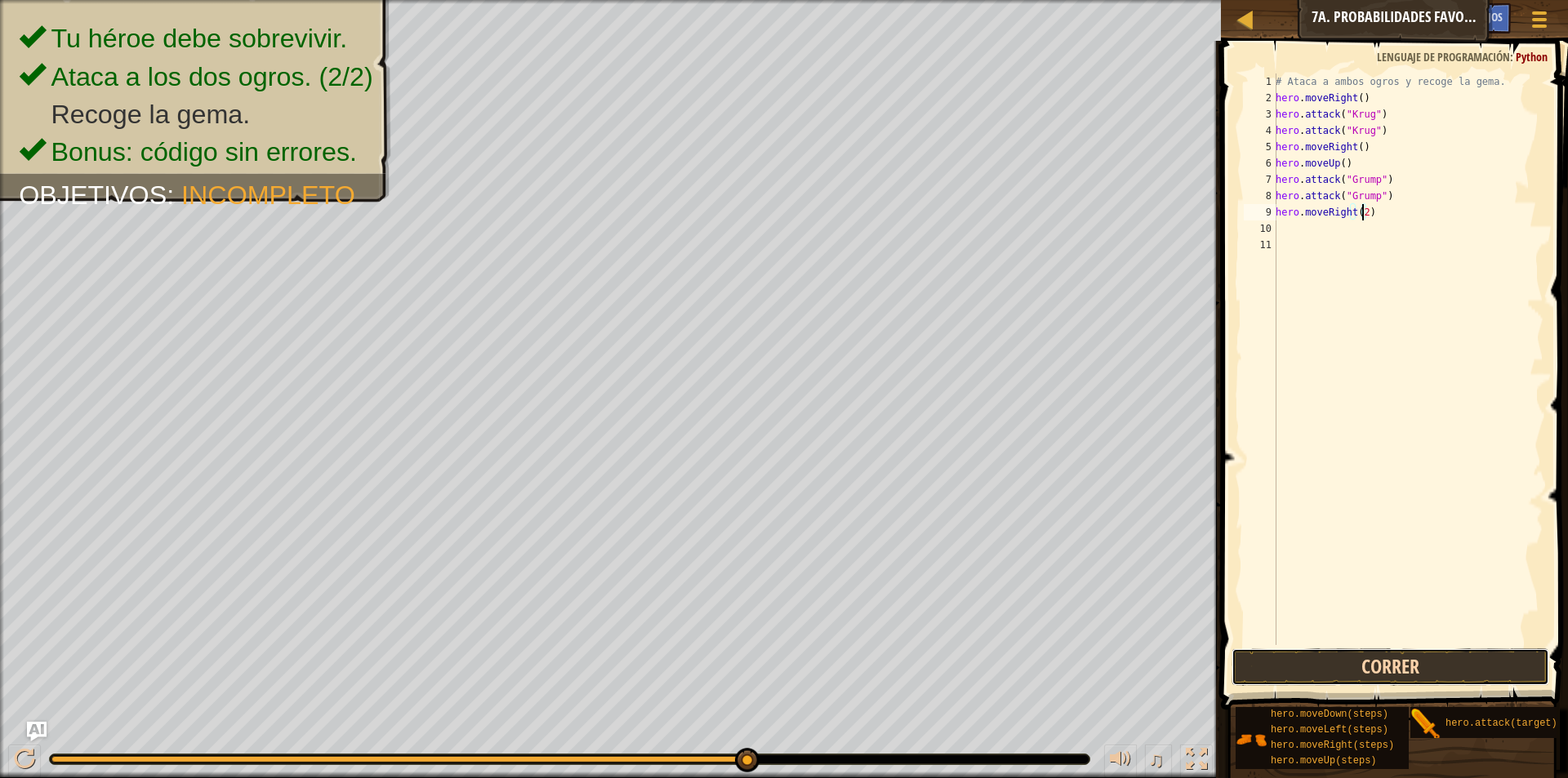
drag, startPoint x: 1319, startPoint y: 673, endPoint x: 1326, endPoint y: 665, distance: 10.6
click at [1325, 666] on button "Correr" at bounding box center [1391, 667] width 318 height 37
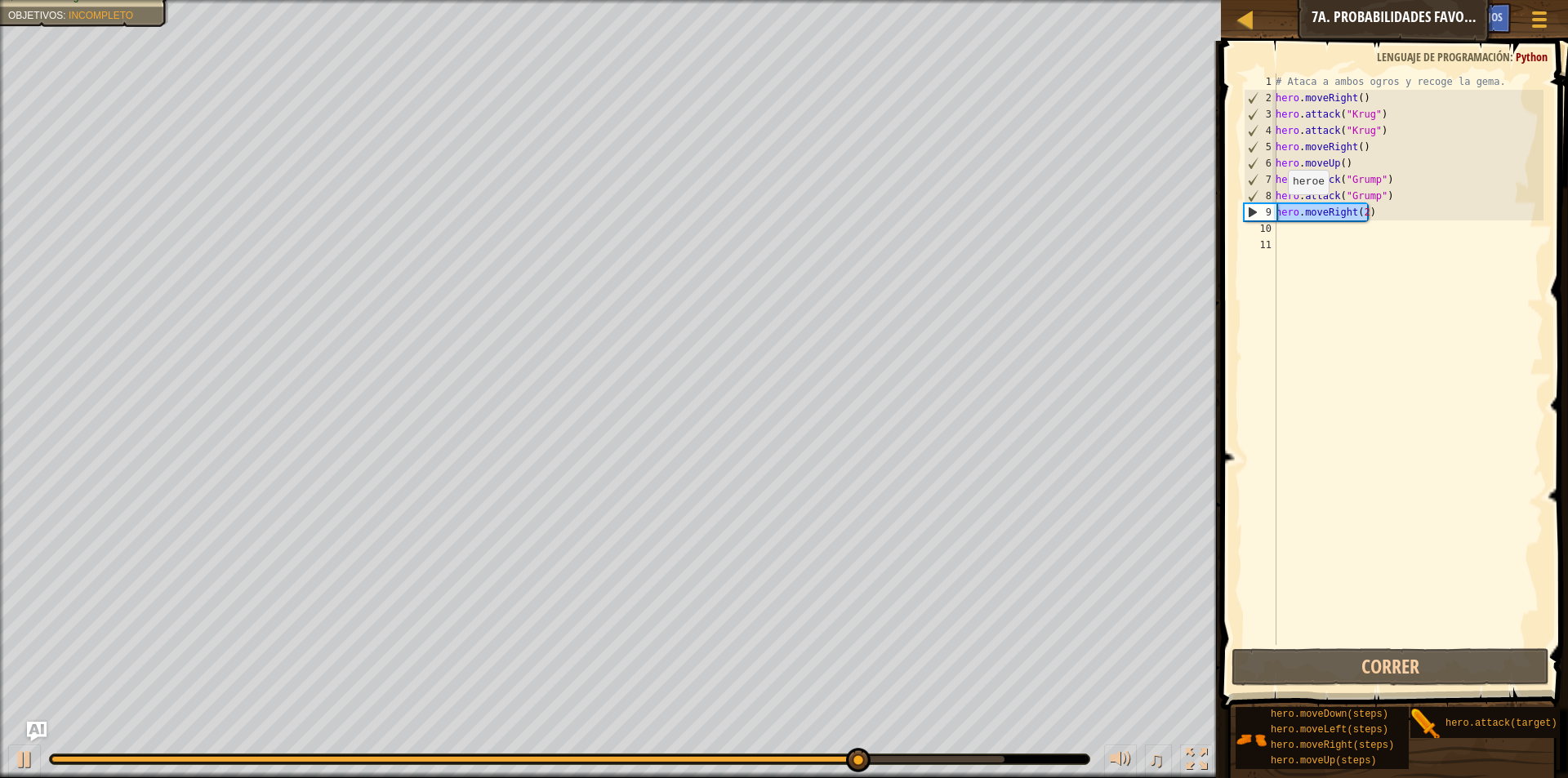
drag, startPoint x: 1366, startPoint y: 213, endPoint x: 1278, endPoint y: 206, distance: 88.3
click at [1278, 206] on div "# Ataca a ambos ogros y recoge la gema. hero . moveRight ( ) hero . attack ( "[…" at bounding box center [1407, 375] width 271 height 604
click at [1449, 665] on button "Correr" at bounding box center [1391, 667] width 318 height 37
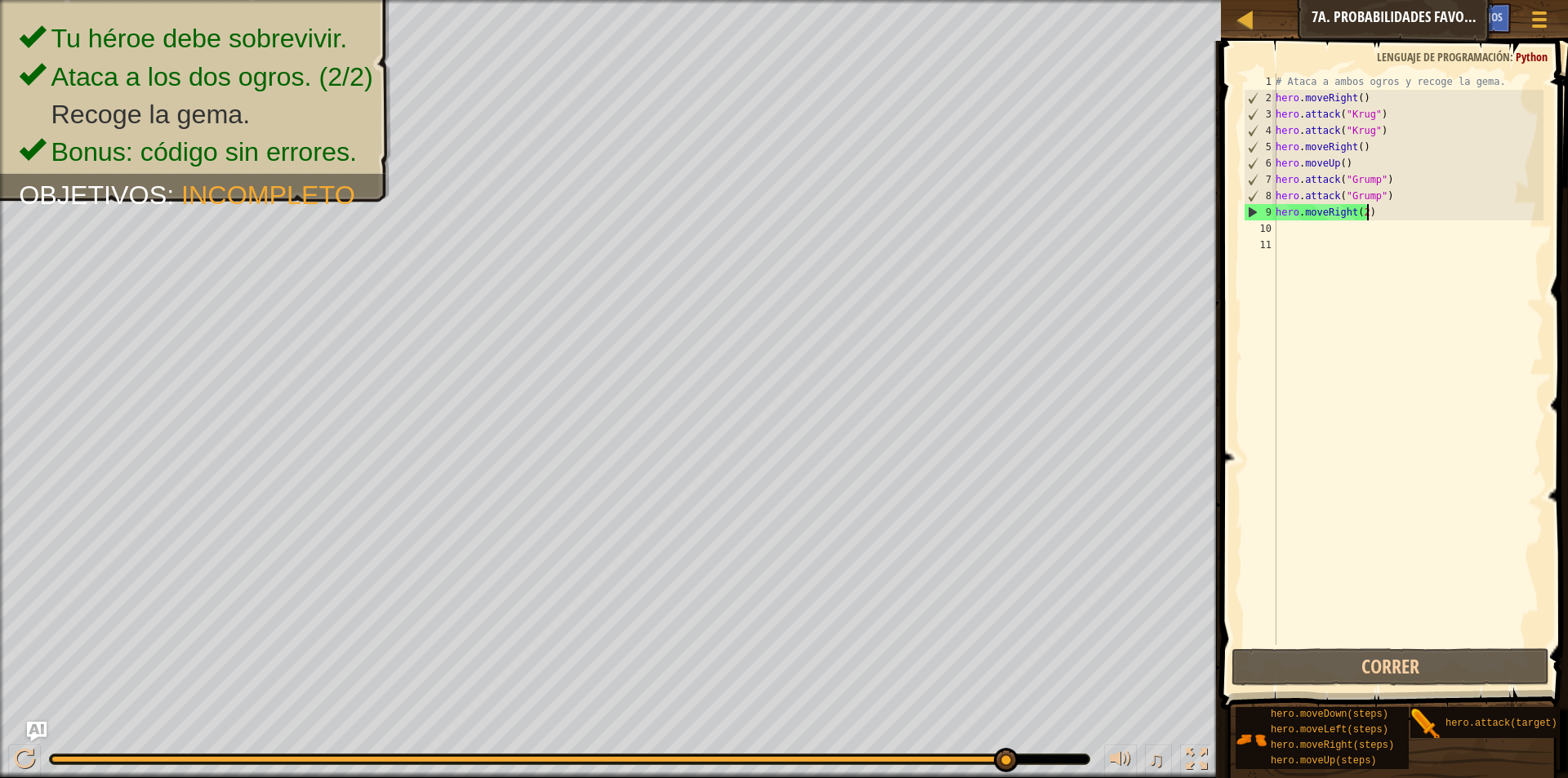
click at [1409, 219] on div "# Ataca a ambos ogros y recoge la gema. hero . moveRight ( ) hero . attack ( "[…" at bounding box center [1407, 375] width 271 height 604
drag, startPoint x: 1388, startPoint y: 219, endPoint x: 1354, endPoint y: 210, distance: 35.2
click at [1369, 214] on div "# Ataca a ambos ogros y recoge la gema. hero . moveRight ( ) hero . attack ( "[…" at bounding box center [1407, 375] width 271 height 604
drag, startPoint x: 1319, startPoint y: 204, endPoint x: 1284, endPoint y: 216, distance: 37.0
click at [1284, 216] on div "# Ataca a ambos ogros y recoge la gema. hero . moveRight ( ) hero . attack ( "[…" at bounding box center [1407, 375] width 271 height 604
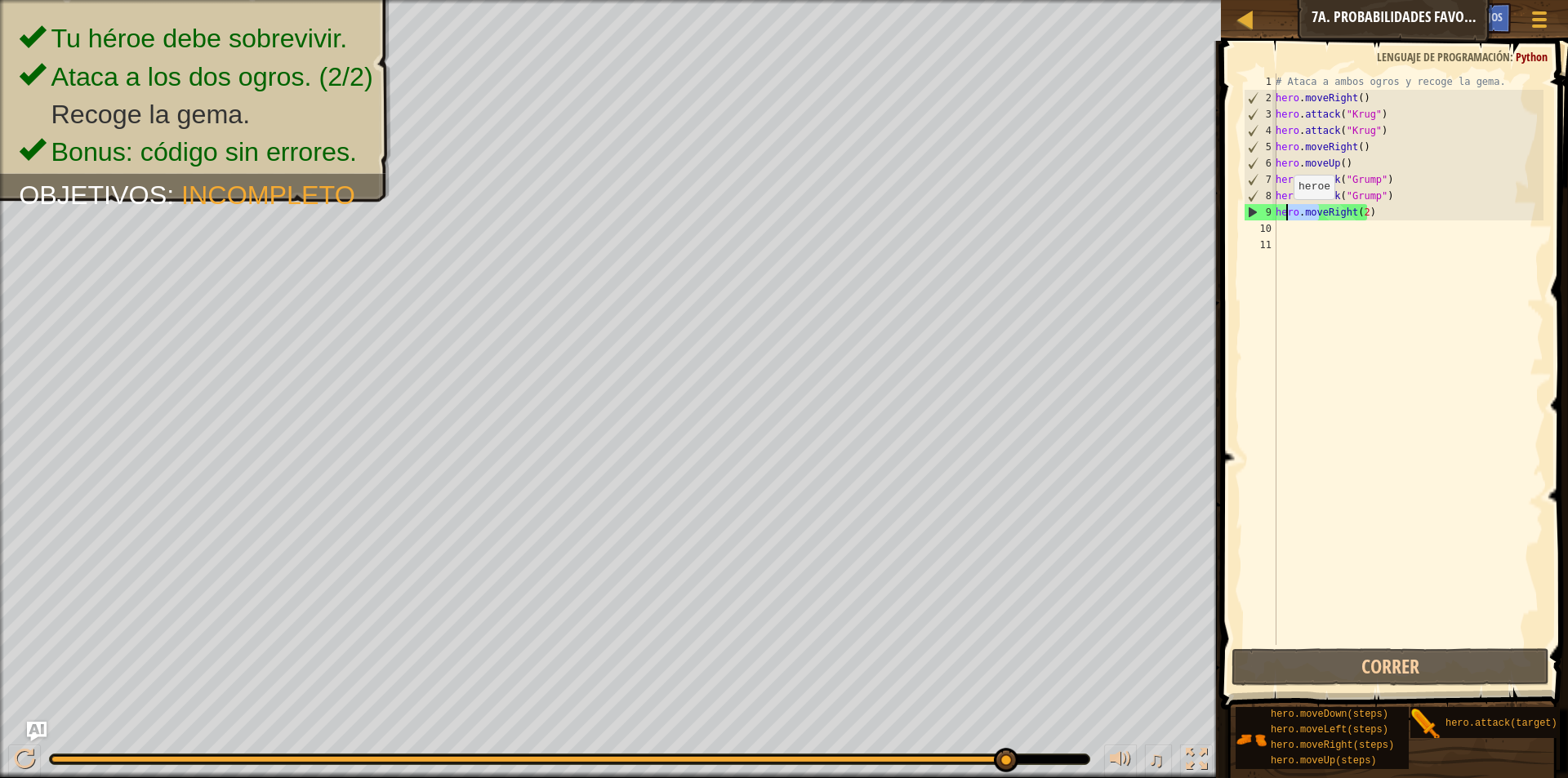
click at [1284, 216] on div "# Ataca a ambos ogros y recoge la gema. hero . moveRight ( ) hero . attack ( "[…" at bounding box center [1407, 359] width 271 height 572
drag, startPoint x: 1280, startPoint y: 216, endPoint x: 1392, endPoint y: 216, distance: 112.0
click at [1392, 216] on div "# Ataca a ambos ogros y recoge la gema. hero . moveRight ( ) hero . attack ( "[…" at bounding box center [1407, 375] width 271 height 604
type textarea "h"
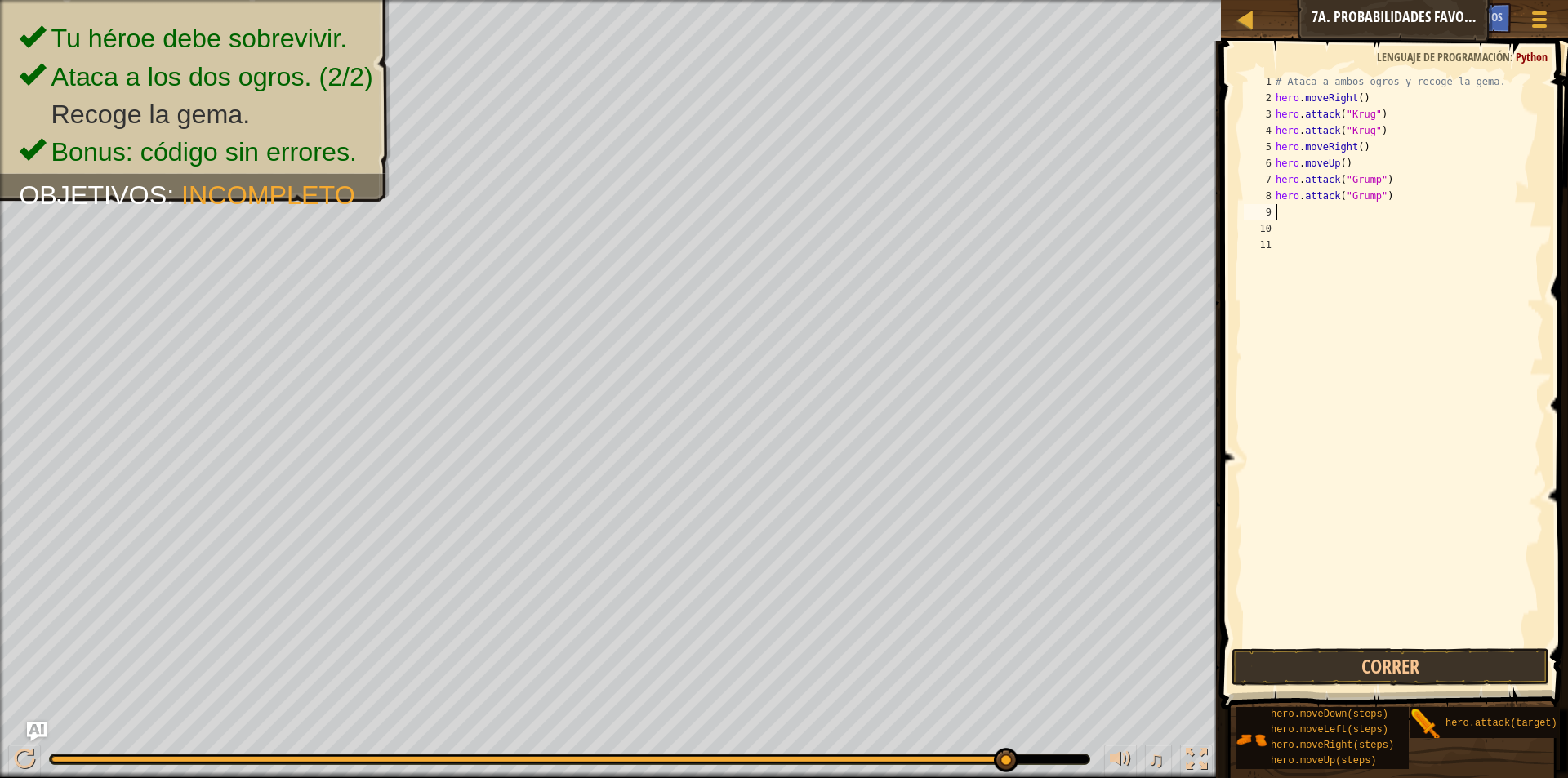
type textarea "h"
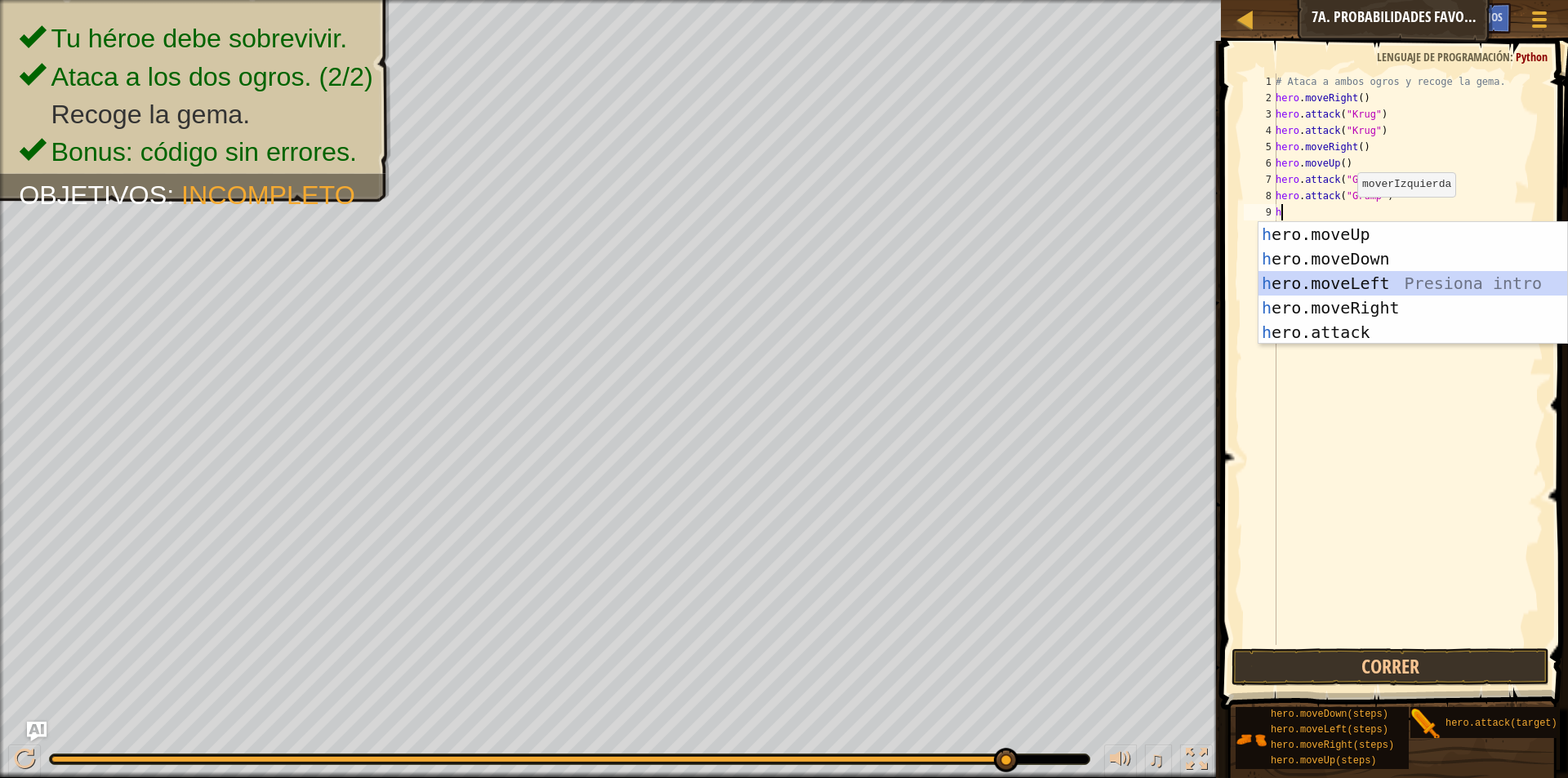
click at [1407, 280] on div "h ero.moveUp Presiona intro h ero.moveDown Presiona intro h ero.moveLeft Presio…" at bounding box center [1413, 307] width 308 height 171
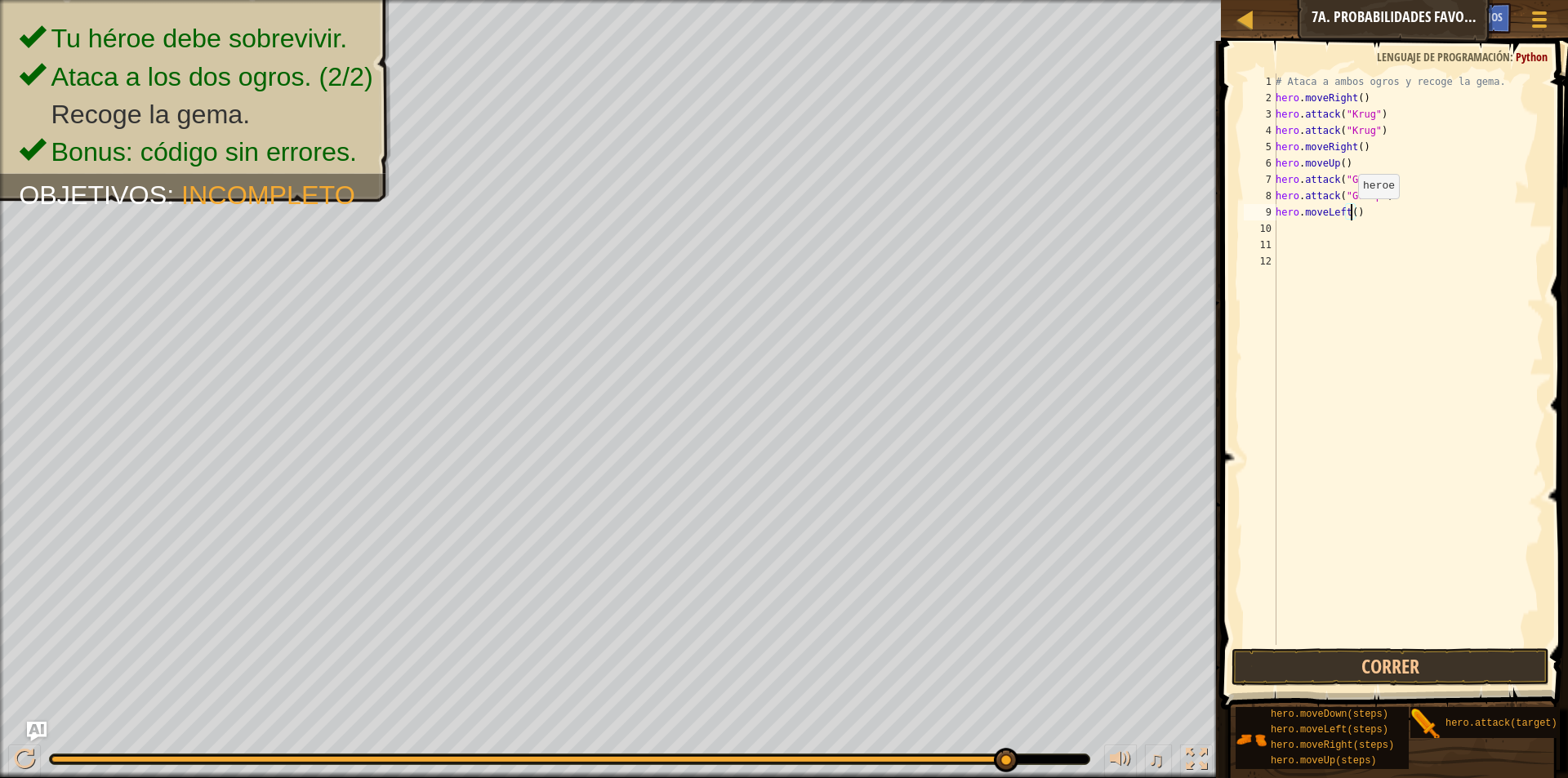
click at [1349, 215] on div "# Ataca a ambos ogros y recoge la gema. hero . moveRight ( ) hero . attack ( "[…" at bounding box center [1407, 375] width 271 height 604
type textarea "hero.moveLeft(2)"
click at [1334, 670] on button "Correr" at bounding box center [1391, 667] width 318 height 37
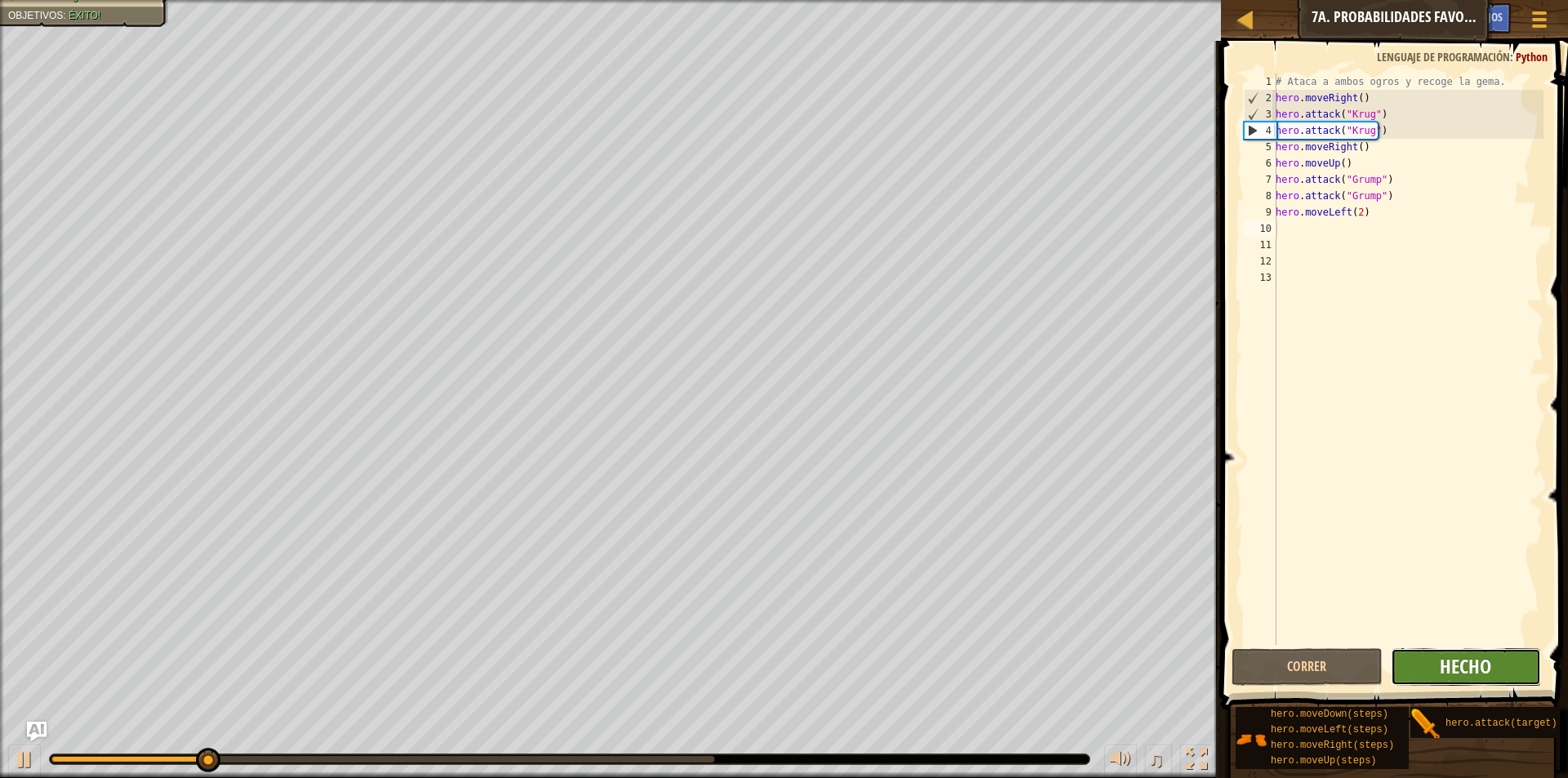
click at [1466, 660] on span "Hecho" at bounding box center [1465, 666] width 51 height 26
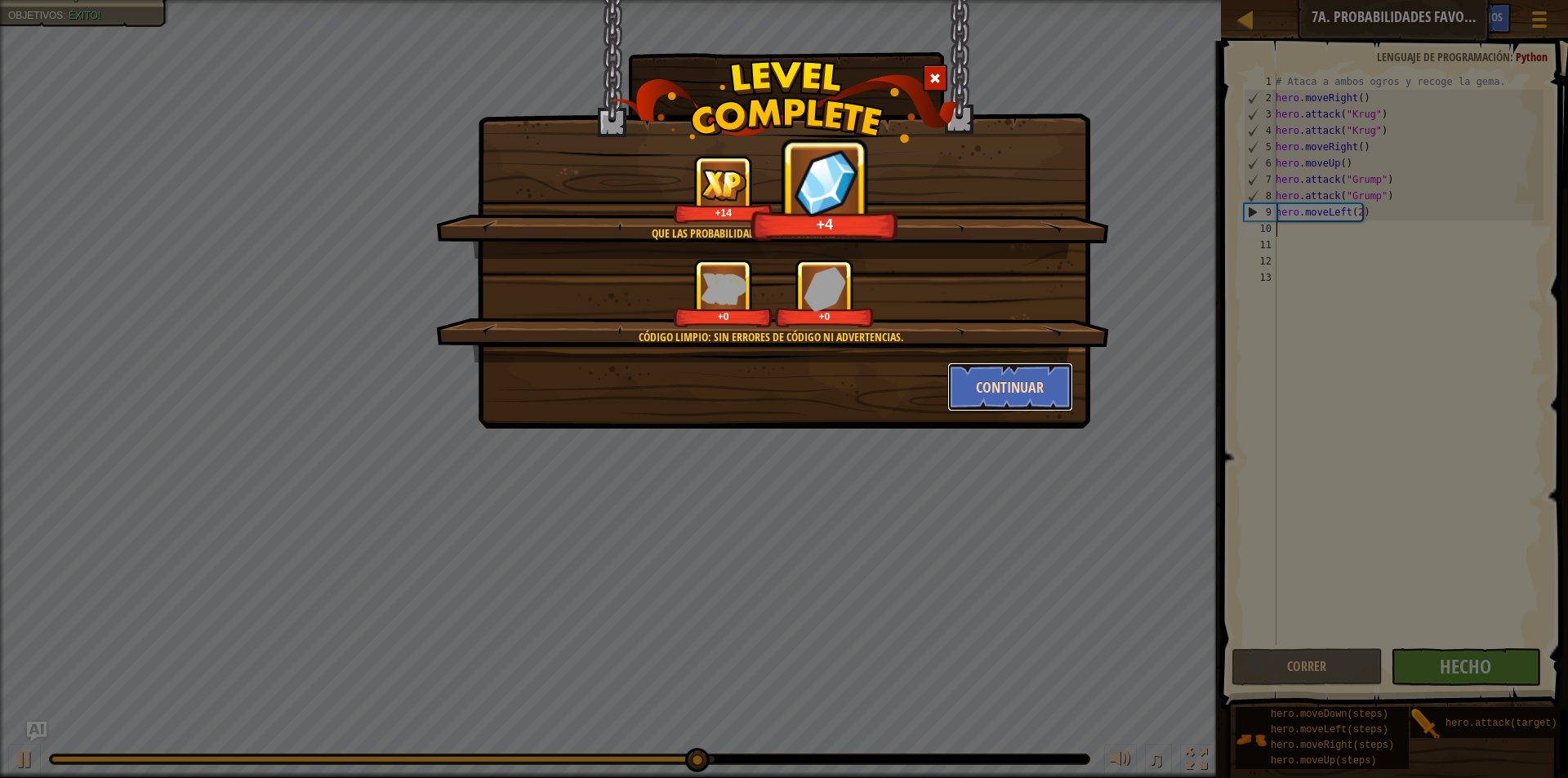
click at [1017, 385] on button "Continuar" at bounding box center [1010, 387] width 127 height 49
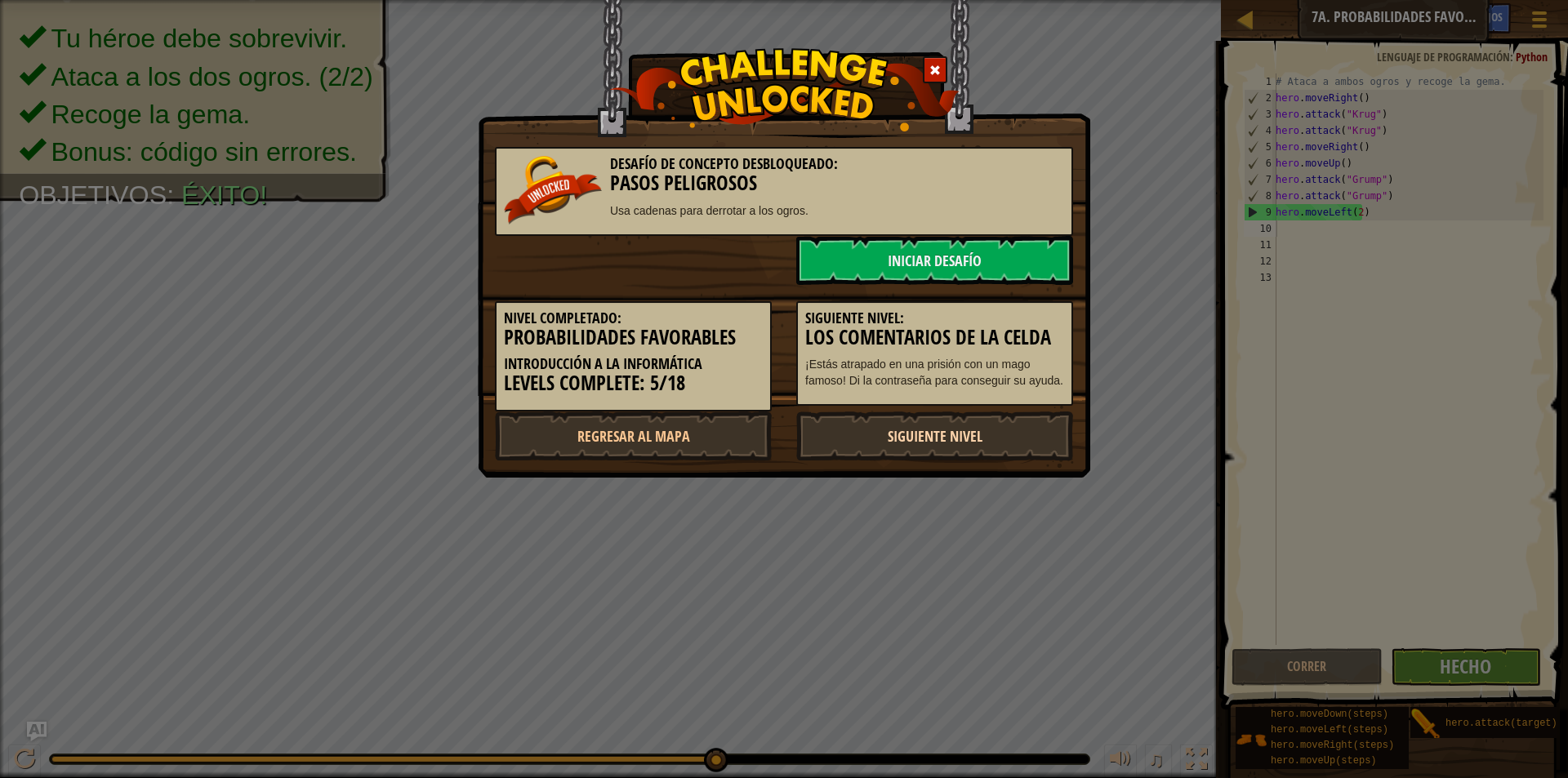
click at [952, 433] on link "Siguiente nivel" at bounding box center [934, 437] width 277 height 49
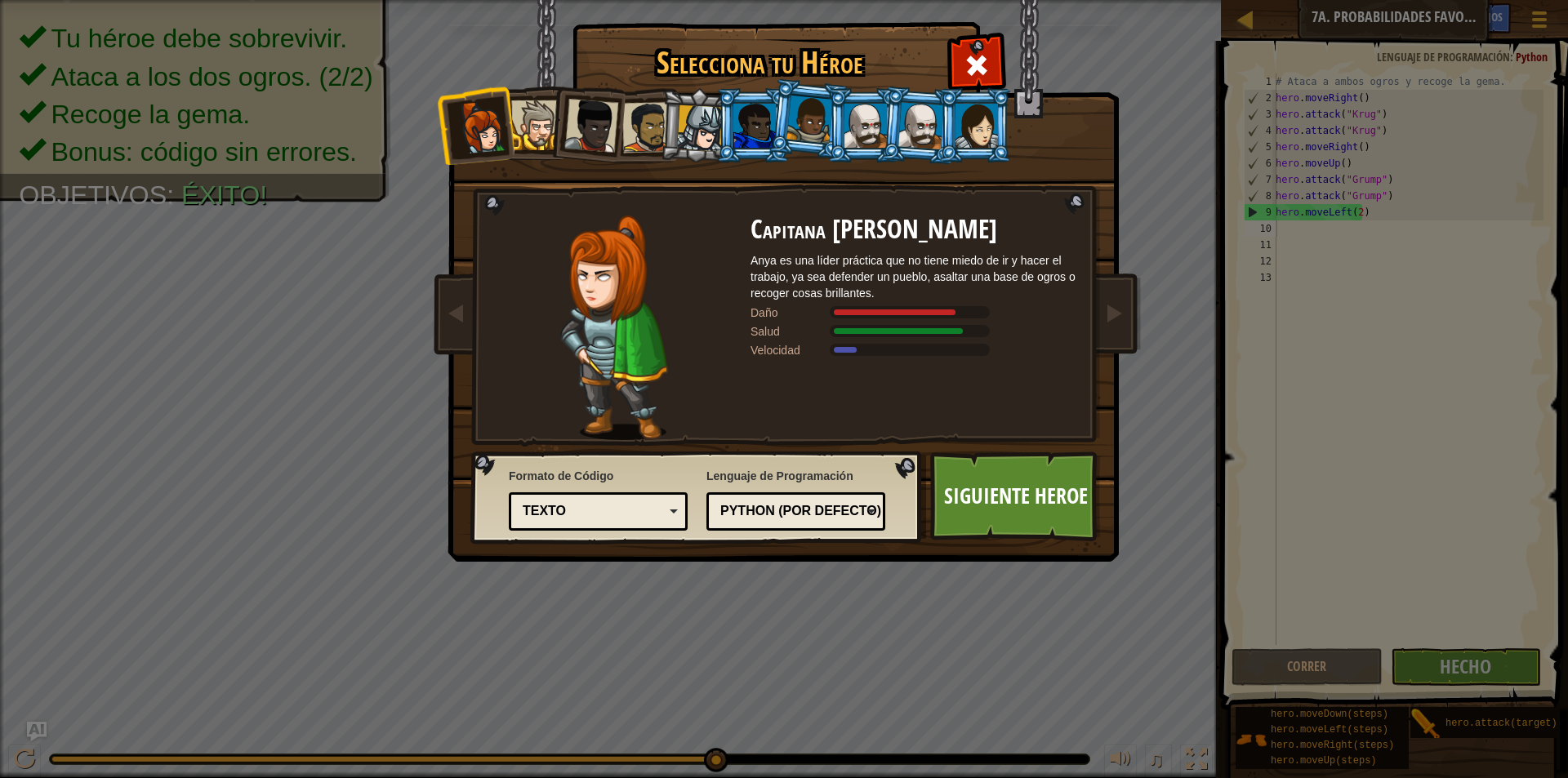
click at [676, 123] on li at bounding box center [698, 126] width 78 height 78
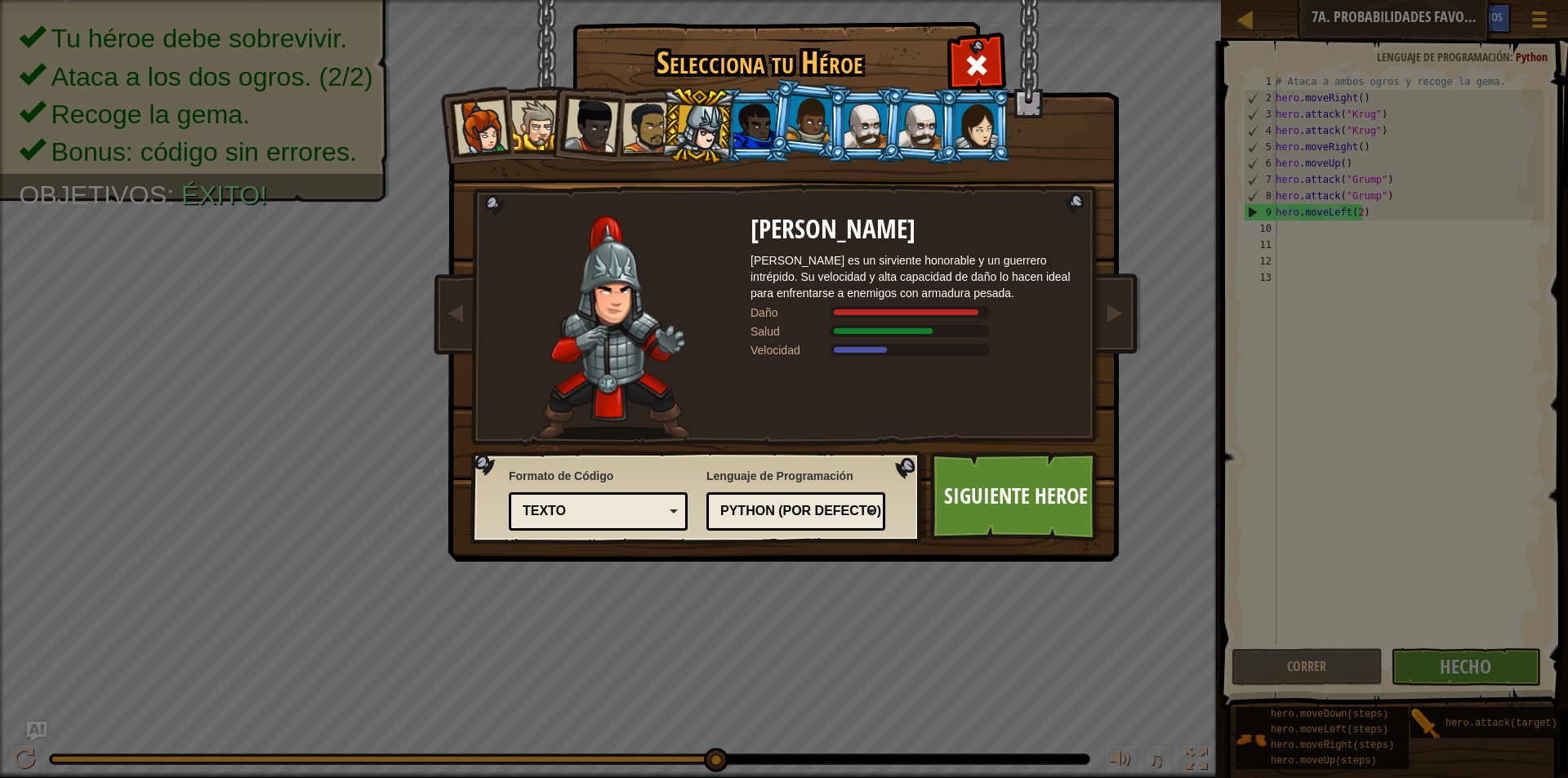
click at [995, 129] on div at bounding box center [976, 126] width 43 height 44
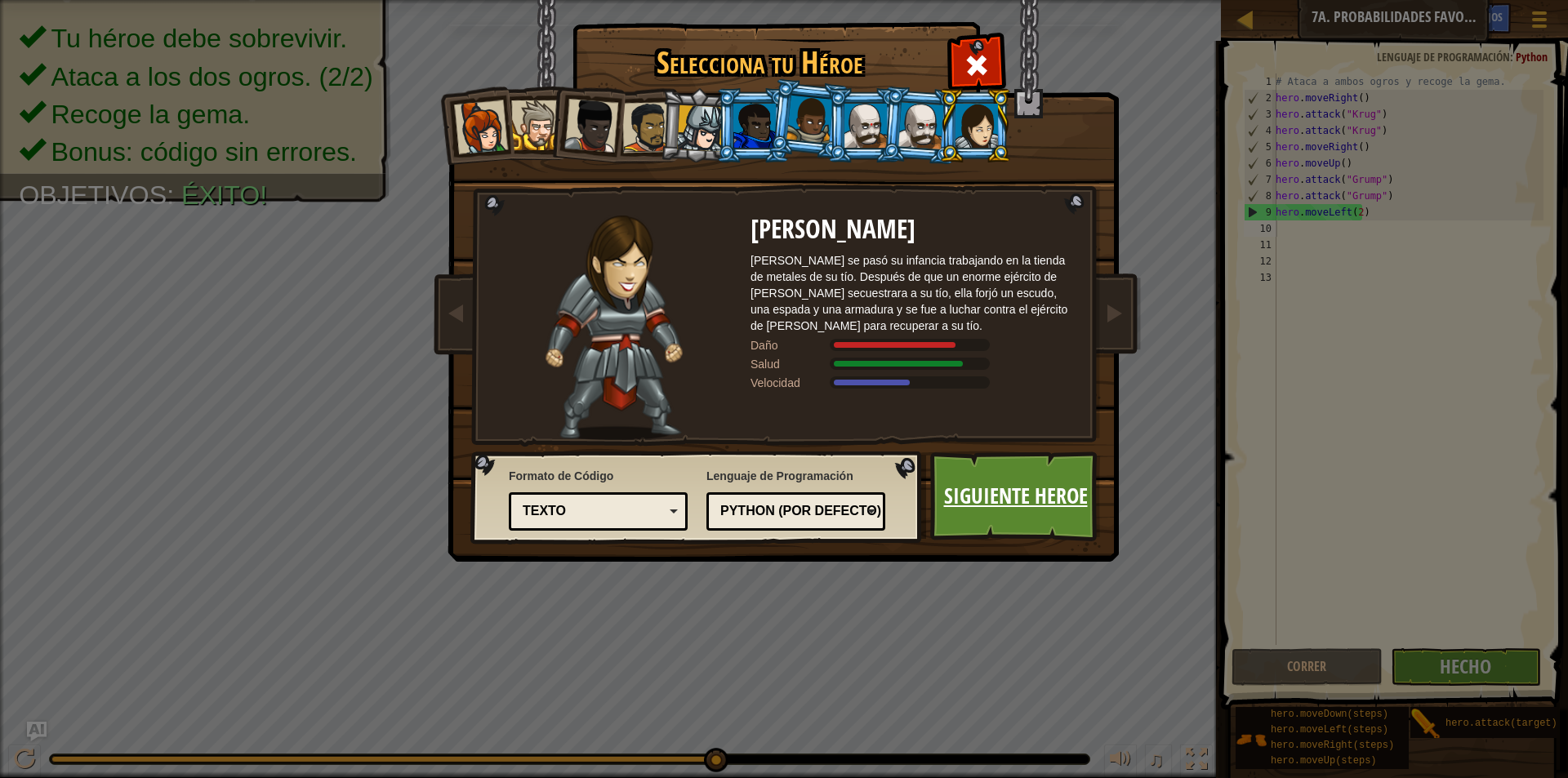
drag, startPoint x: 1034, startPoint y: 481, endPoint x: 1024, endPoint y: 493, distance: 15.6
click at [1024, 493] on link "Siguiente Heroe" at bounding box center [1015, 496] width 170 height 89
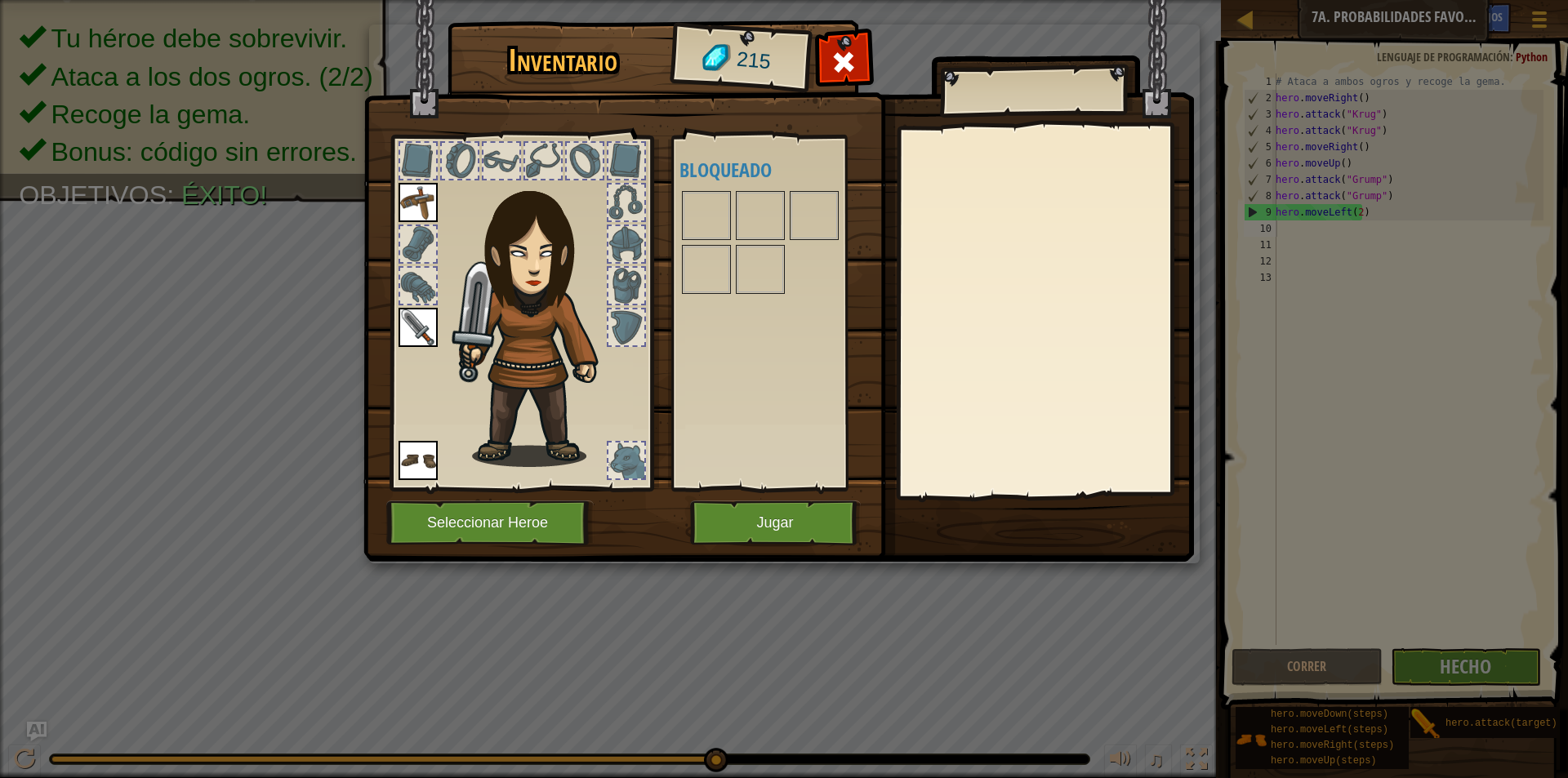
click at [1012, 2] on body "Mapa Introducción a la Informática 7a. Probabilidades favorables Menú del Juego…" at bounding box center [784, 1] width 1568 height 2
click at [793, 509] on button "Jugar" at bounding box center [774, 522] width 170 height 45
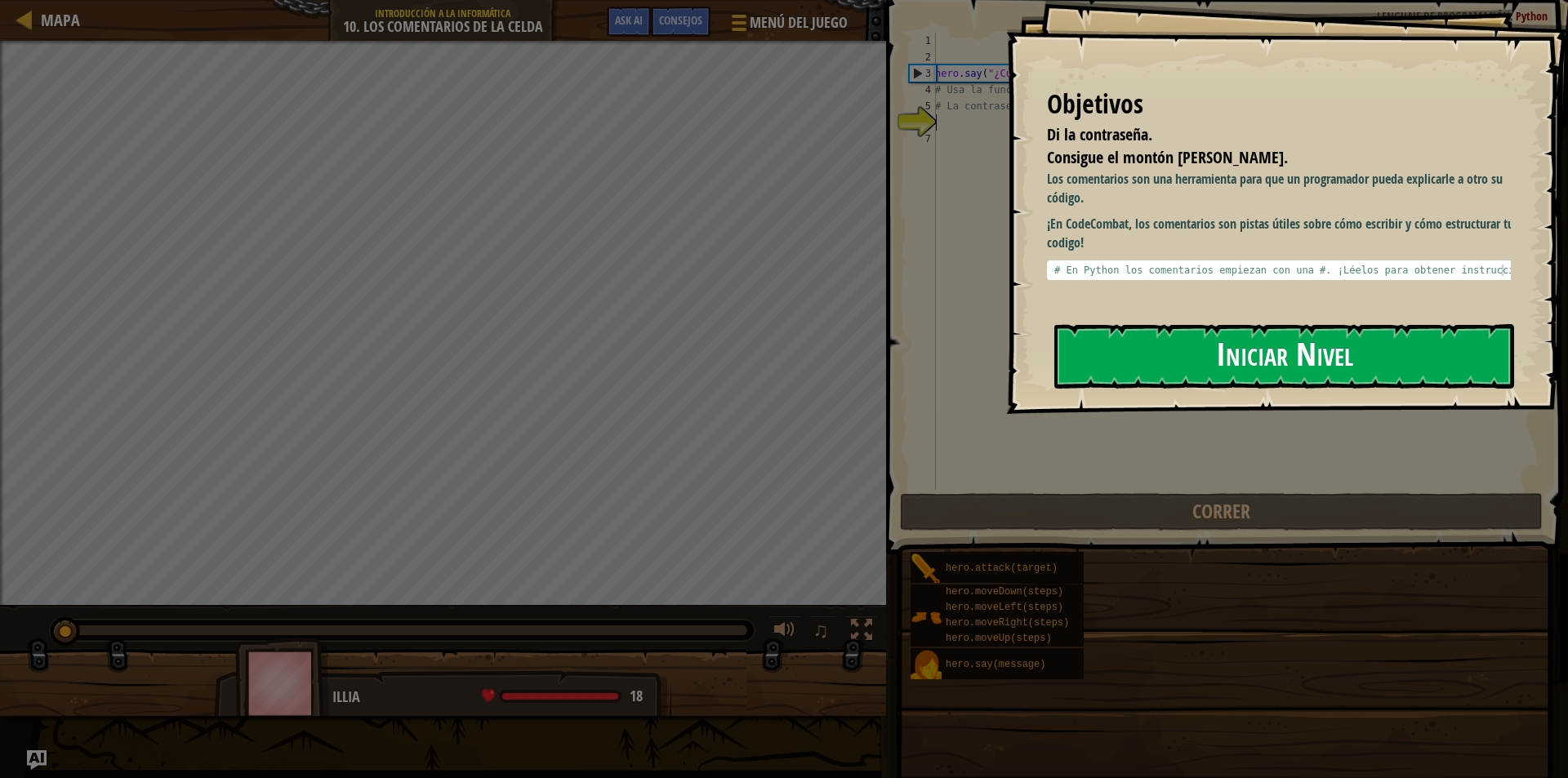
click at [1115, 343] on button "Iniciar Nivel" at bounding box center [1284, 357] width 460 height 65
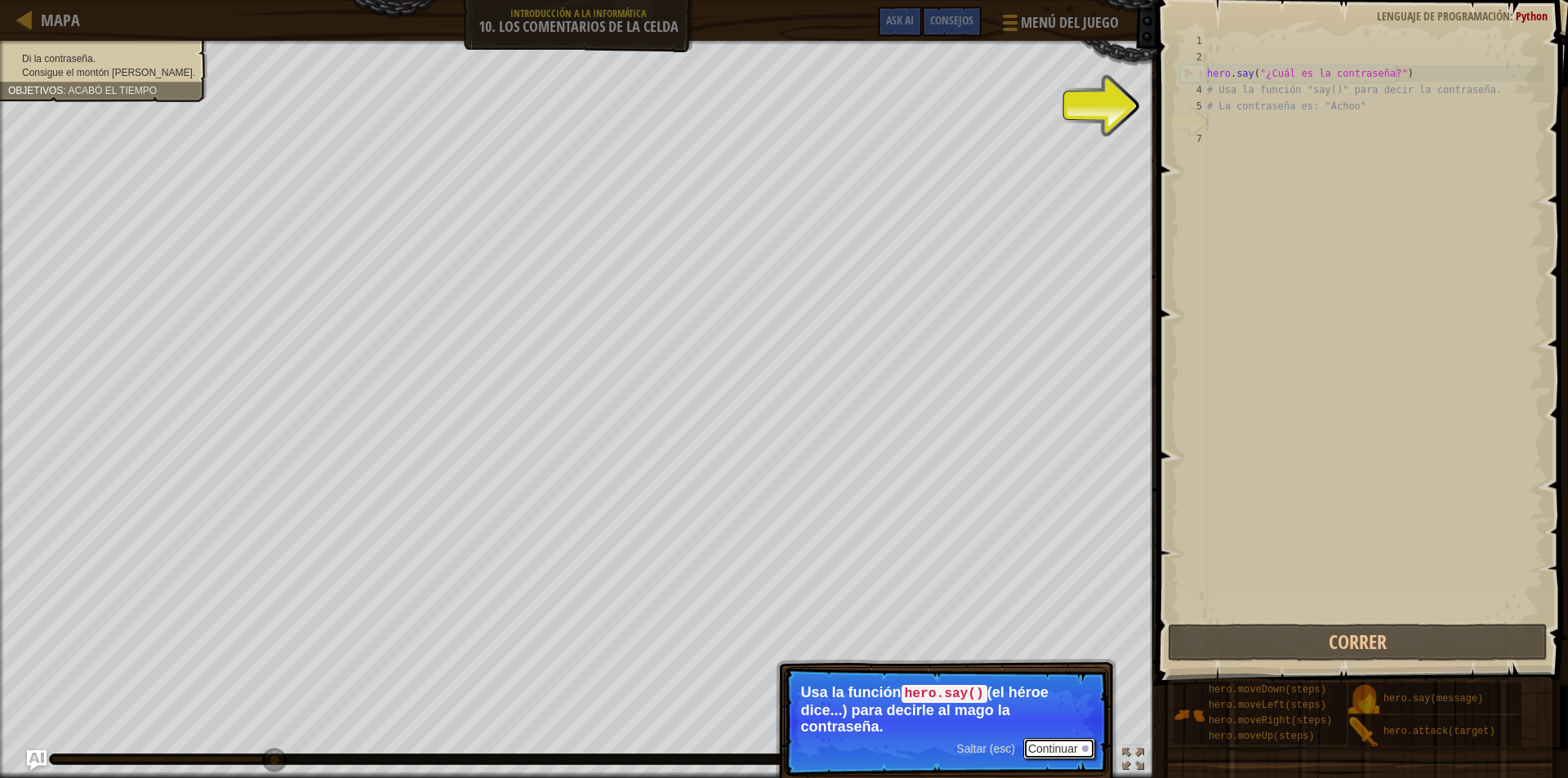
drag, startPoint x: 1036, startPoint y: 728, endPoint x: 1057, endPoint y: 752, distance: 31.9
click at [1057, 752] on button "Continuar" at bounding box center [1060, 749] width 72 height 21
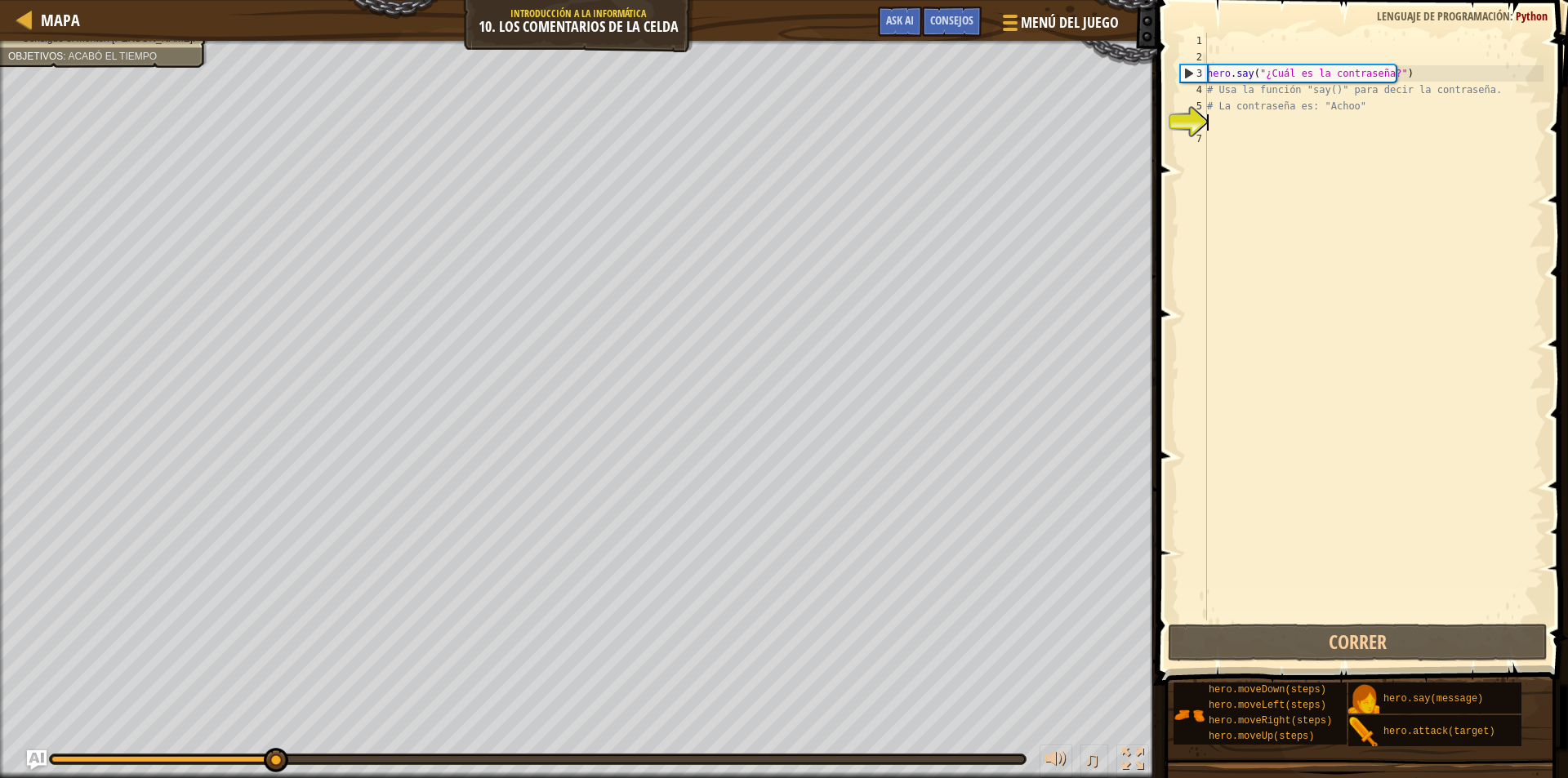
scroll to position [8, 0]
click at [1273, 119] on div "hero . say ( "¿Cuál es la contraseña?" ) # Usa la función "say()" para decir la…" at bounding box center [1373, 342] width 340 height 620
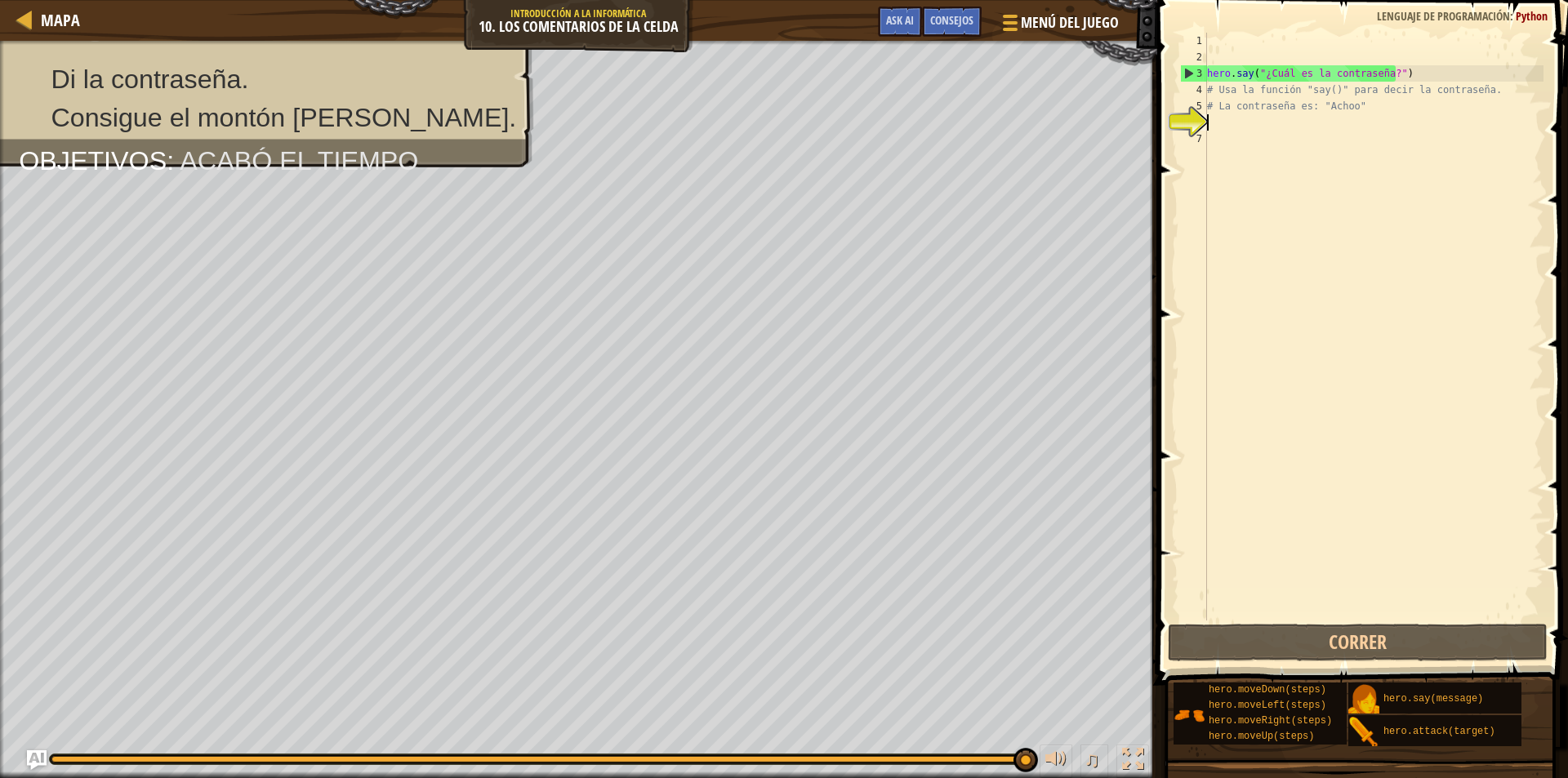
click at [1246, 114] on div "hero . say ( "¿Cuál es la contraseña?" ) # Usa la función "say()" para decir la…" at bounding box center [1373, 342] width 340 height 620
click at [1381, 80] on div "hero . say ( "¿Cuál es la contraseña?" ) # Usa la función "say()" para decir la…" at bounding box center [1373, 342] width 340 height 620
type textarea "hero.say("¿Cuál es la contraseña?")"
click at [1290, 132] on div "hero . say ( "¿Cuál es la contraseña?" ) # Usa la función "say()" para decir la…" at bounding box center [1373, 342] width 340 height 620
click at [1210, 126] on div "hero . say ( "¿Cuál es la contraseña?" ) # Usa la función "say()" para decir la…" at bounding box center [1373, 342] width 340 height 620
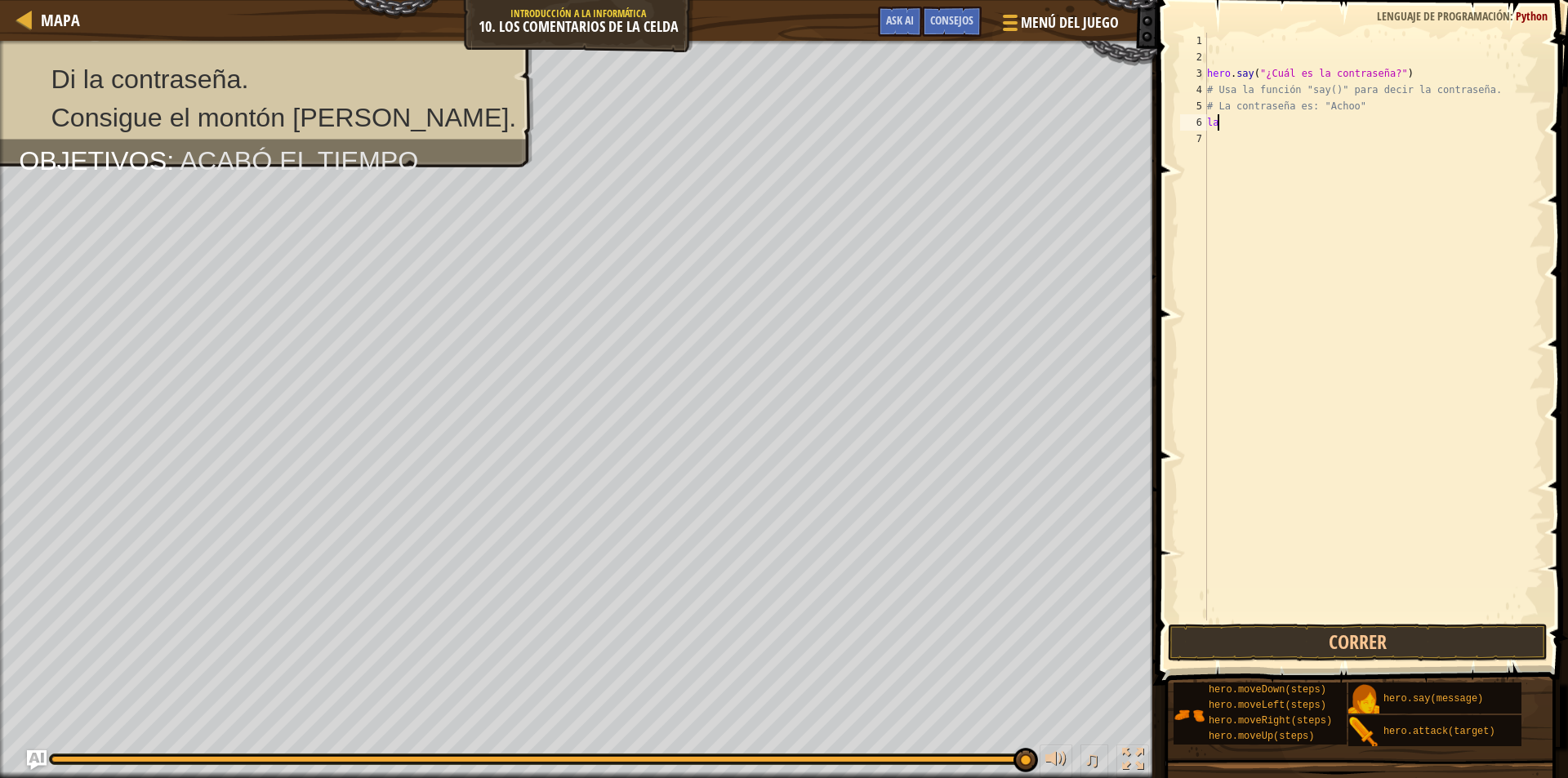
type textarea "l"
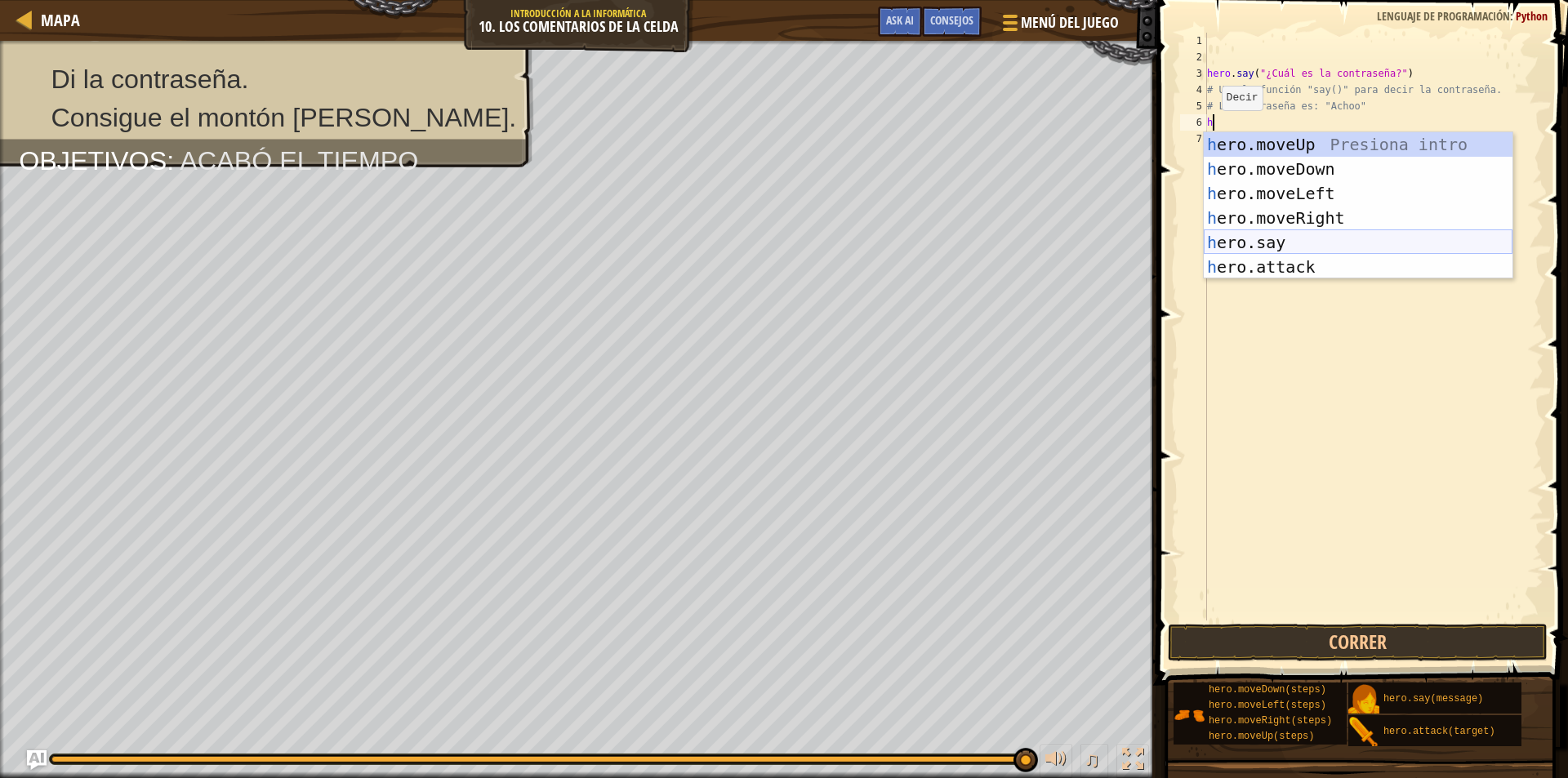
click at [1288, 240] on div "h ero.moveUp Presiona intro h ero.moveDown Presiona intro h ero.moveLeft Presio…" at bounding box center [1358, 230] width 308 height 196
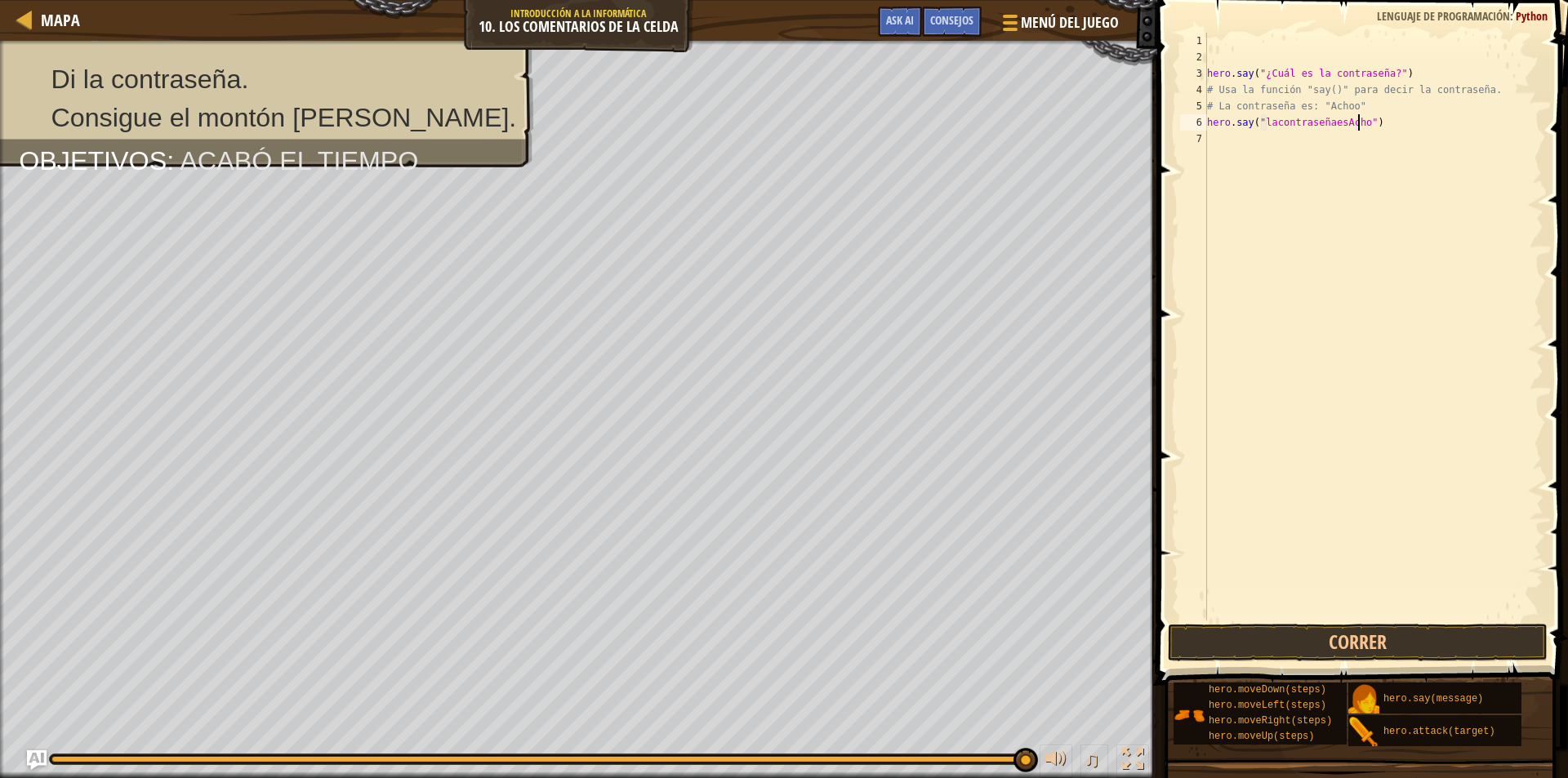
scroll to position [8, 12]
click at [1294, 632] on button "Correr" at bounding box center [1358, 642] width 380 height 37
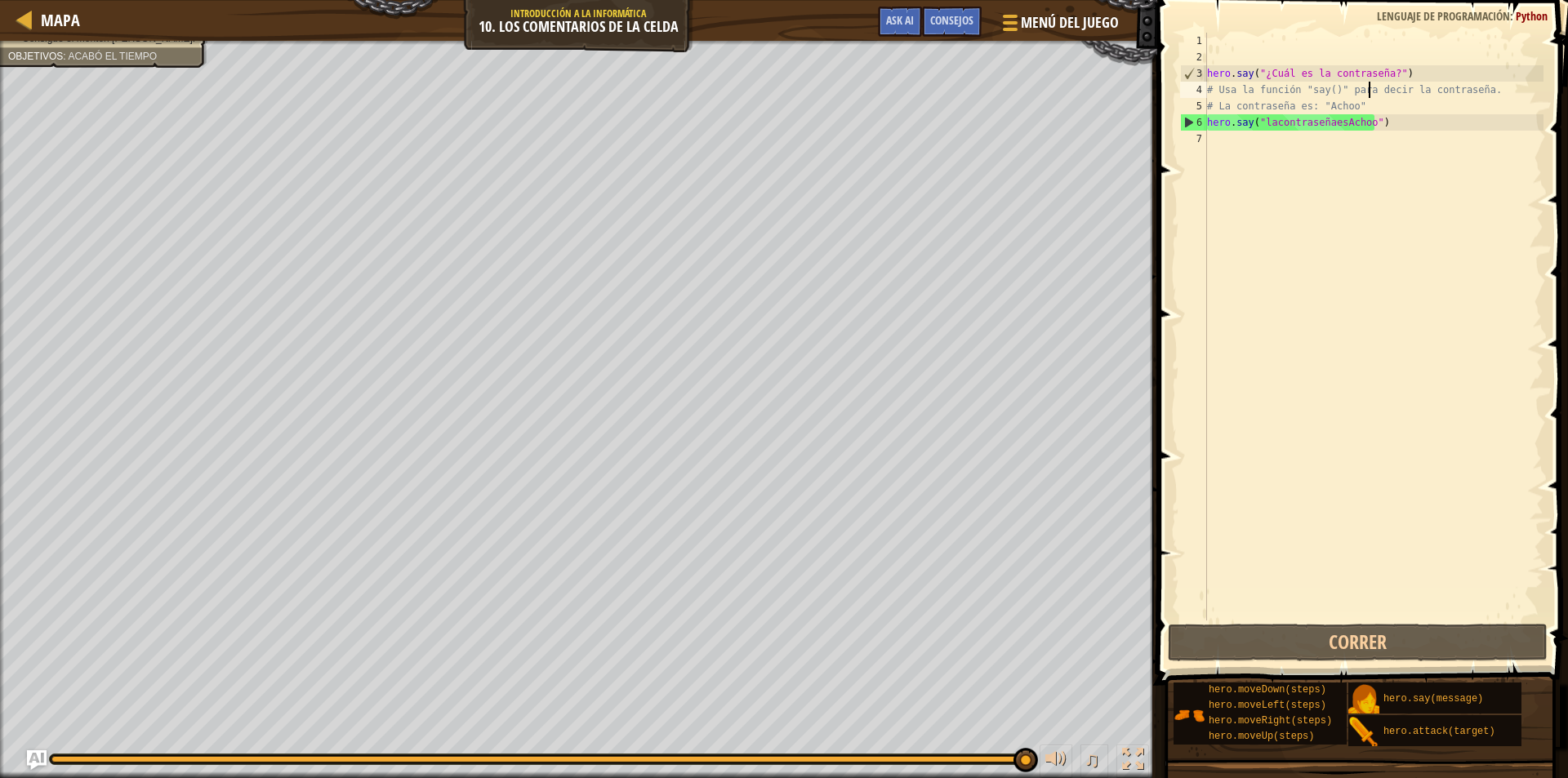
drag, startPoint x: 1368, startPoint y: 93, endPoint x: 1369, endPoint y: 106, distance: 13.0
click at [1368, 95] on div "hero . say ( "¿Cuál es la contraseña?" ) # Usa la función "say()" para decir la…" at bounding box center [1373, 342] width 340 height 620
drag, startPoint x: 1350, startPoint y: 103, endPoint x: 1305, endPoint y: 117, distance: 47.1
click at [1307, 116] on div "hero . say ( "¿Cuál es la contraseña?" ) # Usa la función "say()" para decir la…" at bounding box center [1373, 342] width 340 height 620
drag, startPoint x: 1361, startPoint y: 121, endPoint x: 1332, endPoint y: 126, distance: 29.4
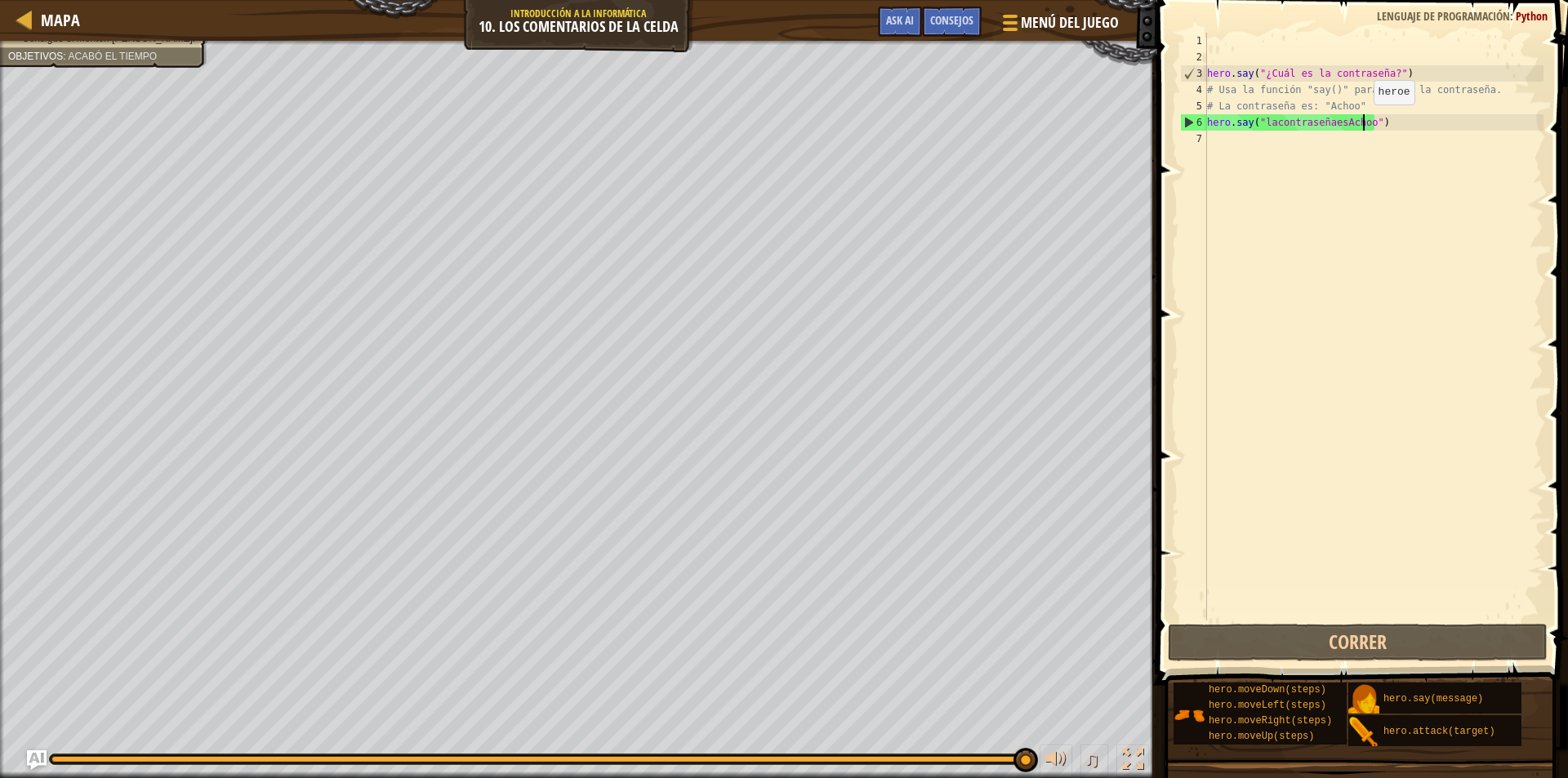
click at [1349, 123] on div "hero . say ( "¿Cuál es la contraseña?" ) # Usa la función "say()" para decir la…" at bounding box center [1373, 342] width 340 height 620
drag, startPoint x: 1261, startPoint y: 121, endPoint x: 1362, endPoint y: 121, distance: 101.0
click at [1362, 121] on div "hero . say ( "¿Cuál es la contraseña?" ) # Usa la función "say()" para decir la…" at bounding box center [1373, 342] width 340 height 620
drag, startPoint x: 1362, startPoint y: 120, endPoint x: 1270, endPoint y: 134, distance: 93.1
click at [1270, 135] on div "hero . say ( "¿Cuál es la contraseña?" ) # Usa la función "say()" para decir la…" at bounding box center [1373, 342] width 340 height 620
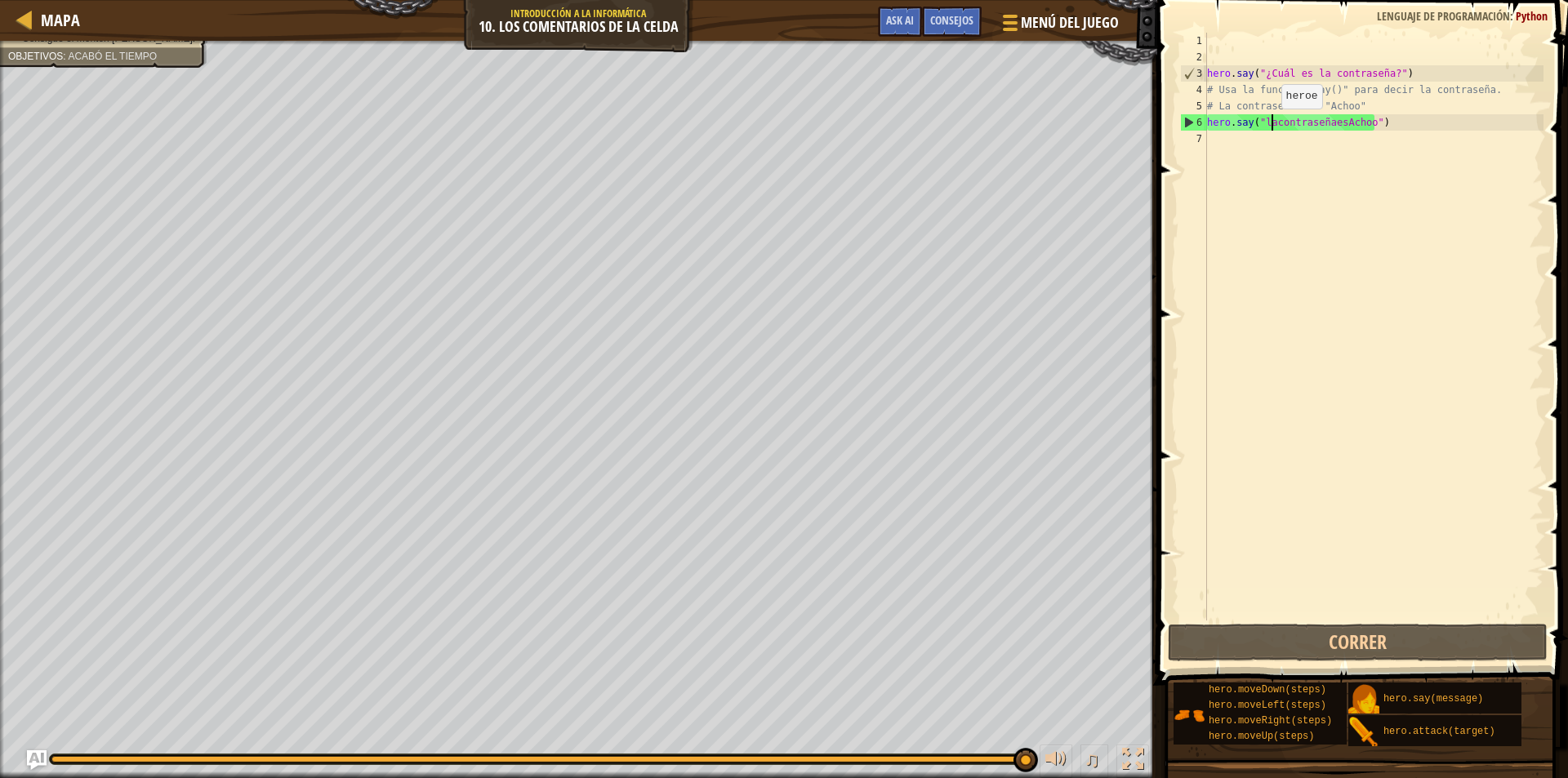
click at [1264, 123] on div "hero . say ( "¿Cuál es la contraseña?" ) # Usa la función "say()" para decir la…" at bounding box center [1373, 342] width 340 height 620
click at [1263, 123] on div "hero . say ( "¿Cuál es la contraseña?" ) # Usa la función "say()" para decir la…" at bounding box center [1373, 326] width 340 height 588
click at [1261, 121] on div "hero . say ( "¿Cuál es la contraseña?" ) # Usa la función "say()" para decir la…" at bounding box center [1373, 326] width 340 height 588
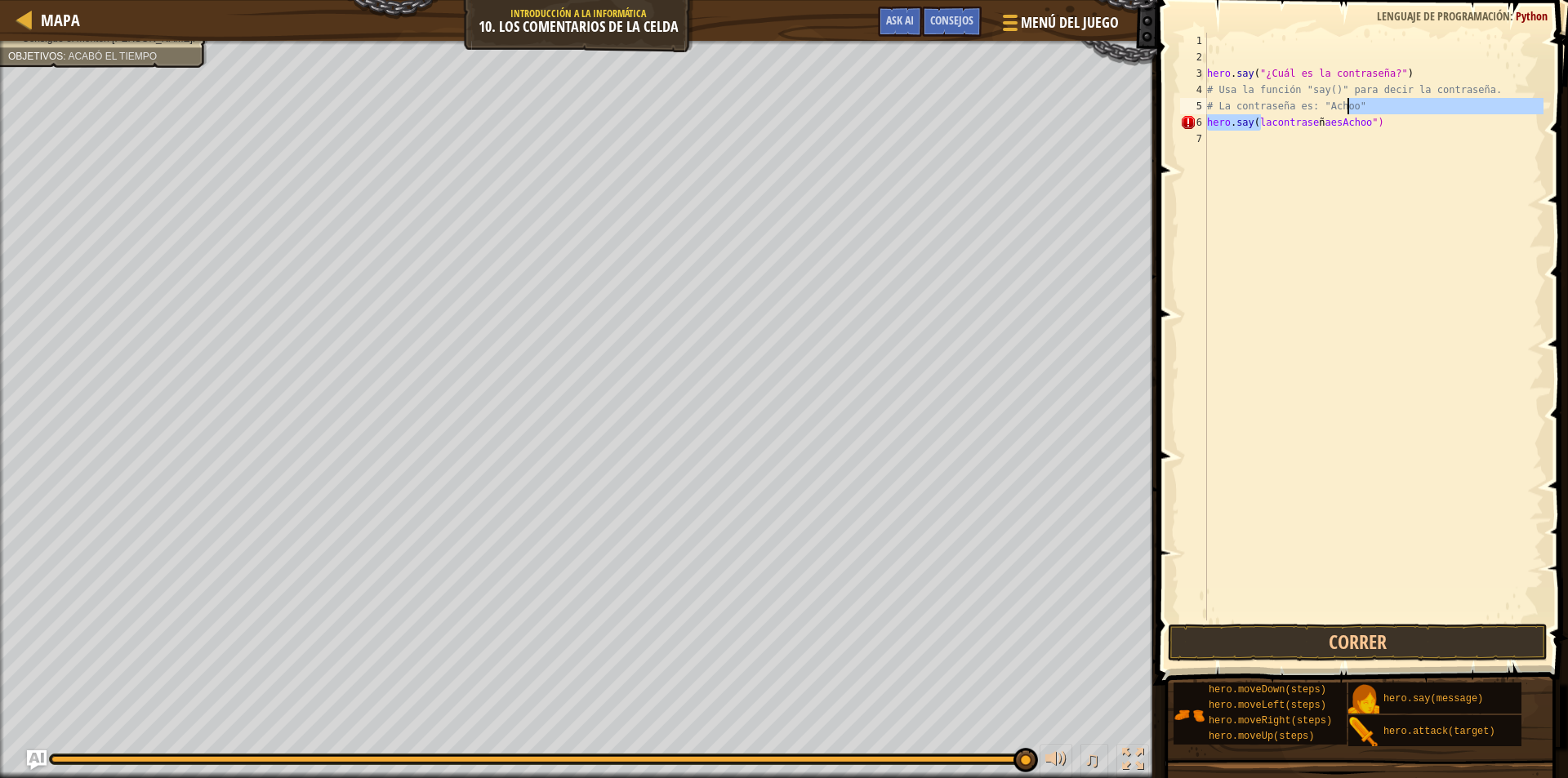
drag, startPoint x: 1260, startPoint y: 124, endPoint x: 1353, endPoint y: 107, distance: 94.5
click at [1353, 107] on div "hero . say ( "¿Cuál es la contraseña?" ) # Usa la función "say()" para decir la…" at bounding box center [1373, 342] width 340 height 620
click at [1360, 119] on div "hero . say ( "¿Cuál es la contraseña?" ) # Usa la función "say()" para decir la…" at bounding box center [1373, 342] width 340 height 620
type textarea "hero.say(lacontraseñaesAchoo")"
click at [1431, 504] on div "hero . say ( "¿Cuál es la contraseña?" ) # Usa la función "say()" para decir la…" at bounding box center [1373, 342] width 340 height 620
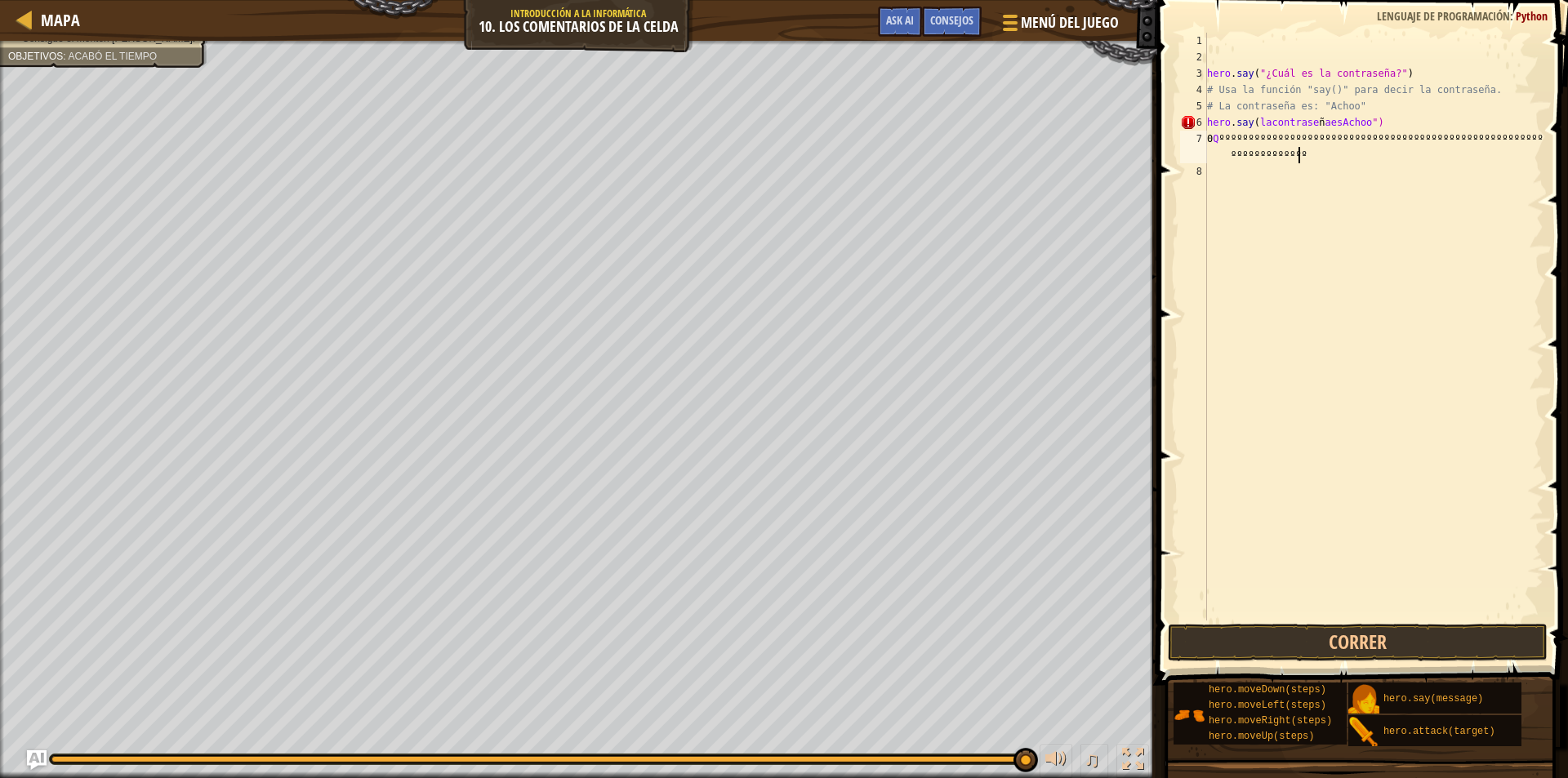
scroll to position [8, 33]
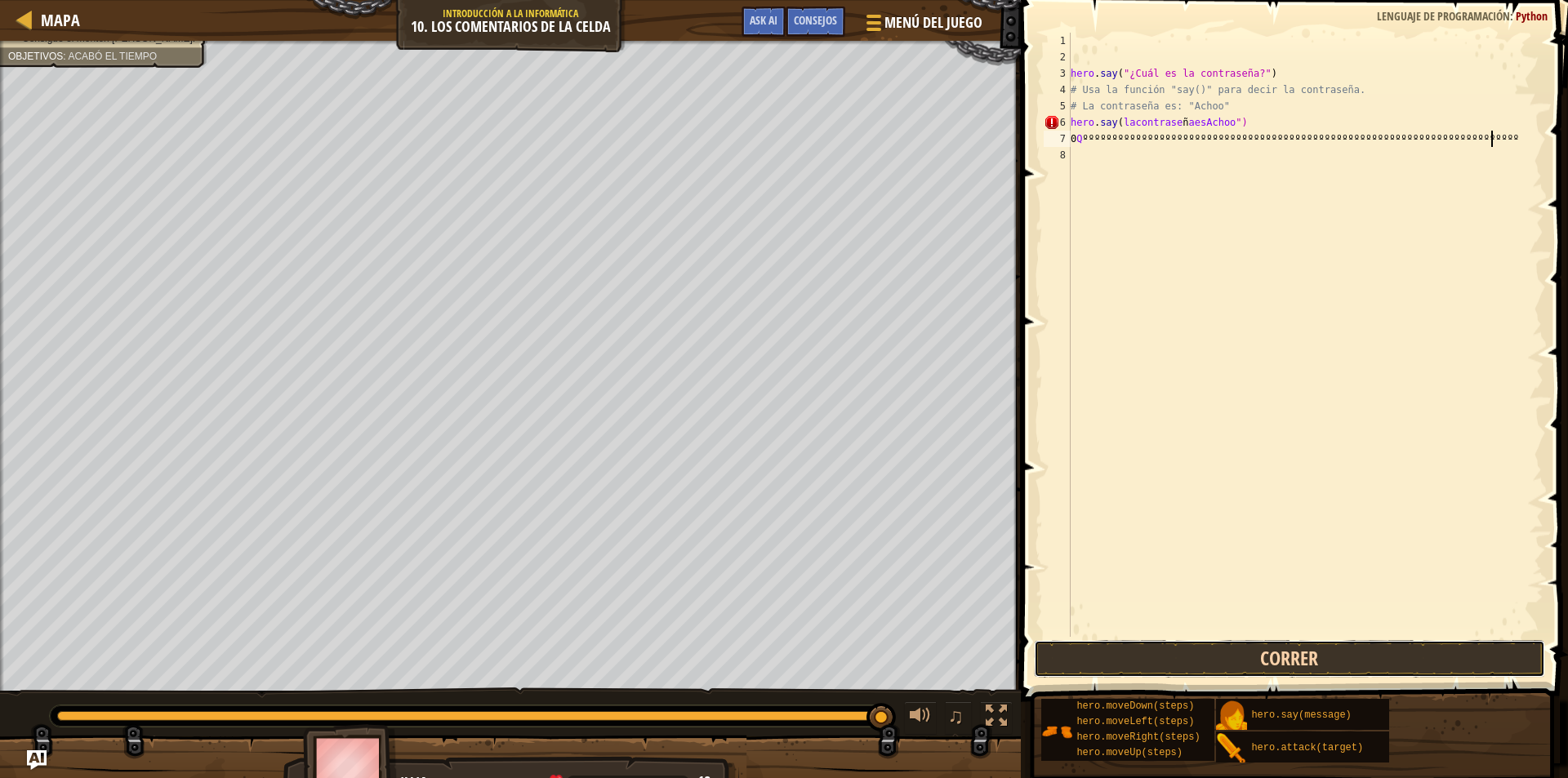
click at [1226, 666] on button "Correr" at bounding box center [1290, 658] width 512 height 37
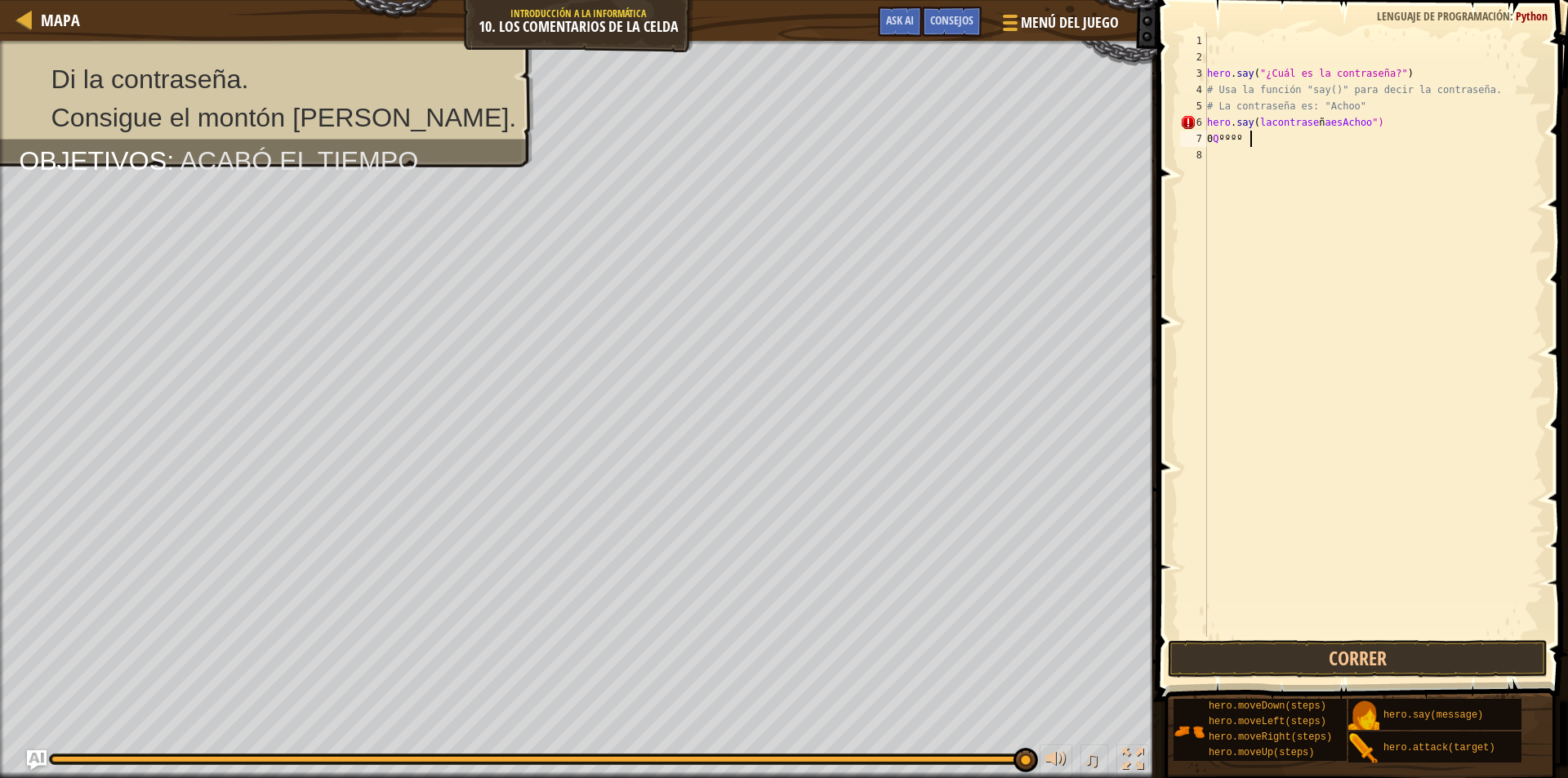
scroll to position [8, 0]
type textarea "0"
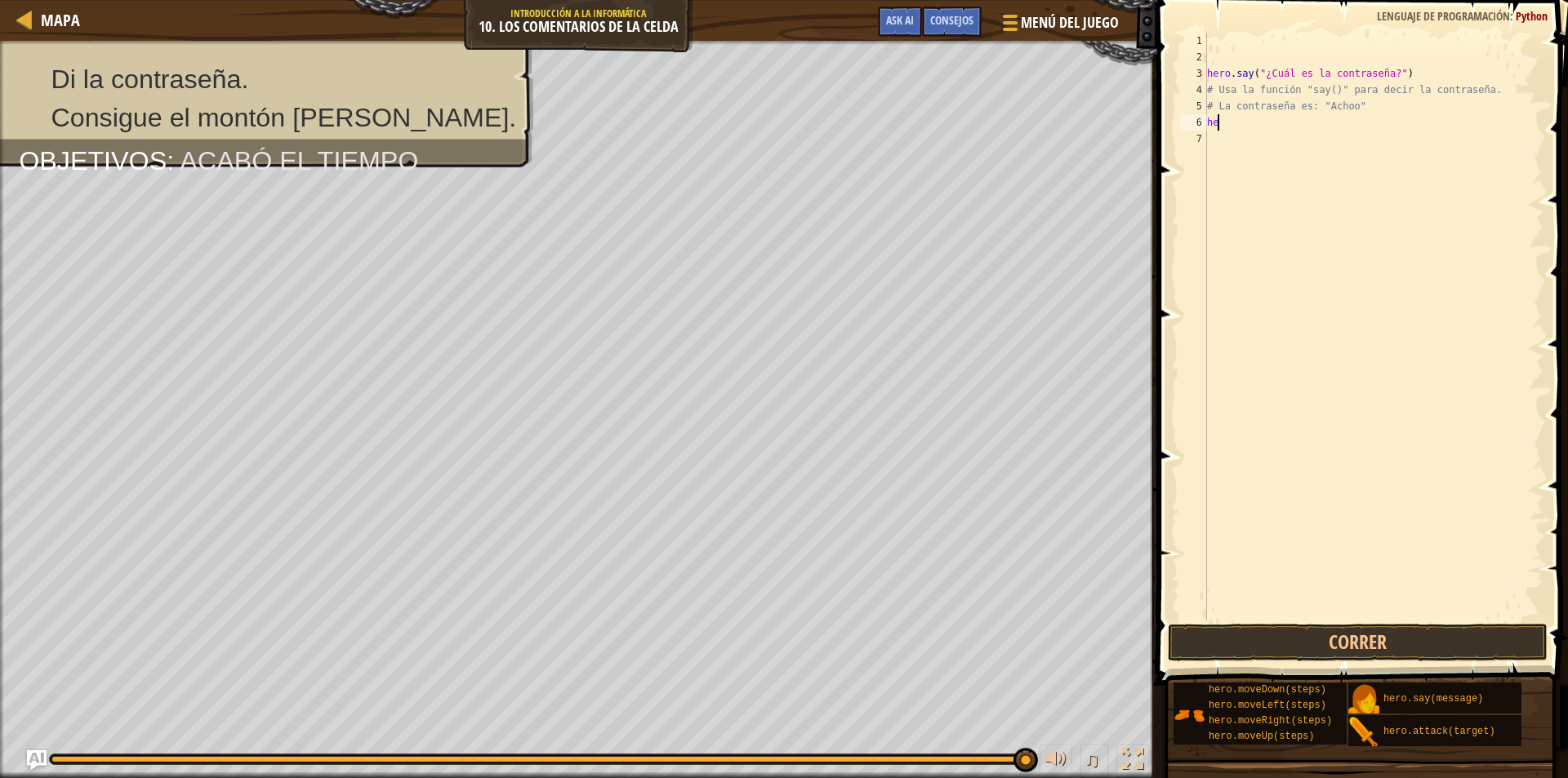
type textarea "h"
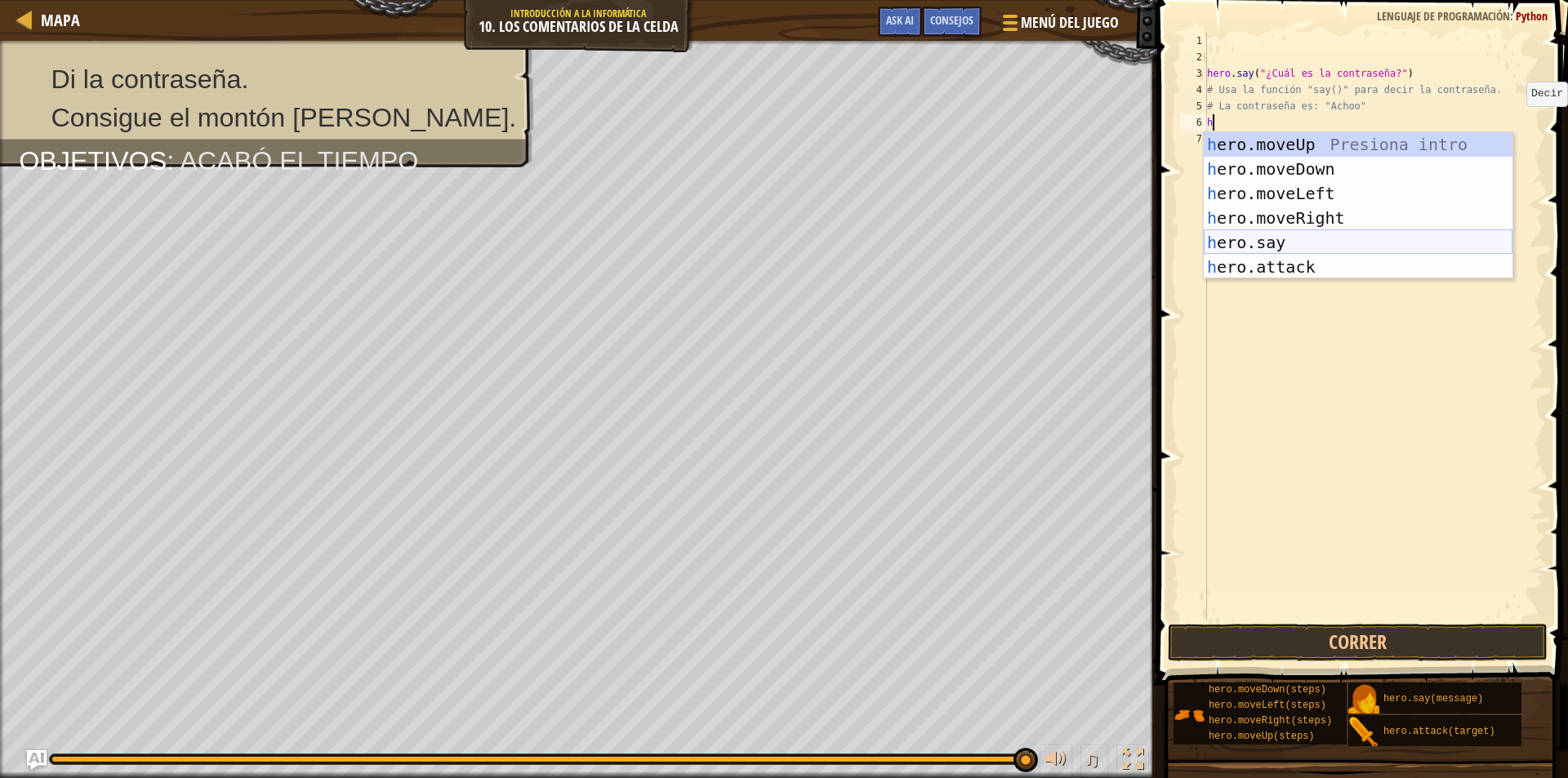
click at [1266, 243] on div "h ero.moveUp Presiona intro h ero.moveDown Presiona intro h ero.moveLeft Presio…" at bounding box center [1358, 230] width 308 height 196
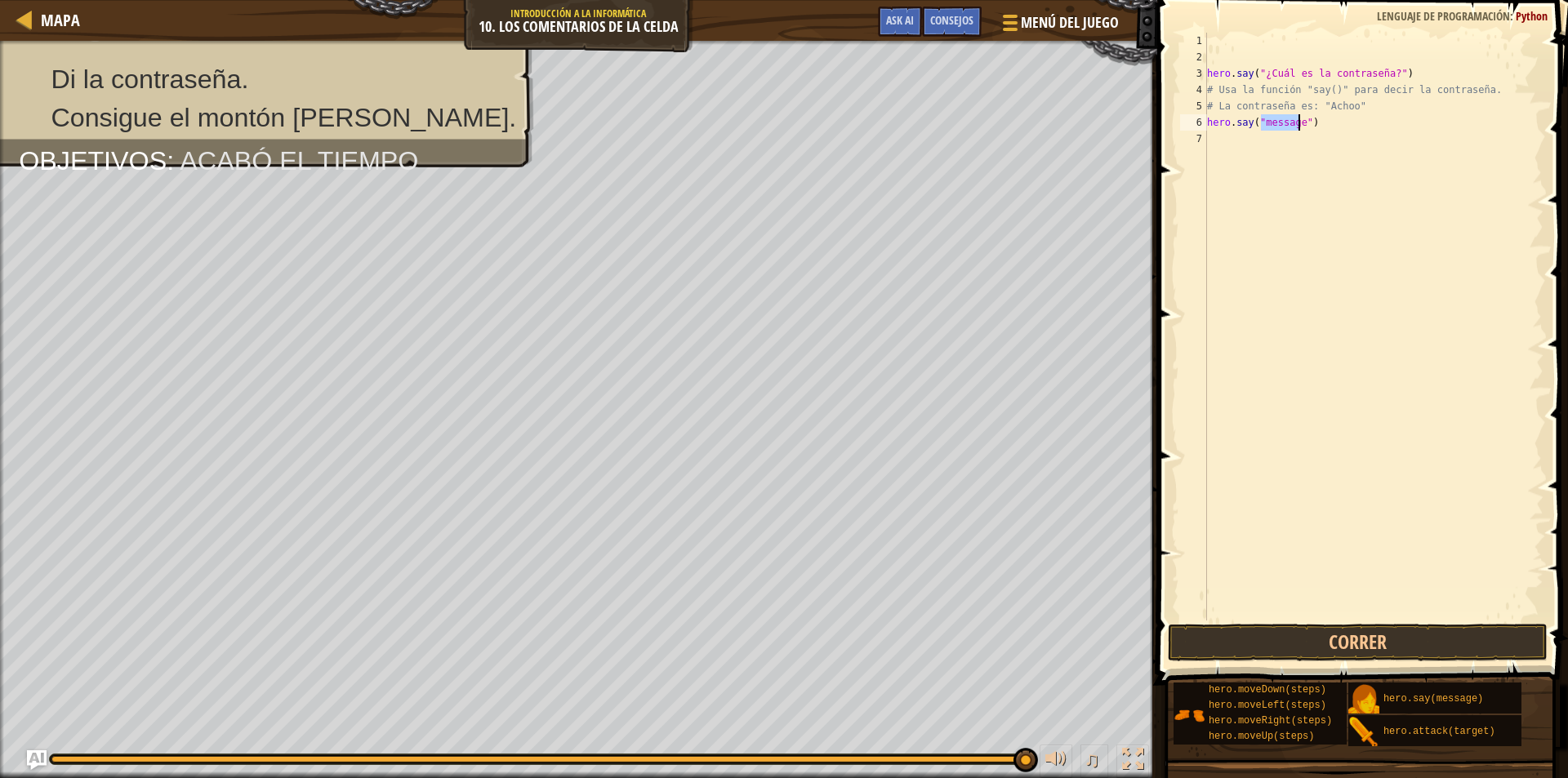
scroll to position [8, 5]
type textarea "hero.say("Achoo")"
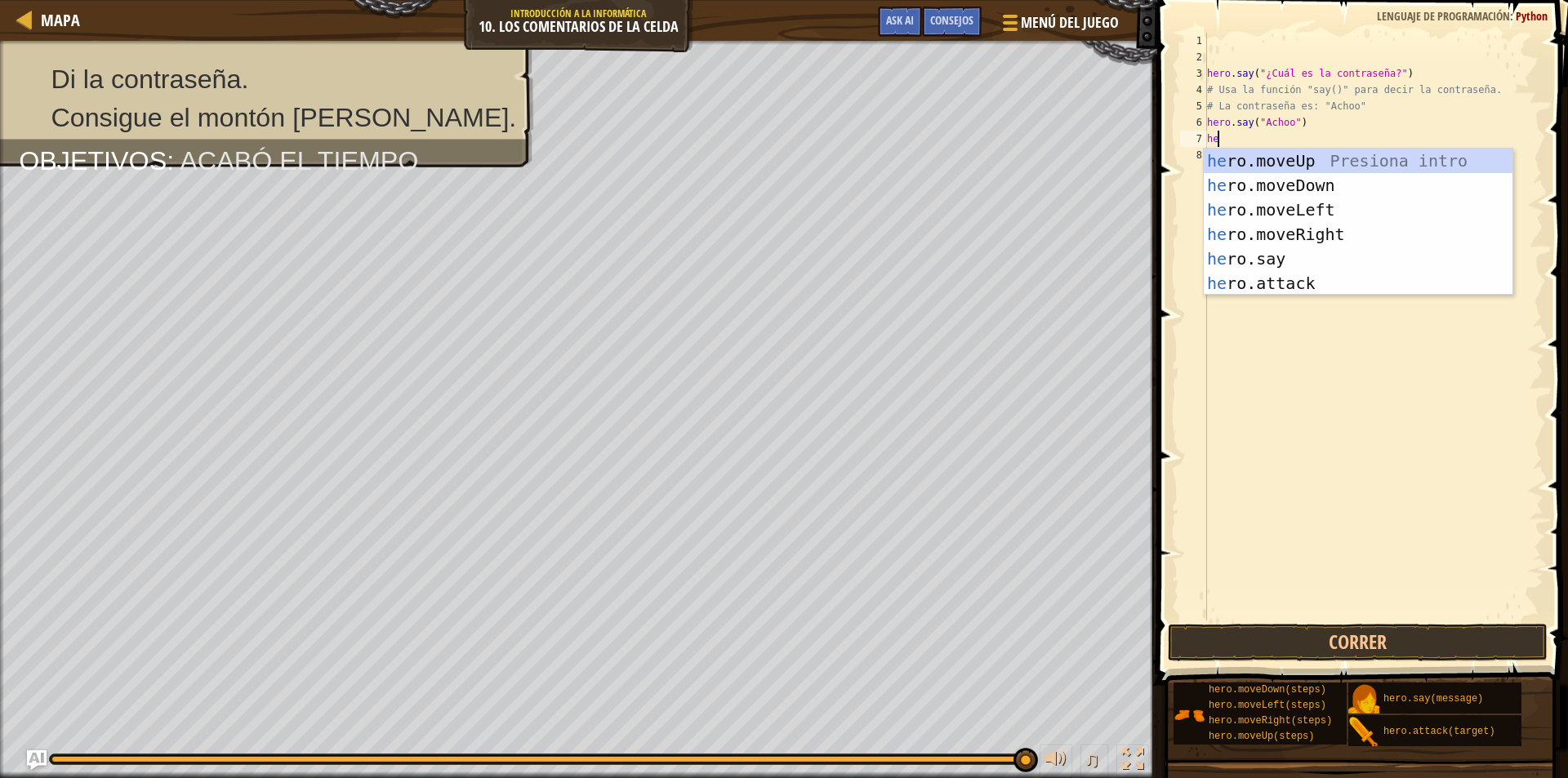
type textarea "hero"
click at [1298, 162] on div "hero .moveUp Presiona intro hero .moveDown Presiona intro hero .moveLeft Presio…" at bounding box center [1358, 246] width 308 height 196
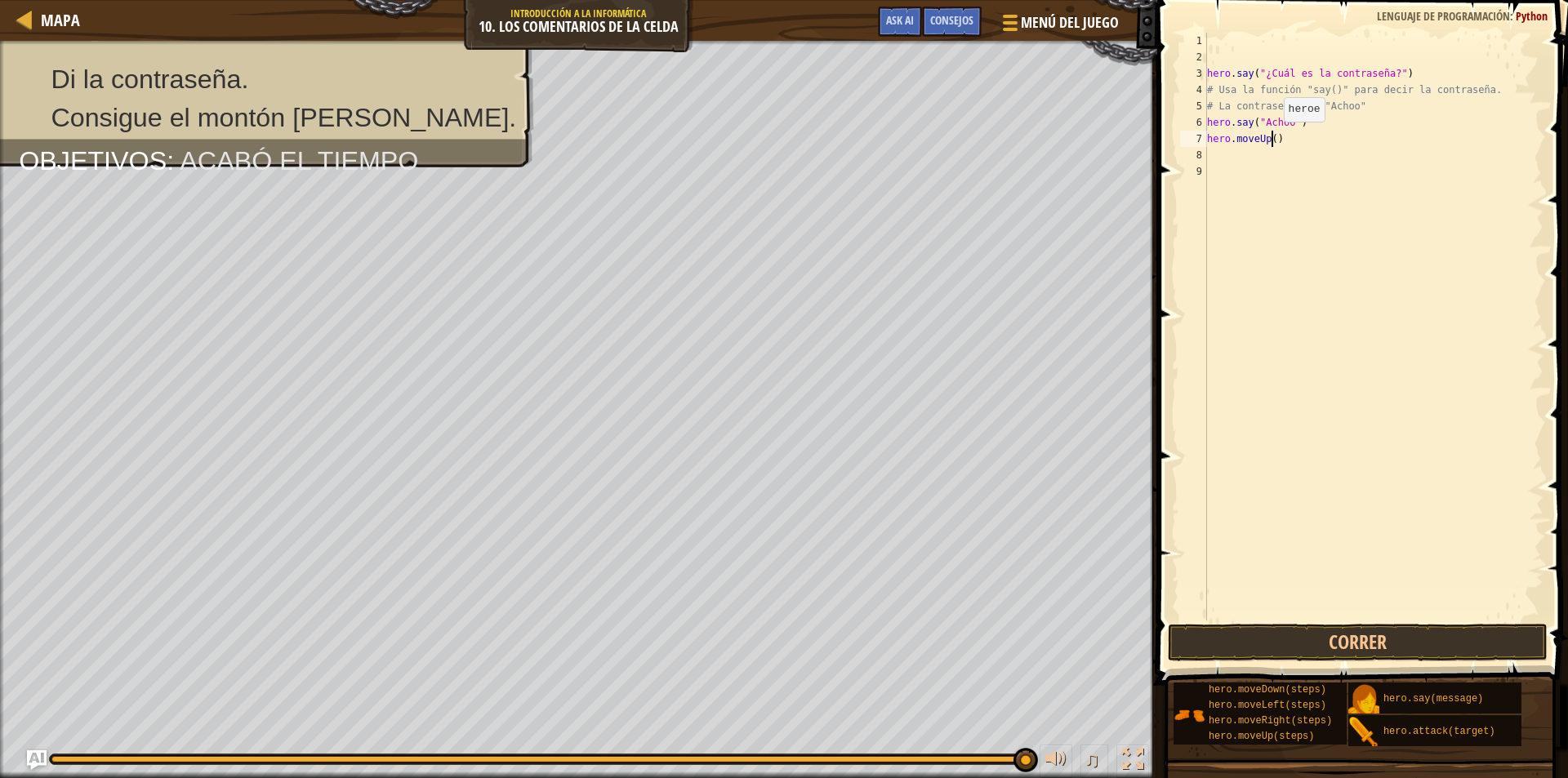
click at [1270, 138] on div "hero . say ( "¿Cuál es la contraseña?" ) # Usa la función "say()" para decir la…" at bounding box center [1373, 342] width 340 height 620
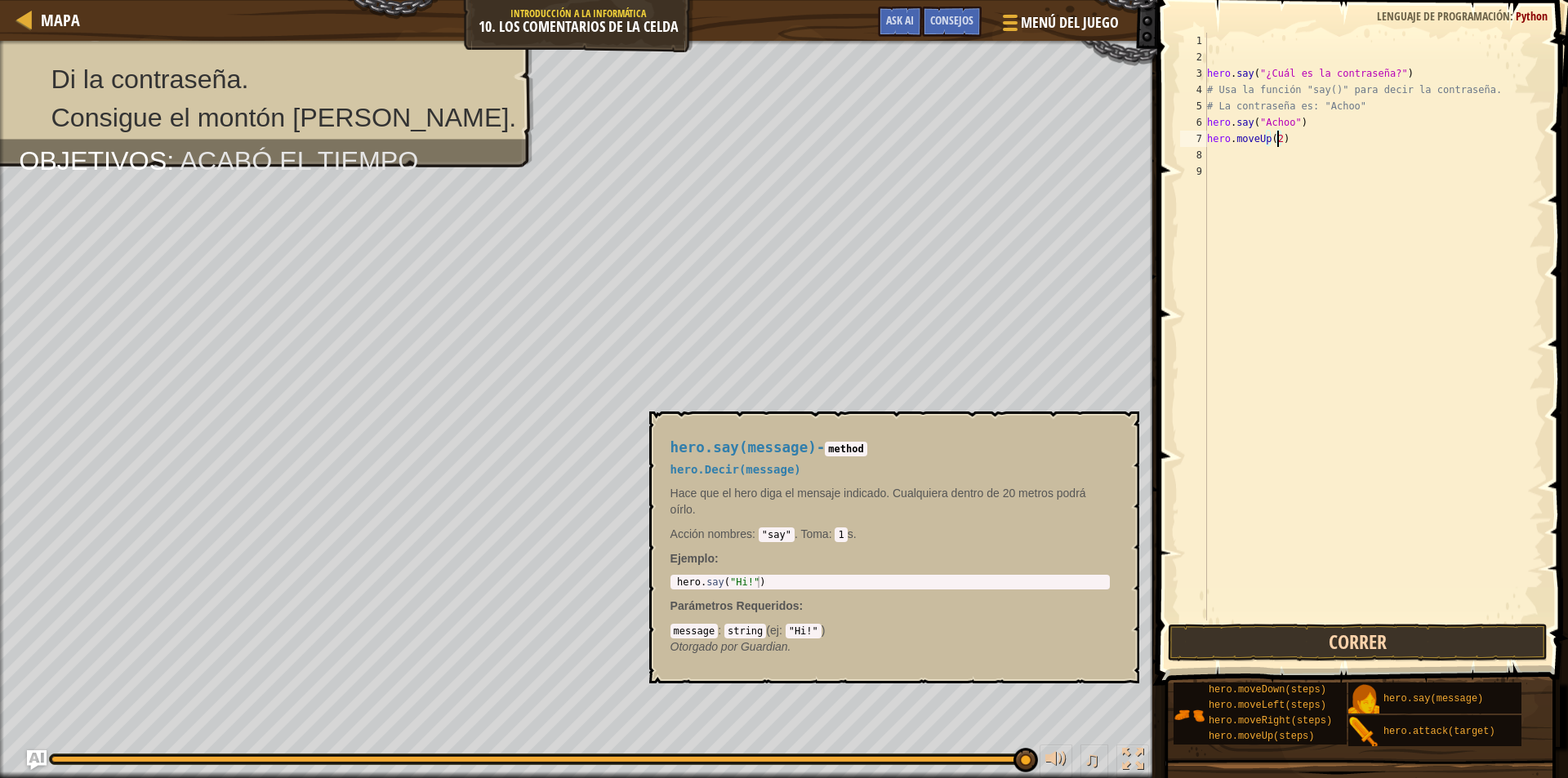
type textarea "hero.moveUp(2)"
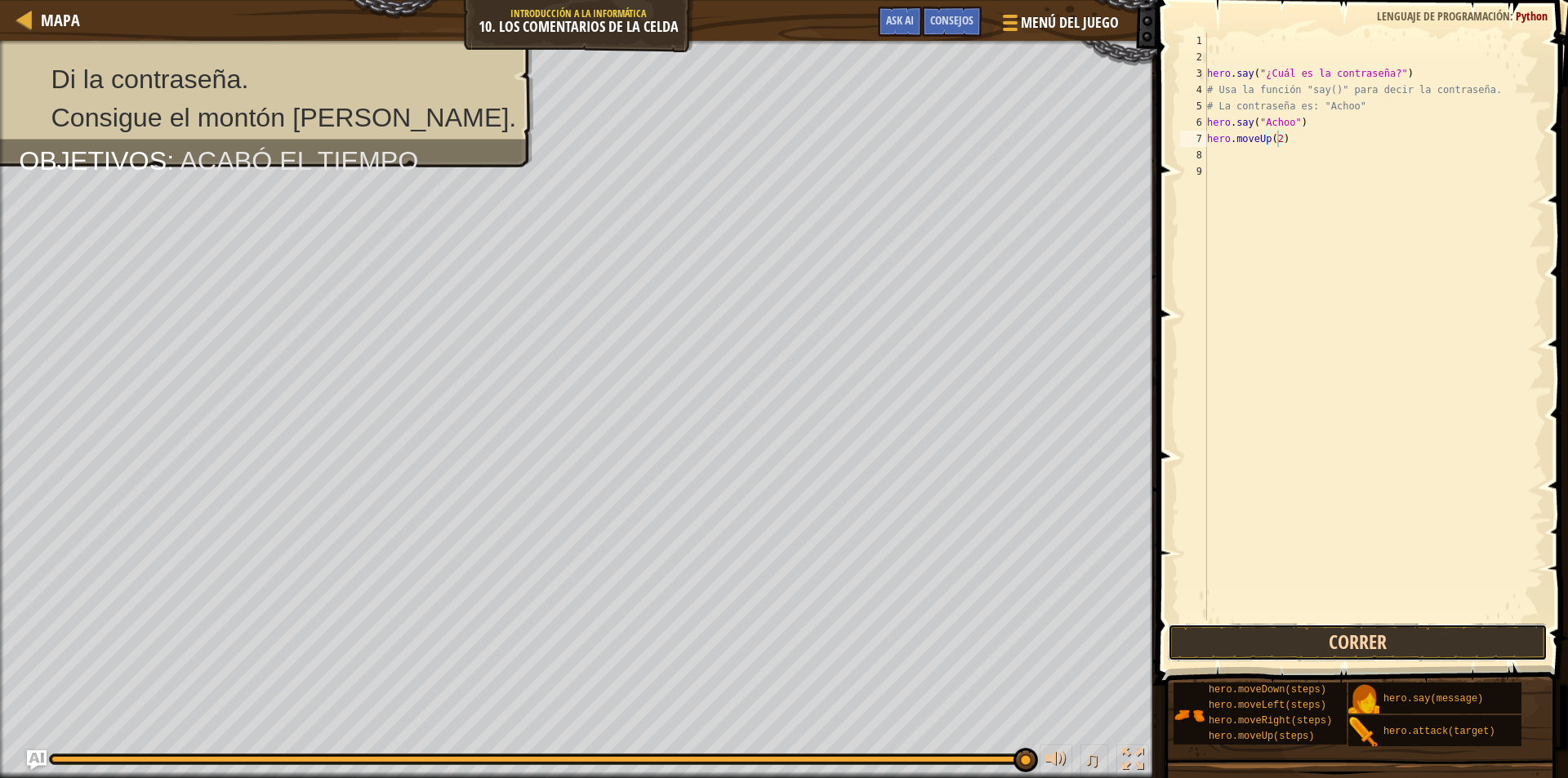
click at [1384, 632] on button "Correr" at bounding box center [1358, 642] width 380 height 37
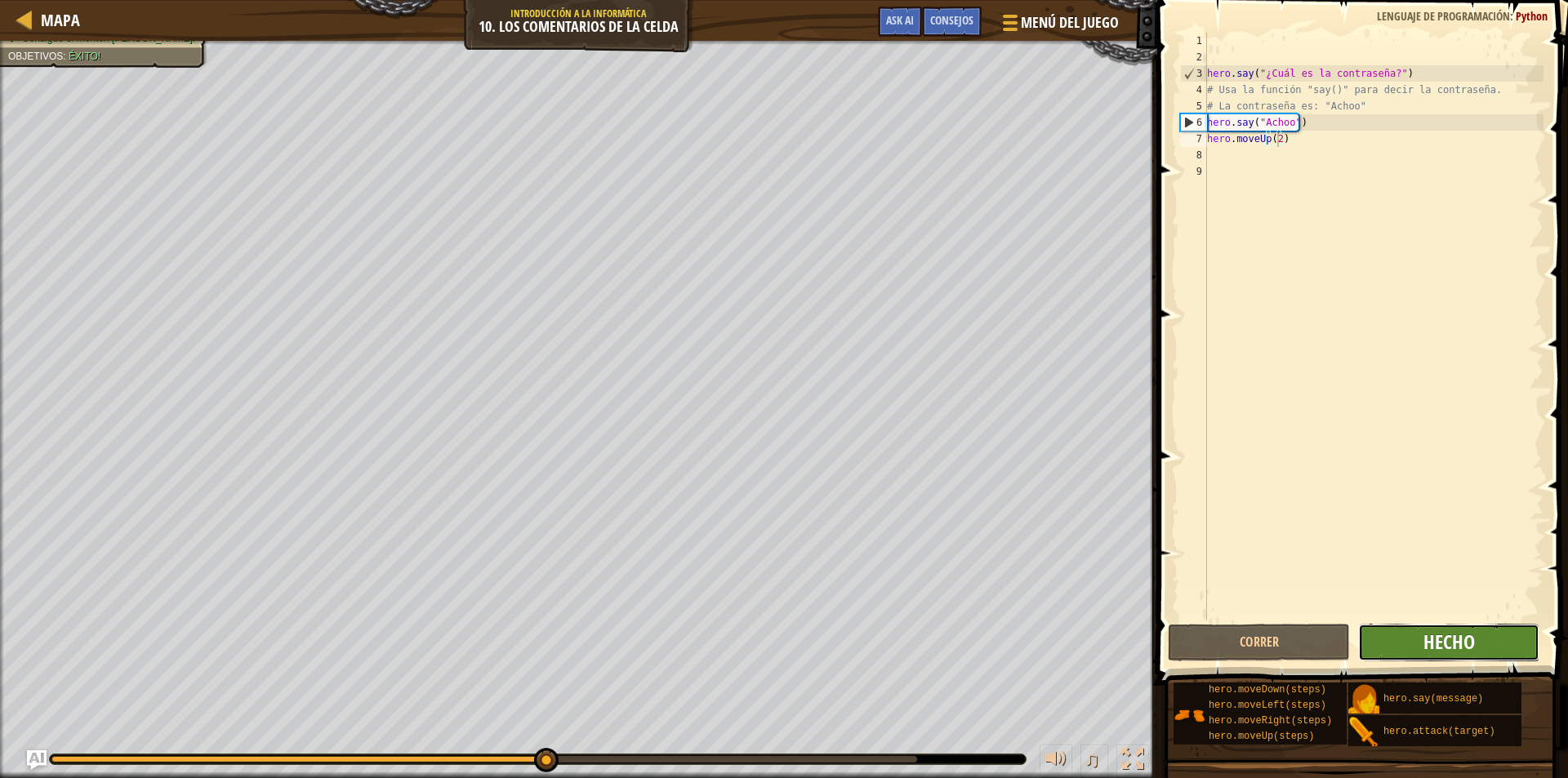
click at [1469, 647] on span "Hecho" at bounding box center [1449, 641] width 51 height 26
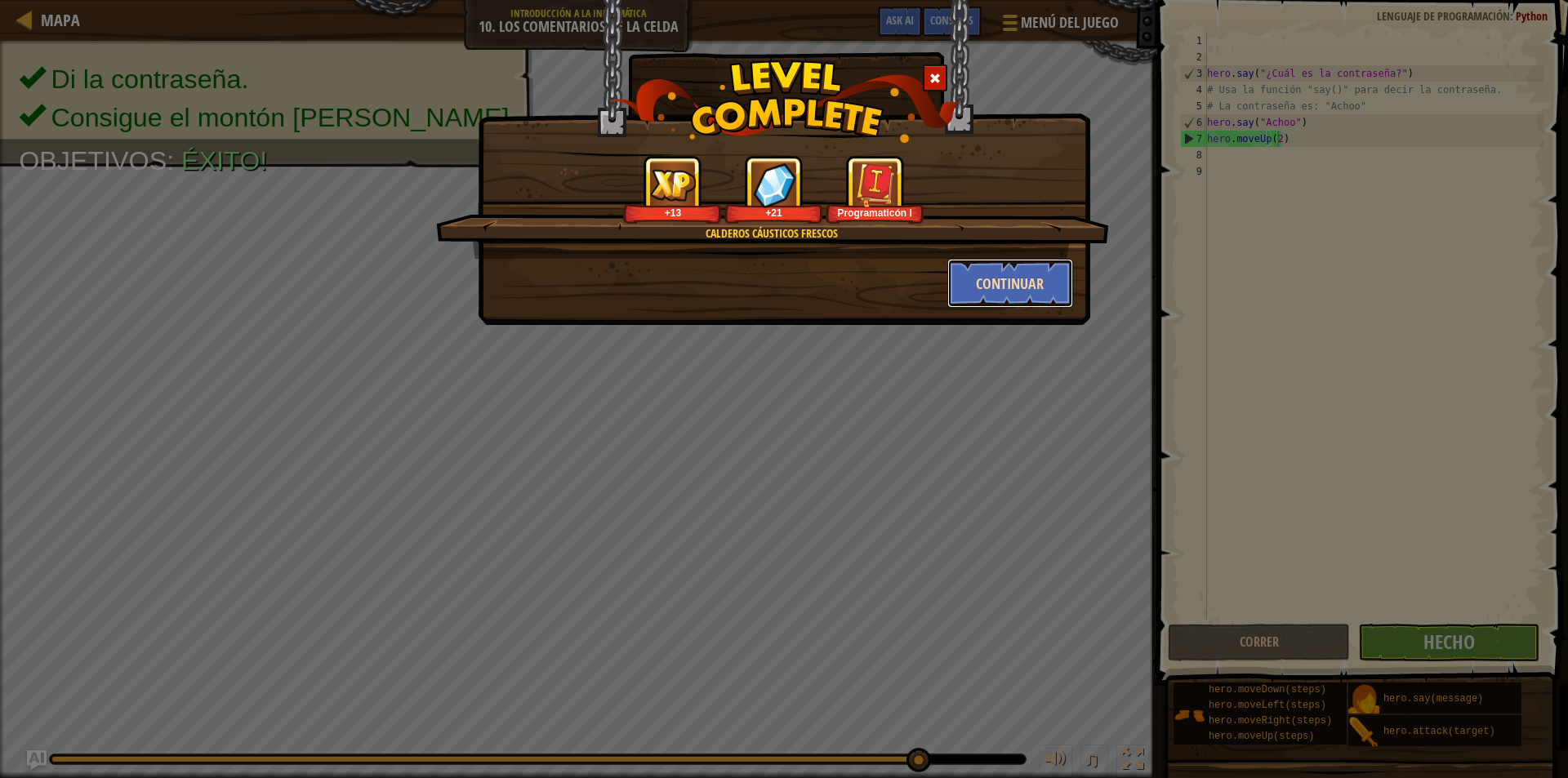
click at [1007, 292] on button "Continuar" at bounding box center [1010, 283] width 127 height 49
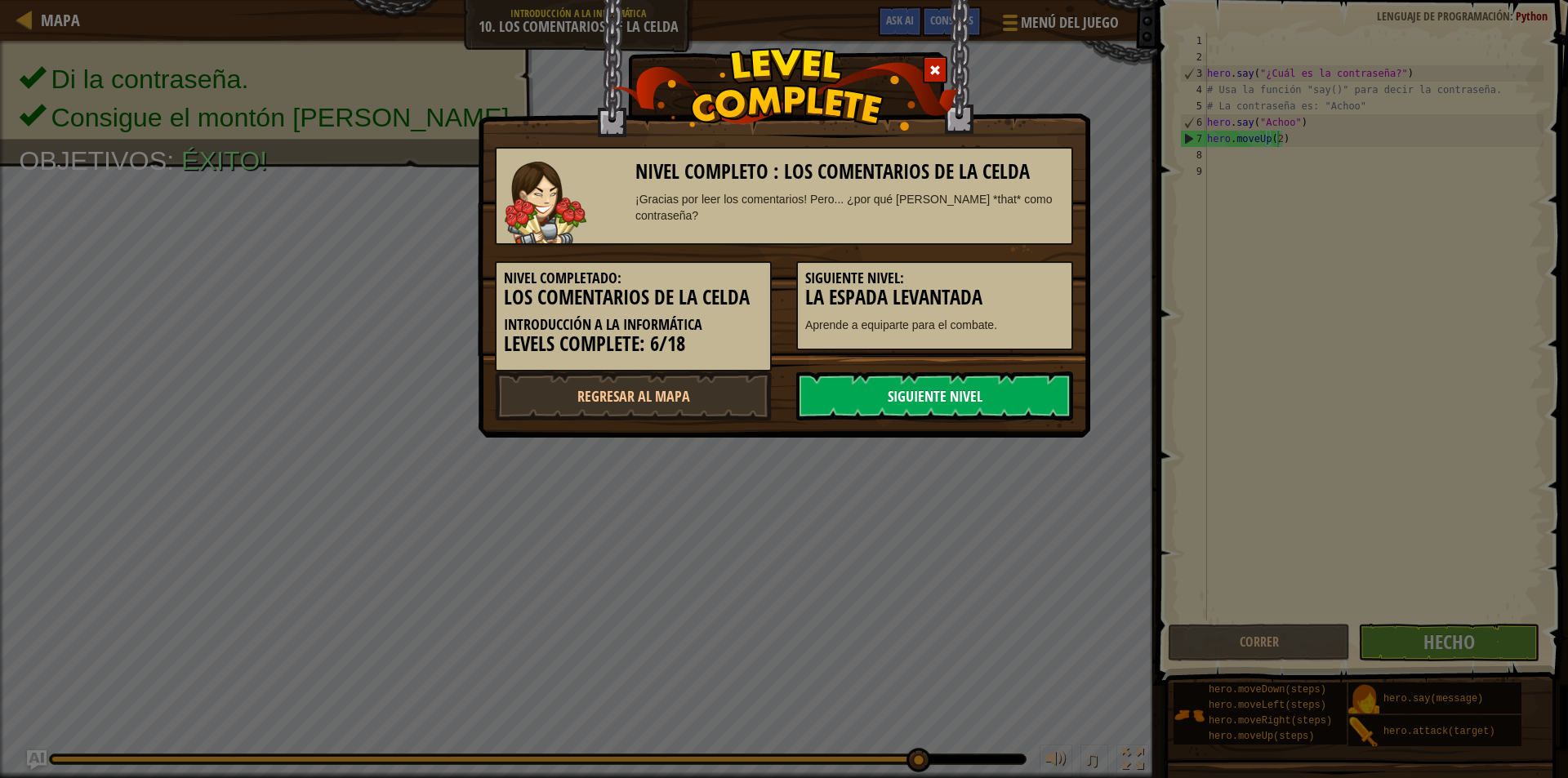
click at [1016, 386] on link "Siguiente nivel" at bounding box center [934, 397] width 277 height 49
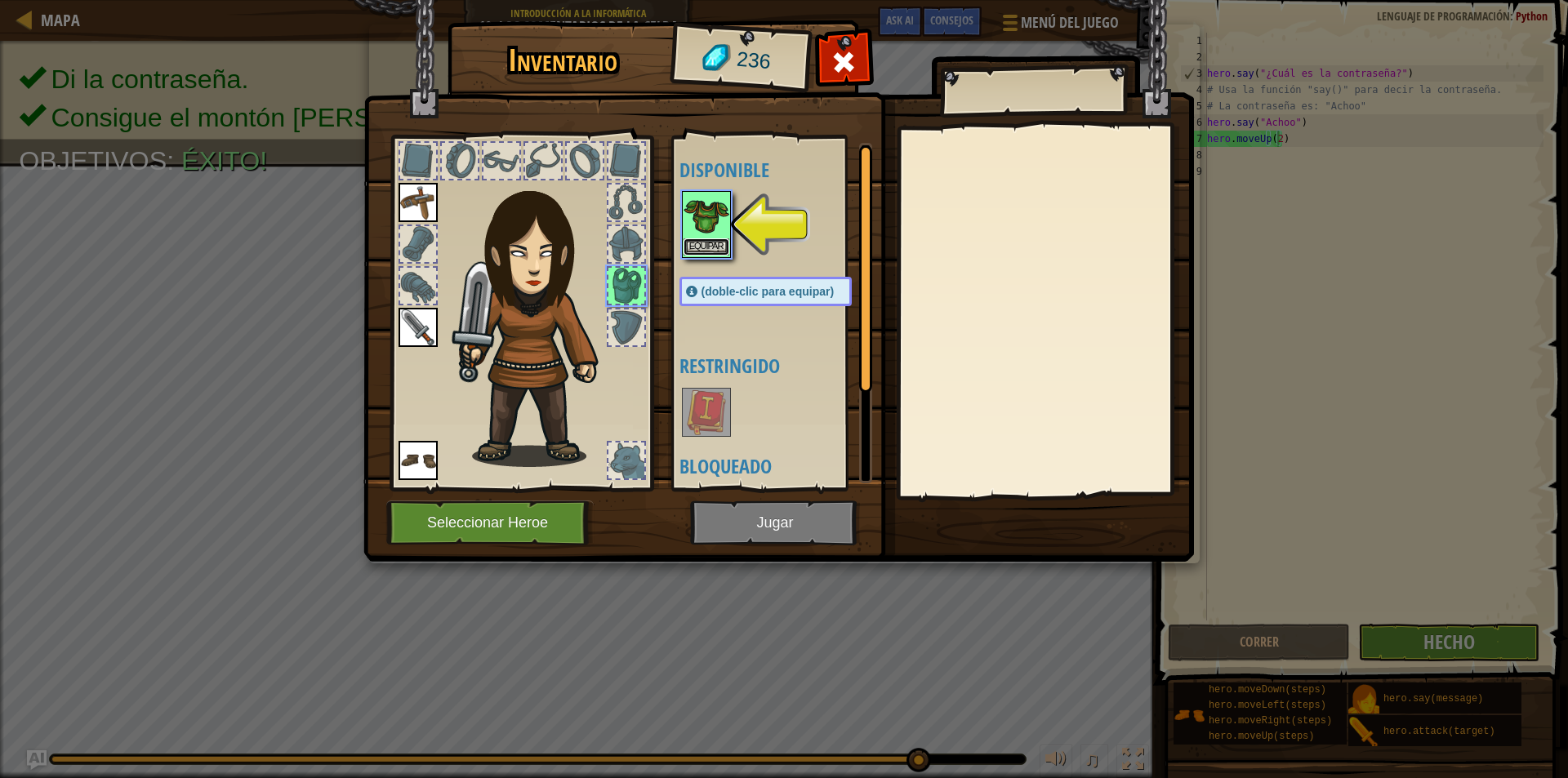
click at [697, 240] on button "Equipar" at bounding box center [707, 247] width 46 height 17
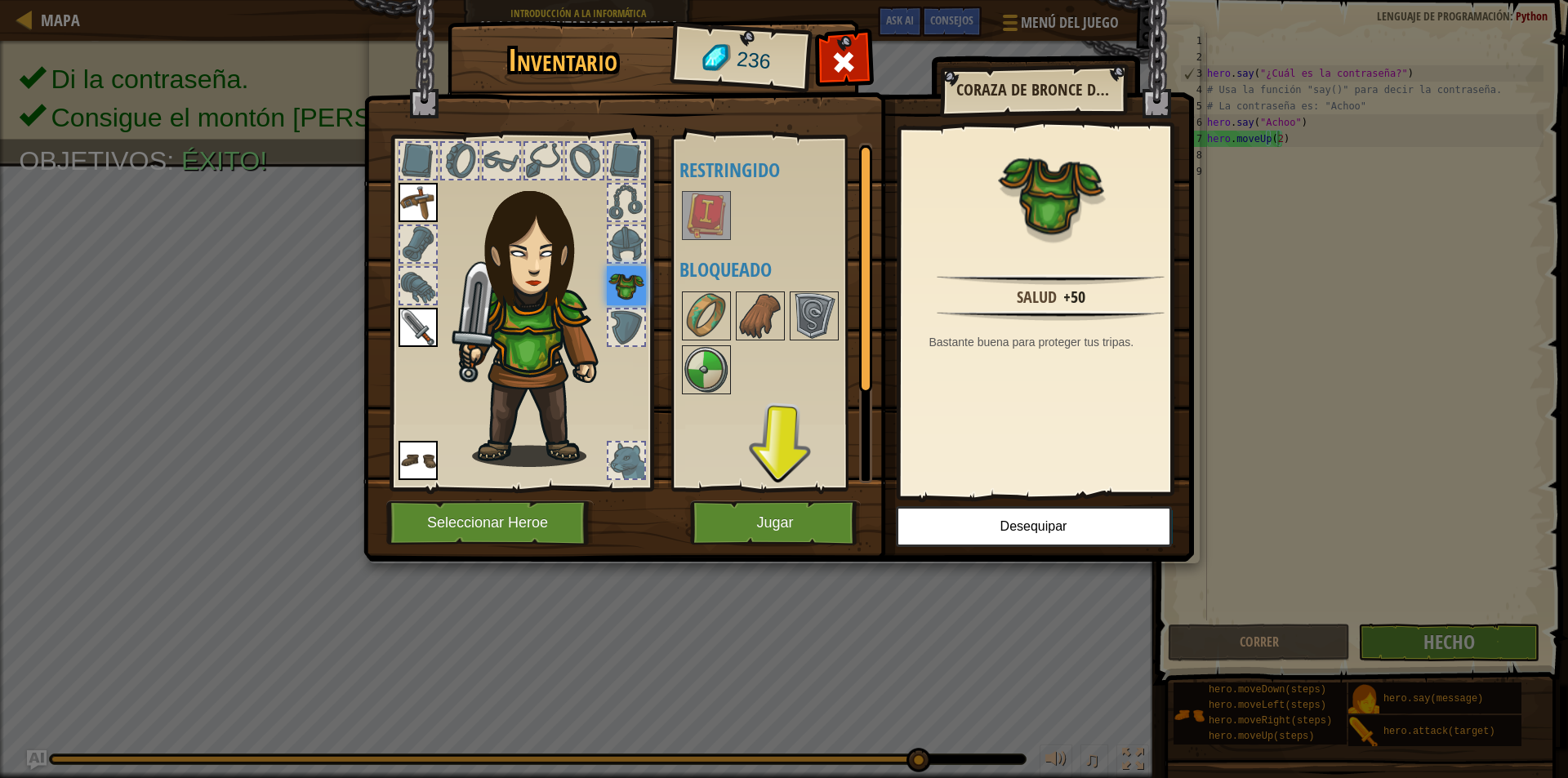
click at [699, 212] on img at bounding box center [707, 216] width 46 height 46
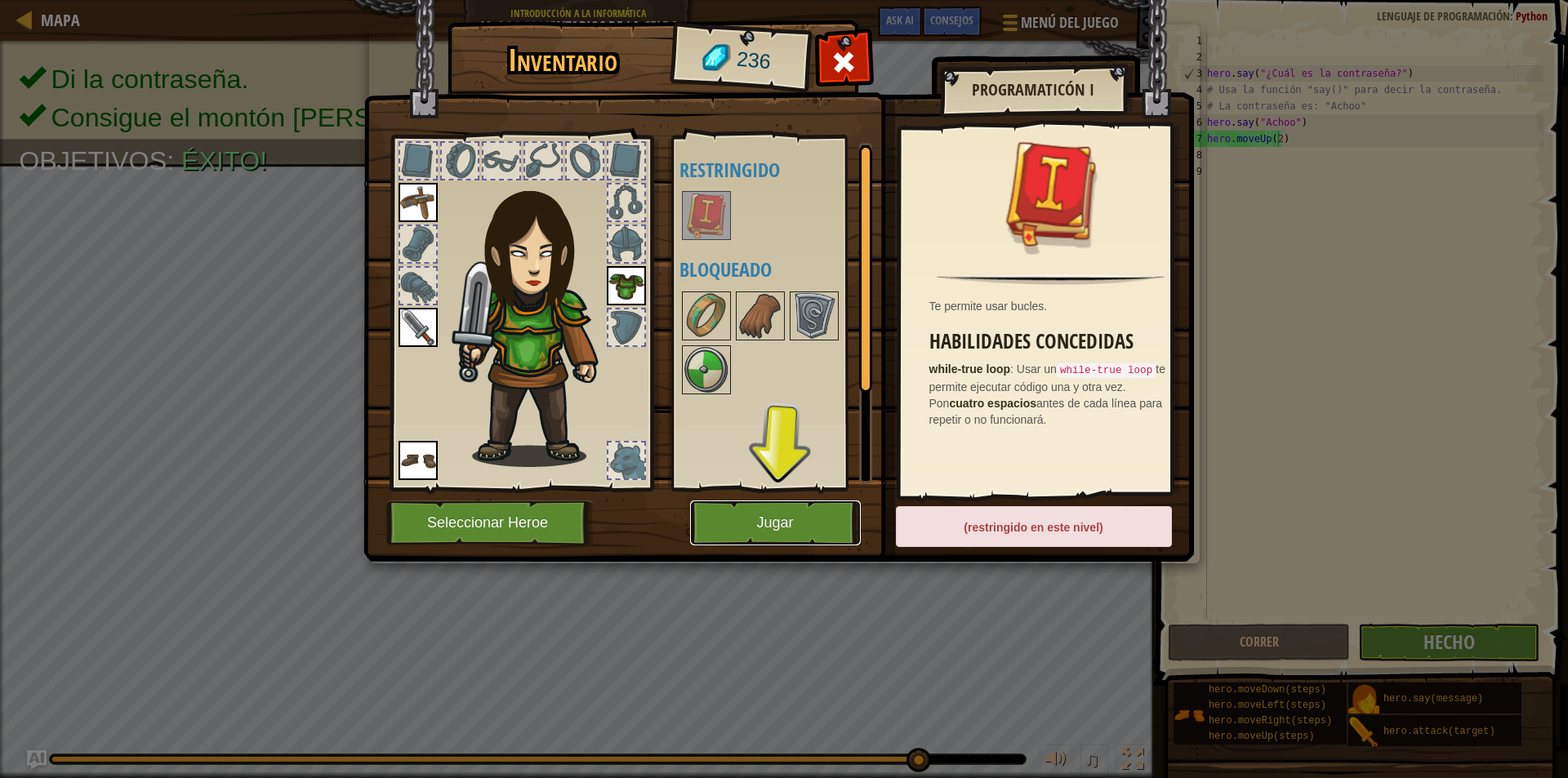
click at [816, 517] on button "Jugar" at bounding box center [774, 522] width 170 height 45
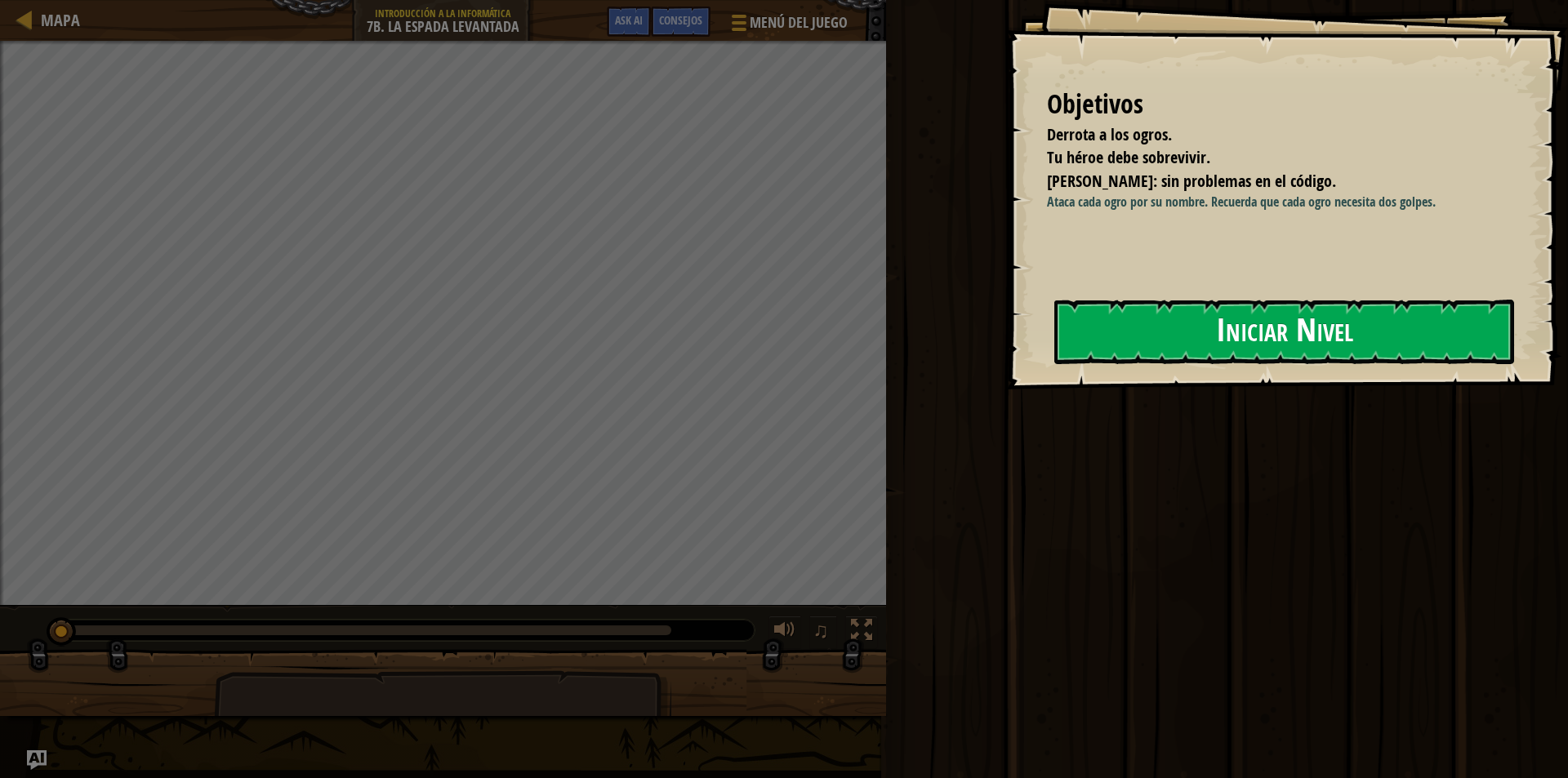
click at [1280, 333] on button "Iniciar Nivel" at bounding box center [1284, 332] width 460 height 65
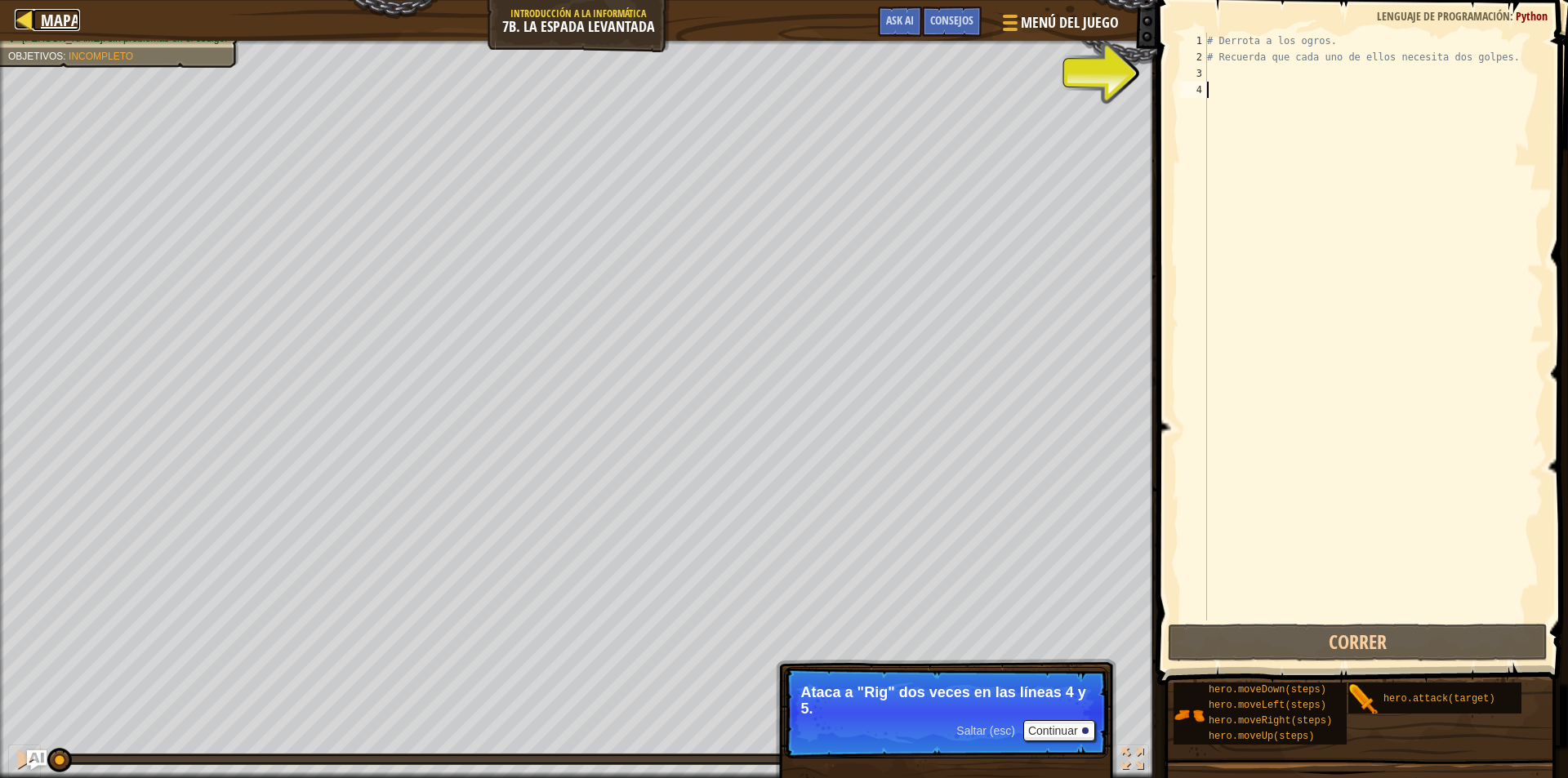
click at [26, 26] on div at bounding box center [24, 18] width 20 height 20
select select "es-ES"
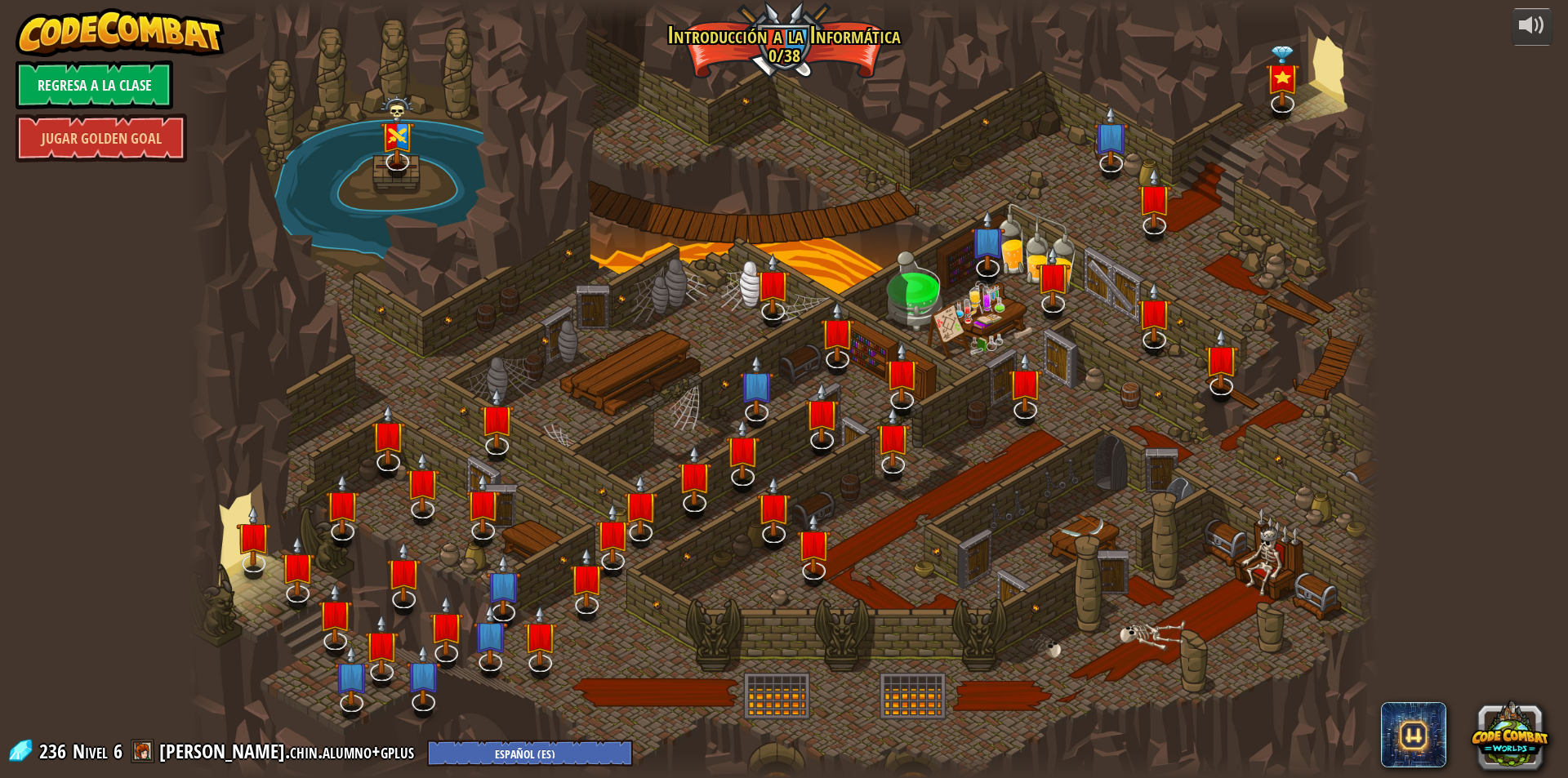
select select "es-ES"
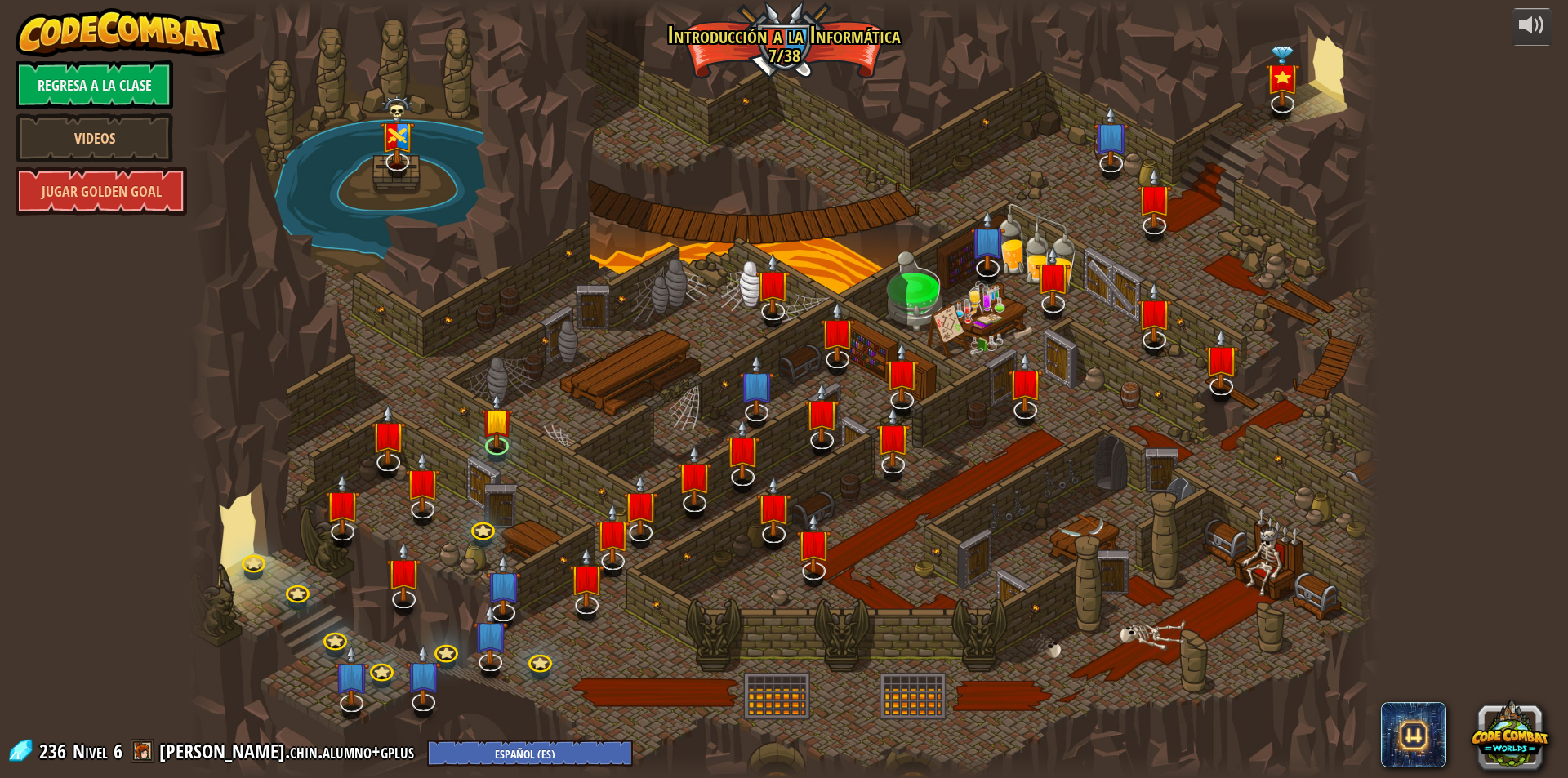
select select "es-ES"
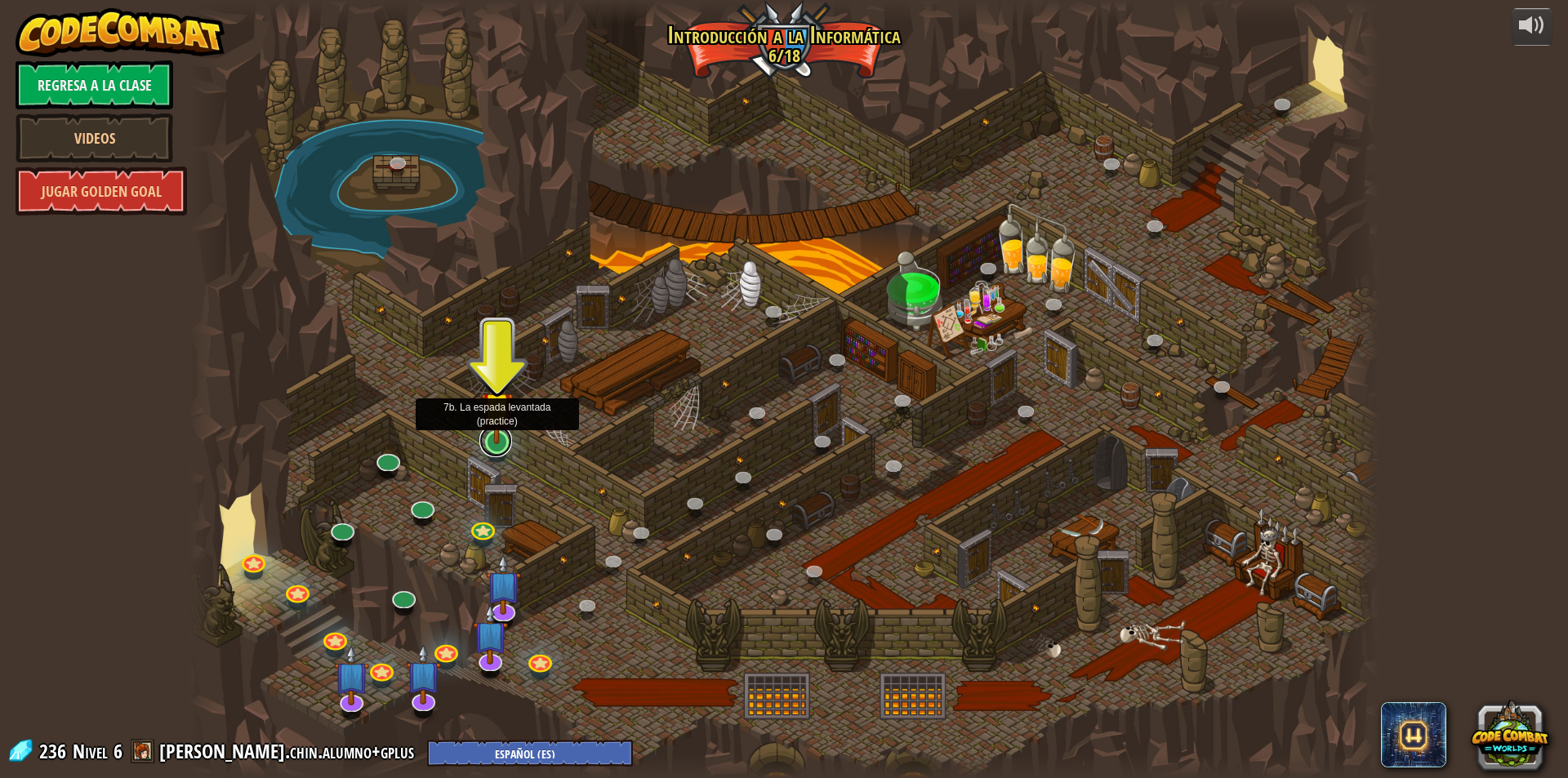
click at [484, 446] on link at bounding box center [496, 440] width 32 height 32
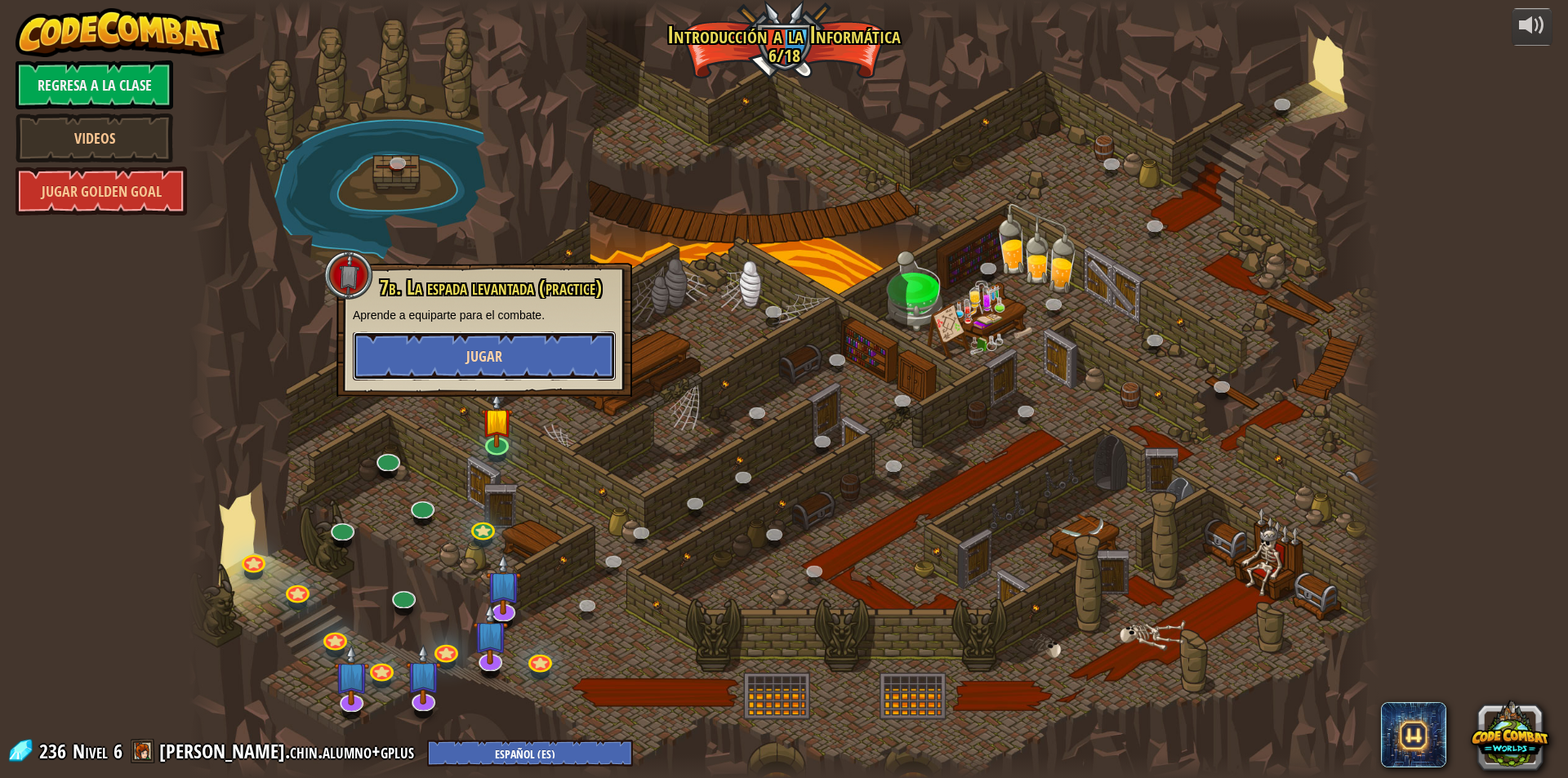
click at [524, 347] on button "Jugar" at bounding box center [484, 357] width 263 height 49
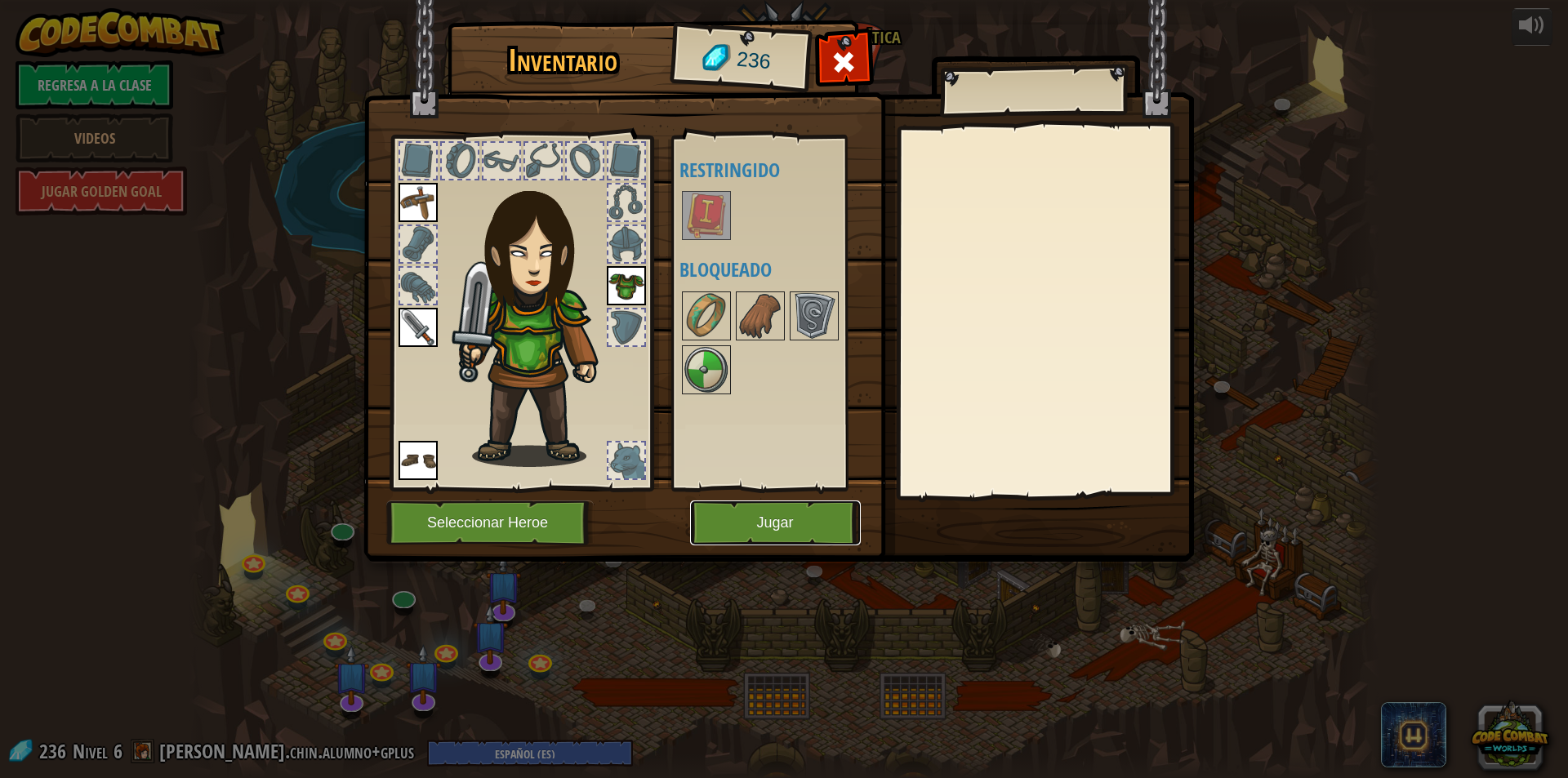
click at [800, 516] on button "Jugar" at bounding box center [774, 522] width 170 height 45
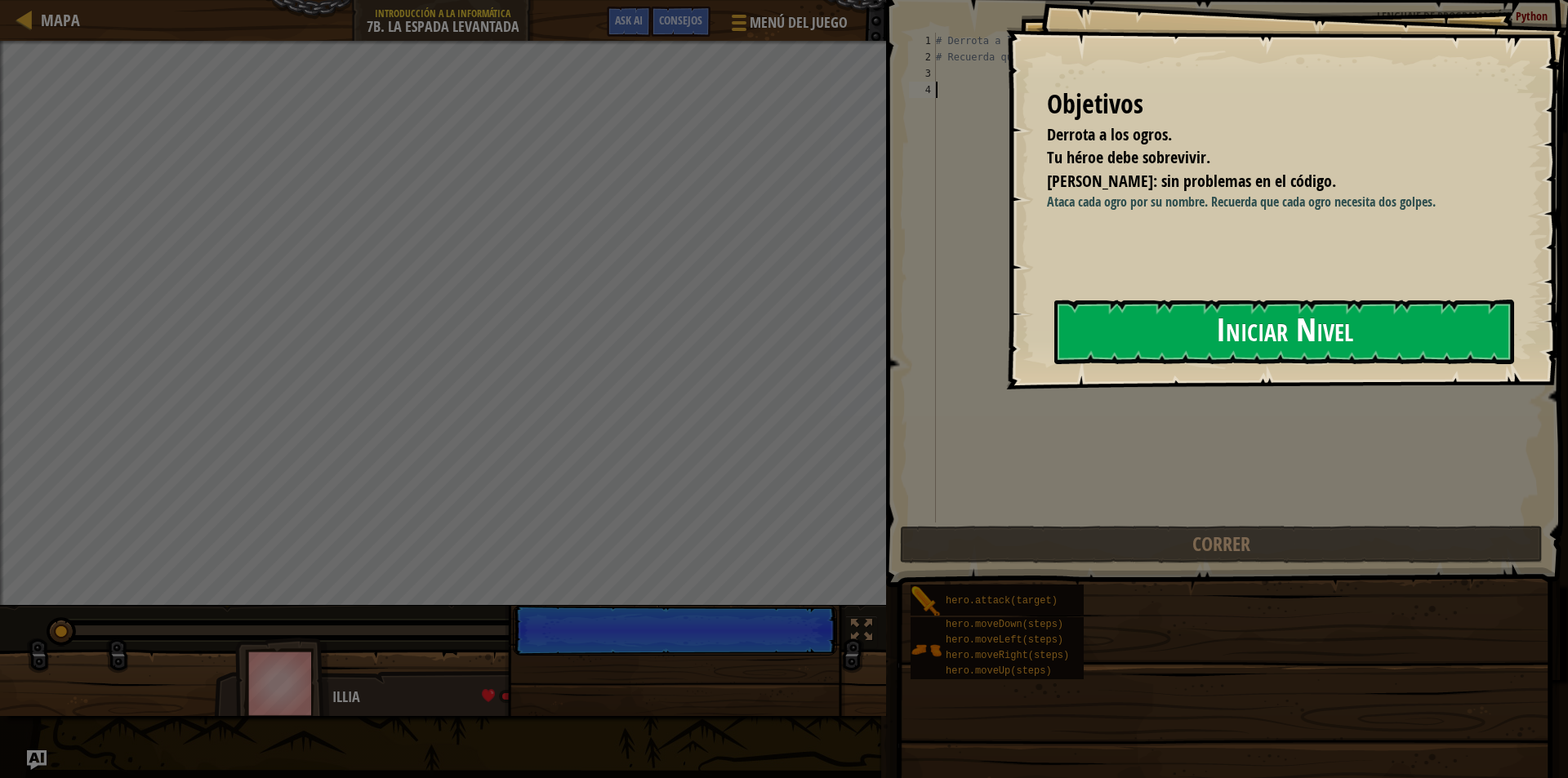
click at [1213, 333] on button "Iniciar Nivel" at bounding box center [1284, 332] width 460 height 65
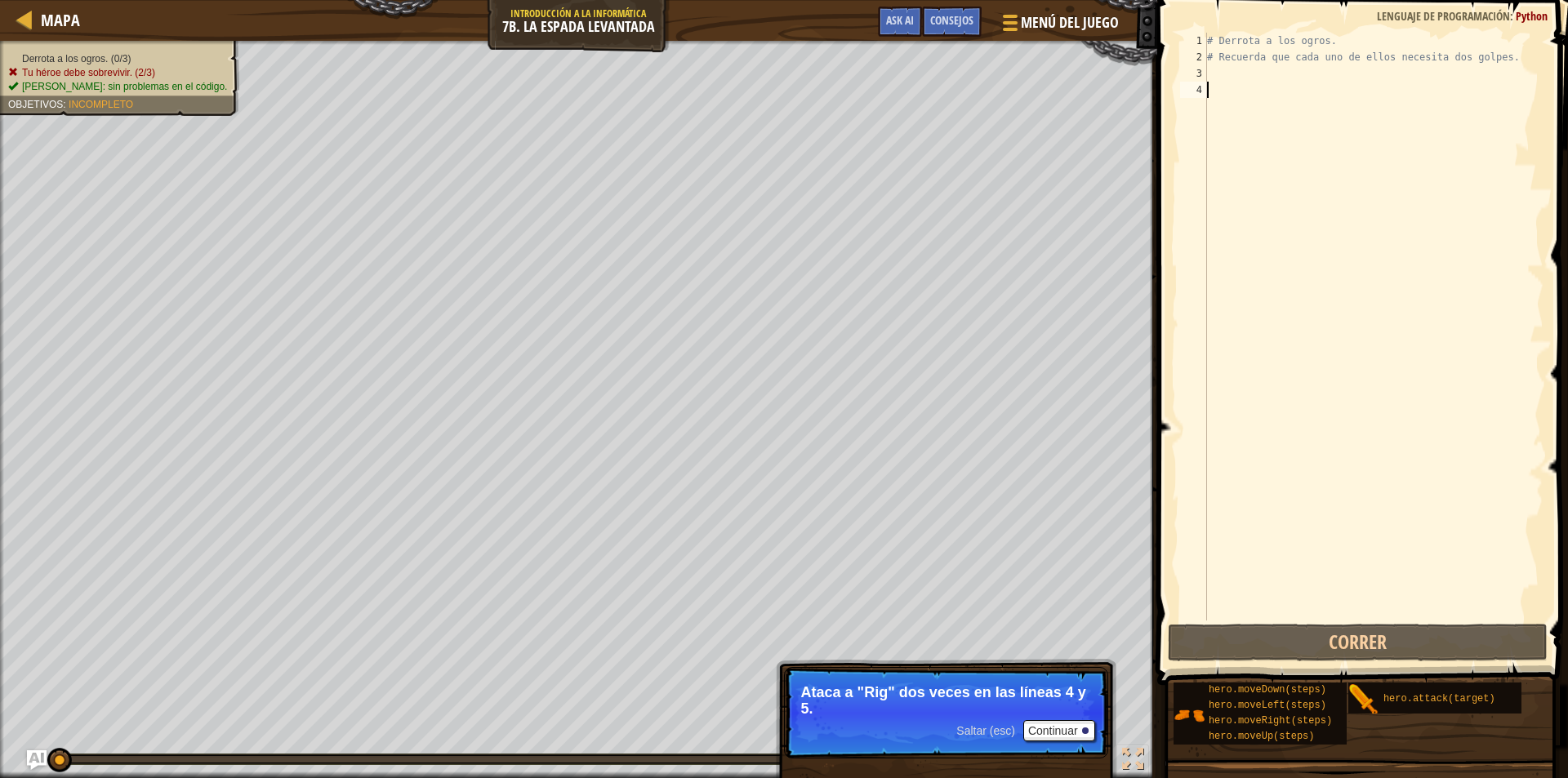
click at [1223, 71] on div "# Derrota a los ogros. # Recuerda que cada uno de ellos necesita dos golpes." at bounding box center [1373, 342] width 340 height 620
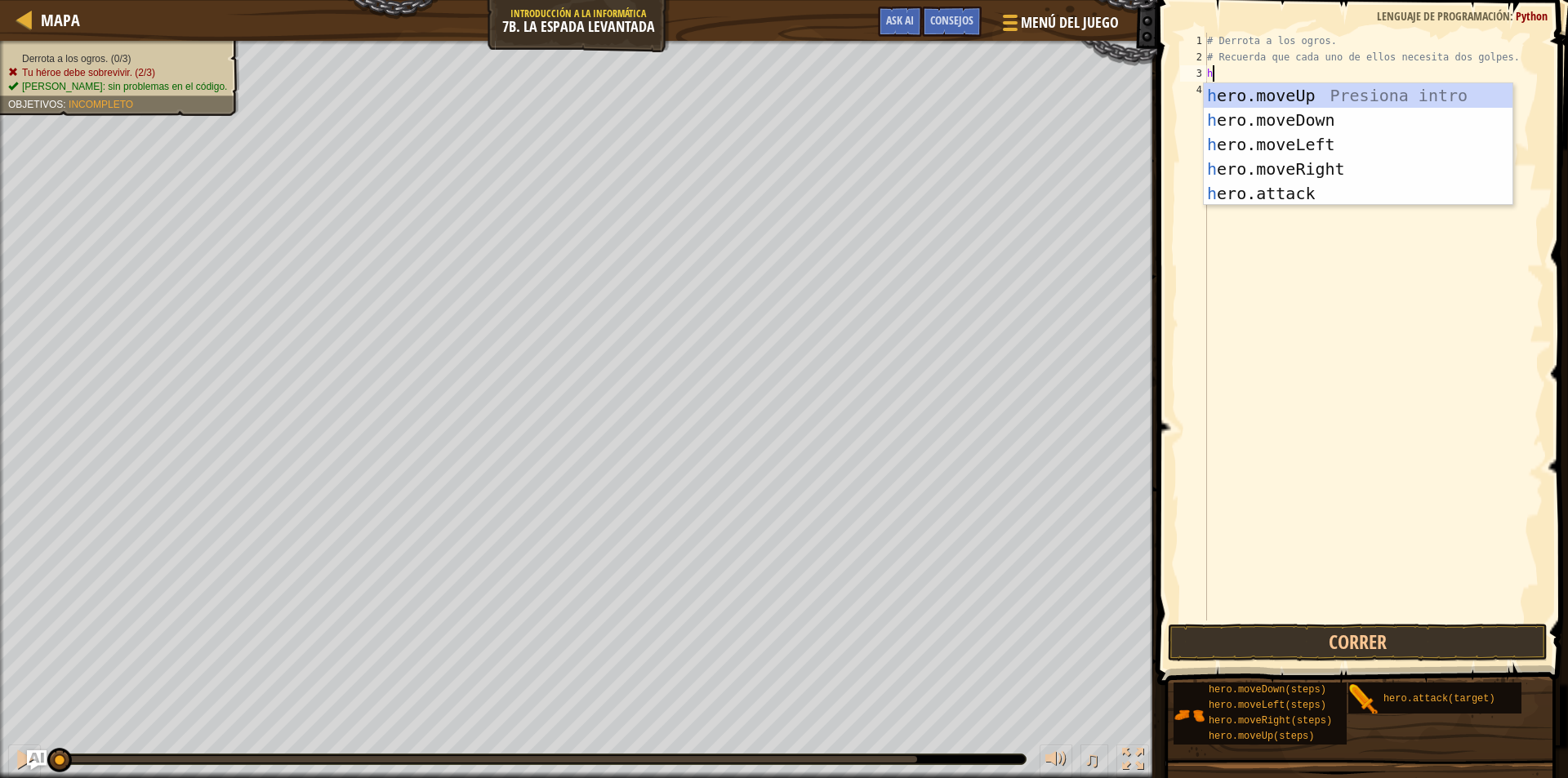
scroll to position [8, 0]
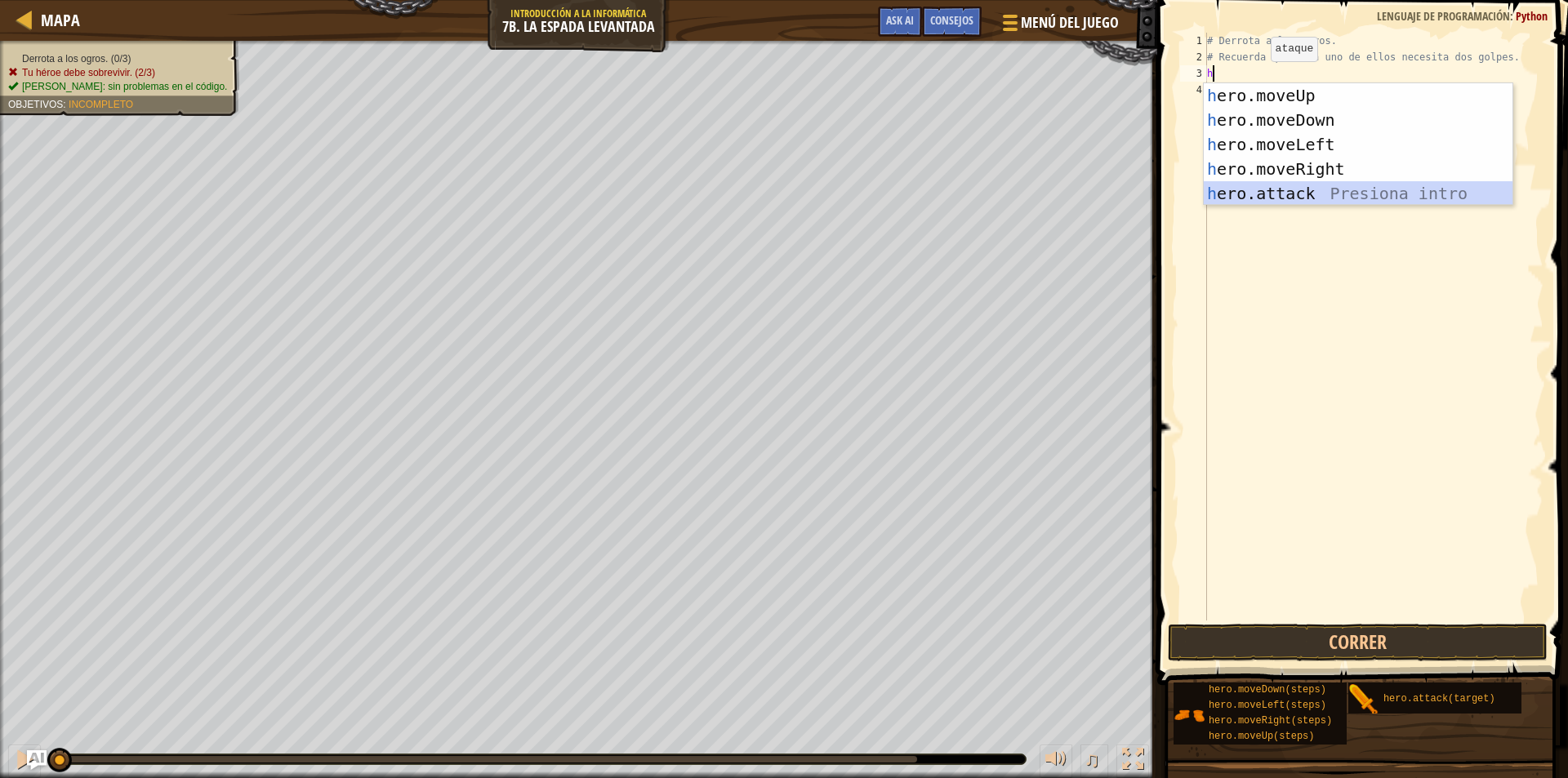
click at [1303, 201] on div "h ero.moveUp Presiona intro h ero.moveDown Presiona intro h ero.moveLeft Presio…" at bounding box center [1358, 169] width 308 height 171
type textarea "hero.attack("Enemy Name")"
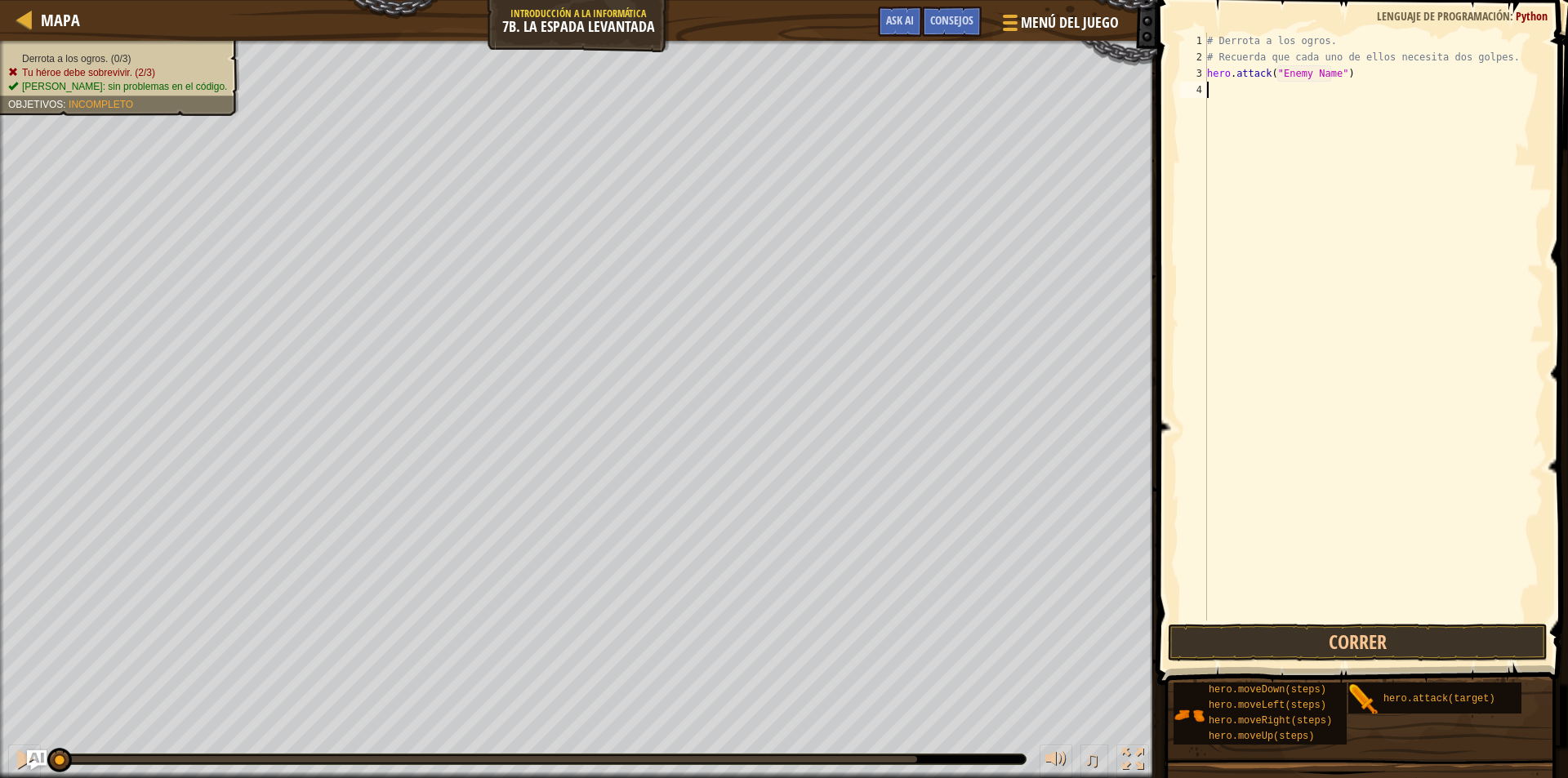
click at [1227, 88] on div "# Derrota a los ogros. # Recuerda que cada uno de ellos necesita dos golpes. he…" at bounding box center [1373, 342] width 340 height 620
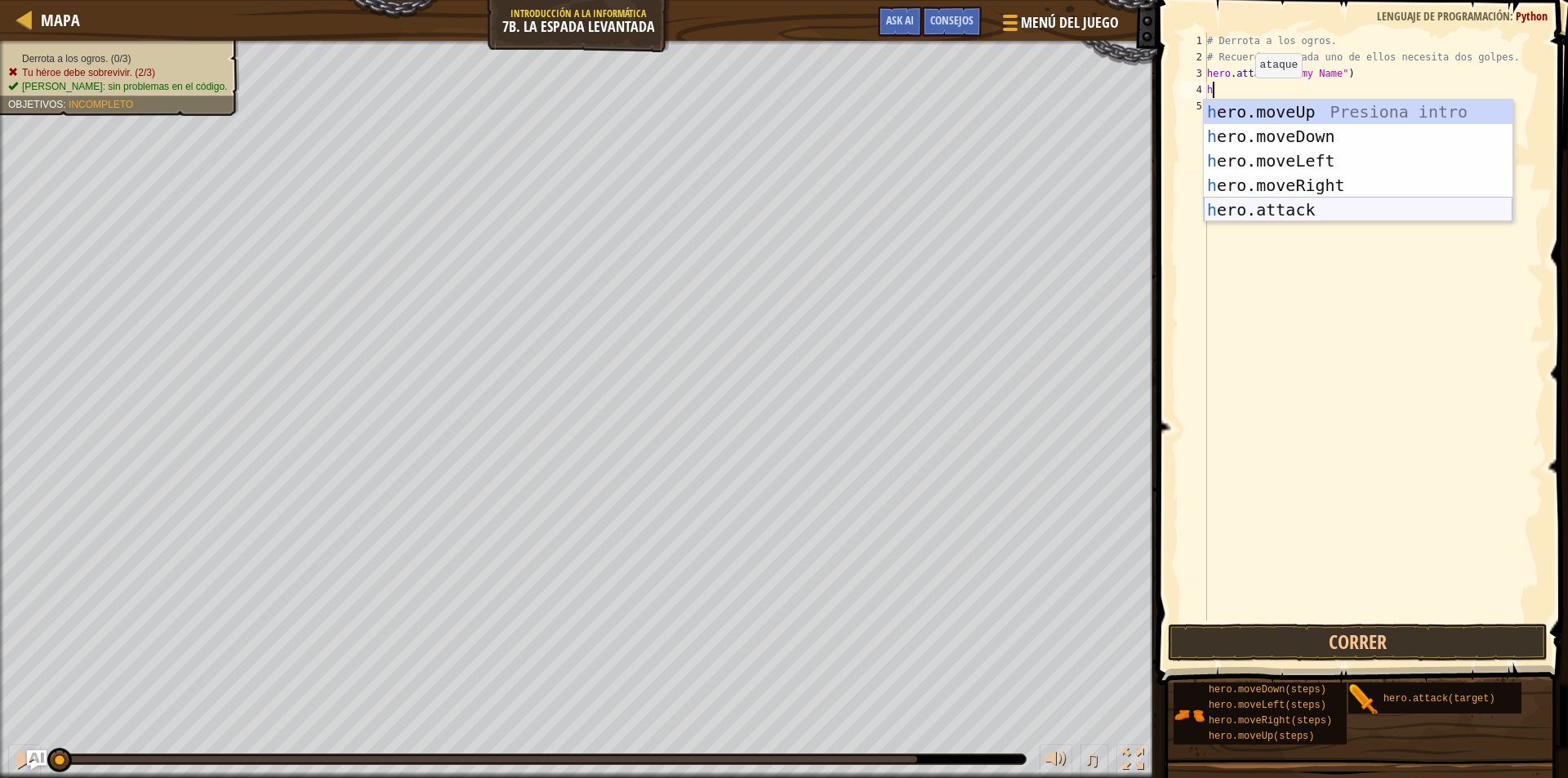
click at [1314, 206] on div "h ero.moveUp Presiona intro h ero.moveDown Presiona intro h ero.moveLeft Presio…" at bounding box center [1358, 185] width 308 height 171
type textarea "hero.attack("Enemy Name")"
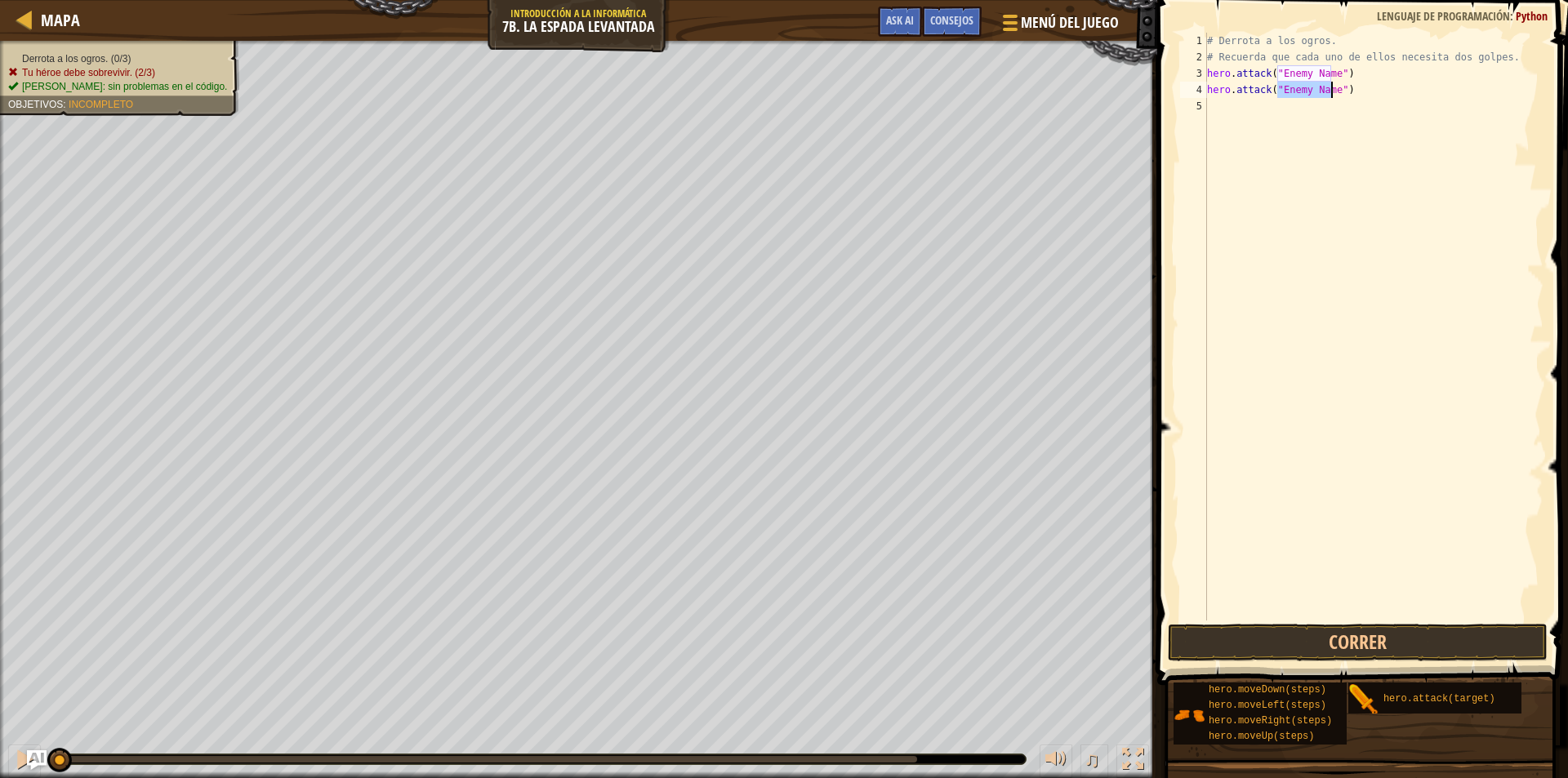
click at [1257, 110] on div "# Derrota a los ogros. # Recuerda que cada uno de ellos necesita dos golpes. he…" at bounding box center [1373, 342] width 340 height 620
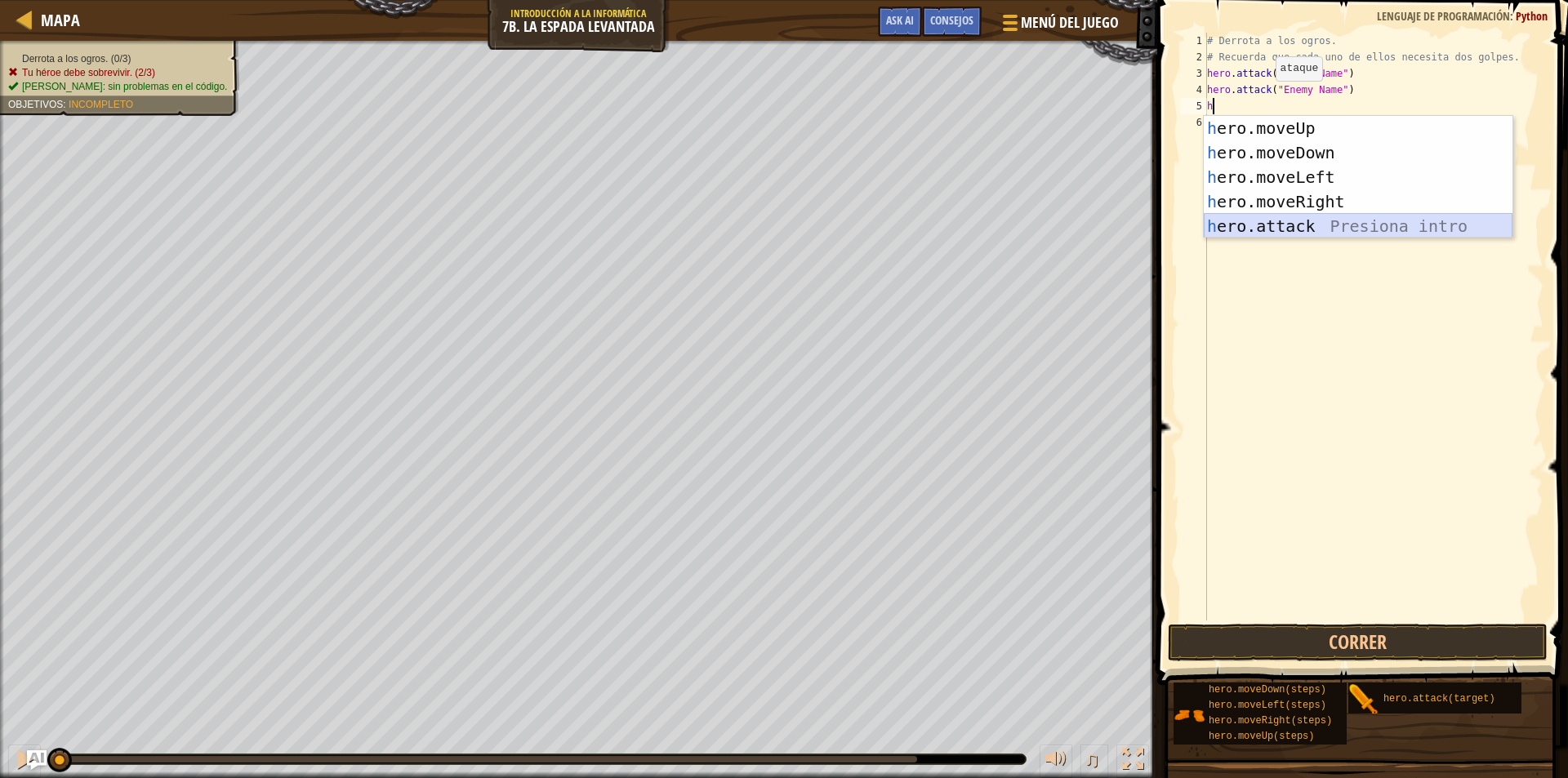
drag, startPoint x: 1315, startPoint y: 233, endPoint x: 1197, endPoint y: 189, distance: 125.9
click at [1303, 228] on div "h ero.moveUp Presiona intro h ero.moveDown Presiona intro h ero.moveLeft Presio…" at bounding box center [1358, 202] width 308 height 171
type textarea "hero.attack("Enemy Name")"
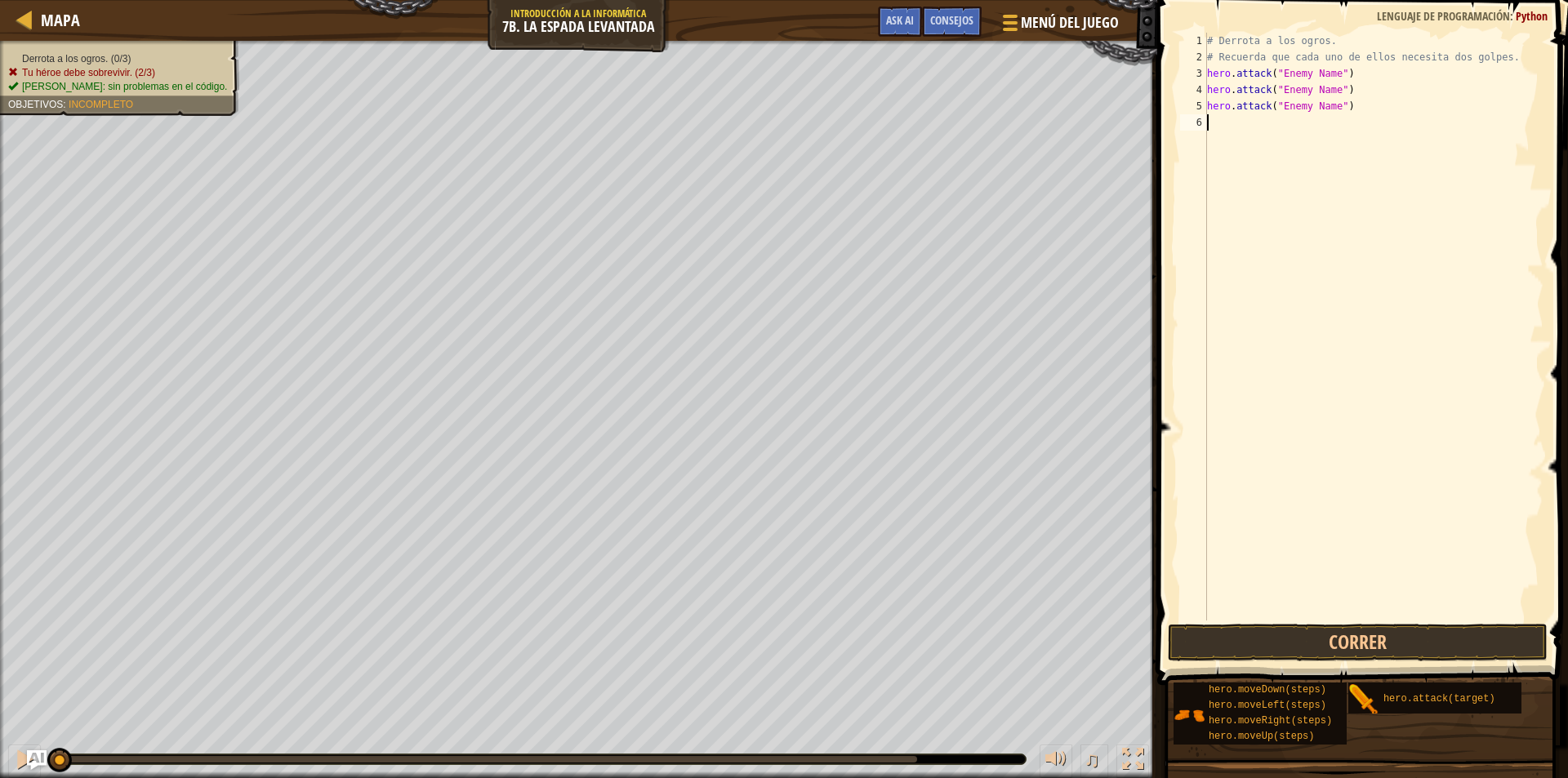
click at [1211, 129] on div "# Derrota a los ogros. # Recuerda que cada uno de ellos necesita dos golpes. he…" at bounding box center [1373, 342] width 340 height 620
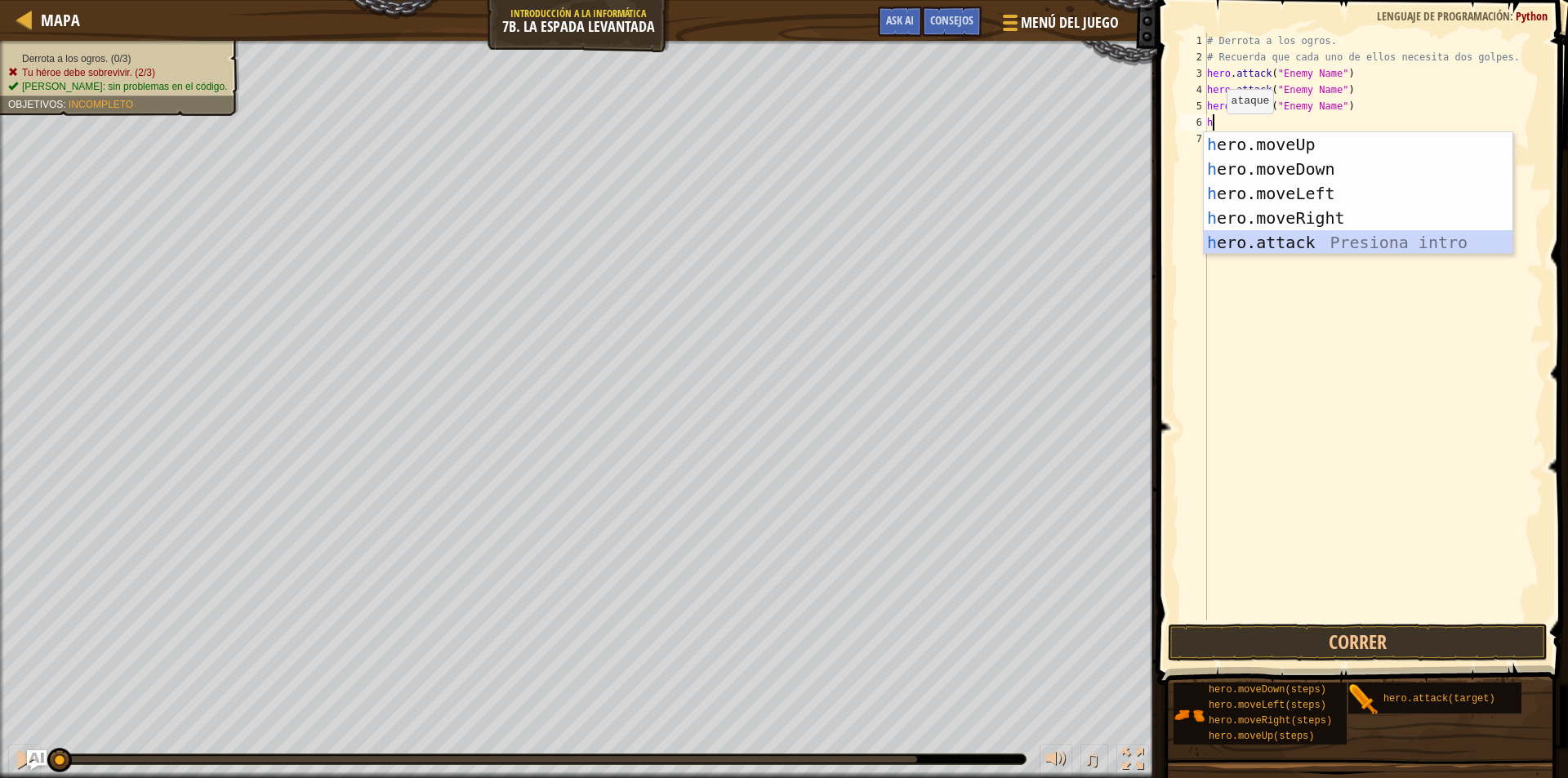
click at [1299, 249] on div "h ero.moveUp Presiona intro h ero.moveDown Presiona intro h ero.moveLeft Presio…" at bounding box center [1358, 218] width 308 height 171
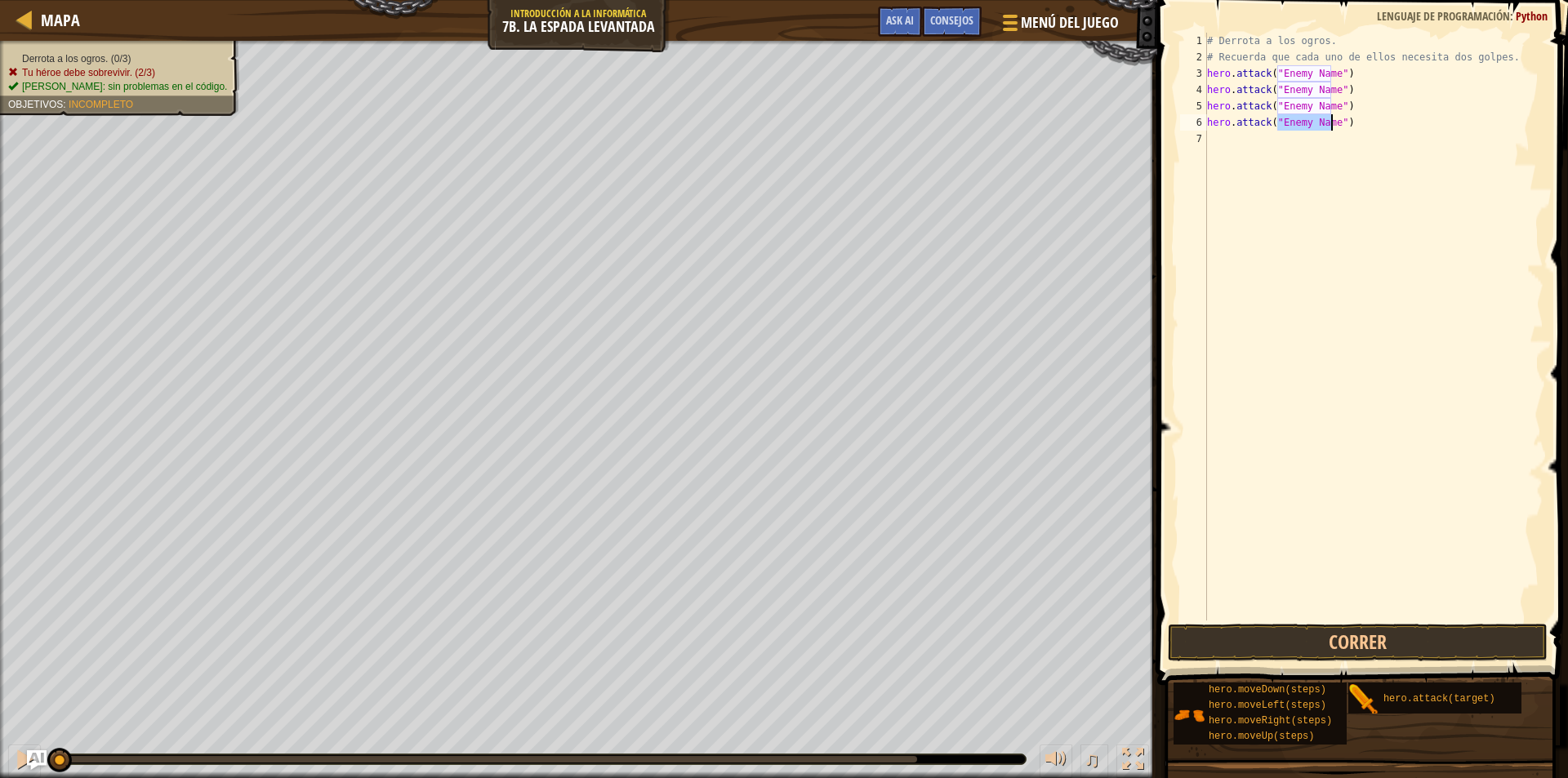
type textarea "hero.attack("h")"
click at [1225, 142] on div "# Derrota a los ogros. # Recuerda que cada uno de ellos necesita dos golpes. he…" at bounding box center [1373, 342] width 340 height 620
type textarea "h"
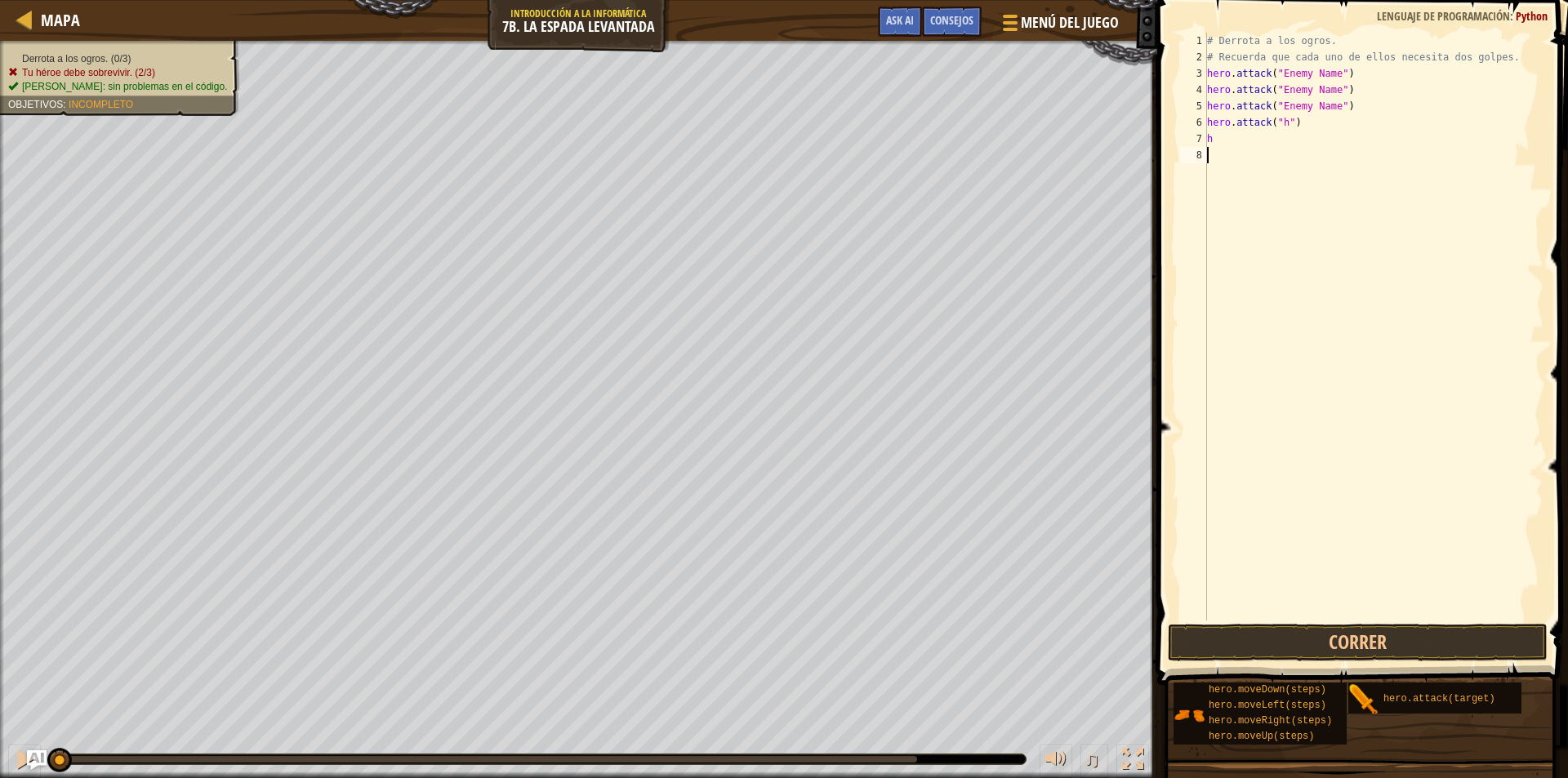
click at [1313, 274] on div "# Derrota a los ogros. # Recuerda que cada uno de ellos necesita dos golpes. he…" at bounding box center [1373, 342] width 340 height 620
click at [1233, 141] on div "# Derrota a los ogros. # Recuerda que cada uno de ellos necesita dos golpes. he…" at bounding box center [1373, 342] width 340 height 620
click at [1233, 137] on div "# Derrota a los ogros. # Recuerda que cada uno de ellos necesita dos golpes. he…" at bounding box center [1373, 342] width 340 height 620
type textarea "hh"
click at [1273, 170] on div "h ero.moveRig h t Presiona intro" at bounding box center [1358, 185] width 308 height 73
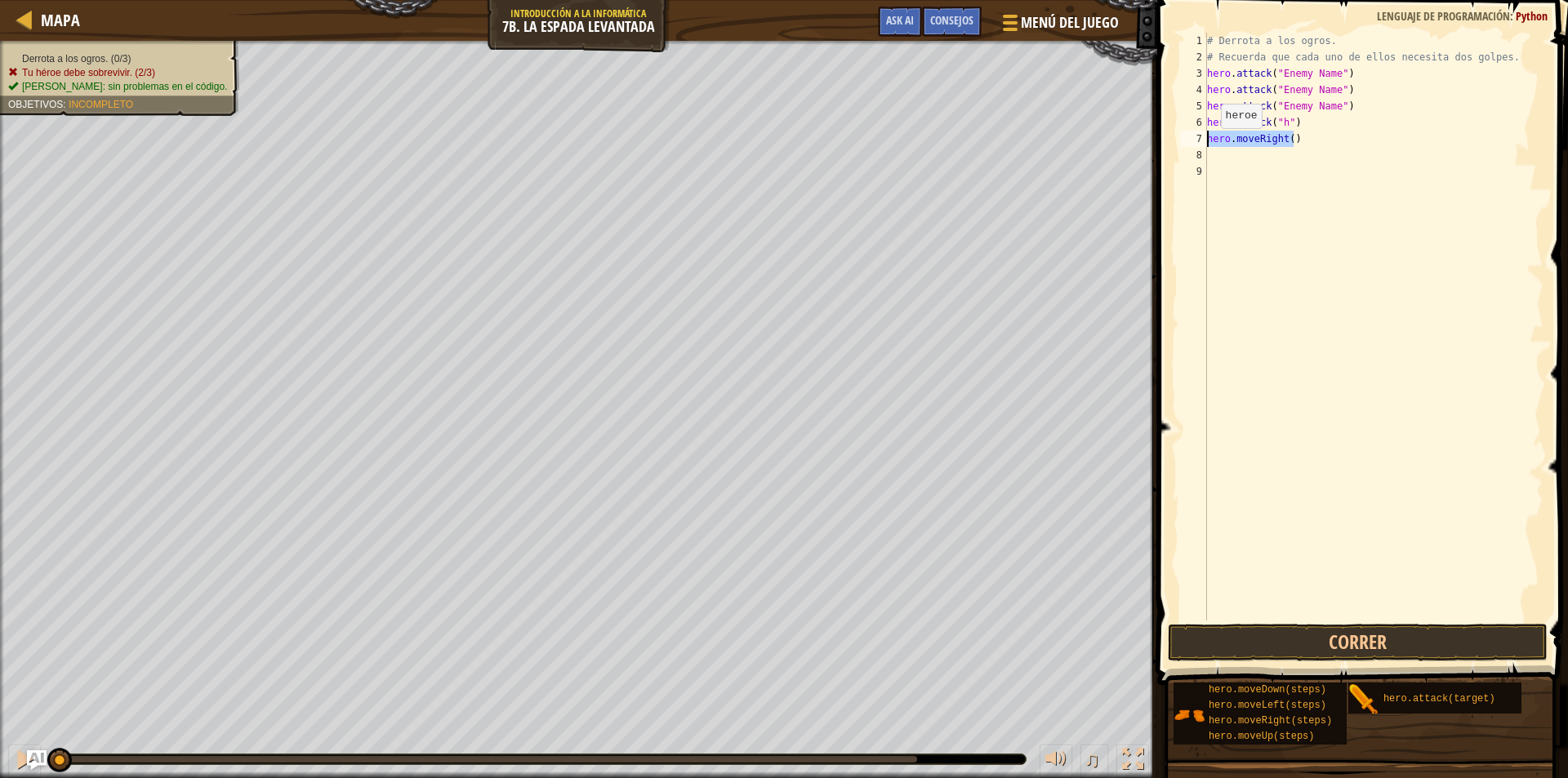
drag, startPoint x: 1309, startPoint y: 137, endPoint x: 1199, endPoint y: 142, distance: 110.1
click at [1199, 142] on div "1 2 3 4 5 6 7 8 9 # Derrota a los ogros. # Recuerda que cada uno de ellos neces…" at bounding box center [1360, 326] width 366 height 588
type textarea "hero.moveRight()"
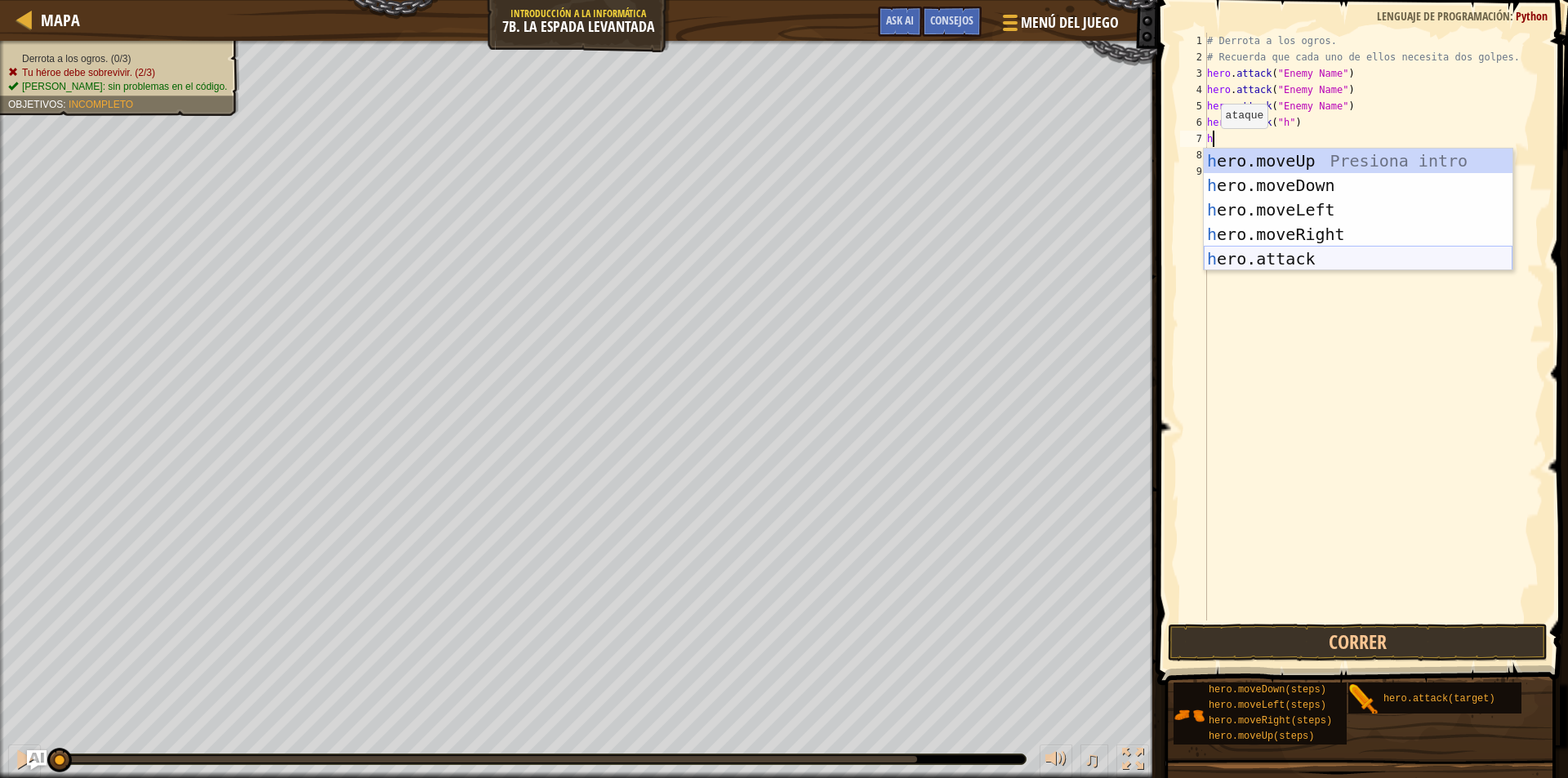
click at [1281, 266] on div "h ero.moveUp Presiona intro h ero.moveDown Presiona intro h ero.moveLeft Presio…" at bounding box center [1358, 234] width 308 height 171
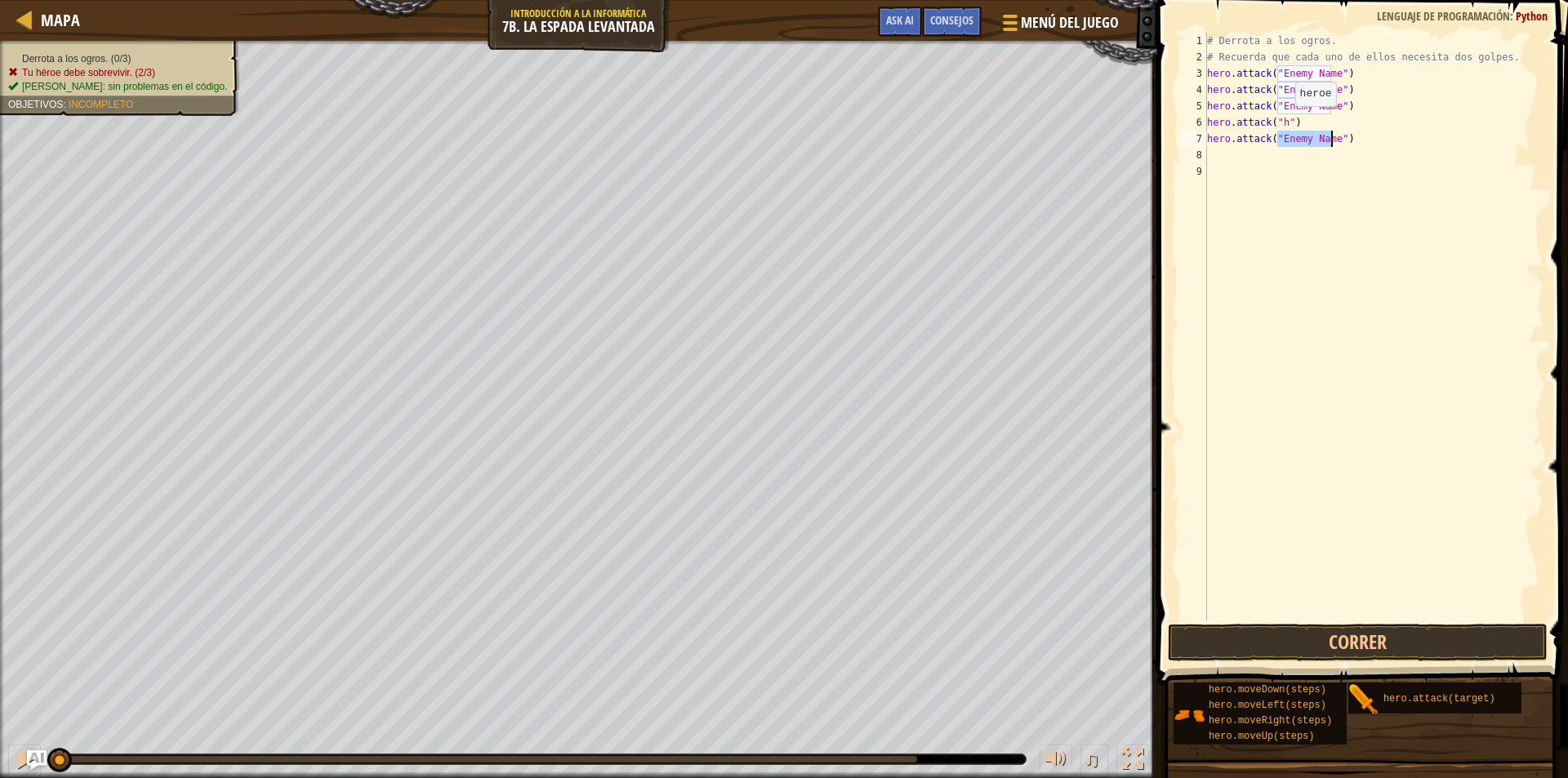
click at [1282, 123] on div "# Derrota a los ogros. # Recuerda que cada uno de ellos necesita dos golpes. he…" at bounding box center [1373, 342] width 340 height 620
drag, startPoint x: 1332, startPoint y: 106, endPoint x: 1278, endPoint y: 110, distance: 54.1
click at [1278, 110] on div "# Derrota a los ogros. # Recuerda que cada uno de ellos necesita dos golpes. he…" at bounding box center [1373, 342] width 340 height 620
click at [1284, 106] on div "# Derrota a los ogros. # Recuerda que cada uno de ellos necesita dos golpes. he…" at bounding box center [1373, 342] width 340 height 620
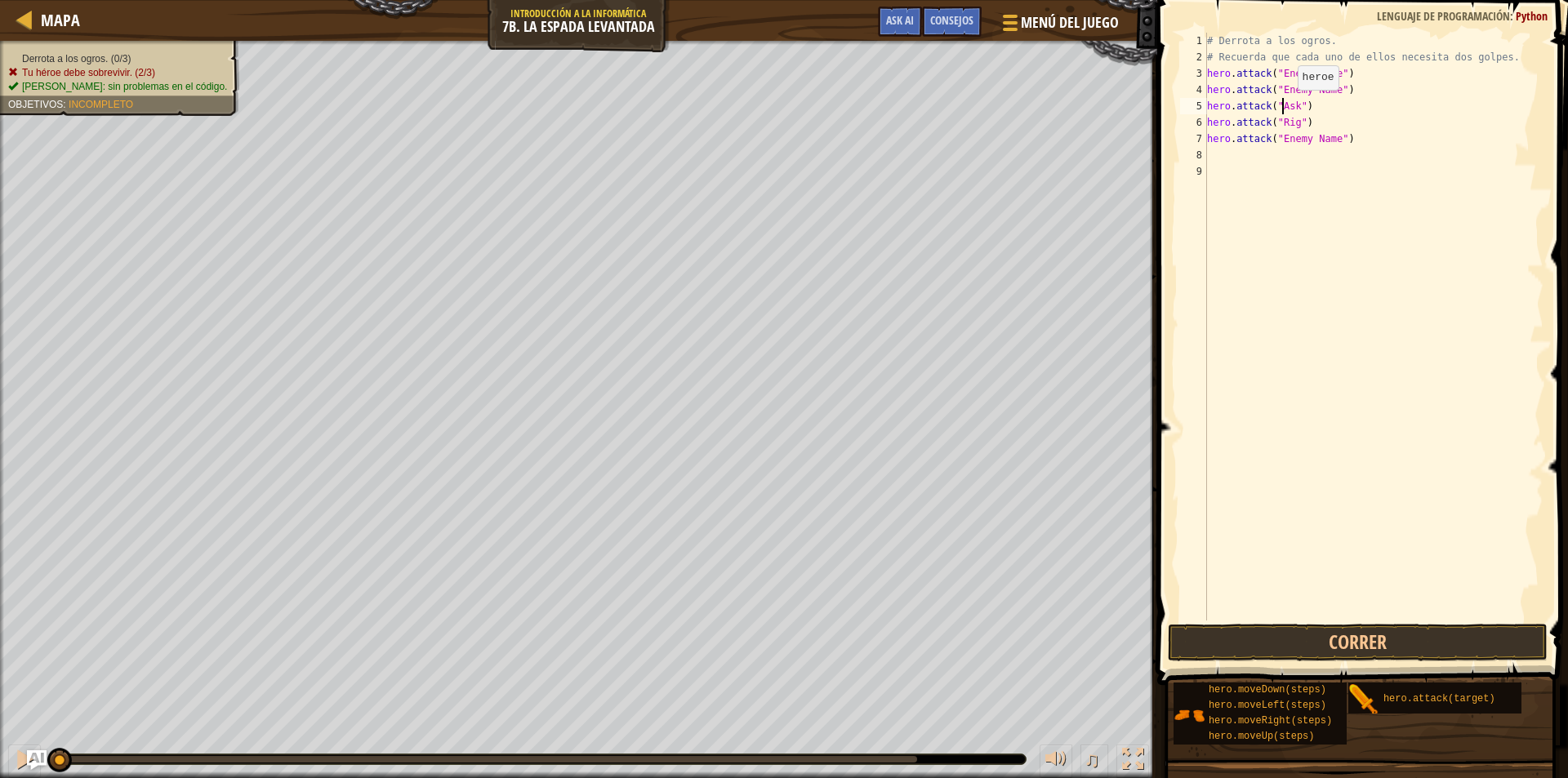
click at [1285, 108] on div "# Derrota a los ogros. # Recuerda que cada uno de ellos necesita dos golpes. he…" at bounding box center [1373, 342] width 340 height 620
click at [1286, 112] on div "# Derrota a los ogros. # Recuerda que cada uno de ellos necesita dos golpes. he…" at bounding box center [1373, 326] width 340 height 588
drag, startPoint x: 1329, startPoint y: 75, endPoint x: 1279, endPoint y: 74, distance: 50.0
click at [1279, 74] on div "# Derrota a los ogros. # Recuerda que cada uno de ellos necesita dos golpes. he…" at bounding box center [1373, 342] width 340 height 620
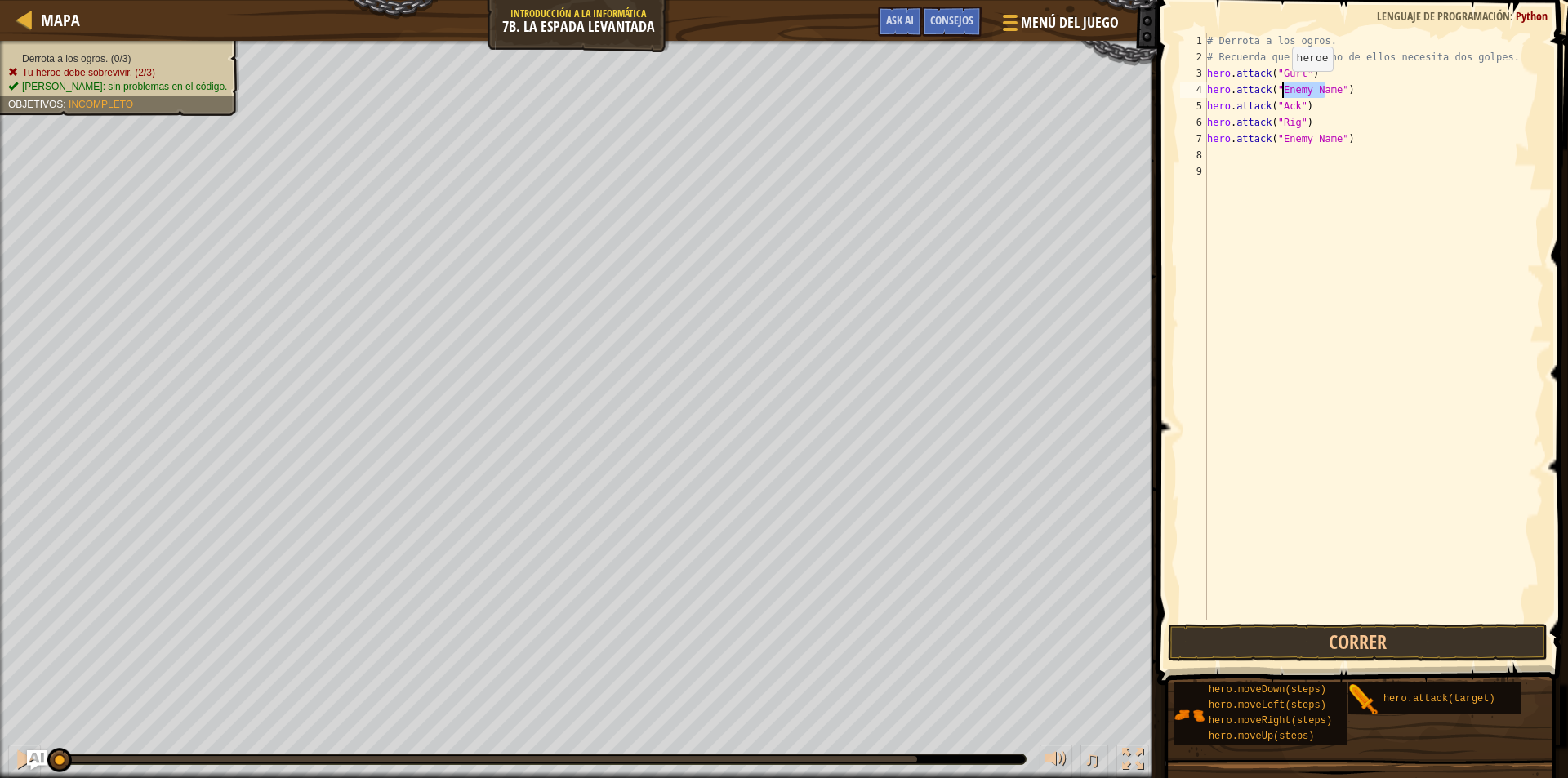
drag, startPoint x: 1328, startPoint y: 91, endPoint x: 1277, endPoint y: 88, distance: 51.1
click at [1277, 88] on div "# Derrota a los ogros. # Recuerda que cada uno de ellos necesita dos golpes. he…" at bounding box center [1373, 342] width 340 height 620
drag, startPoint x: 1329, startPoint y: 136, endPoint x: 1275, endPoint y: 145, distance: 54.7
click at [1275, 145] on div "# Derrota a los ogros. # Recuerda que cada uno de ellos necesita dos golpes. he…" at bounding box center [1373, 342] width 340 height 620
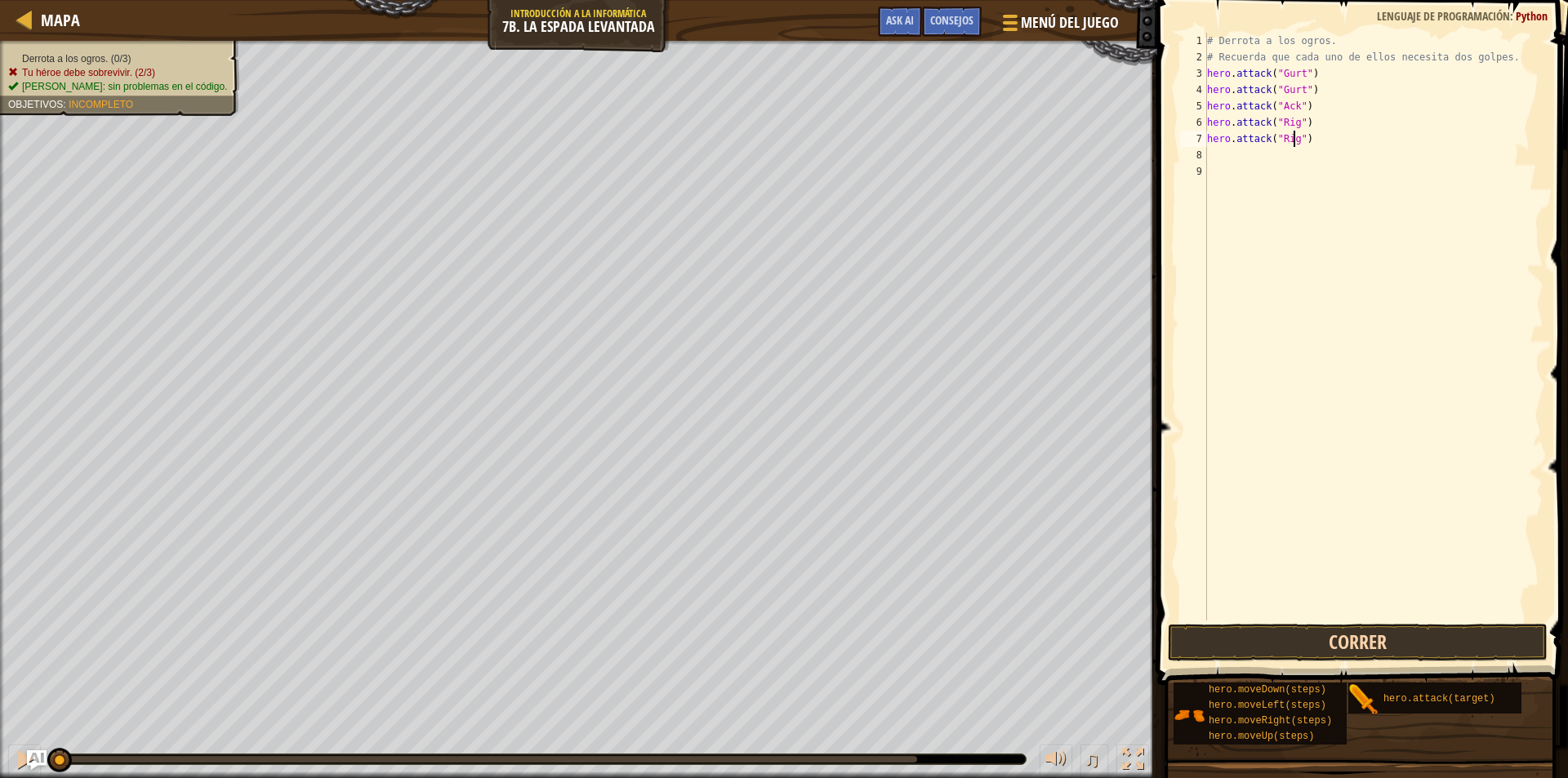
type textarea "hero.attack("Rig")"
click at [1266, 626] on button "Correr" at bounding box center [1358, 642] width 380 height 37
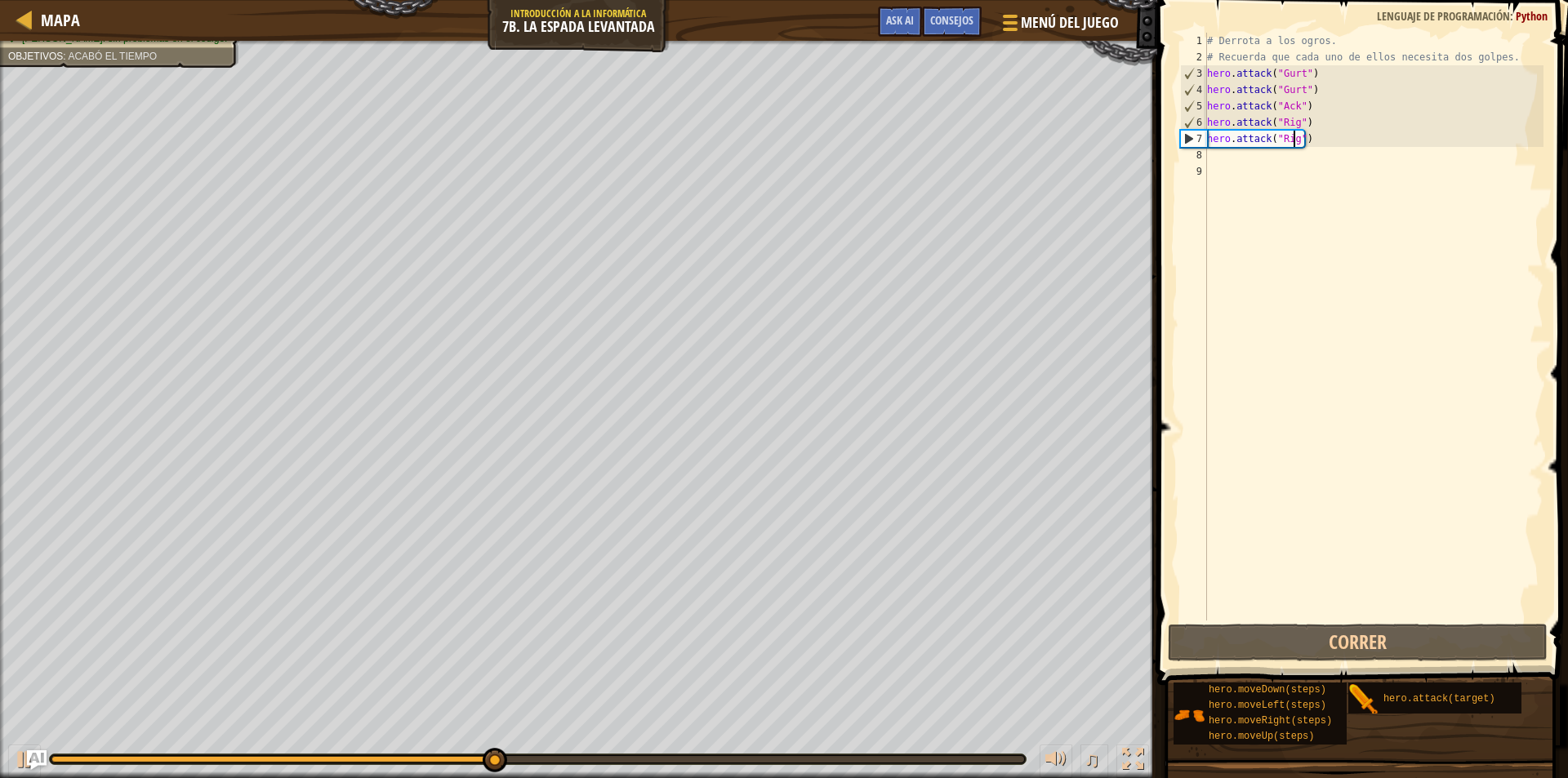
click at [1289, 161] on div "# Derrota a los ogros. # Recuerda que cada uno de ellos necesita dos golpes. he…" at bounding box center [1373, 342] width 340 height 620
click at [1305, 107] on div "# Derrota a los ogros. # Recuerda que cada uno de ellos necesita dos golpes. he…" at bounding box center [1373, 342] width 340 height 620
type textarea "hero.attack("Ack")"
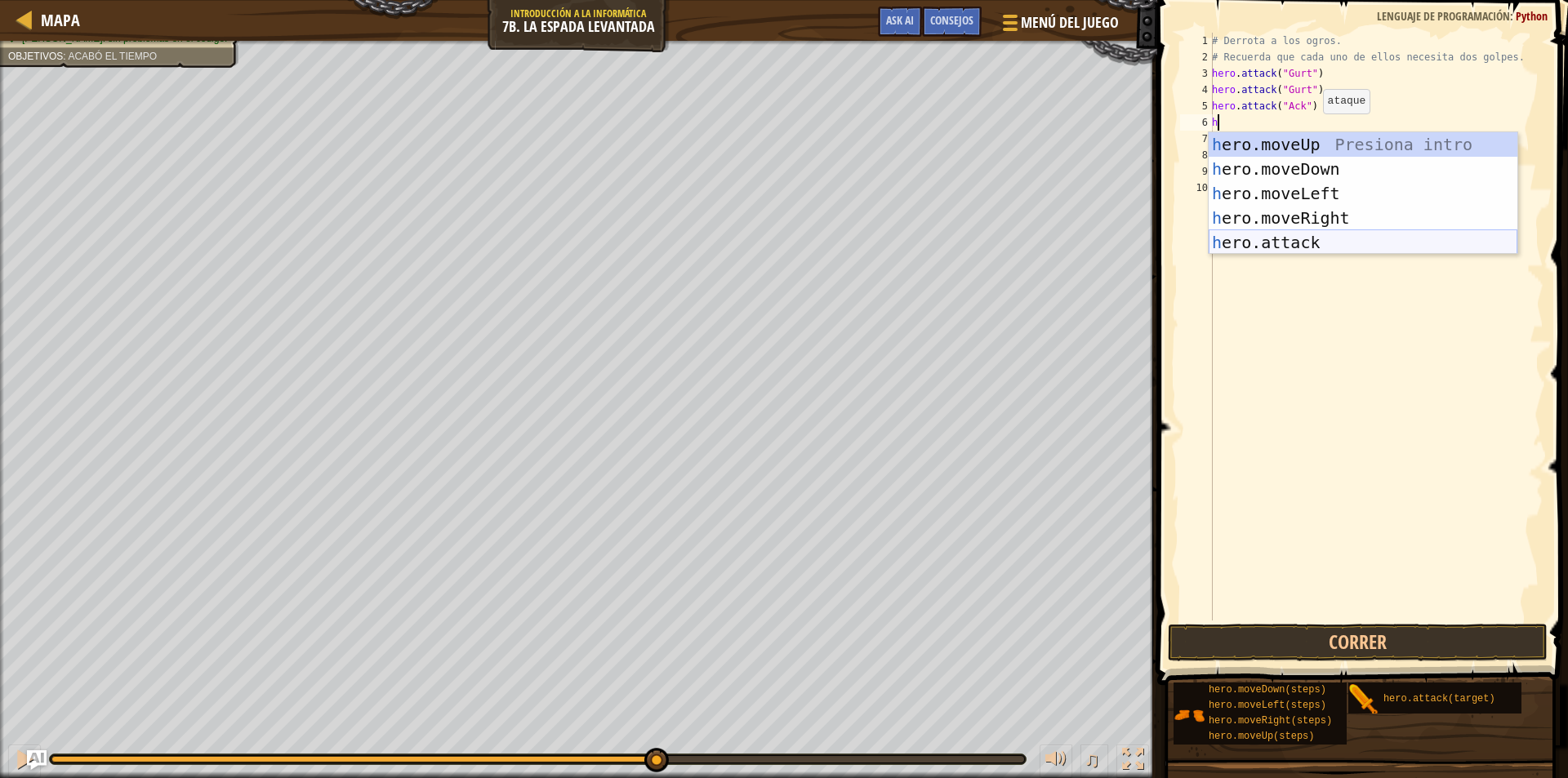
click at [1286, 245] on div "h ero.moveUp Presiona intro h ero.moveDown Presiona intro h ero.moveLeft Presio…" at bounding box center [1362, 218] width 308 height 171
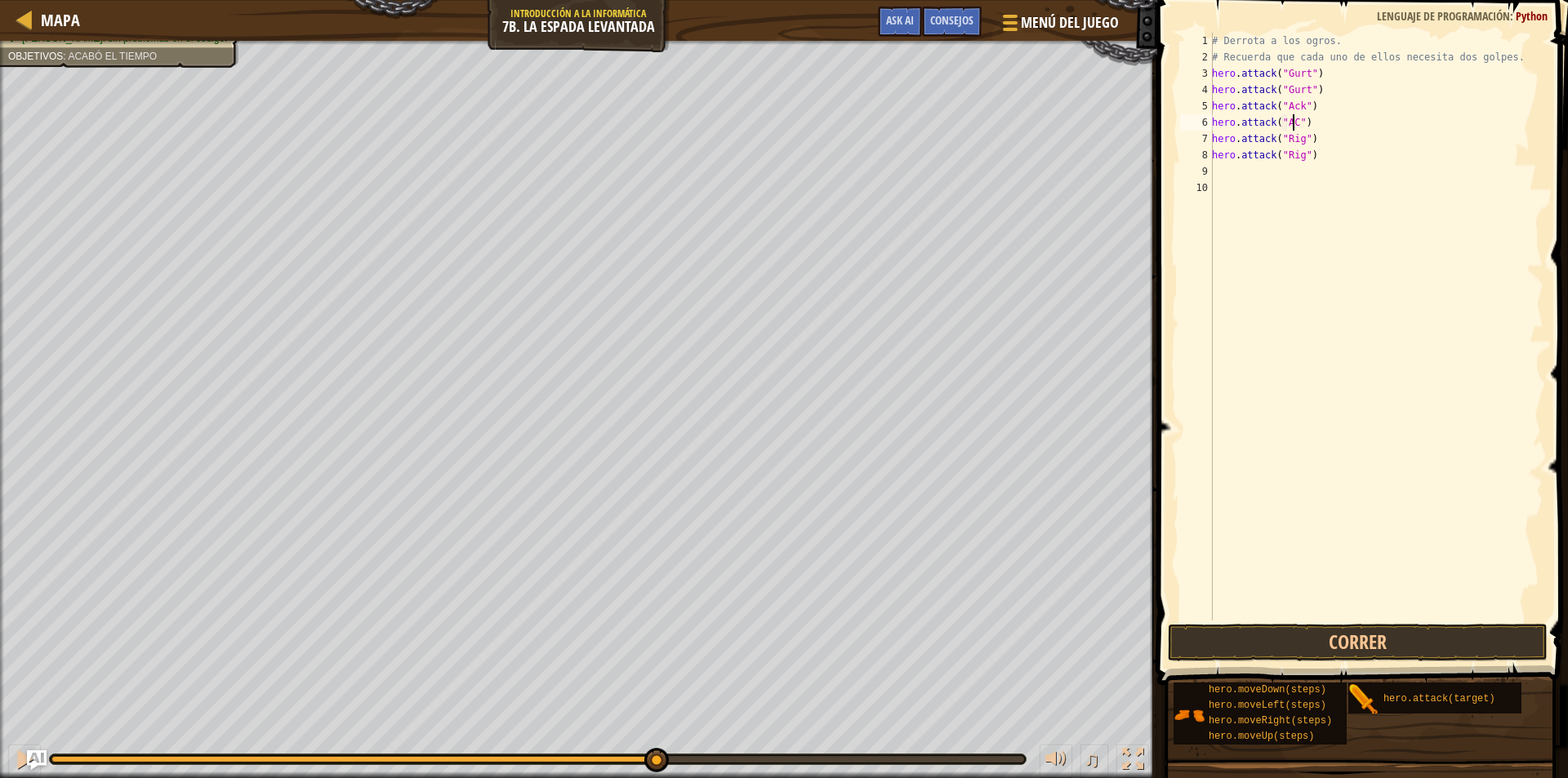
scroll to position [8, 7]
type textarea "hero.attack("Ack")"
click at [1444, 635] on button "Correr" at bounding box center [1358, 642] width 380 height 37
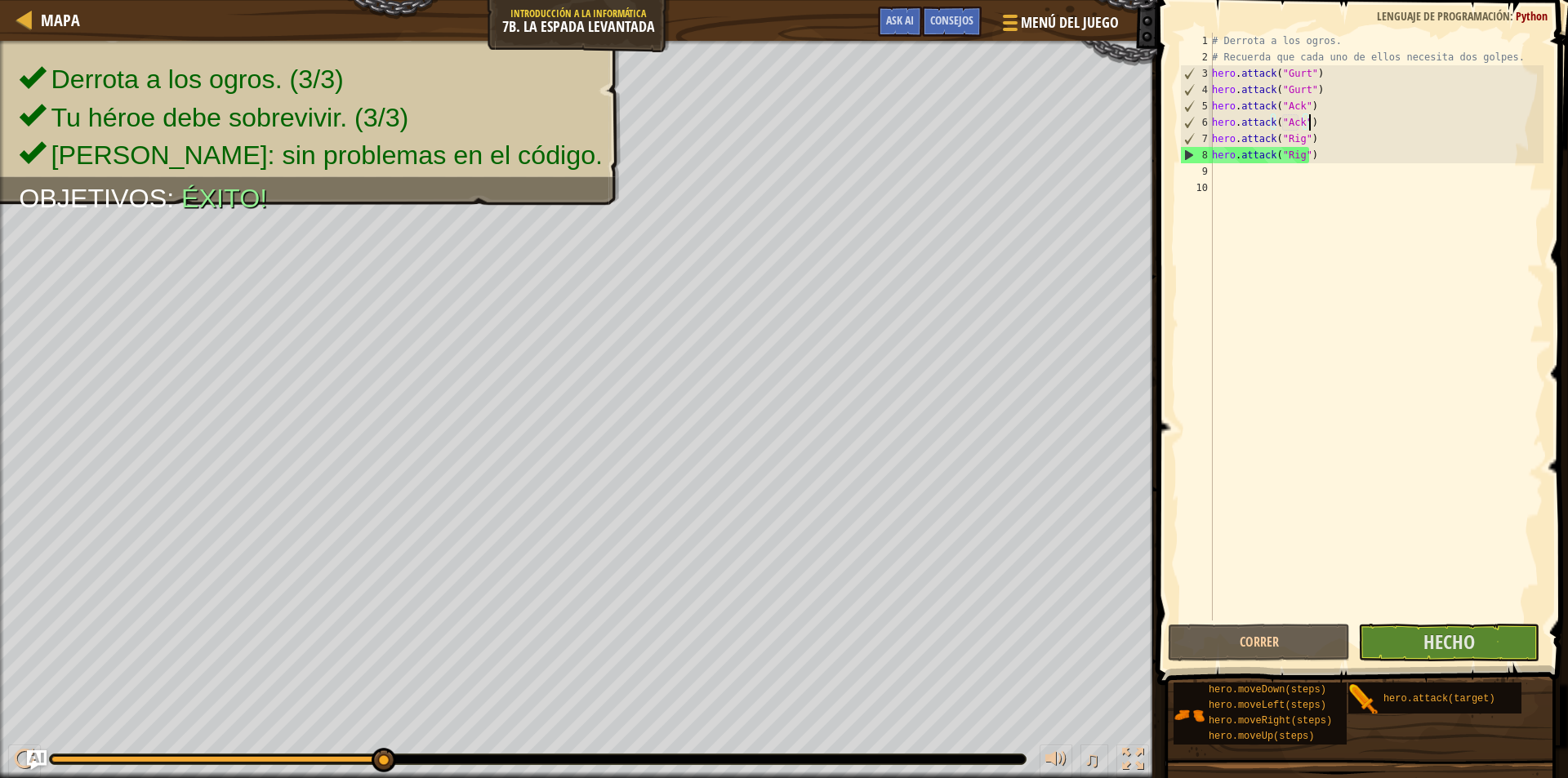
click at [1247, 168] on div "# Derrota a los ogros. # Recuerda que cada uno de ellos necesita dos golpes. he…" at bounding box center [1376, 342] width 335 height 620
type textarea "h"
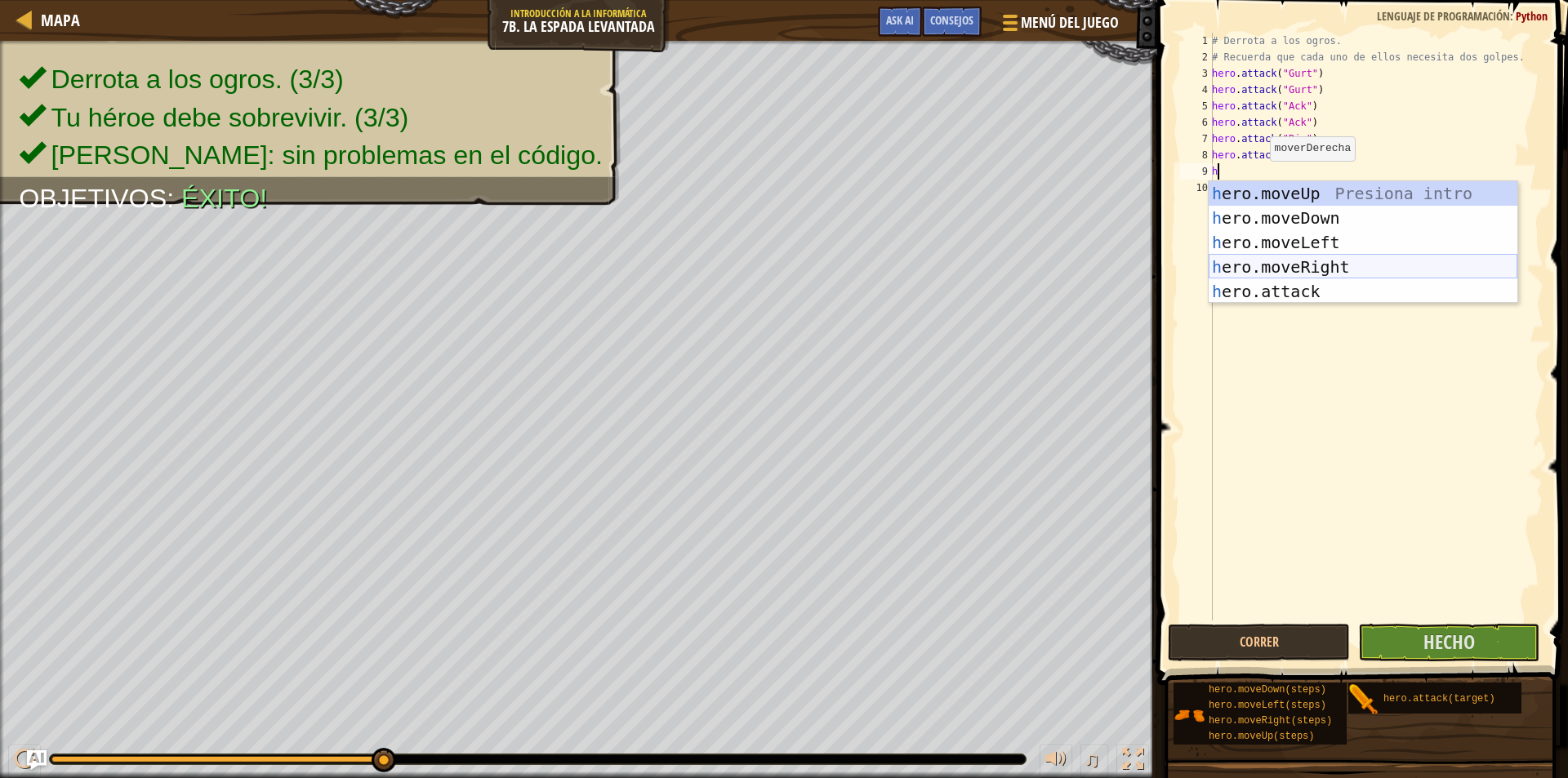
click at [1309, 263] on div "h ero.moveUp Presiona intro h ero.moveDown Presiona intro h ero.moveLeft Presio…" at bounding box center [1362, 267] width 308 height 171
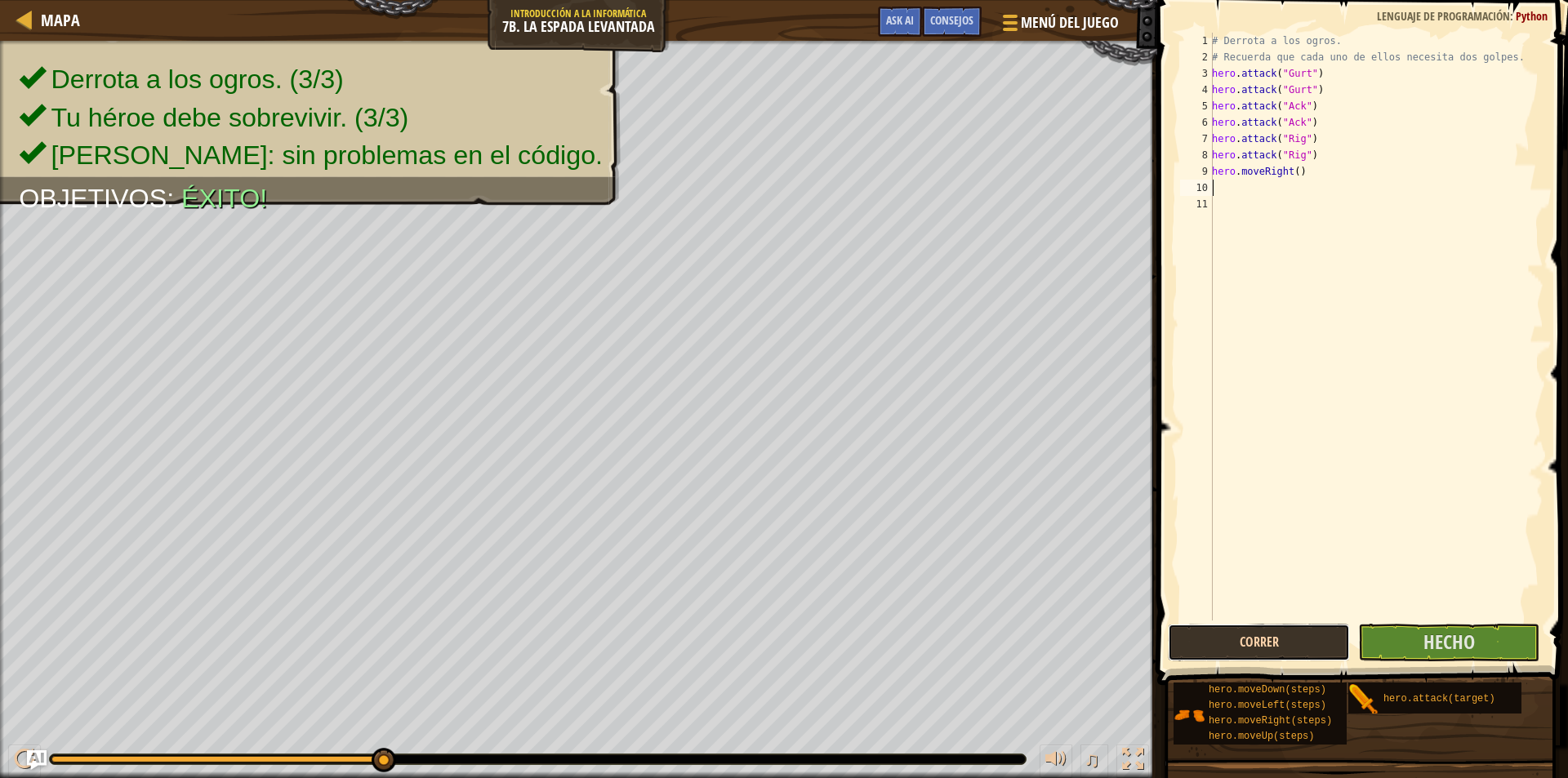
click at [1327, 628] on button "Correr" at bounding box center [1259, 642] width 182 height 37
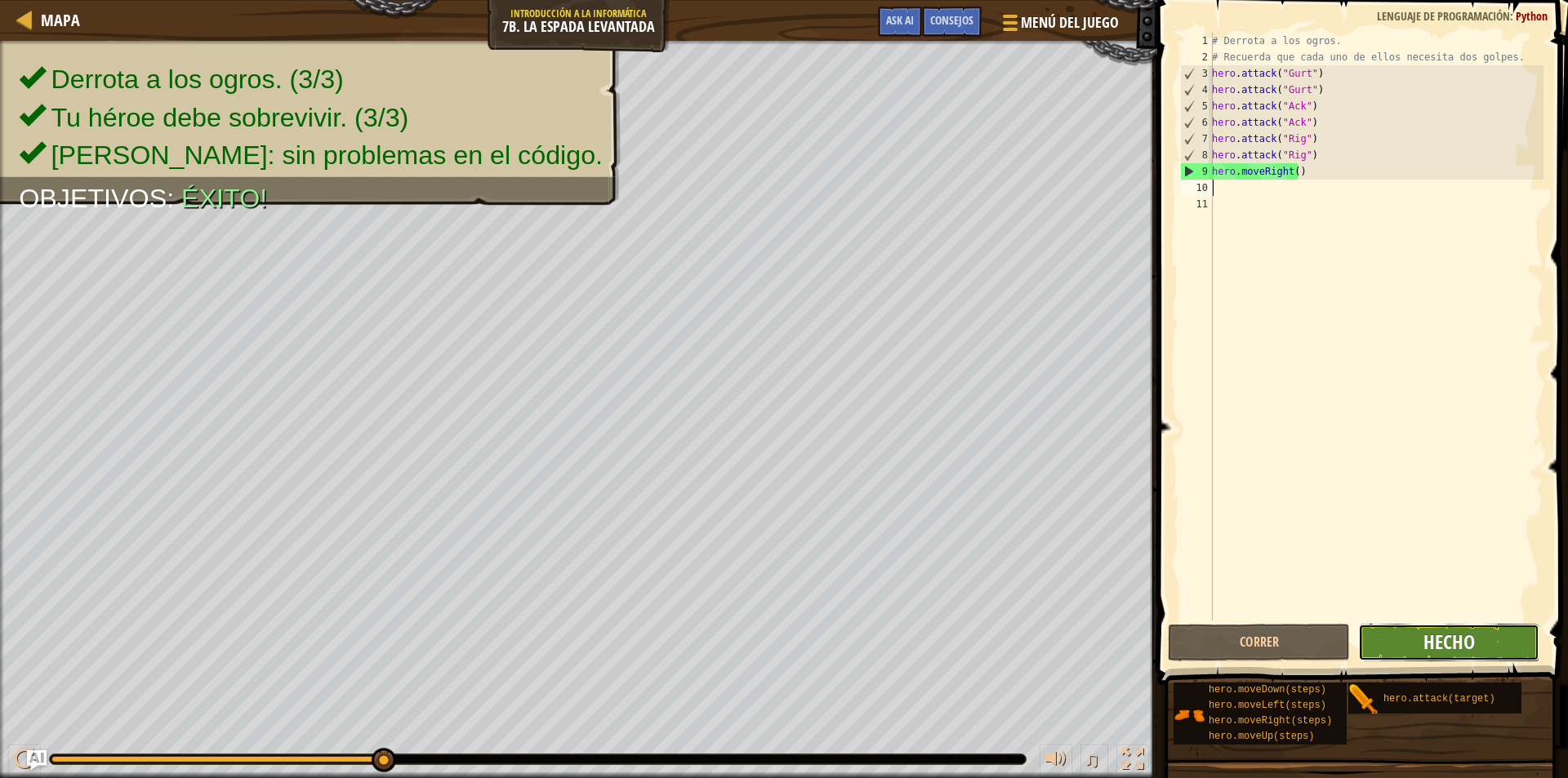
click at [1432, 649] on span "Hecho" at bounding box center [1449, 641] width 51 height 26
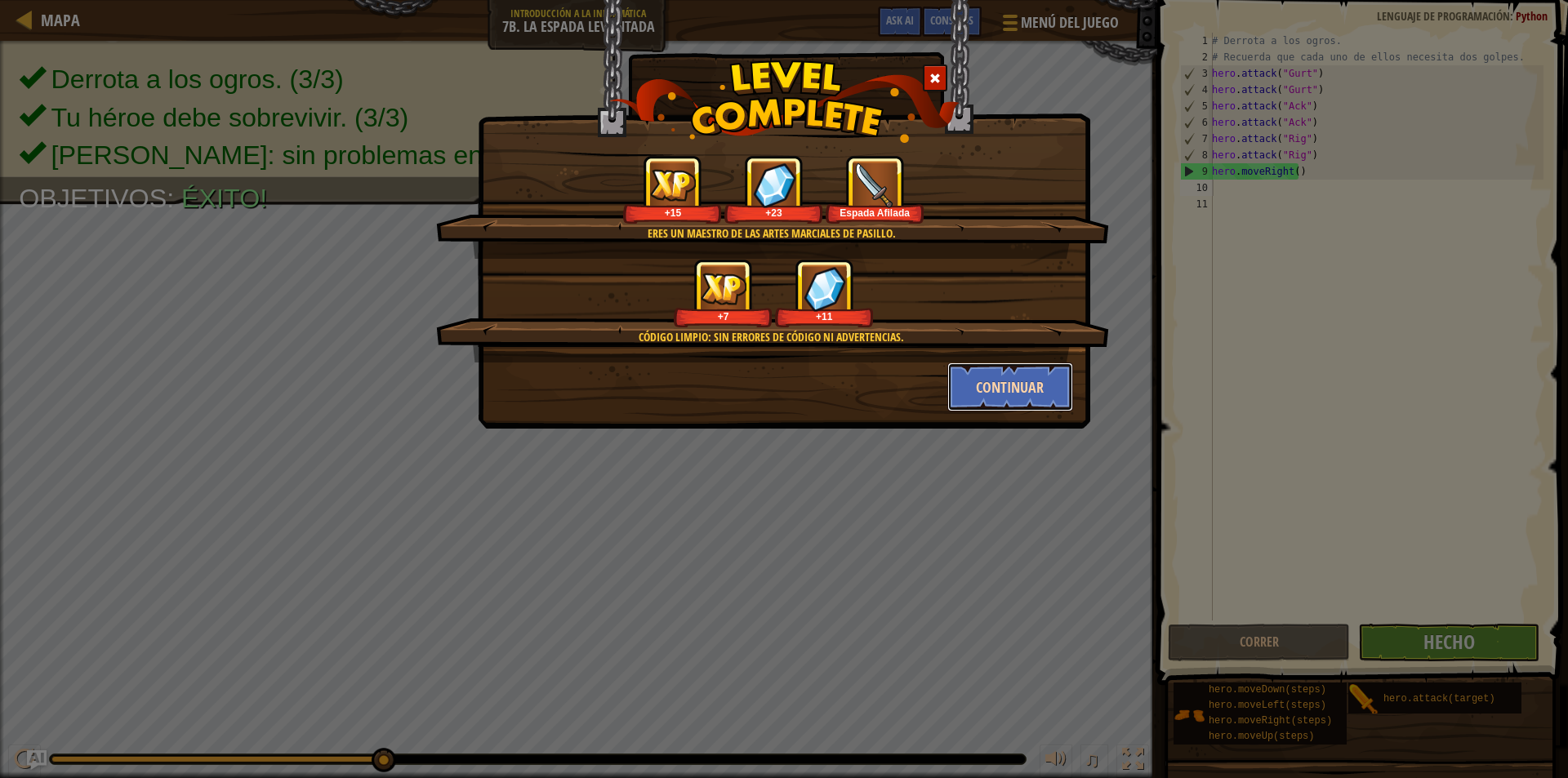
click at [1039, 405] on button "Continuar" at bounding box center [1010, 387] width 127 height 49
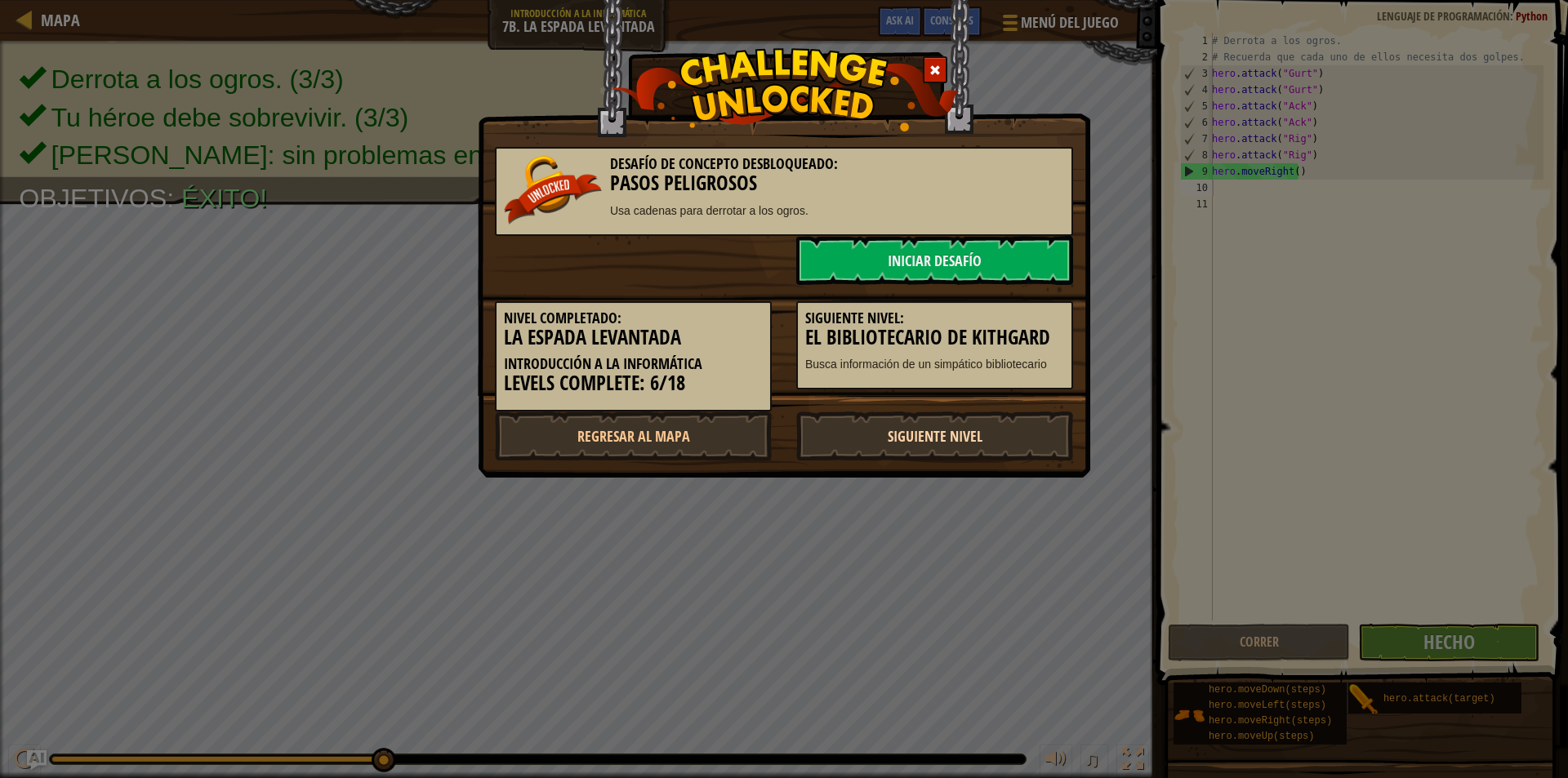
click at [979, 440] on link "Siguiente nivel" at bounding box center [934, 437] width 277 height 49
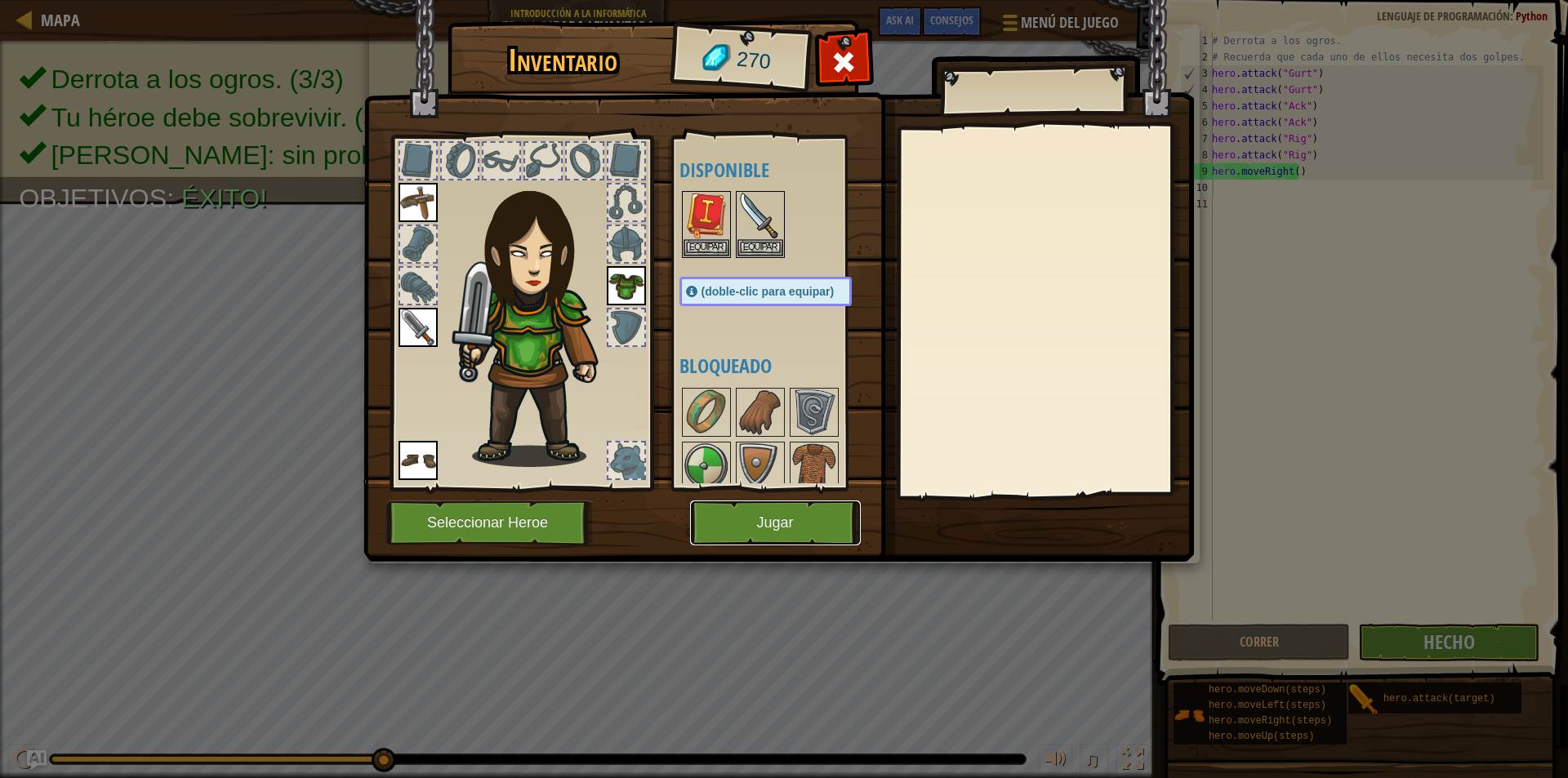
click at [805, 527] on button "Jugar" at bounding box center [774, 522] width 170 height 45
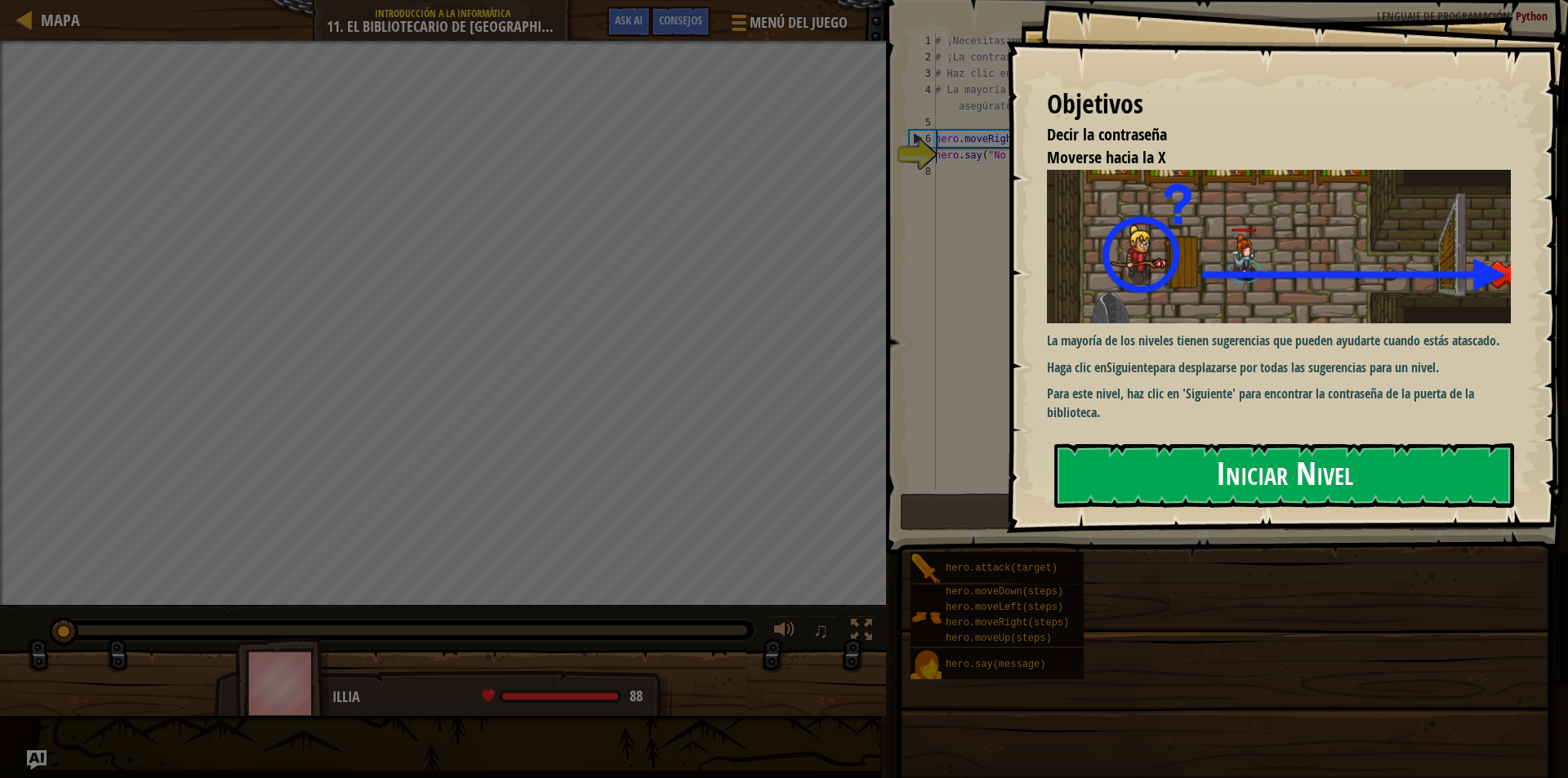
click at [1142, 473] on button "Iniciar Nivel" at bounding box center [1284, 476] width 460 height 65
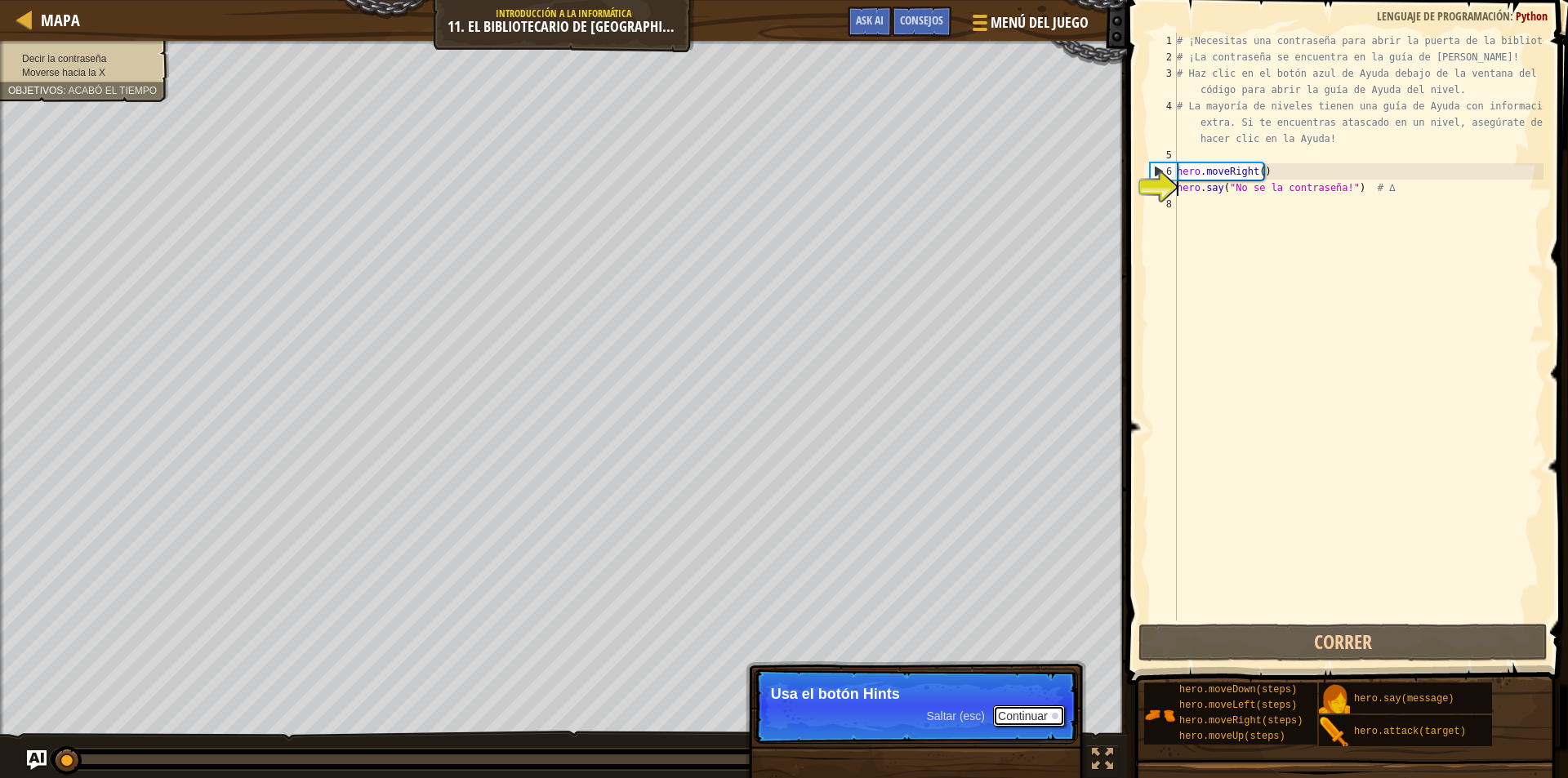
click at [1026, 710] on button "Continuar" at bounding box center [1029, 716] width 72 height 21
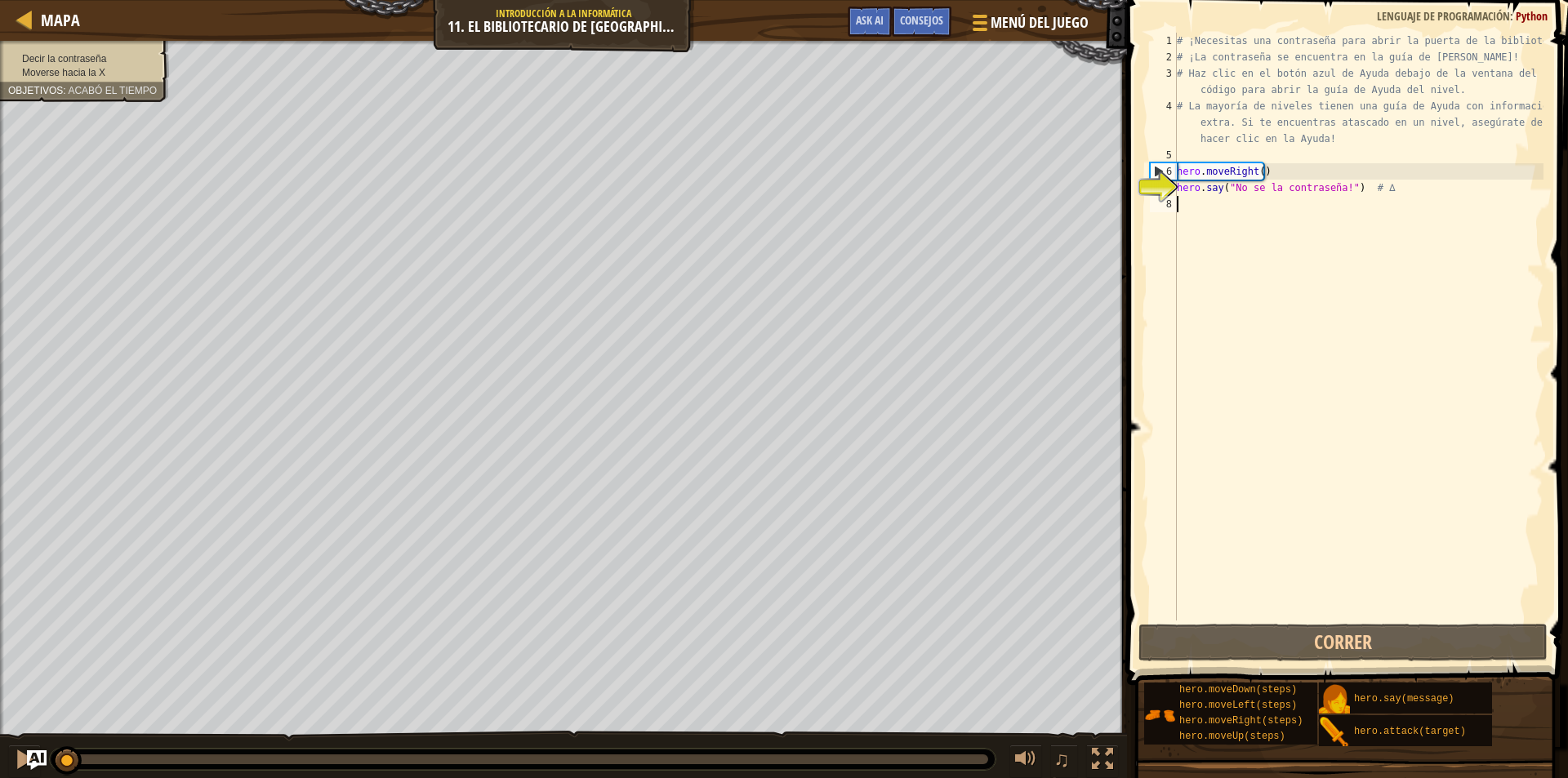
click at [1294, 210] on div "# ¡Necesitas una contraseña para abrir la puerta de la biblioteca! # ¡La contra…" at bounding box center [1359, 342] width 370 height 620
drag, startPoint x: 1335, startPoint y: 193, endPoint x: 1245, endPoint y: 199, distance: 90.2
click at [1245, 199] on div "# ¡Necesitas una contraseña para abrir la puerta de la biblioteca! # ¡La contra…" at bounding box center [1359, 342] width 370 height 620
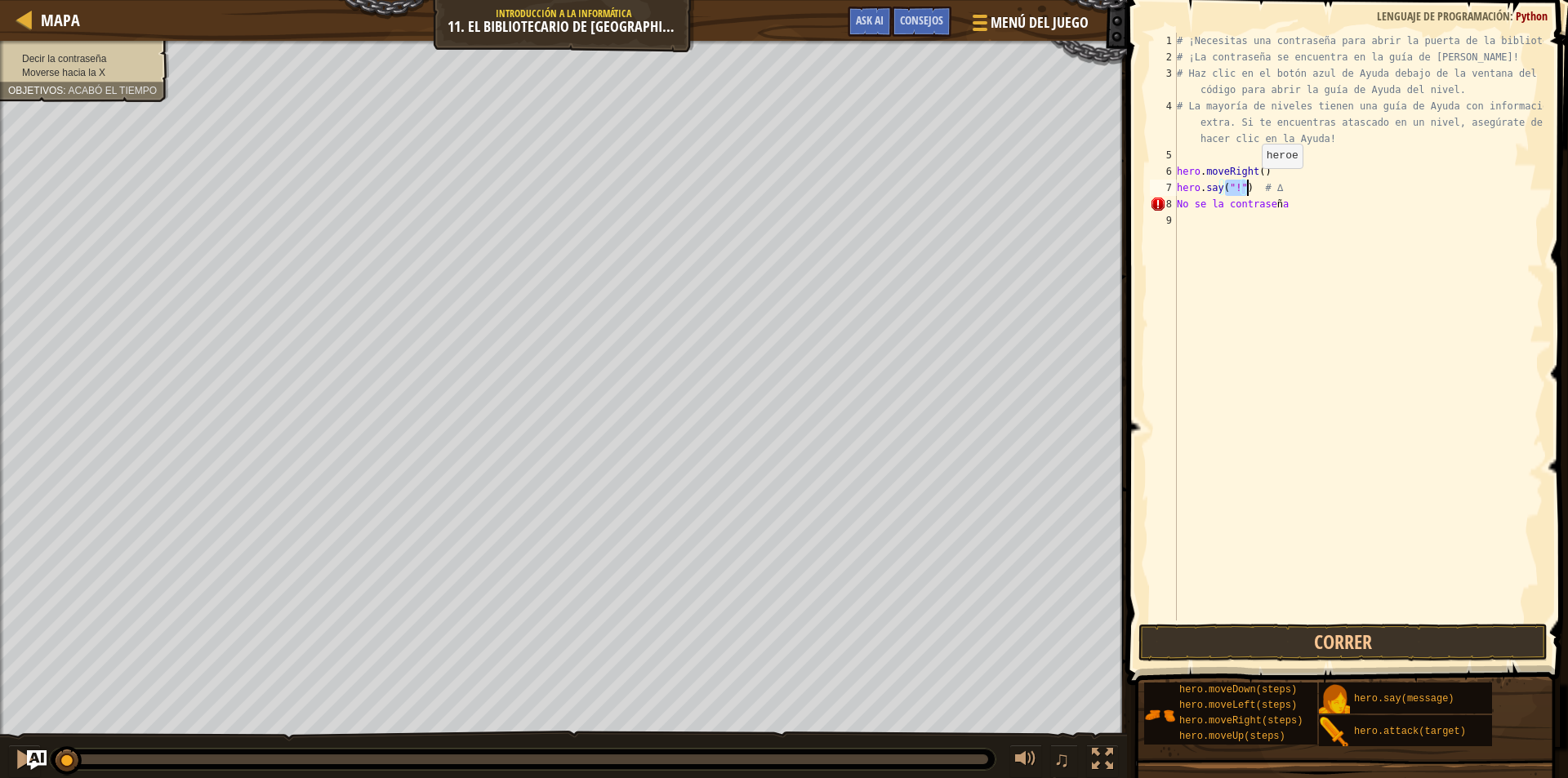
click at [1232, 187] on div "# ¡Necesitas una contraseña para abrir la puerta de la biblioteca! # ¡La contra…" at bounding box center [1359, 342] width 370 height 620
click at [1232, 187] on div "# ¡Necesitas una contraseña para abrir la puerta de la biblioteca! # ¡La contra…" at bounding box center [1359, 326] width 370 height 588
click at [1236, 190] on div "# ¡Necesitas una contraseña para abrir la puerta de la biblioteca! # ¡La contra…" at bounding box center [1359, 342] width 370 height 620
click at [1301, 199] on div "# ¡Necesitas una contraseña para abrir la puerta de la biblioteca! # ¡La contra…" at bounding box center [1359, 342] width 370 height 620
drag, startPoint x: 1281, startPoint y: 204, endPoint x: 1174, endPoint y: 219, distance: 108.0
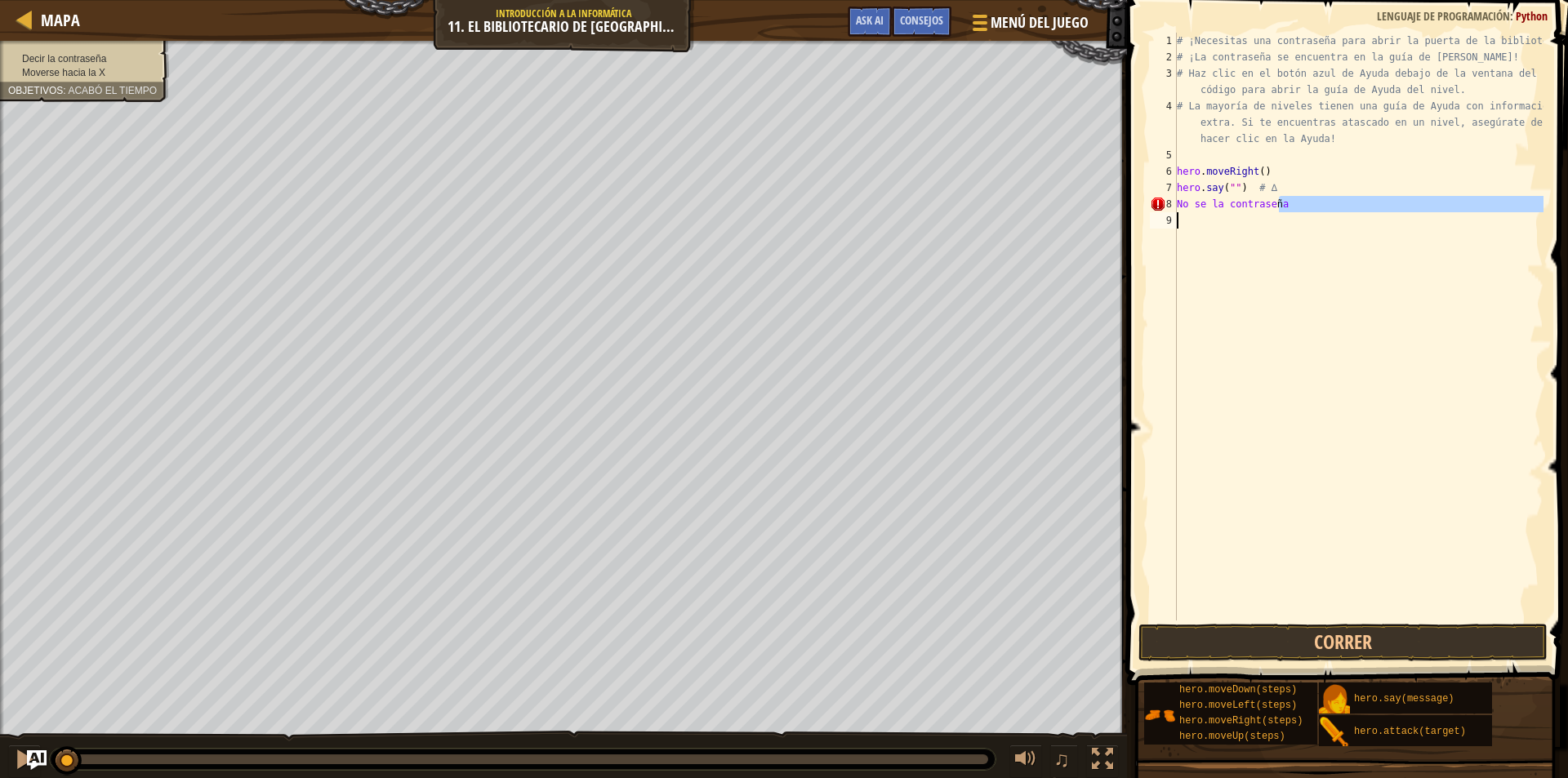
click at [1174, 219] on div "No se la contraseña [PHONE_NUMBER] ¡Necesitas una contraseña para abrir la puer…" at bounding box center [1344, 326] width 397 height 588
drag, startPoint x: 1168, startPoint y: 219, endPoint x: 1175, endPoint y: 206, distance: 14.8
drag, startPoint x: 1252, startPoint y: 191, endPoint x: 1369, endPoint y: 187, distance: 117.1
click at [1369, 187] on div "# ¡Necesitas una contraseña para abrir la puerta de la biblioteca! # ¡La contra…" at bounding box center [1359, 342] width 370 height 620
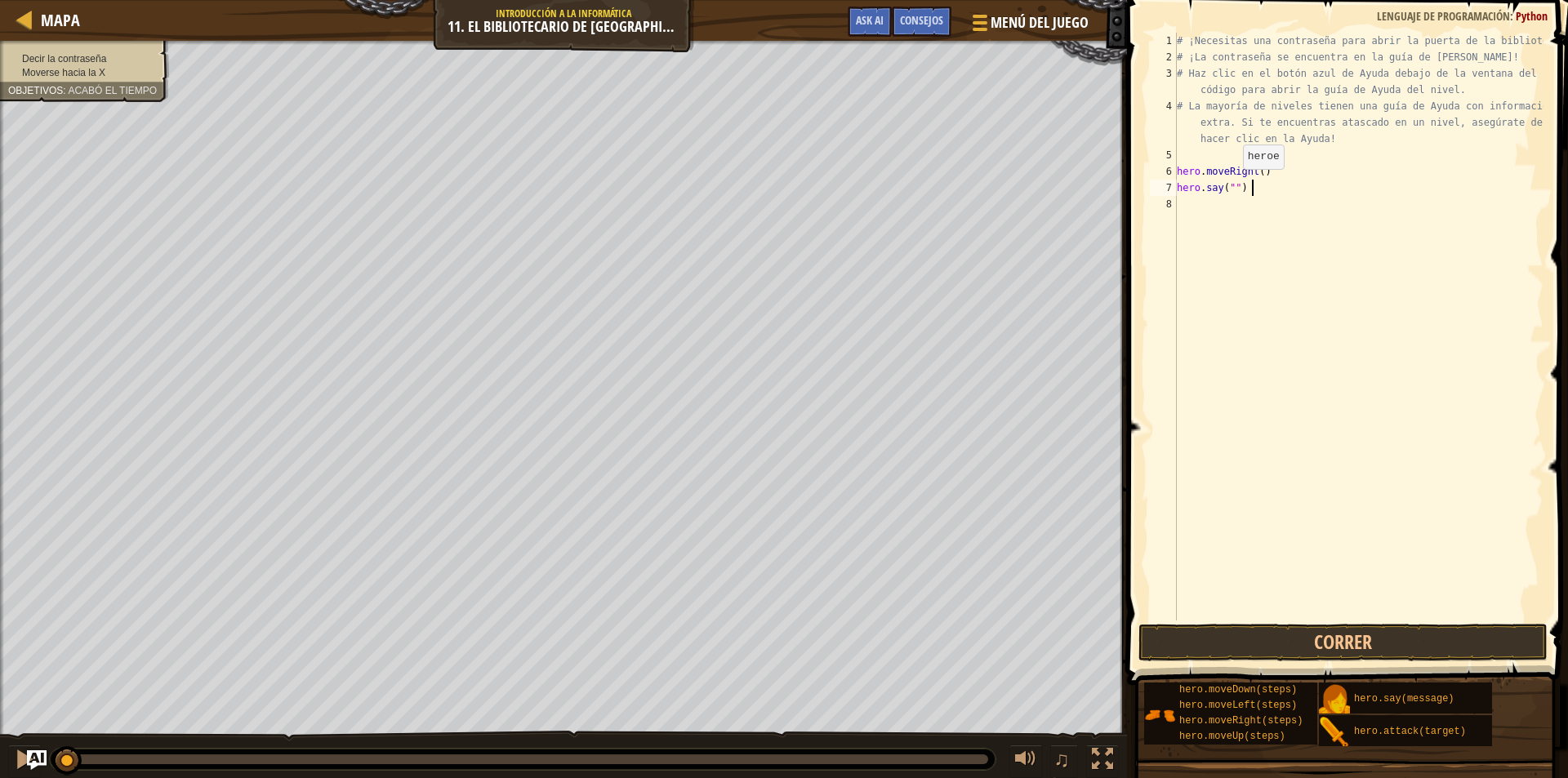
click at [1229, 185] on div "# ¡Necesitas una contraseña para abrir la puerta de la biblioteca! # ¡La contra…" at bounding box center [1359, 342] width 370 height 620
type textarea "hero.say("Hush")"
click at [1209, 195] on div "# ¡Necesitas una contraseña para abrir la puerta de la biblioteca! # ¡La contra…" at bounding box center [1359, 342] width 370 height 620
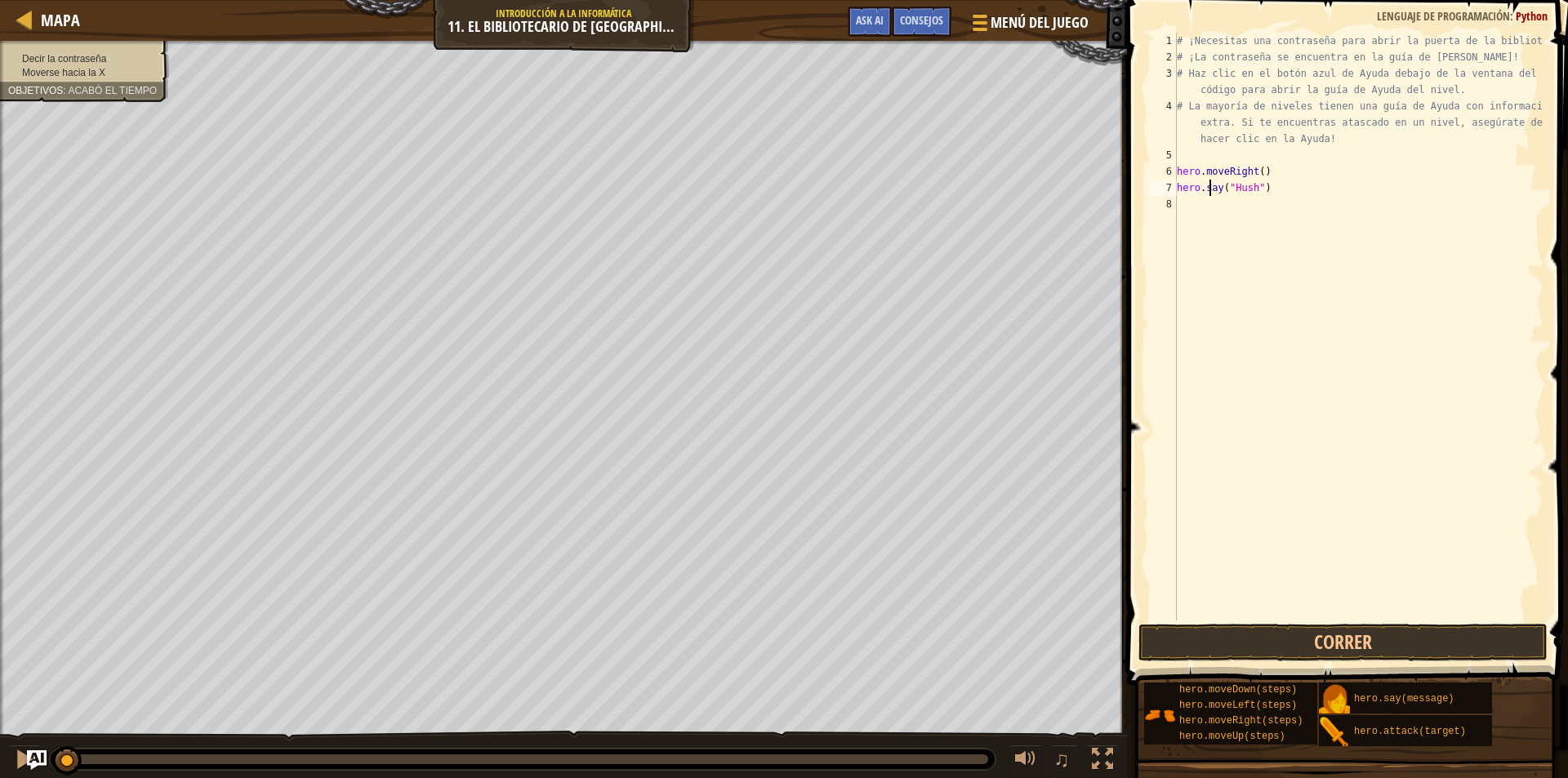
click at [1200, 205] on div "# ¡Necesitas una contraseña para abrir la puerta de la biblioteca! # ¡La contra…" at bounding box center [1359, 342] width 370 height 620
type textarea "h"
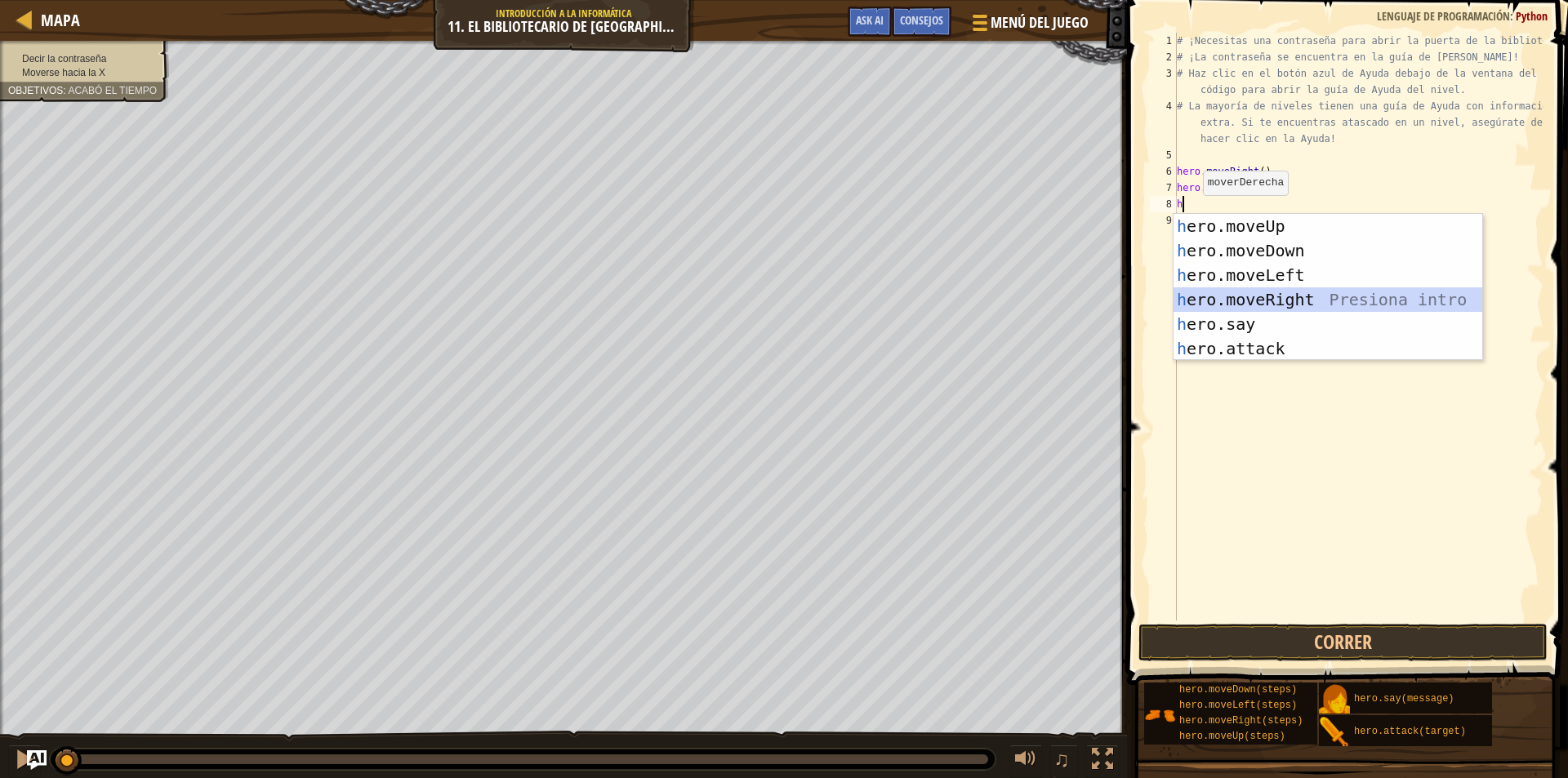
click at [1244, 291] on div "h ero.moveUp Presiona intro h ero.moveDown Presiona intro h ero.moveLeft Presio…" at bounding box center [1328, 312] width 308 height 196
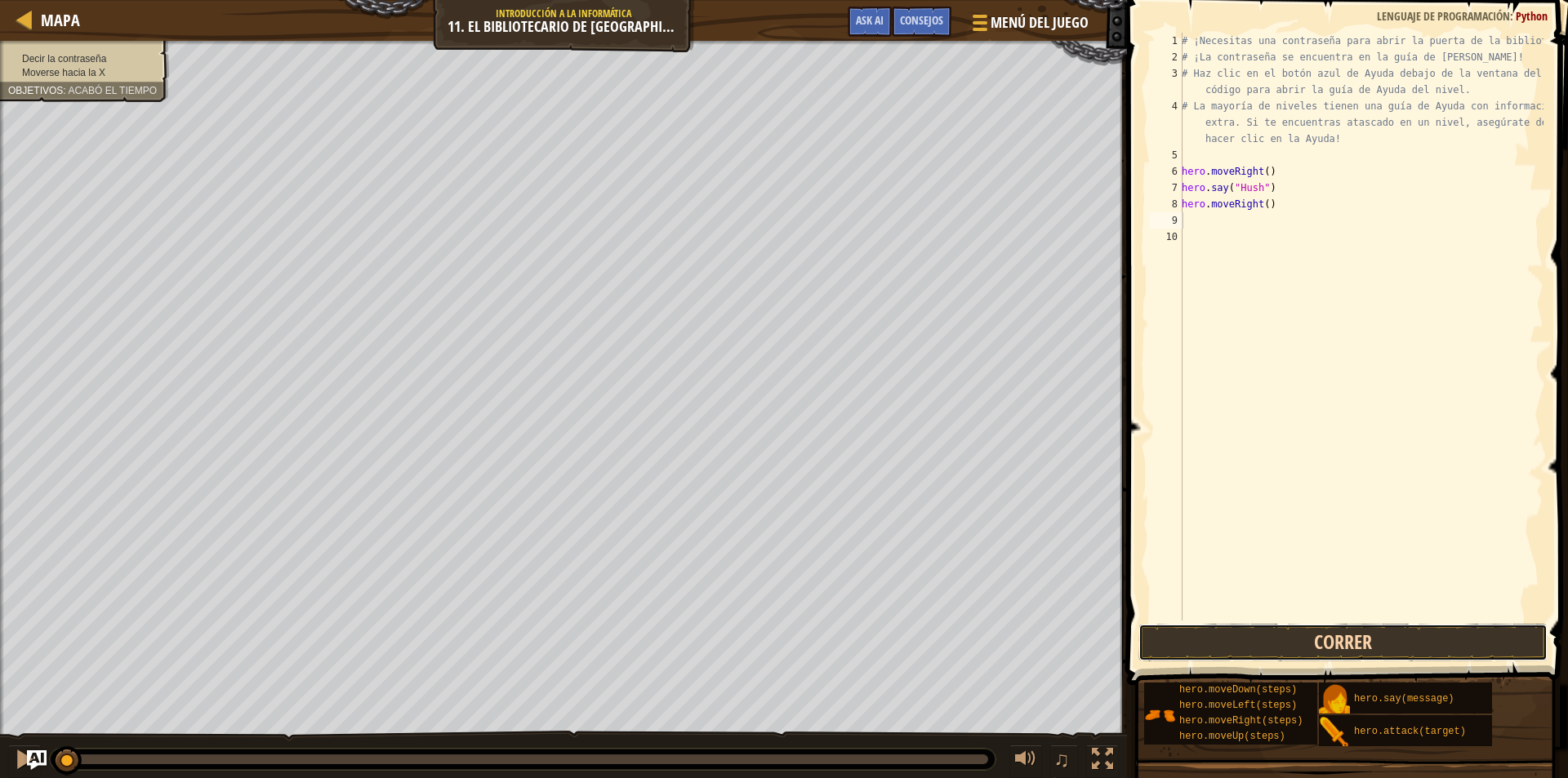
click at [1186, 629] on button "Correr" at bounding box center [1343, 642] width 409 height 37
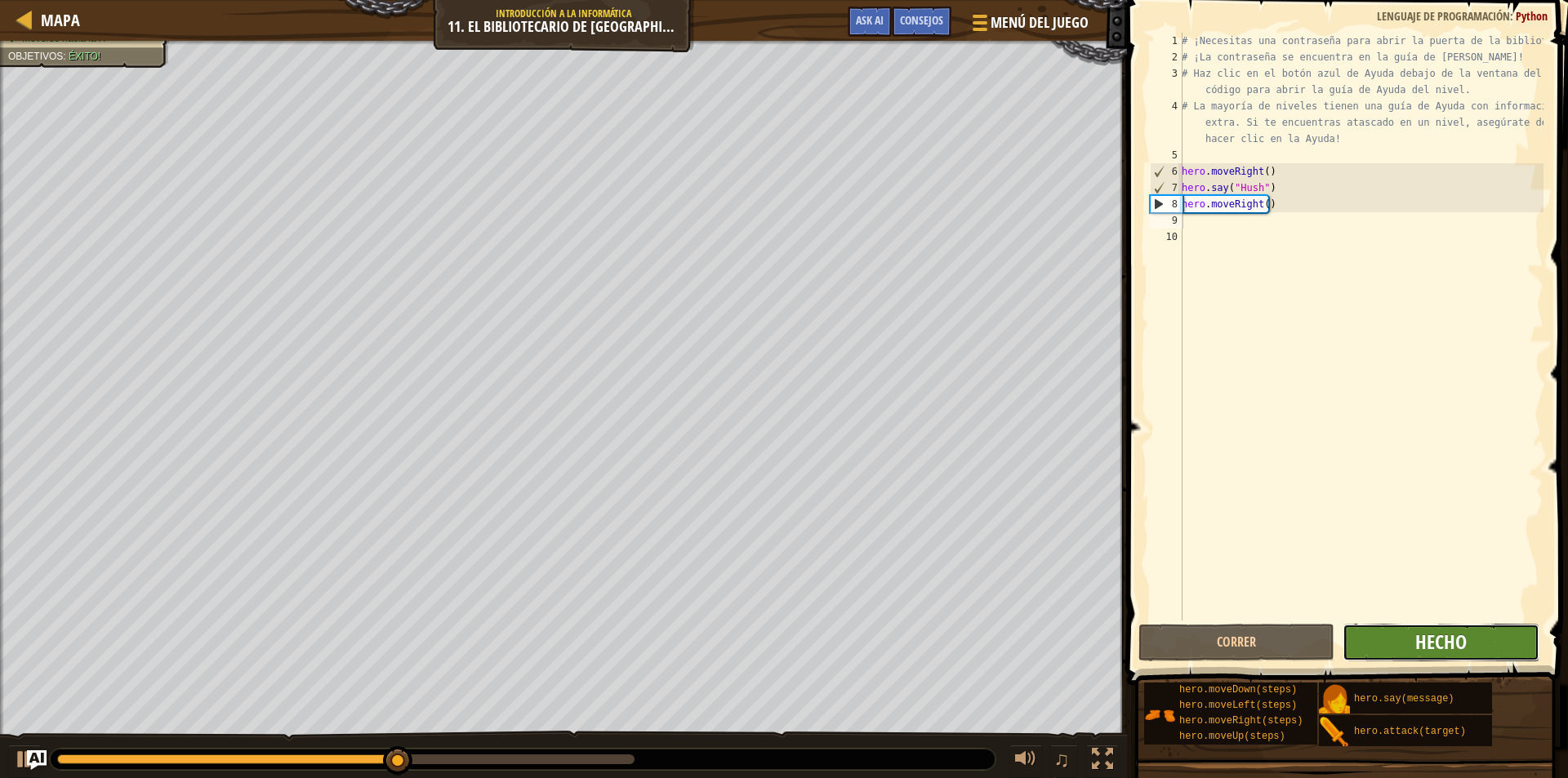
click at [1445, 640] on span "Hecho" at bounding box center [1441, 641] width 51 height 26
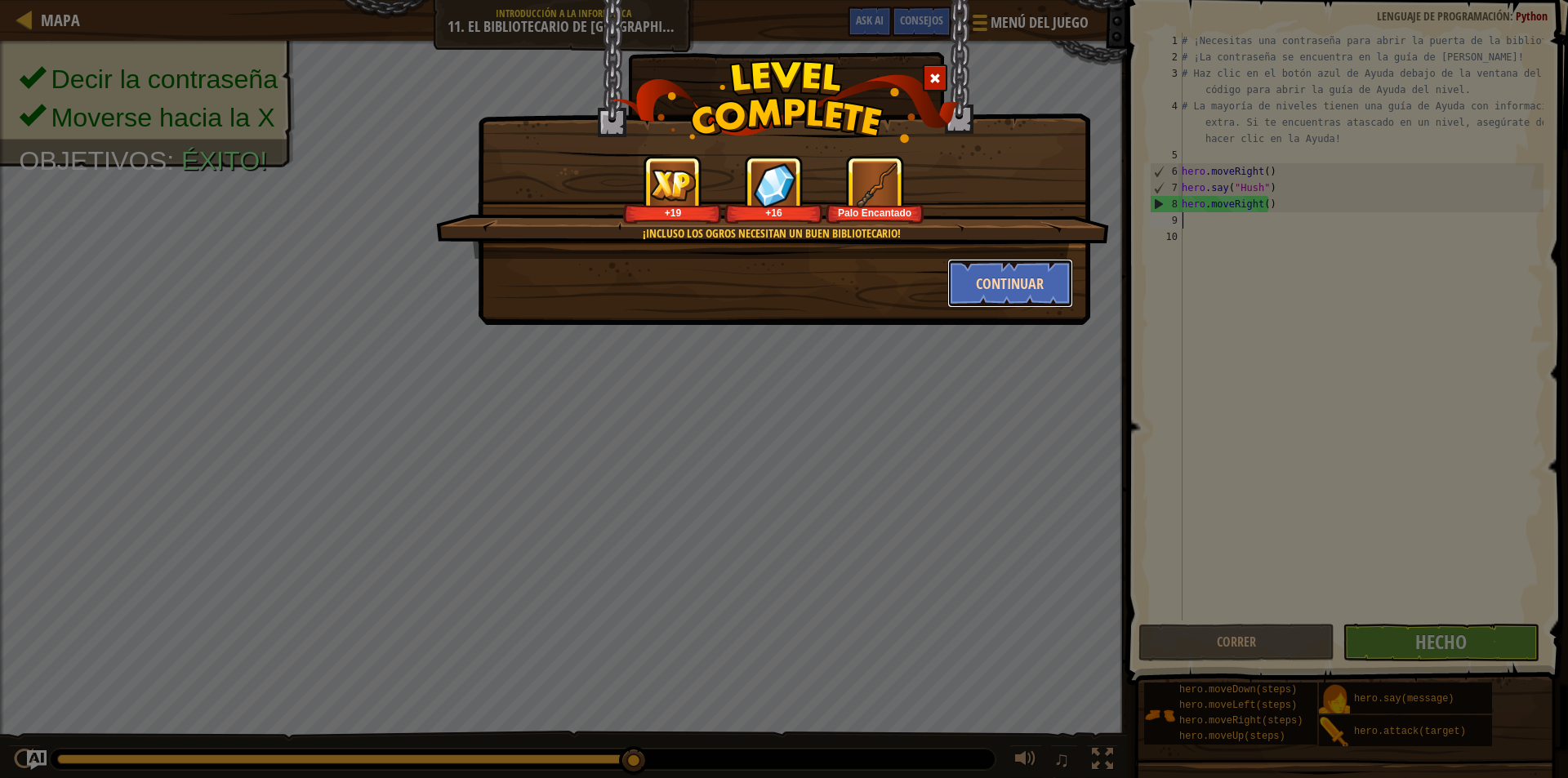
click at [992, 276] on button "Continuar" at bounding box center [1010, 283] width 127 height 49
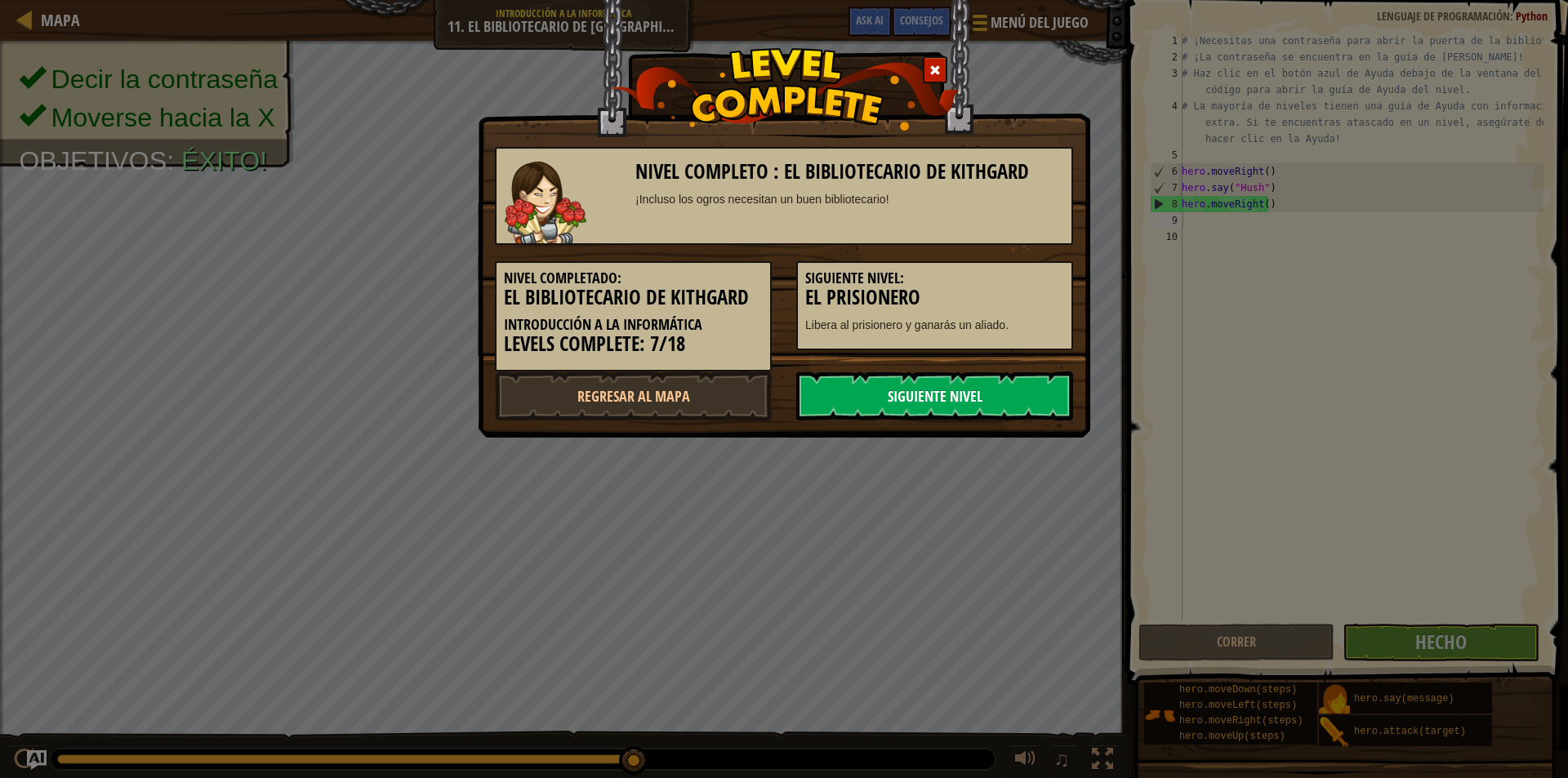
click at [1050, 386] on link "Siguiente nivel" at bounding box center [934, 397] width 277 height 49
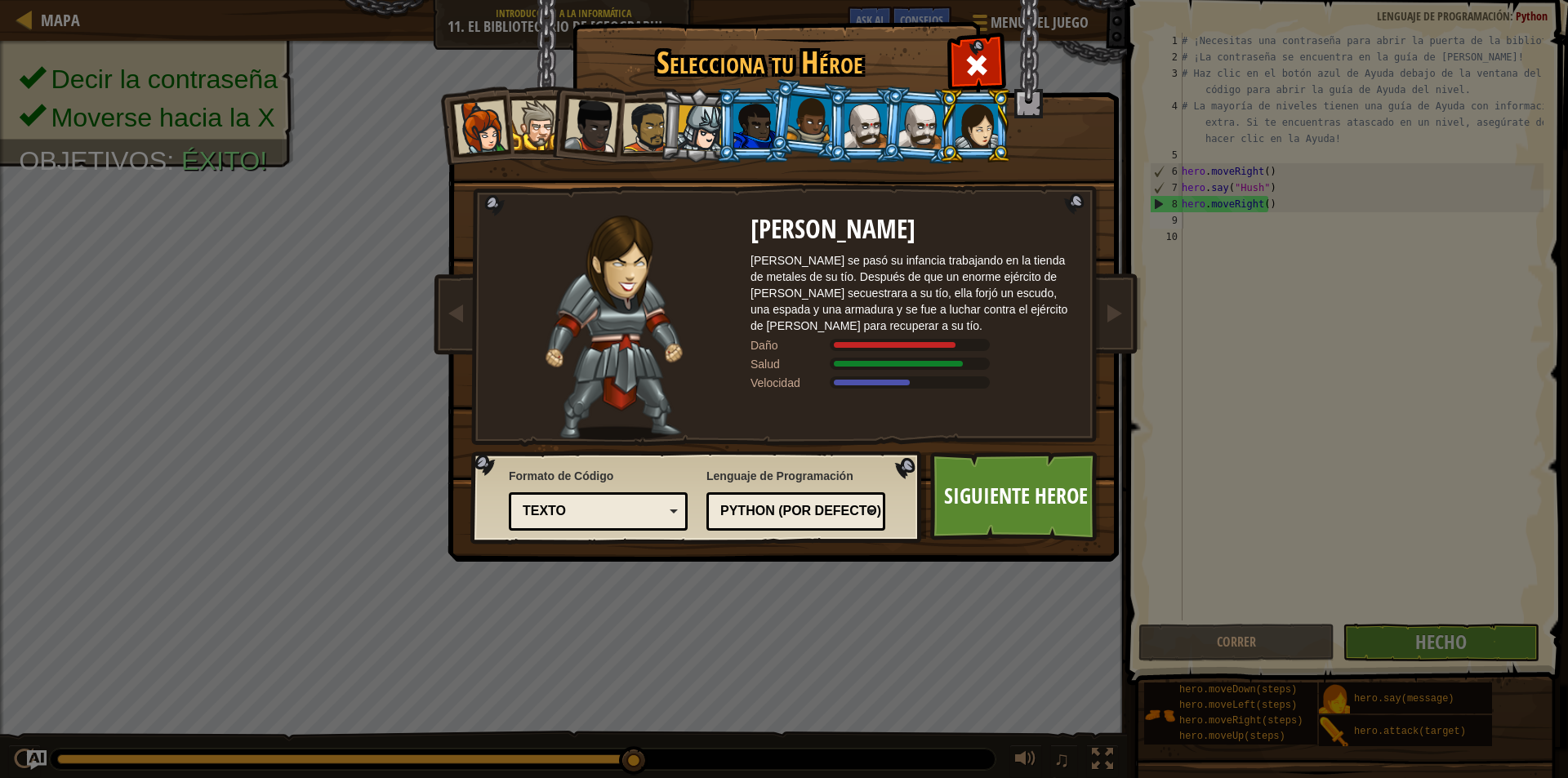
click at [501, 130] on div at bounding box center [480, 127] width 54 height 54
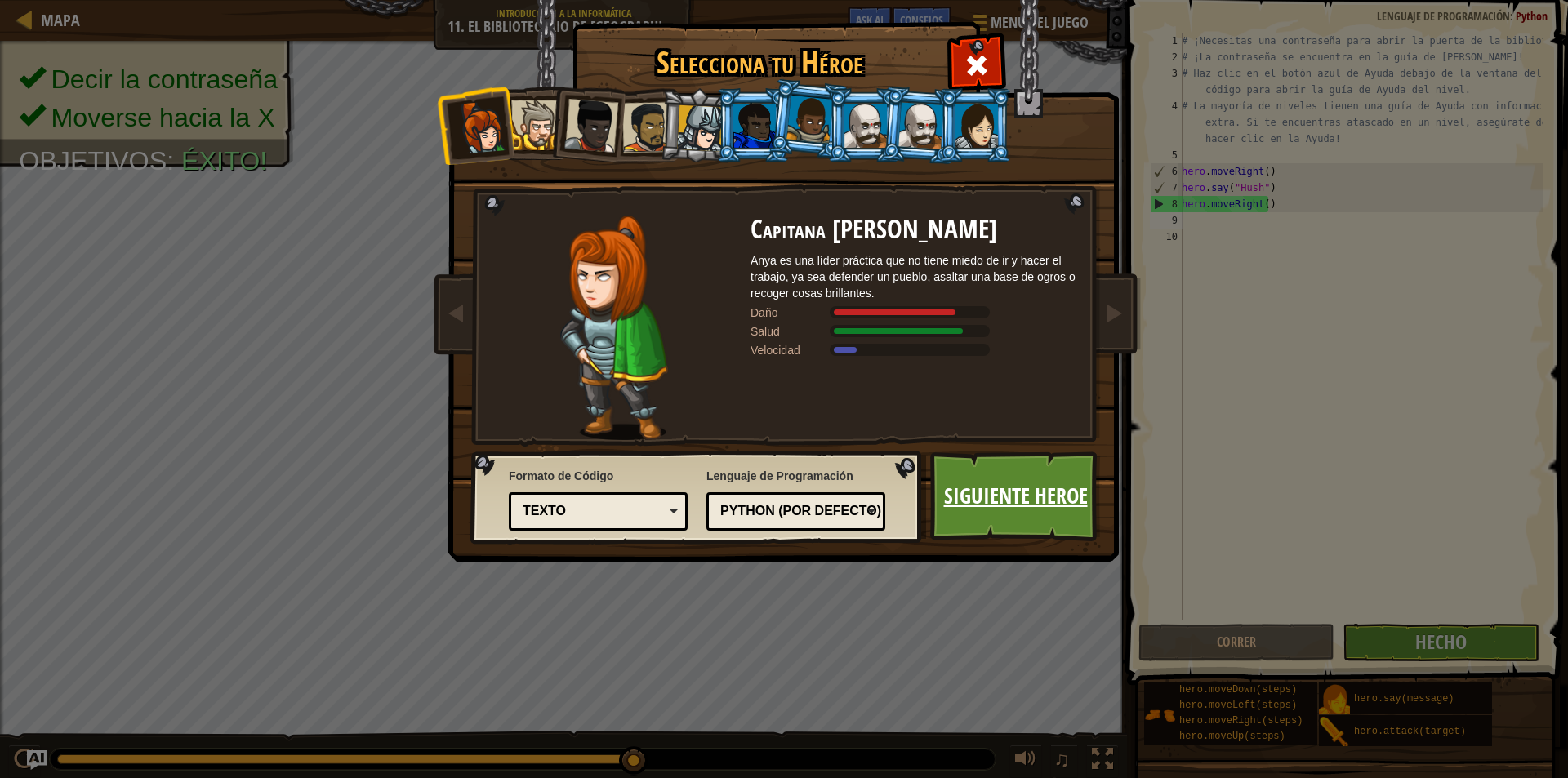
click at [1036, 502] on link "Siguiente Heroe" at bounding box center [1015, 496] width 170 height 89
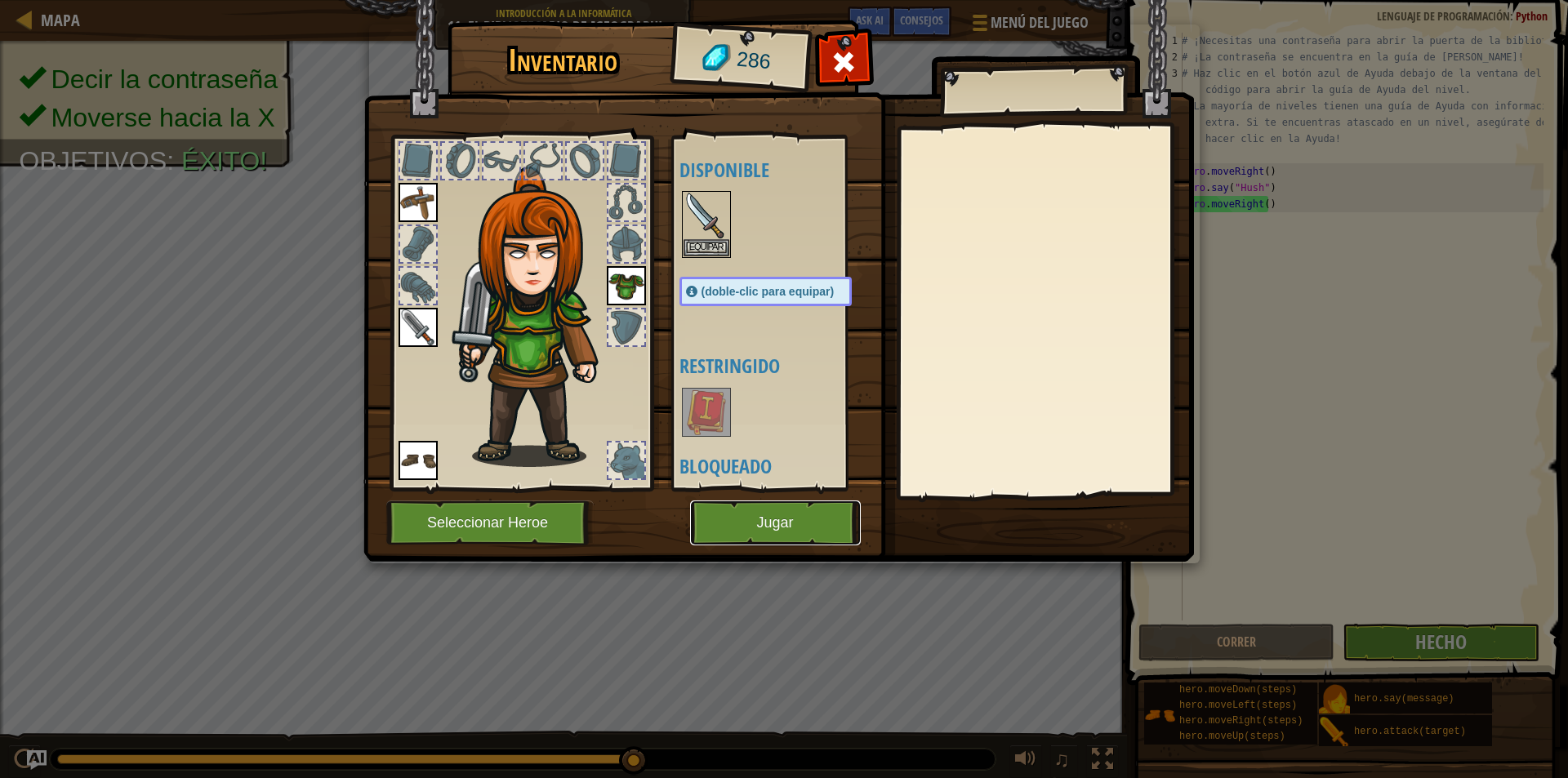
click at [751, 524] on button "Jugar" at bounding box center [774, 522] width 170 height 45
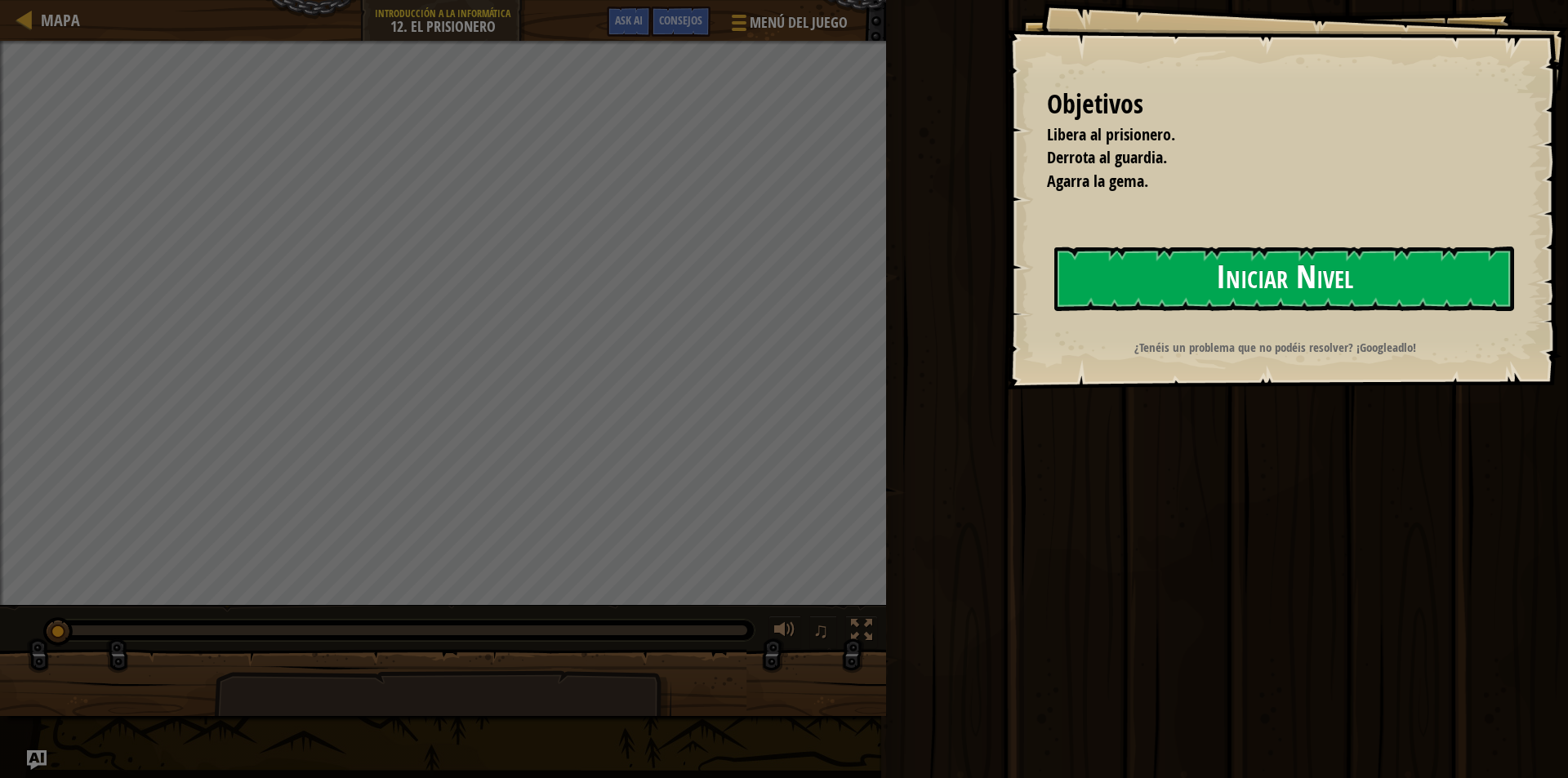
click at [1152, 282] on button "Iniciar Nivel" at bounding box center [1284, 279] width 460 height 65
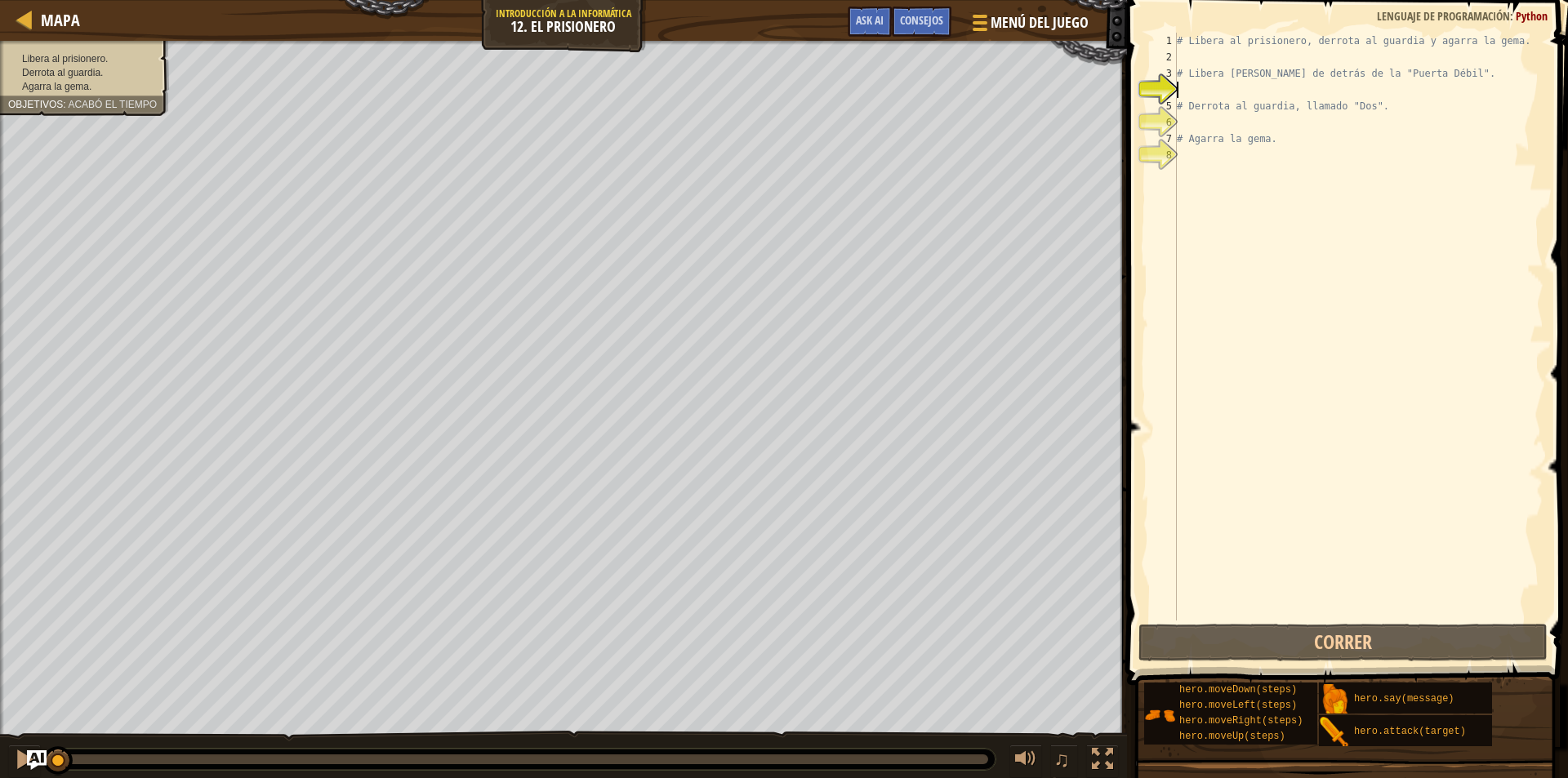
click at [1192, 156] on div "# Libera al prisionero, derrota al guardia y agarra la gema. # Libera [PERSON_N…" at bounding box center [1359, 342] width 370 height 620
click at [1186, 89] on div "# Libera al prisionero, derrota al guardia y agarra la gema. # Libera [PERSON_N…" at bounding box center [1359, 342] width 370 height 620
type textarea "h"
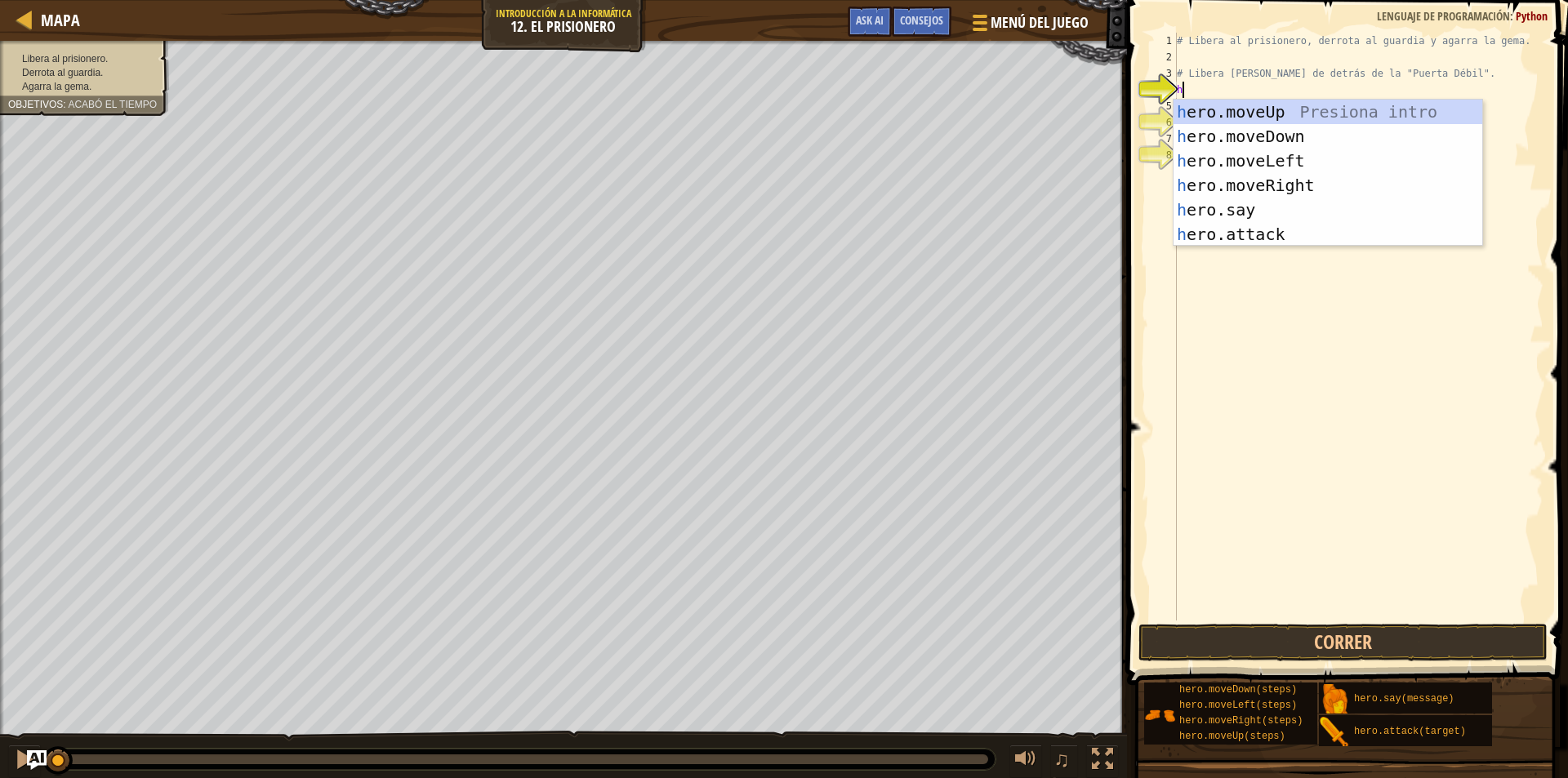
scroll to position [8, 0]
click at [1235, 190] on div "h ero.moveUp Presiona intro h ero.moveDown Presiona intro h ero.moveLeft Presio…" at bounding box center [1328, 198] width 308 height 196
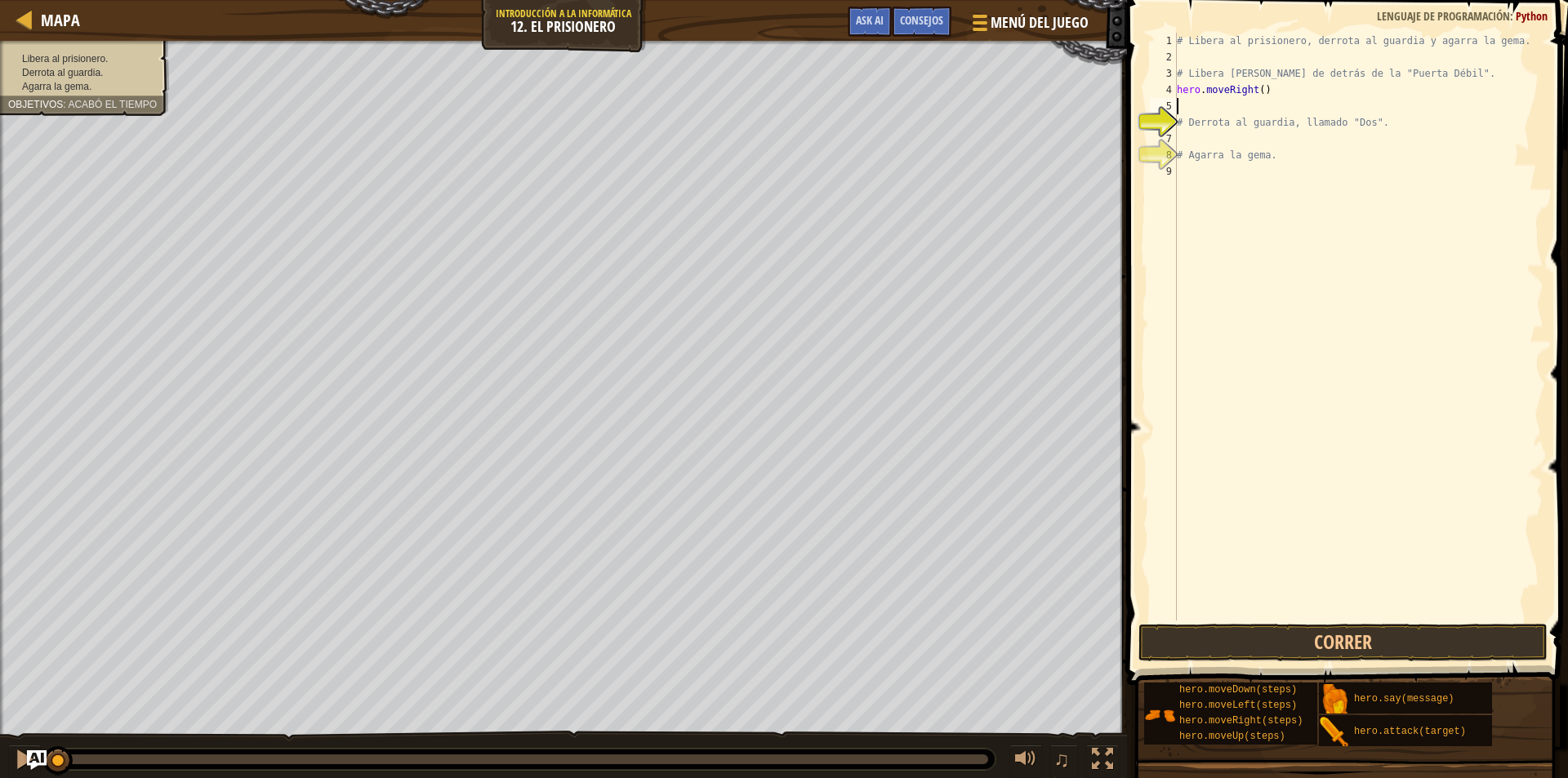
click at [1235, 190] on div "# Libera al prisionero, derrota al guardia y agarra la gema. # Libera [PERSON_N…" at bounding box center [1359, 342] width 370 height 620
click at [1256, 90] on div "# Libera al prisionero, derrota al guardia y agarra la gema. # Libera [PERSON_N…" at bounding box center [1359, 342] width 370 height 620
click at [1132, 453] on div "Mapa Introducción a la Informática 12. El Prisionero Menú del Juego Hecho Conse…" at bounding box center [784, 389] width 1568 height 778
type textarea "hero.moveRight(4)"
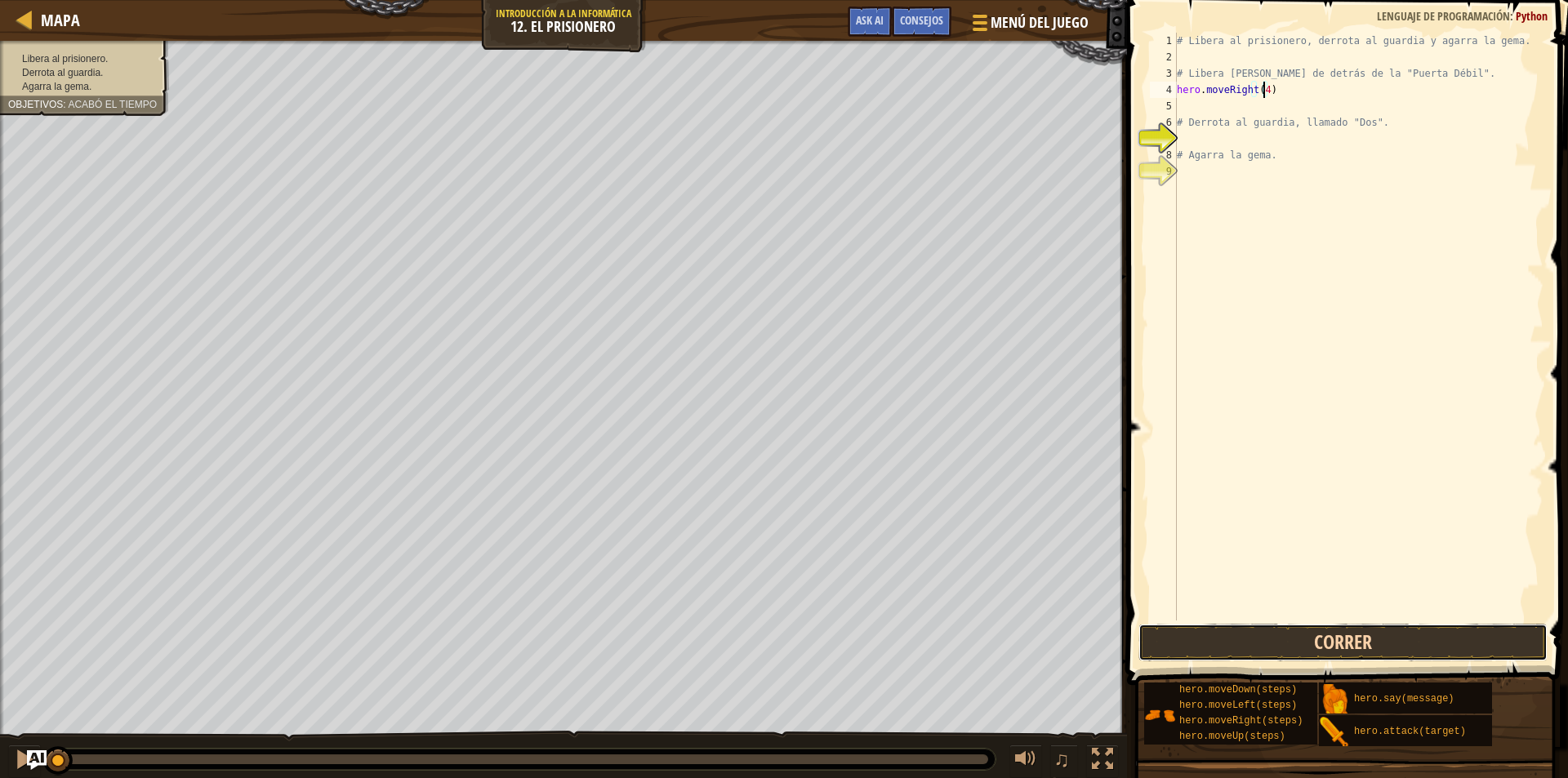
click at [1333, 628] on button "Correr" at bounding box center [1343, 642] width 409 height 37
